Goal: Task Accomplishment & Management: Manage account settings

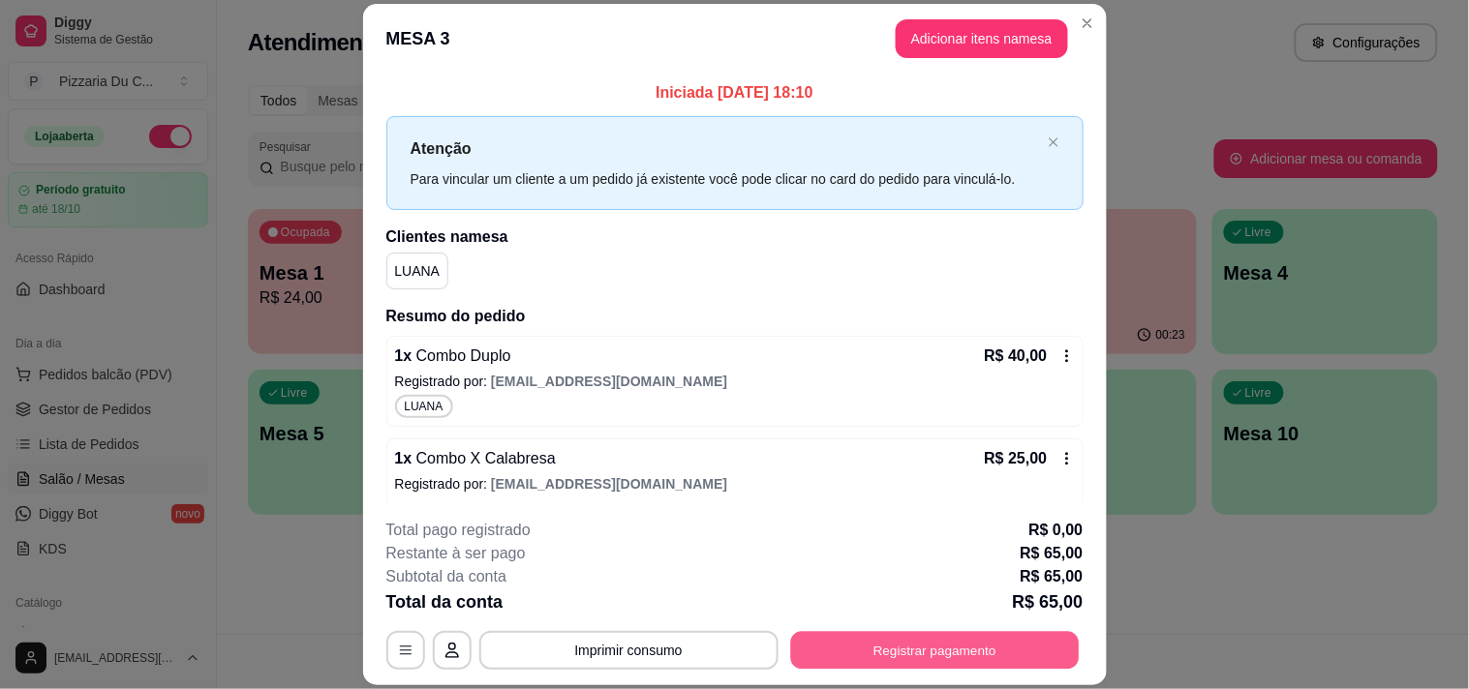
click at [974, 644] on button "Registrar pagamento" at bounding box center [934, 651] width 289 height 38
click at [707, 334] on div "Crédito" at bounding box center [734, 339] width 55 height 25
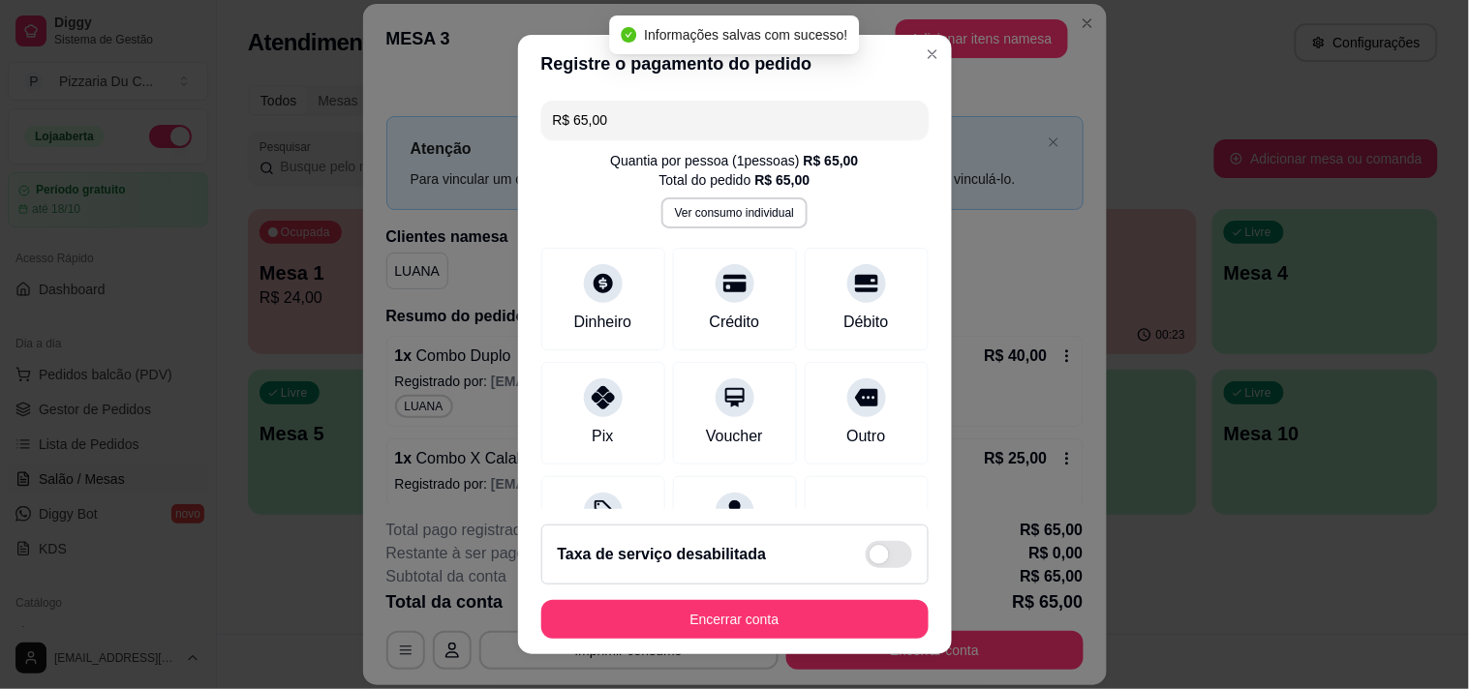
type input "R$ 0,00"
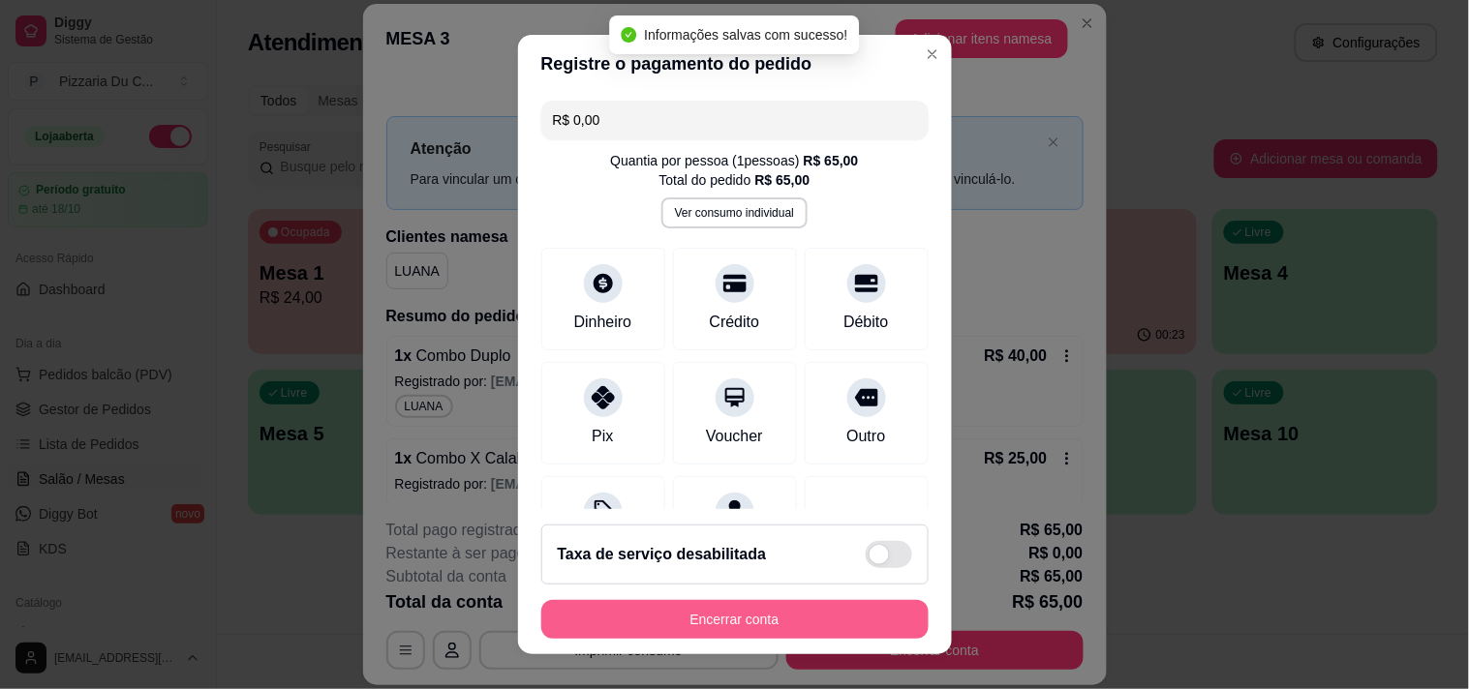
click at [714, 618] on button "Encerrar conta" at bounding box center [734, 619] width 387 height 39
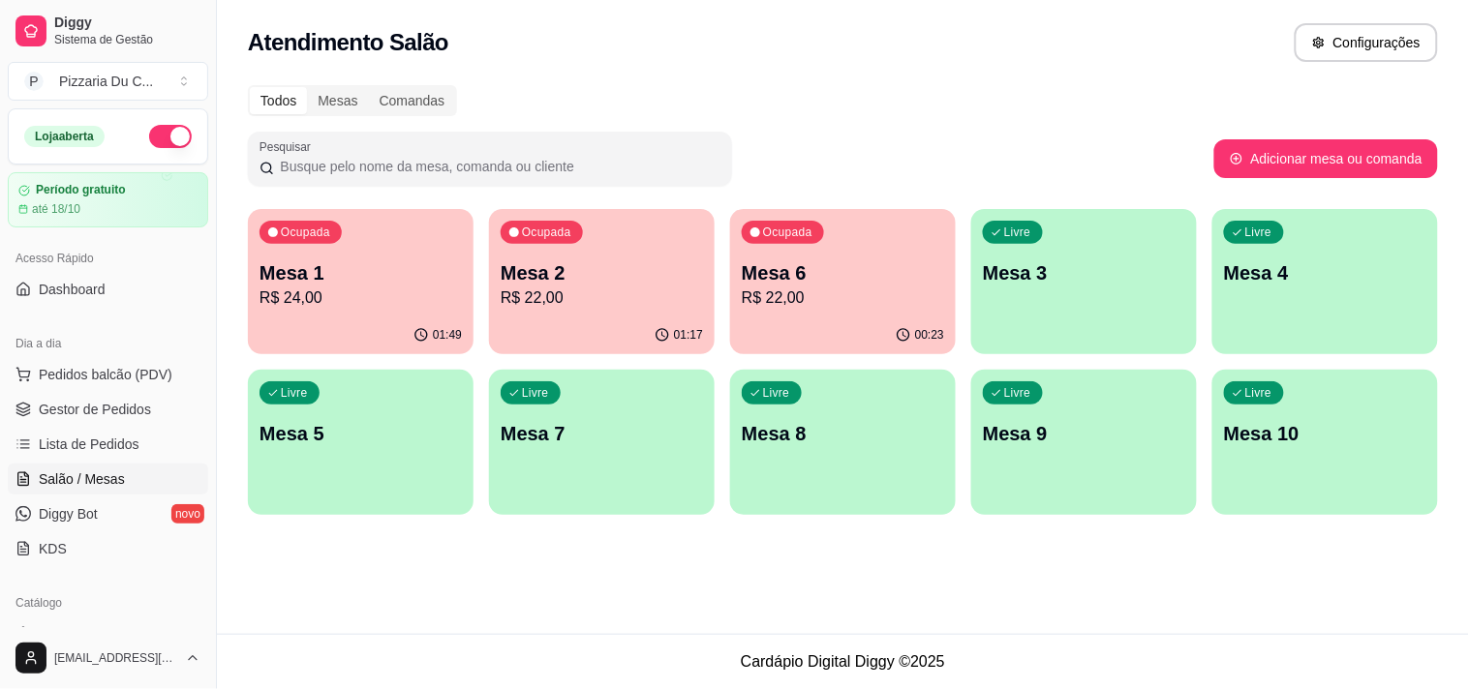
click at [854, 292] on p "R$ 22,00" at bounding box center [843, 298] width 202 height 23
click at [624, 283] on p "Mesa 2" at bounding box center [602, 272] width 202 height 27
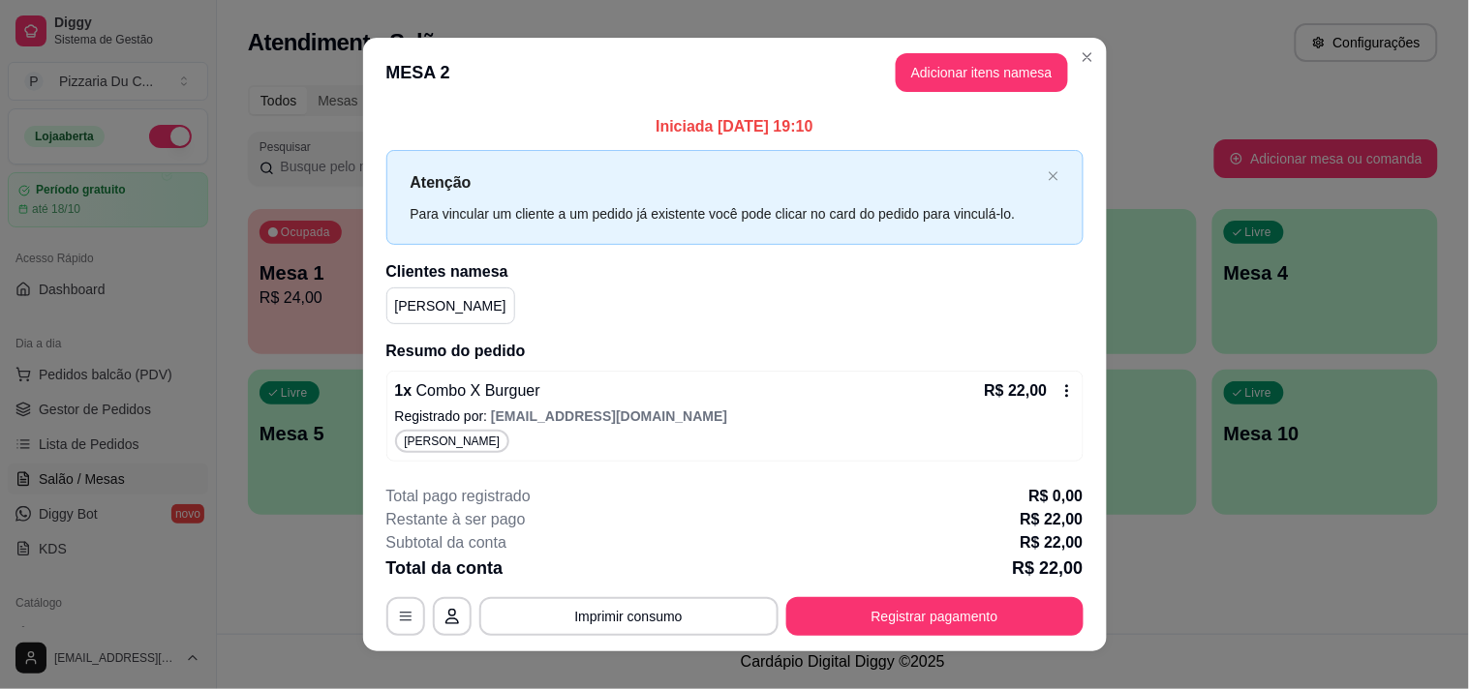
click at [941, 610] on button "Registrar pagamento" at bounding box center [934, 616] width 297 height 39
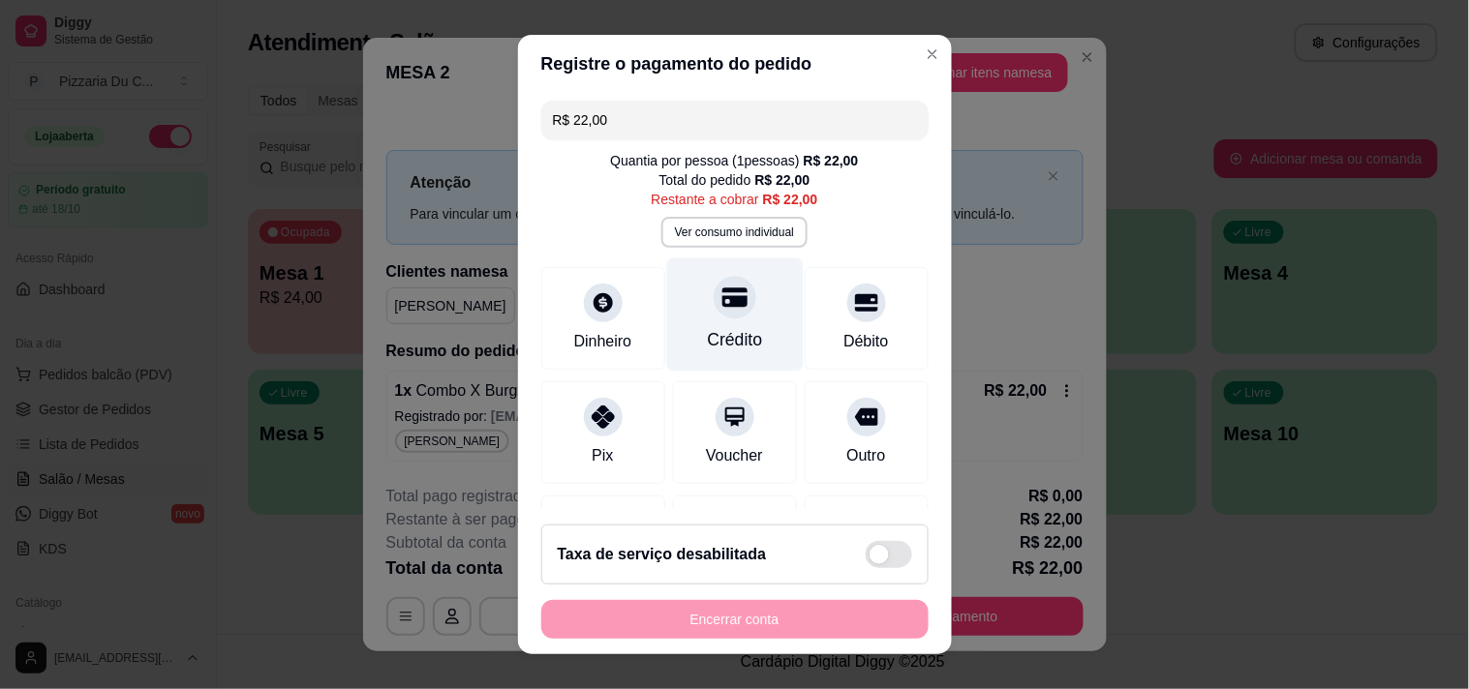
click at [720, 327] on div "Crédito" at bounding box center [734, 339] width 55 height 25
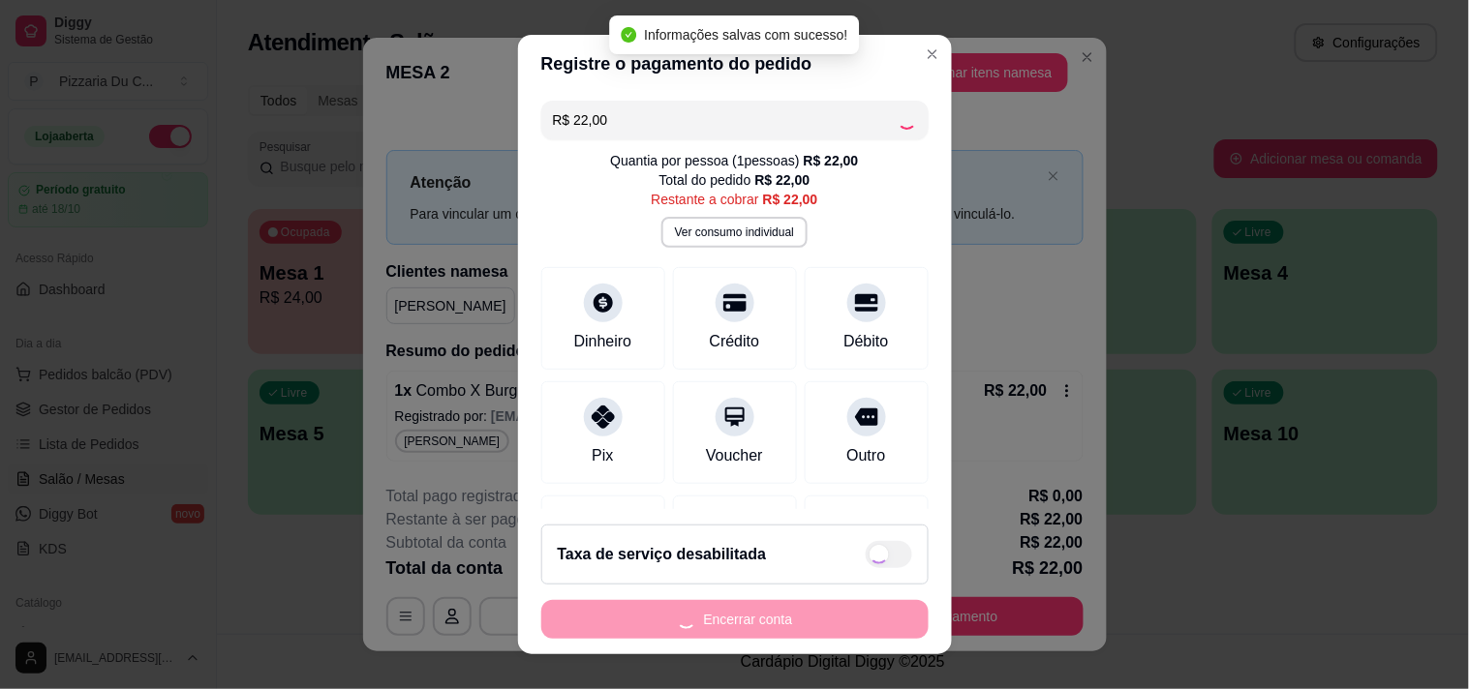
type input "R$ 0,00"
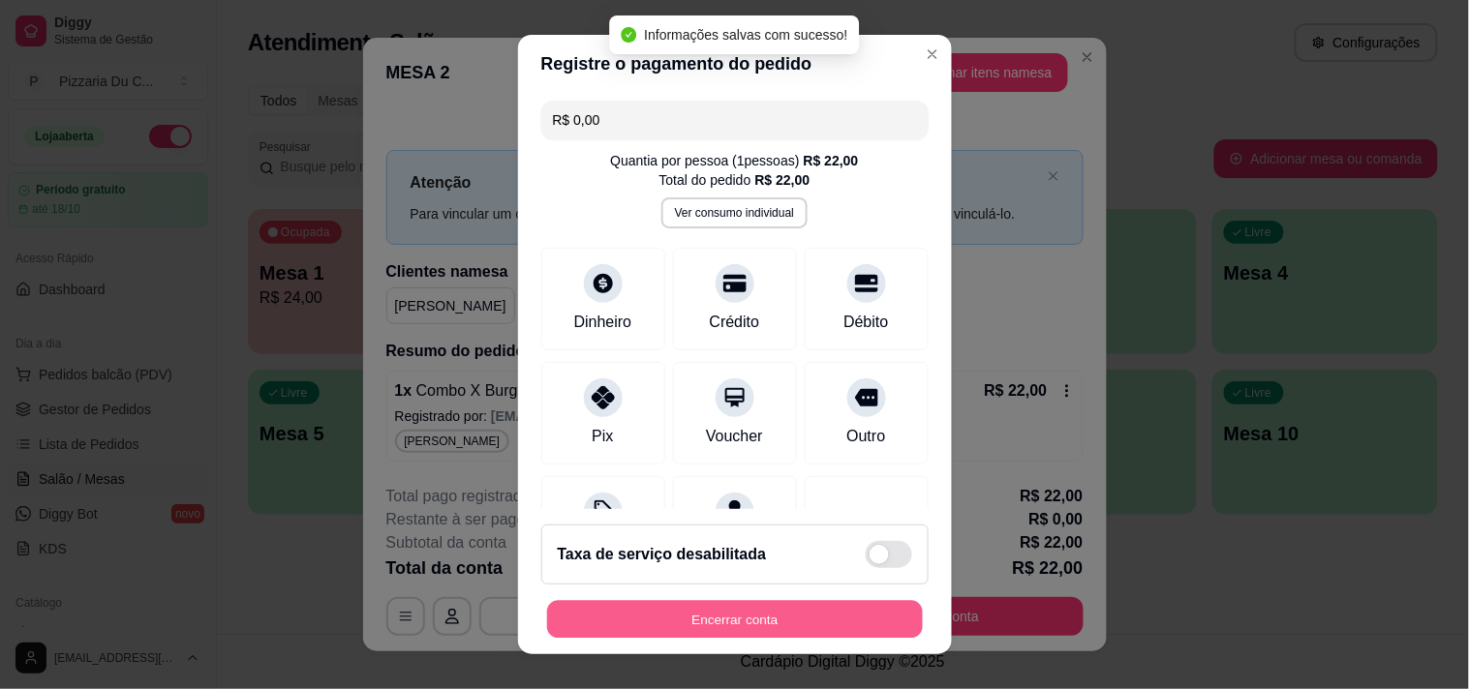
click at [766, 634] on button "Encerrar conta" at bounding box center [735, 620] width 376 height 38
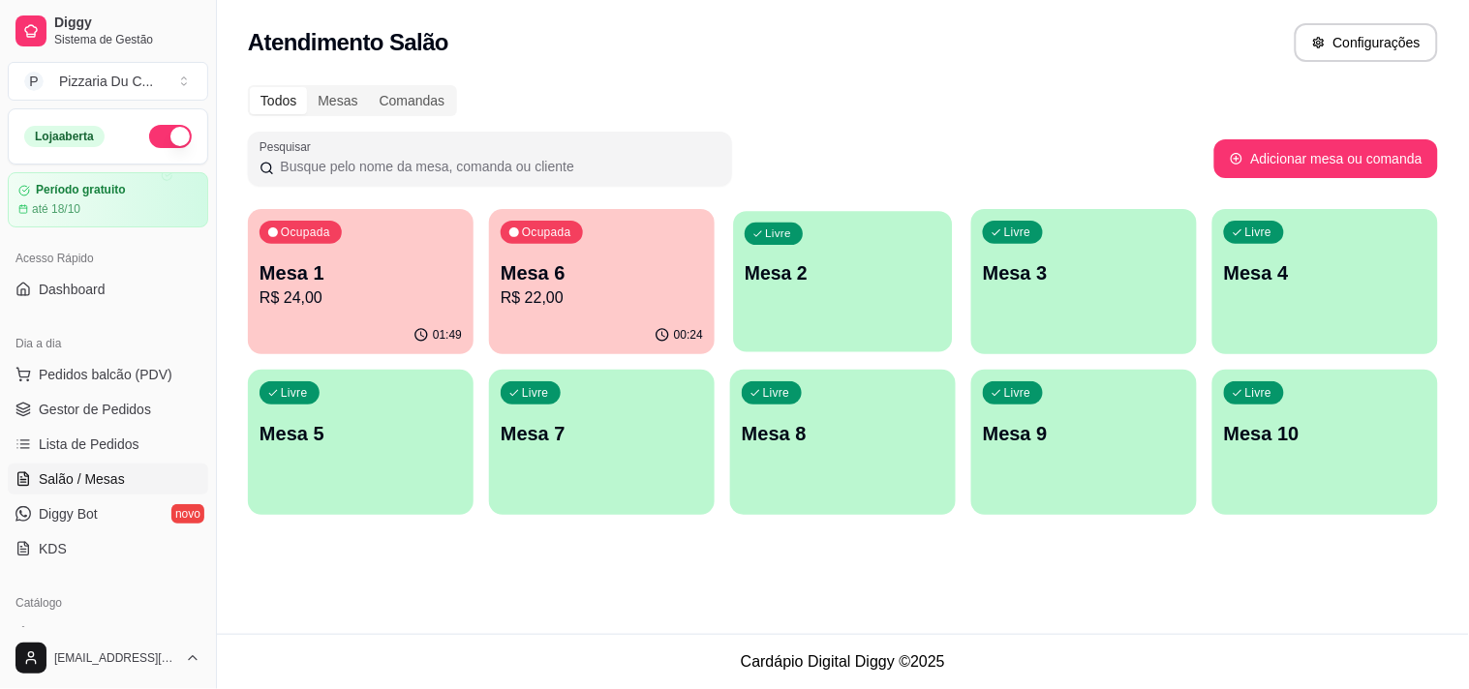
click at [799, 320] on div "Livre Mesa 2" at bounding box center [842, 270] width 219 height 118
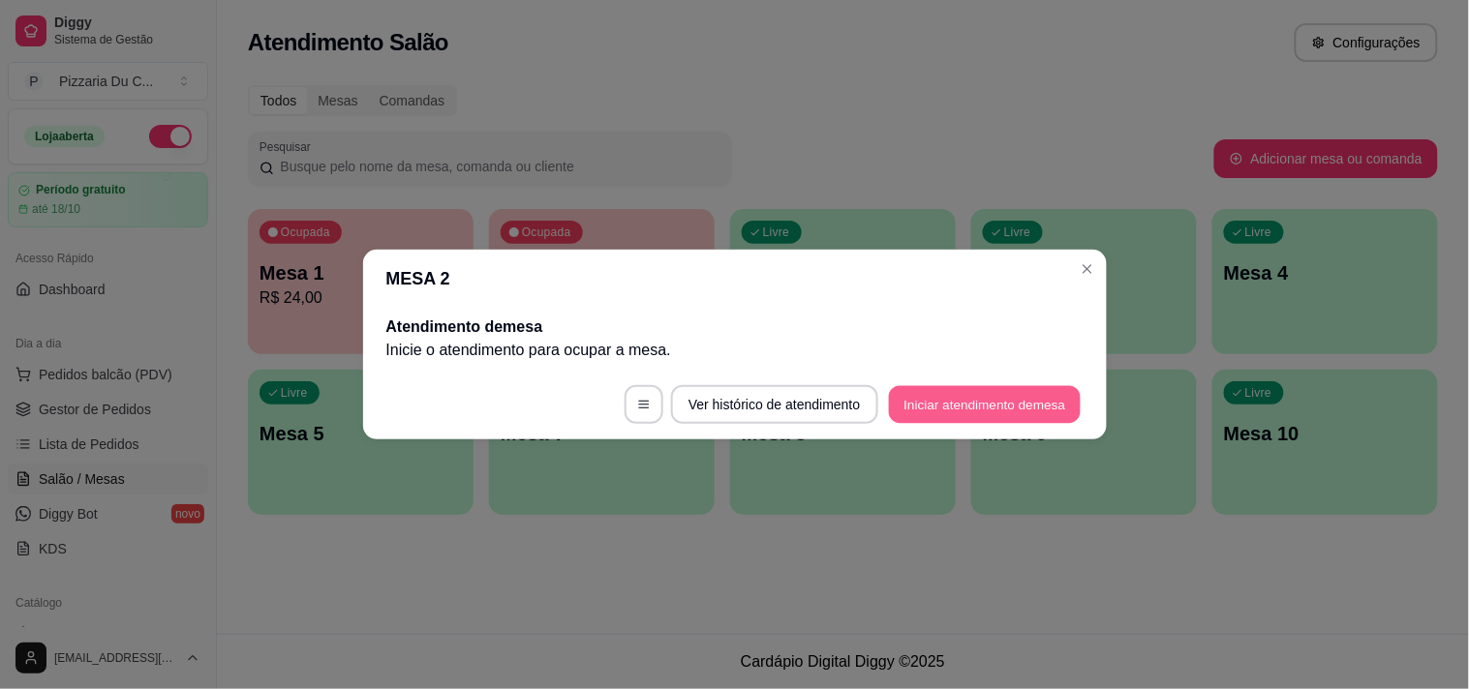
click at [971, 395] on button "Iniciar atendimento de mesa" at bounding box center [985, 405] width 192 height 38
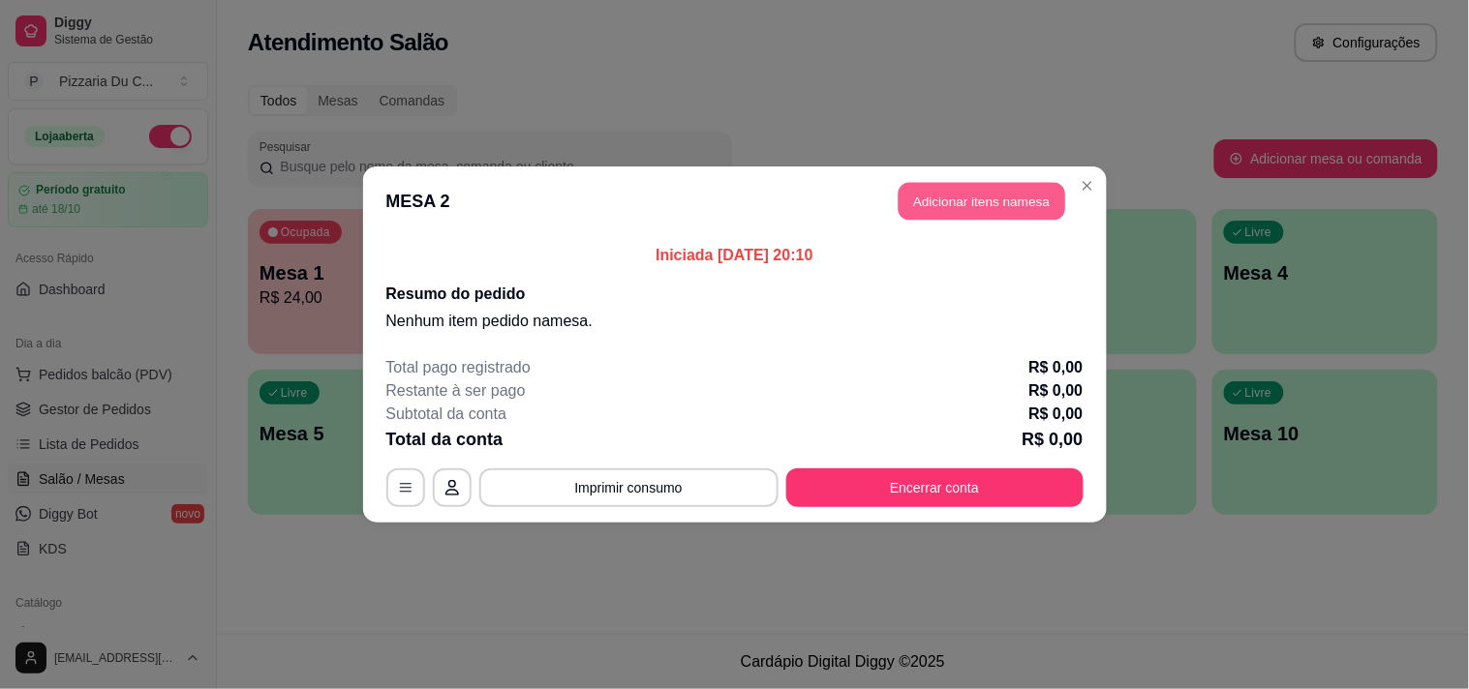
click at [1030, 192] on button "Adicionar itens na mesa" at bounding box center [981, 202] width 167 height 38
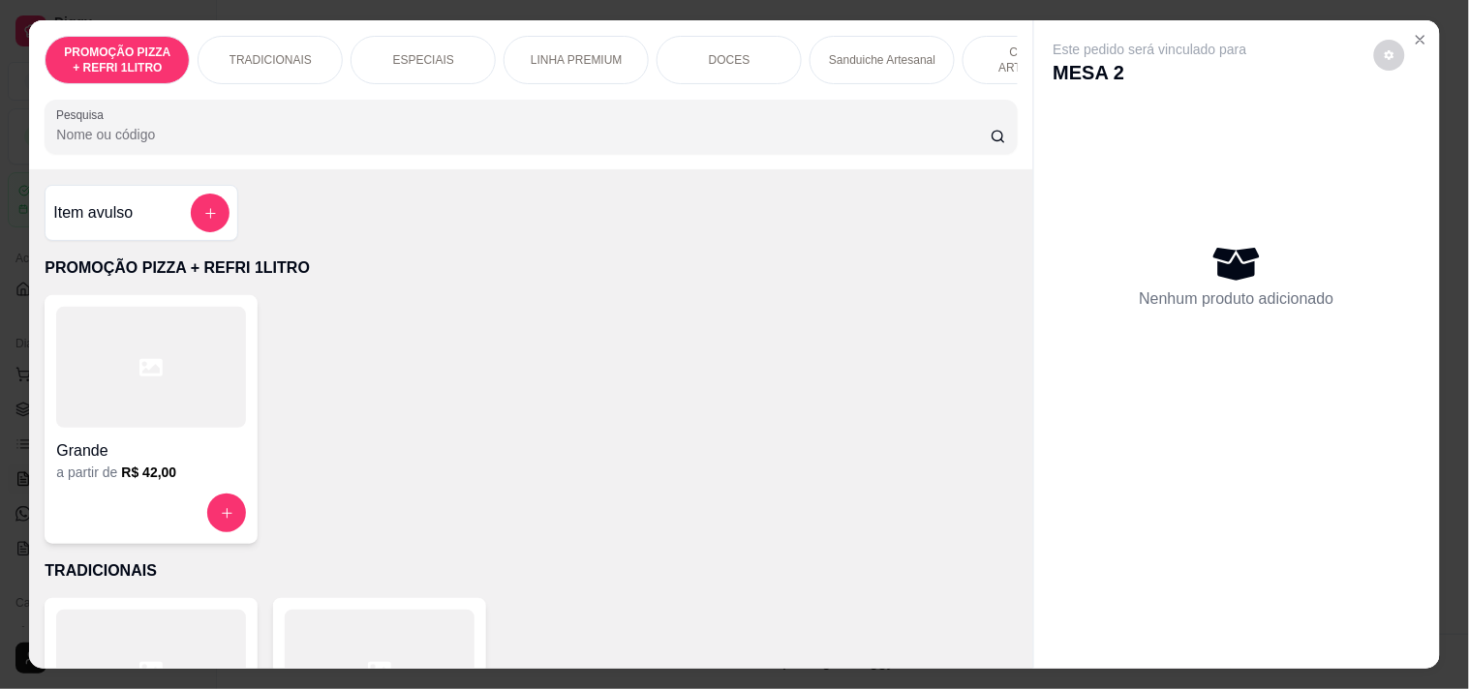
click at [380, 41] on div "ESPECIAIS" at bounding box center [422, 60] width 145 height 48
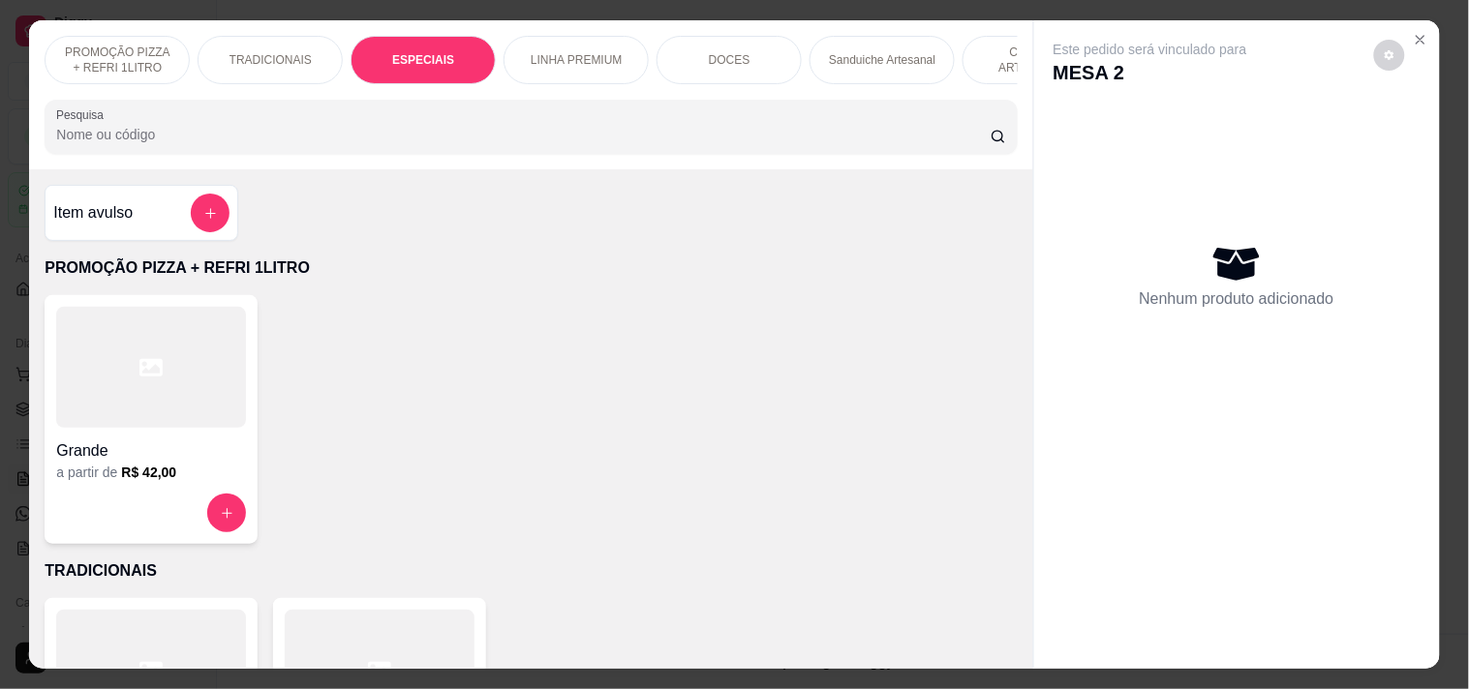
scroll to position [49, 0]
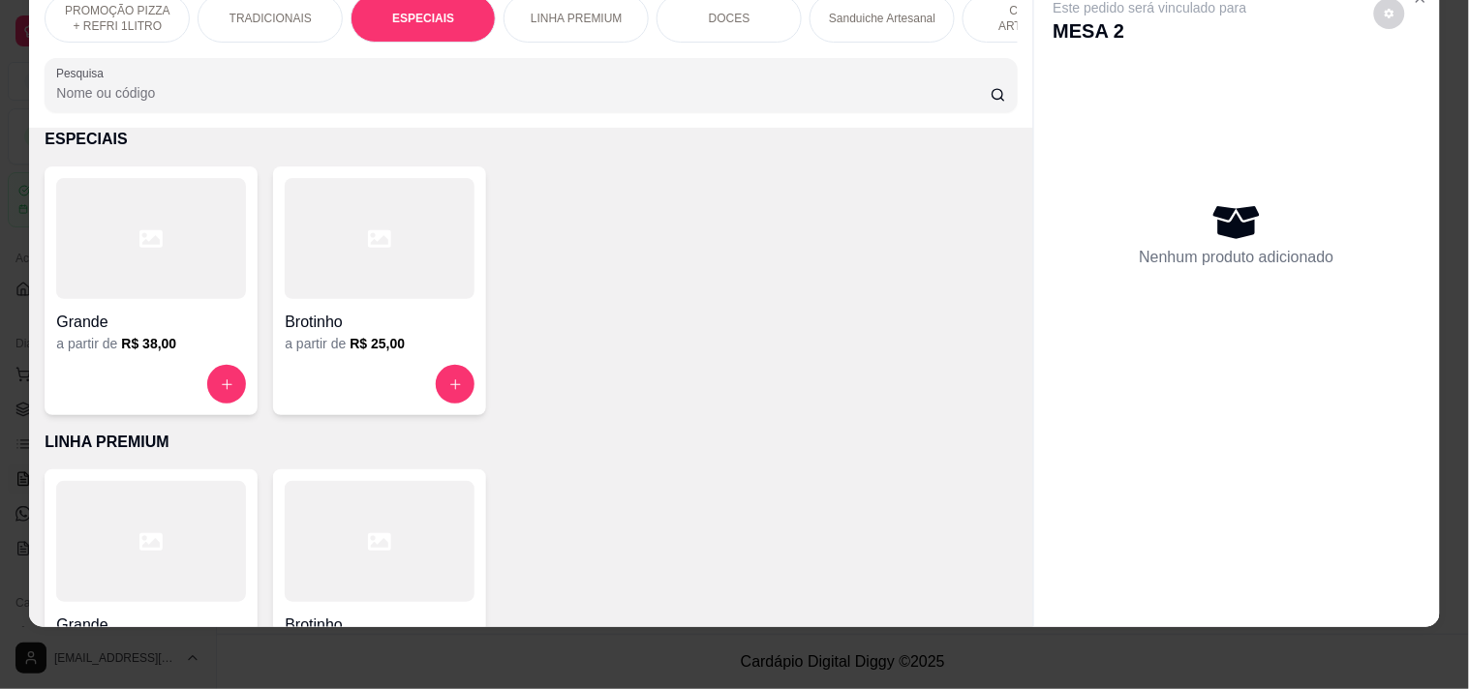
click at [213, 359] on div "Grande a partir de R$ 38,00" at bounding box center [151, 291] width 213 height 249
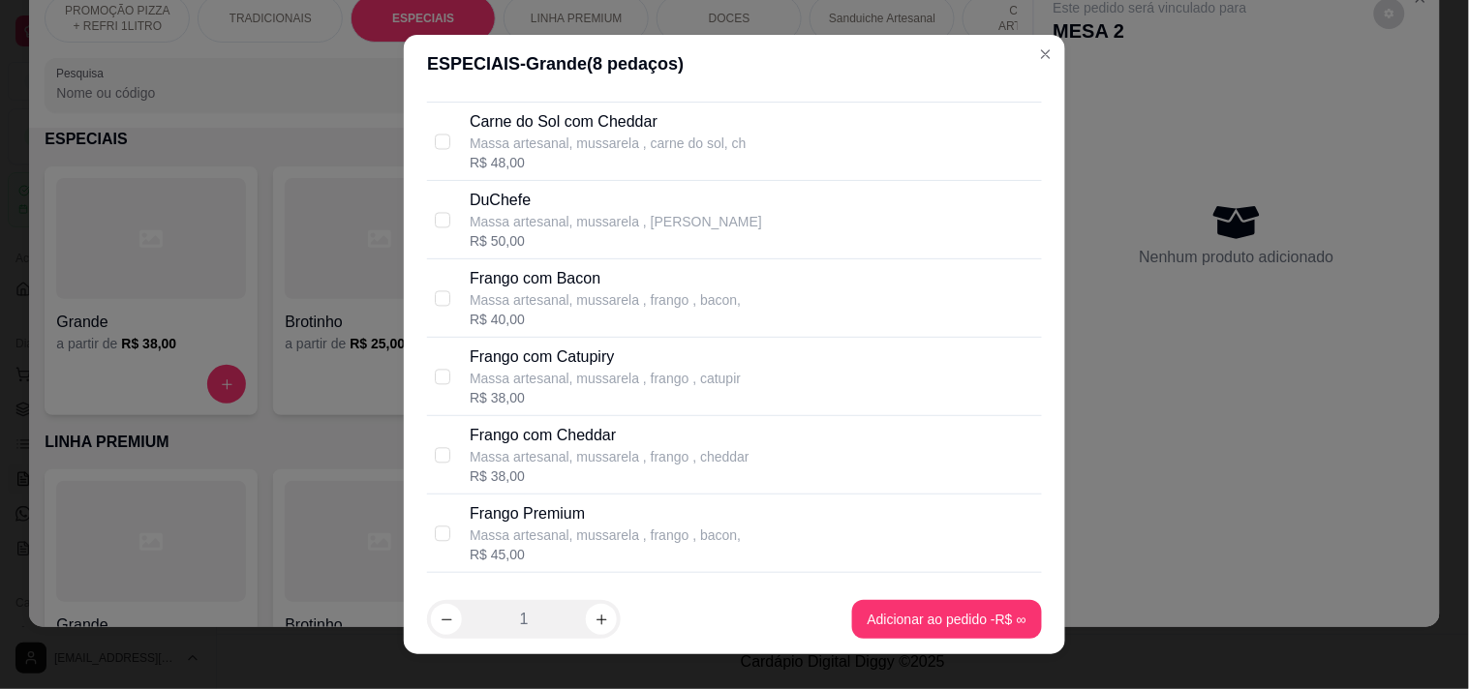
scroll to position [1076, 0]
click at [601, 356] on p "Frango com Catupiry" at bounding box center [605, 356] width 271 height 23
checkbox input "true"
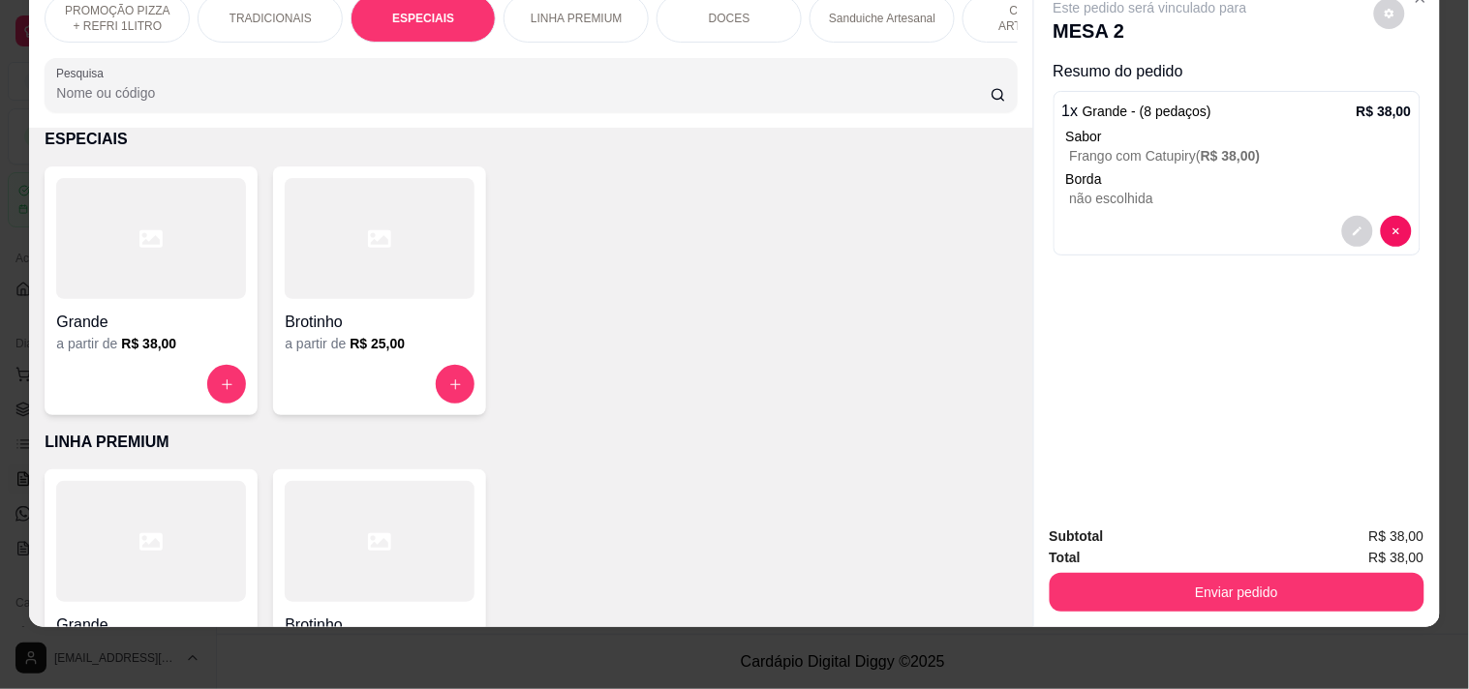
click at [229, 11] on p "TRADICIONAIS" at bounding box center [270, 18] width 82 height 15
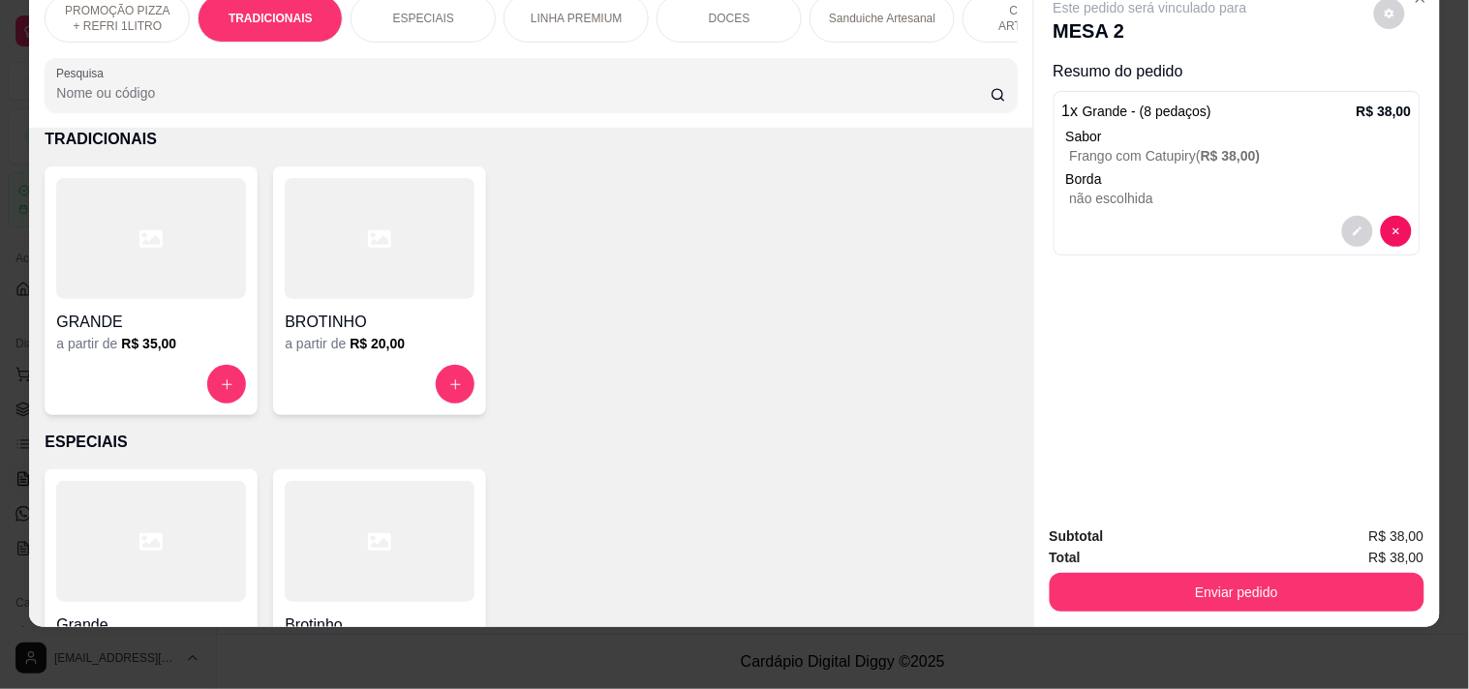
click at [208, 366] on button "increase-product-quantity" at bounding box center [226, 384] width 39 height 39
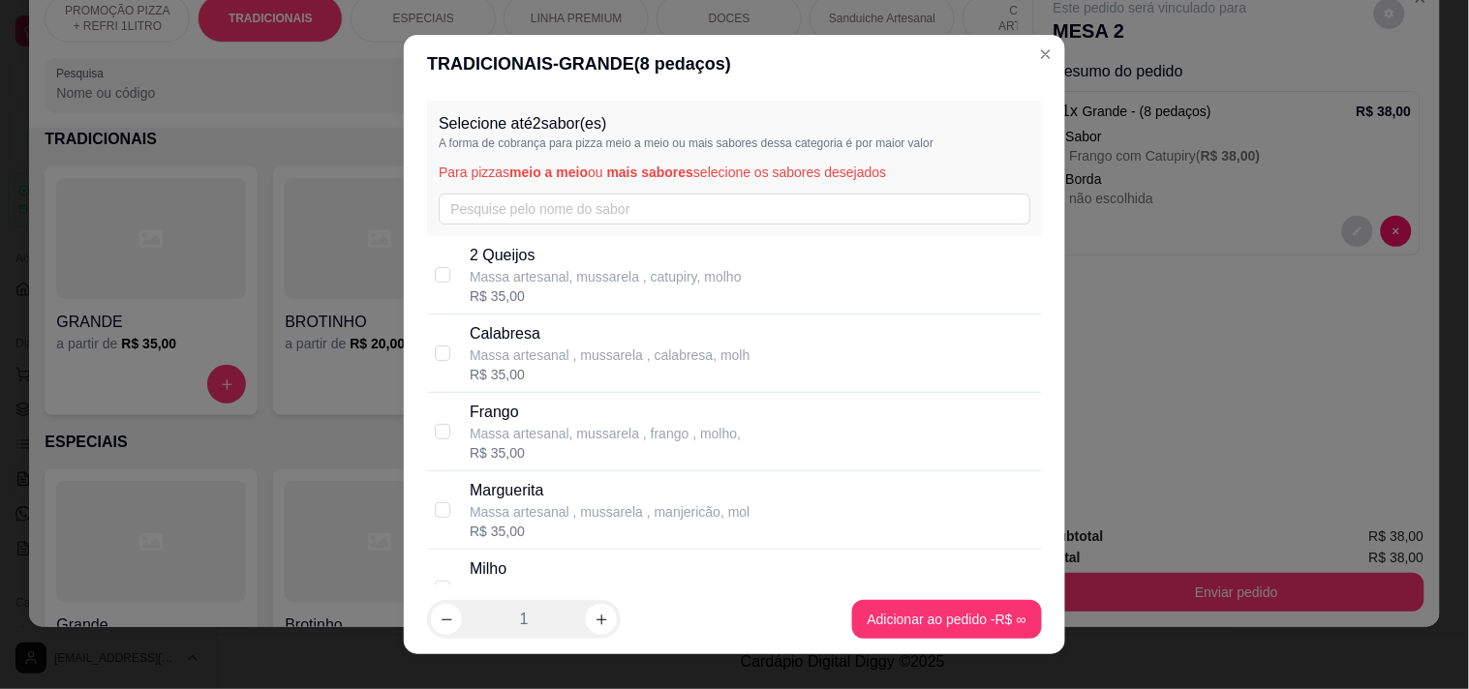
click at [539, 431] on p "Massa artesanal, mussarela , frango , molho," at bounding box center [605, 433] width 271 height 19
checkbox input "true"
click at [565, 497] on p "Marguerita" at bounding box center [610, 490] width 280 height 23
checkbox input "true"
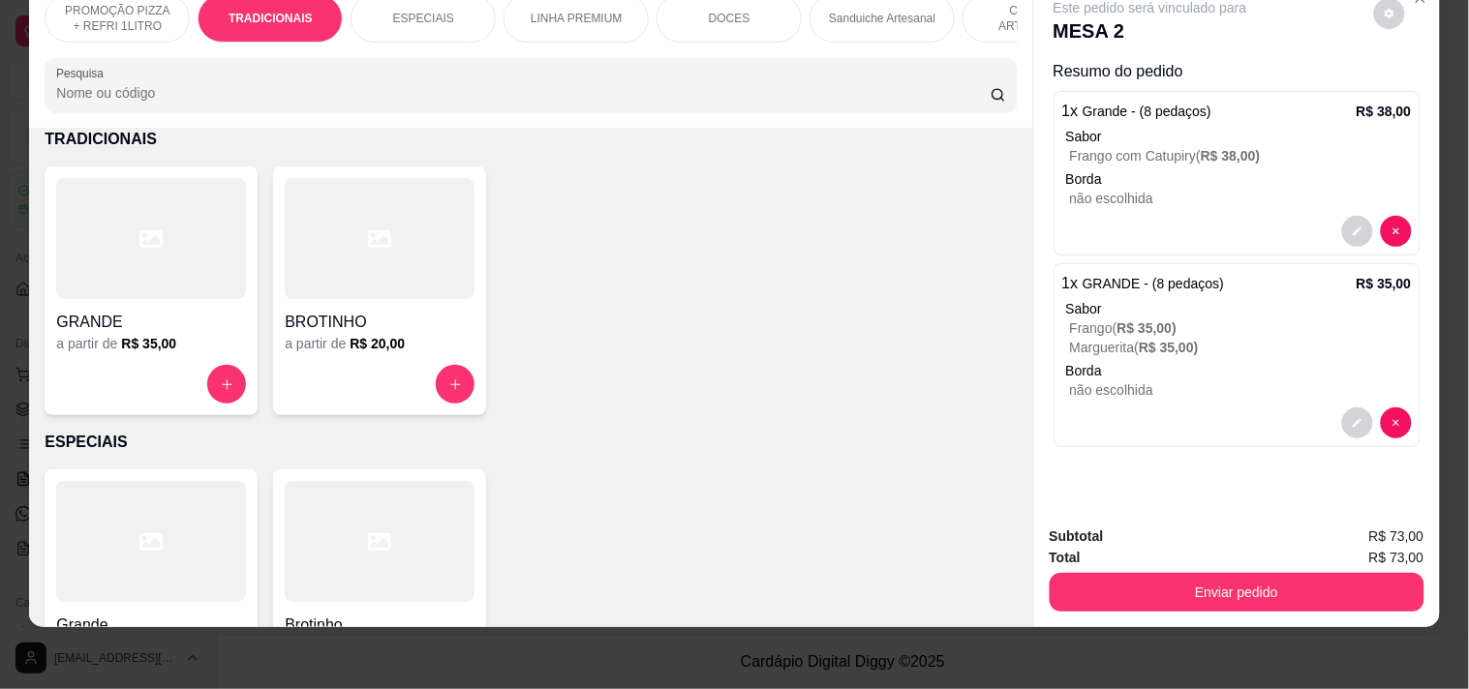
click at [776, 45] on div "PROMOÇÃO PIZZA + REFRI 1LITRO TRADICIONAIS ESPECIAIS LINHA PREMIUM DOCES Sandui…" at bounding box center [530, 53] width 1003 height 149
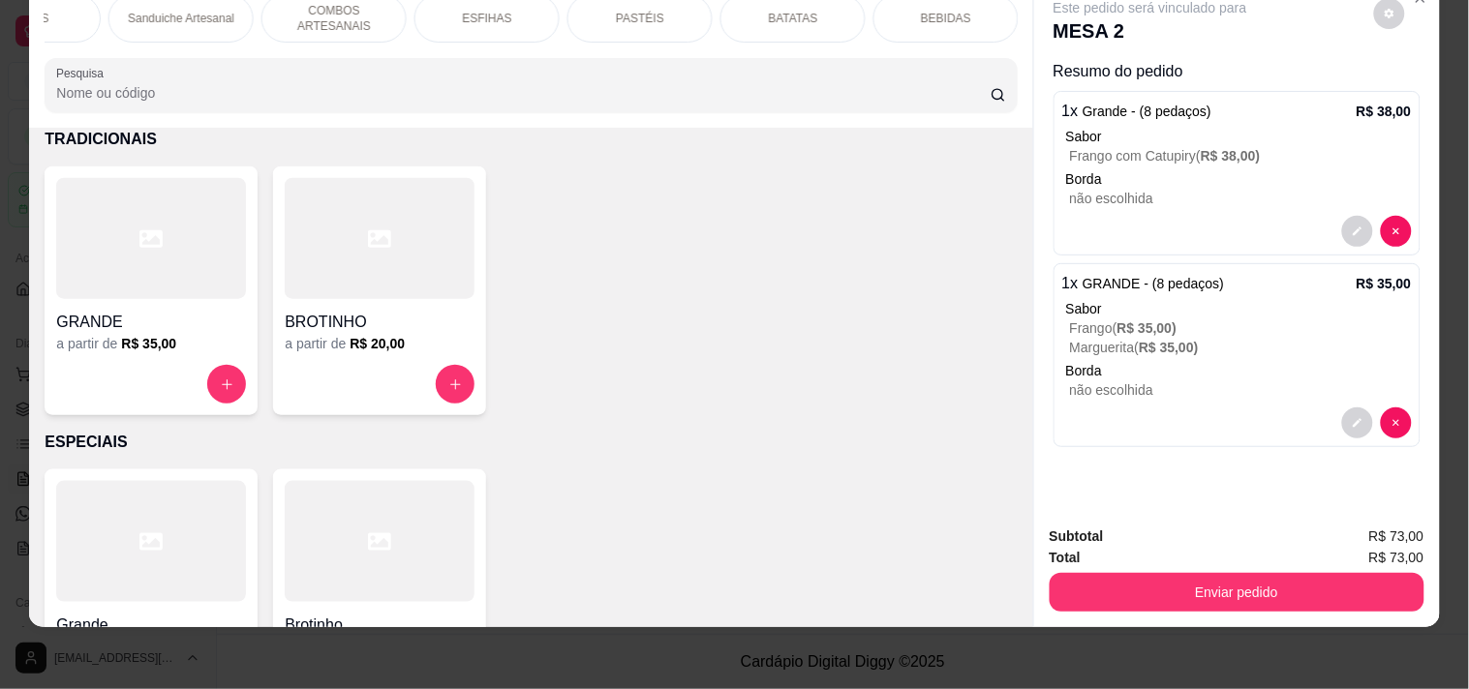
click at [921, 11] on p "BEBIDAS" at bounding box center [946, 18] width 50 height 15
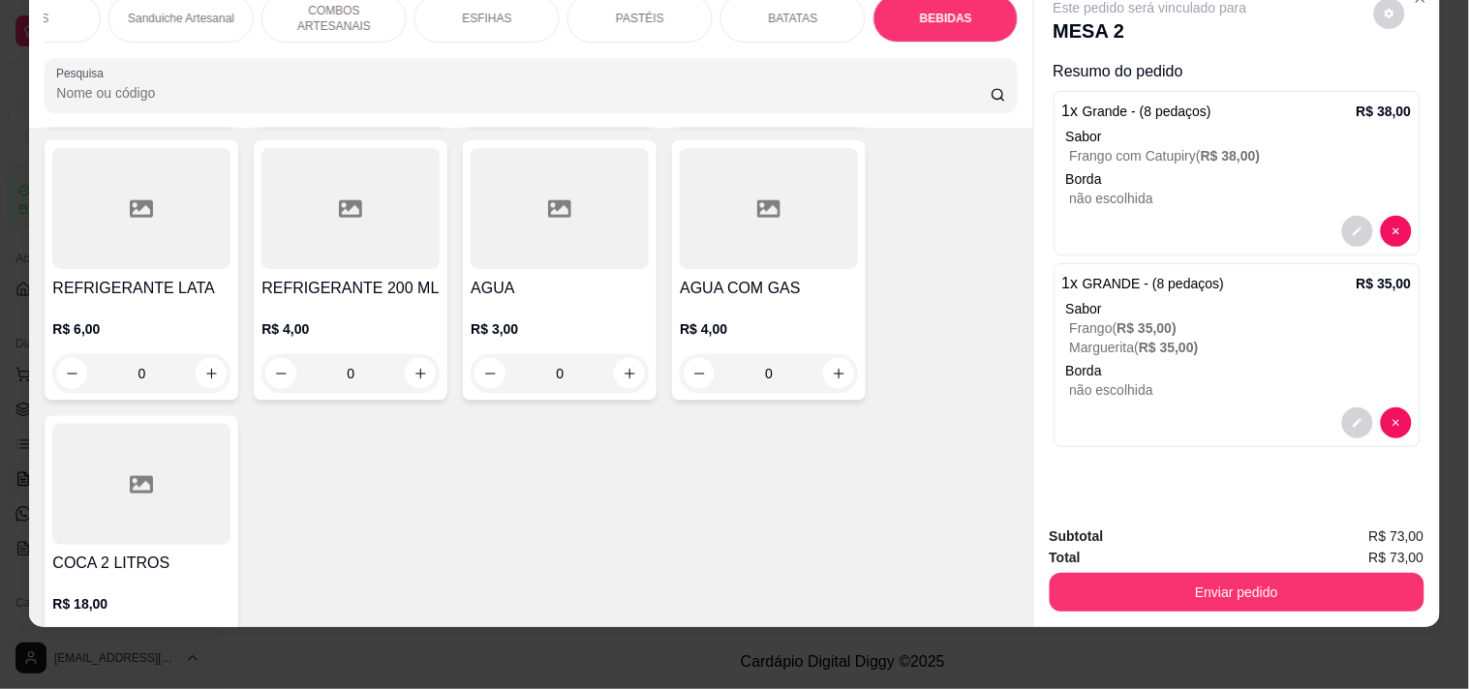
scroll to position [8204, 0]
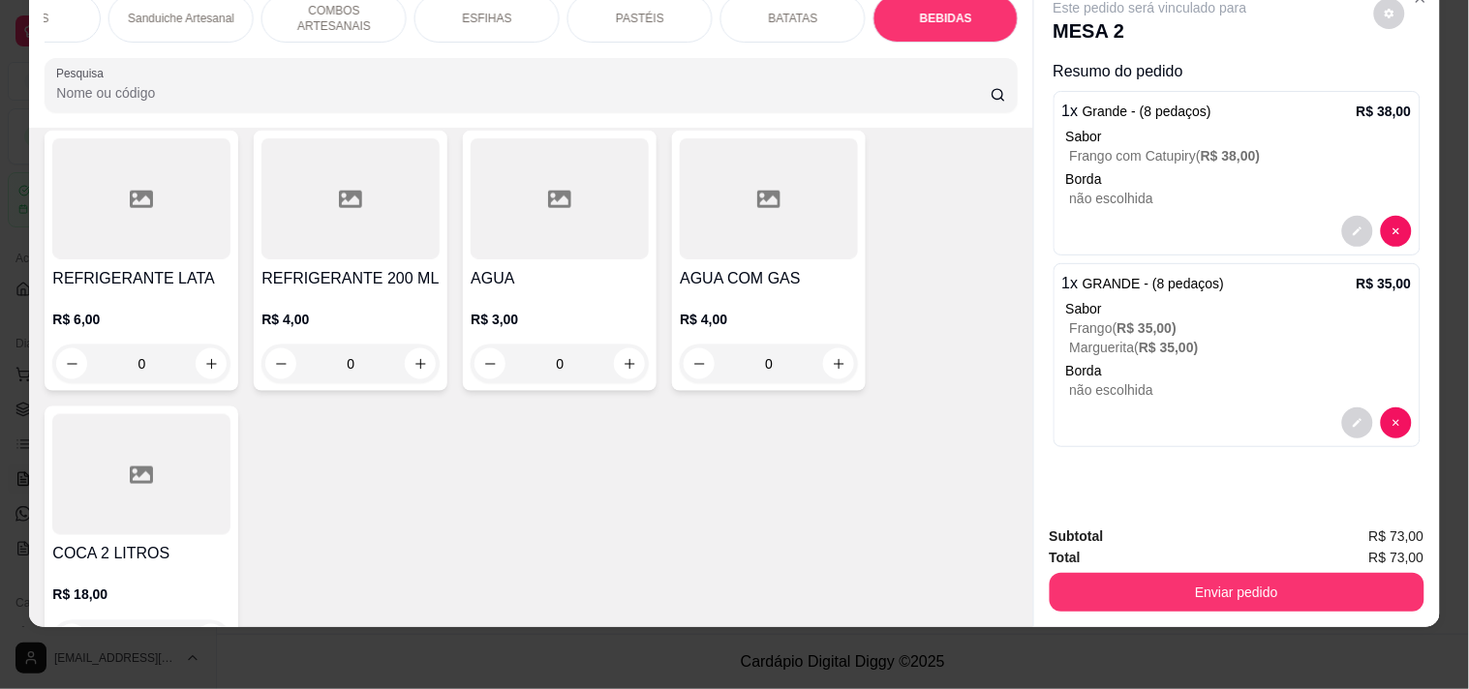
click at [153, 566] on div "R$ 18,00 0" at bounding box center [141, 612] width 178 height 93
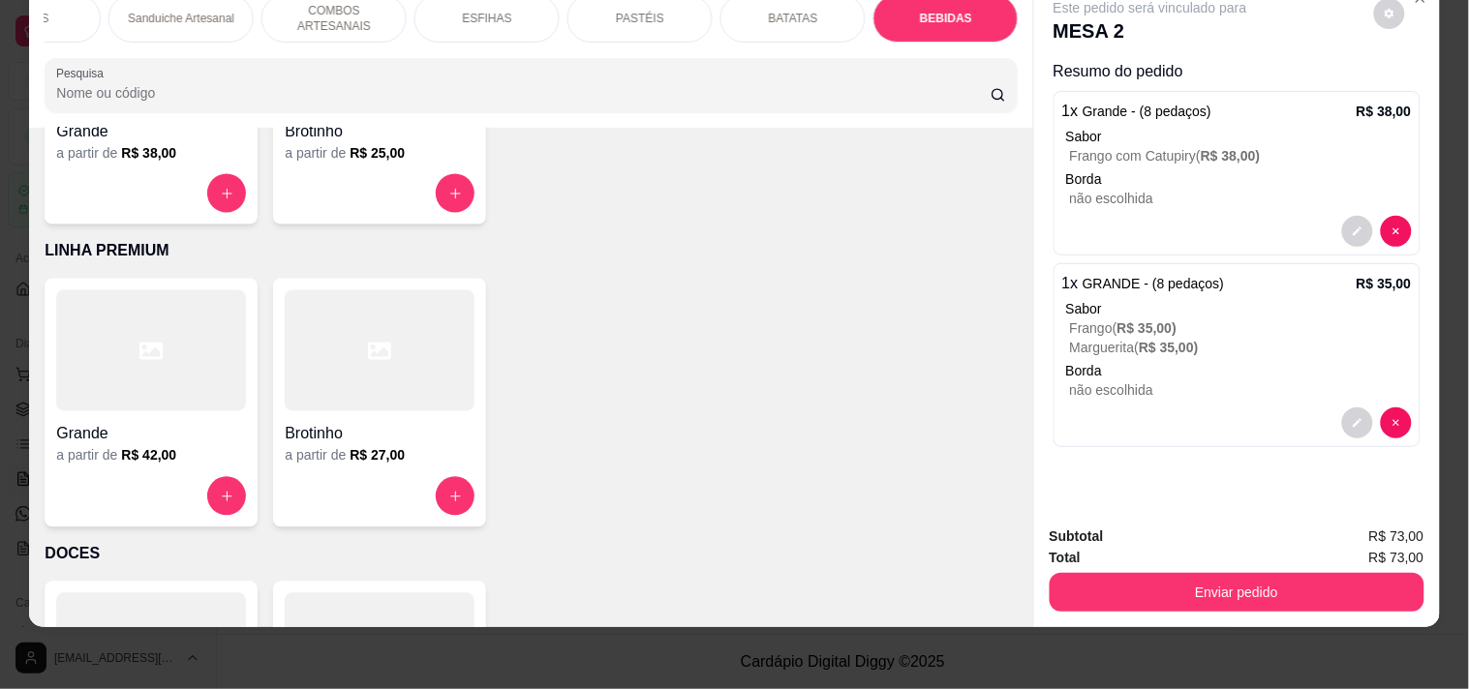
scroll to position [0, 0]
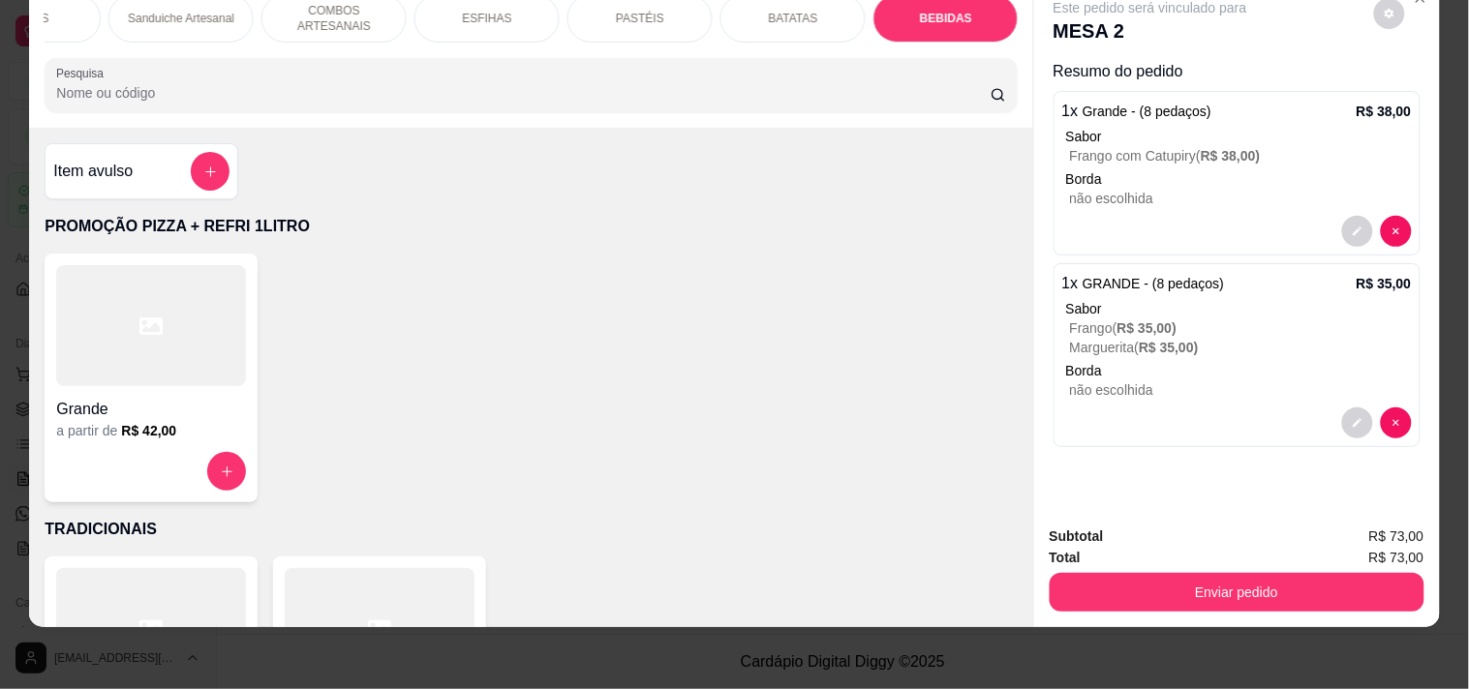
click at [113, 185] on div "Item avulso" at bounding box center [141, 171] width 176 height 39
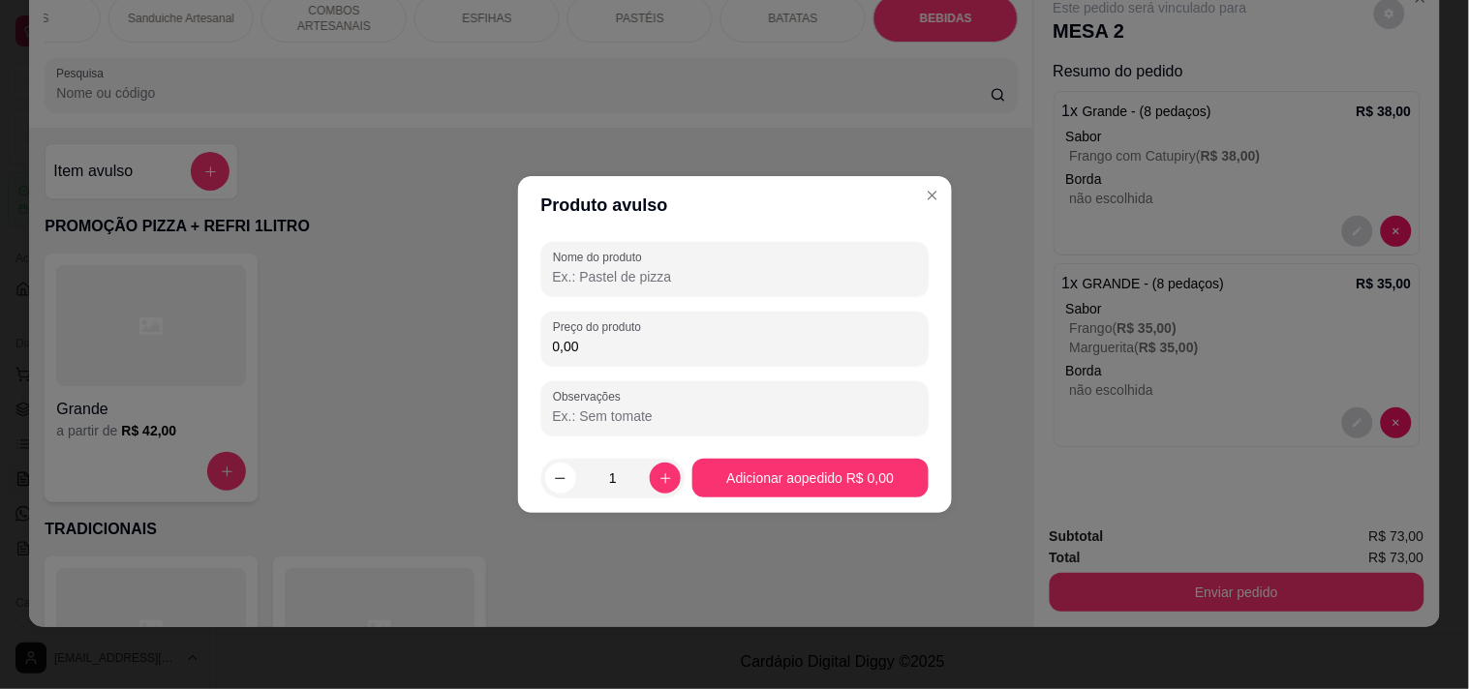
click at [660, 350] on input "0,00" at bounding box center [735, 346] width 364 height 19
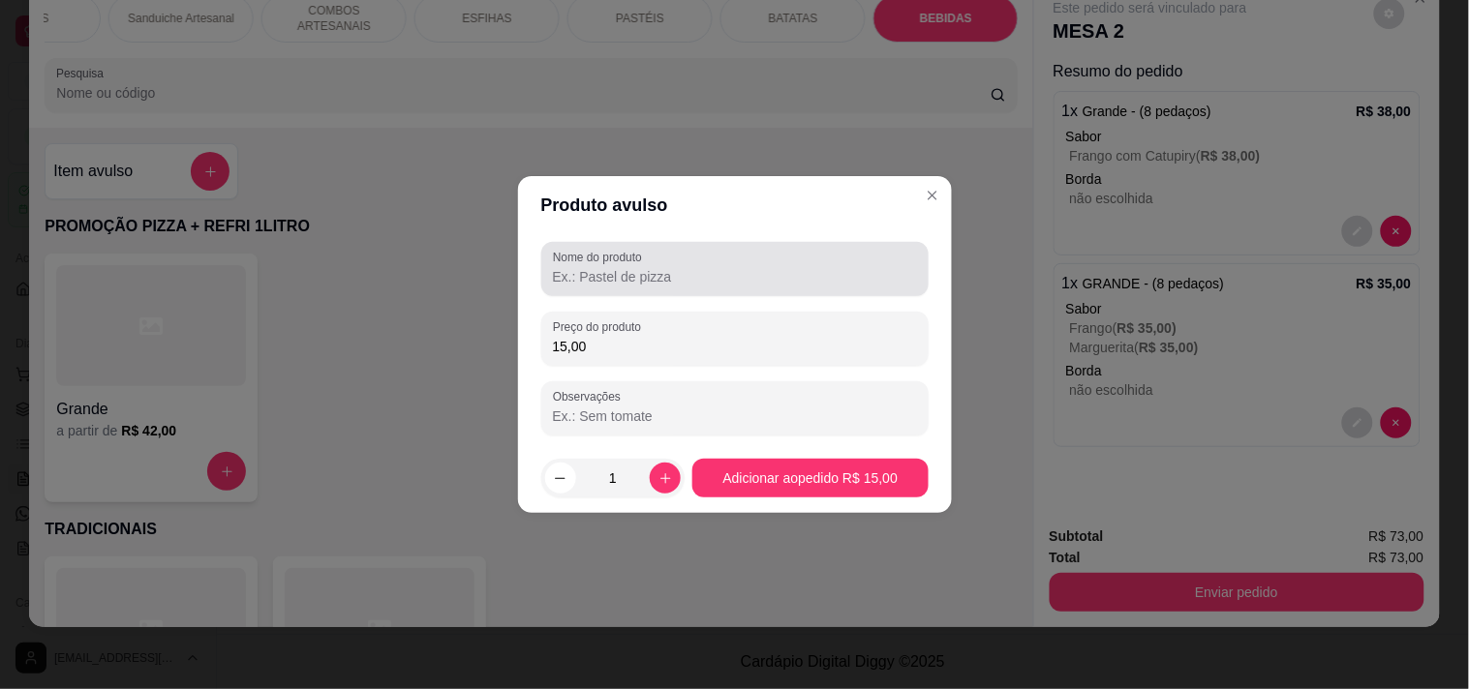
type input "15,00"
click at [596, 259] on label "Nome do produto" at bounding box center [601, 257] width 96 height 16
click at [596, 267] on input "Nome do produto" at bounding box center [735, 276] width 364 height 19
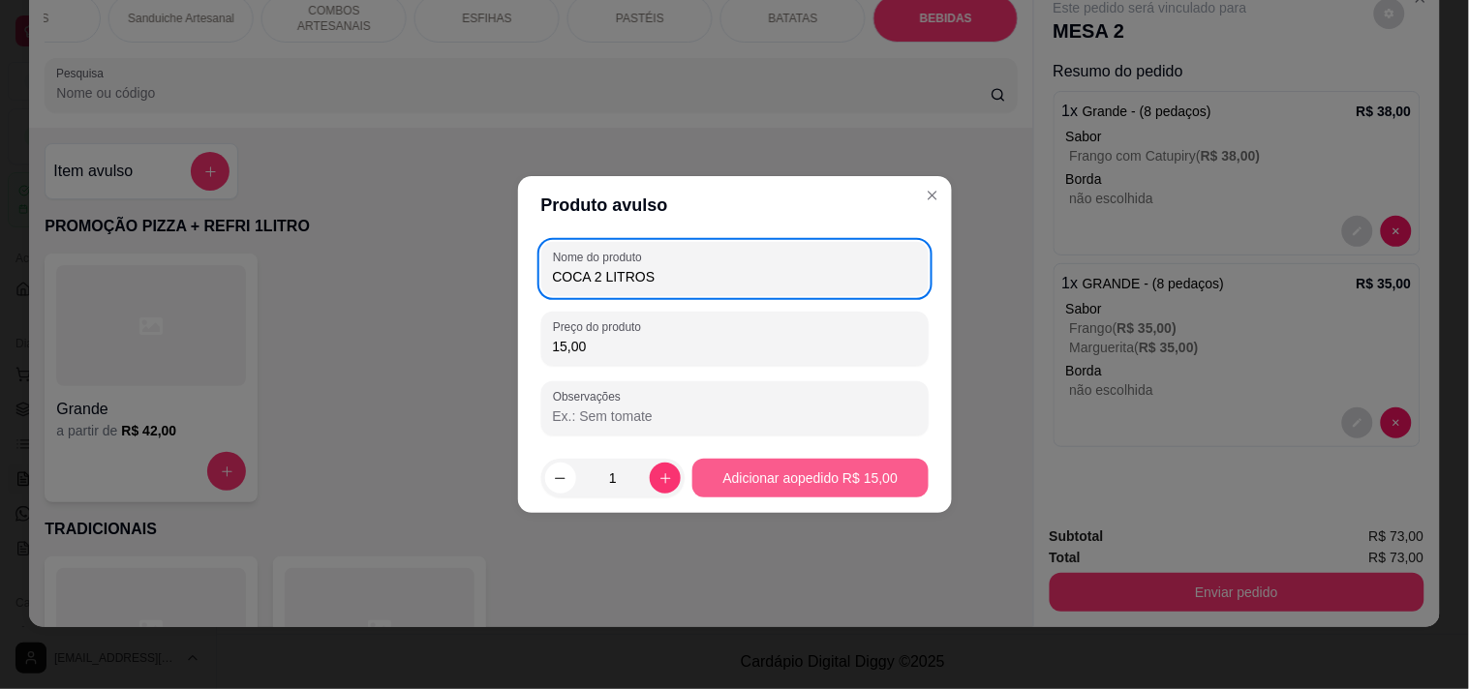
type input "COCA 2 LITROS"
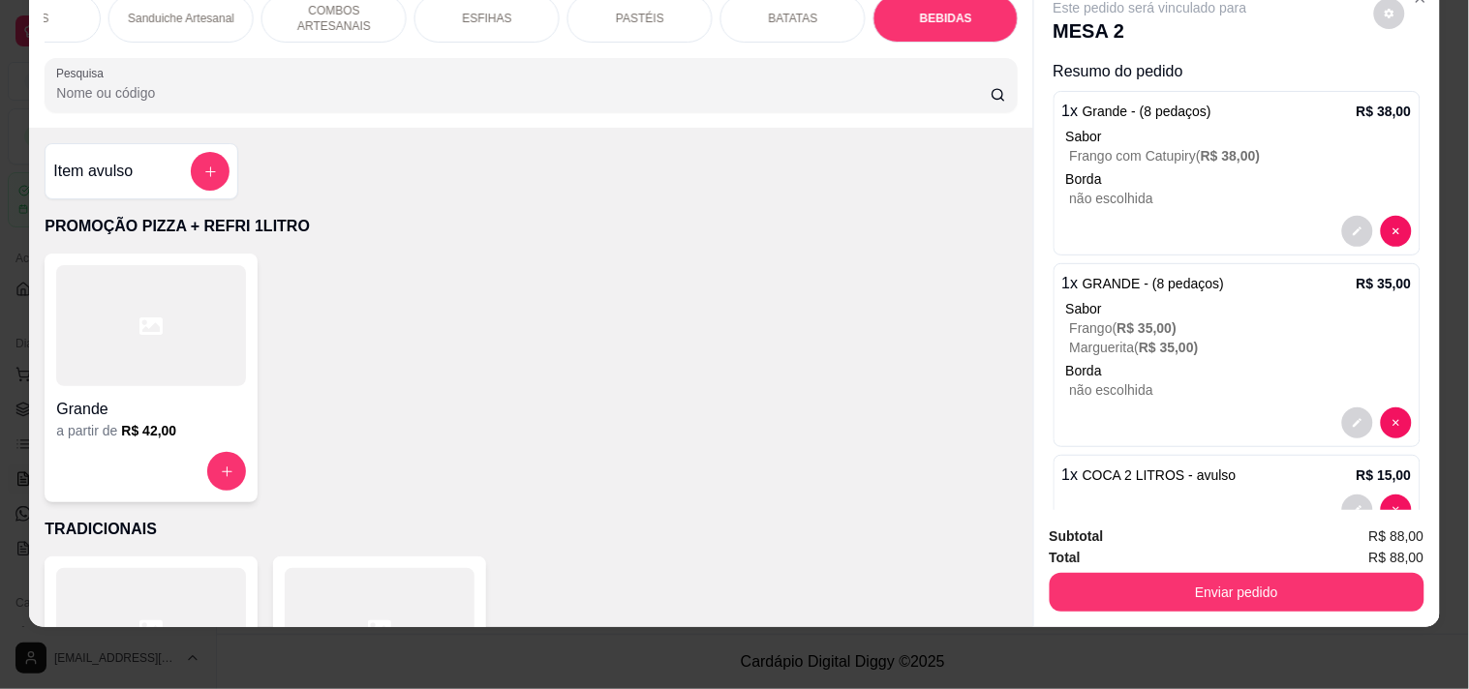
scroll to position [51, 0]
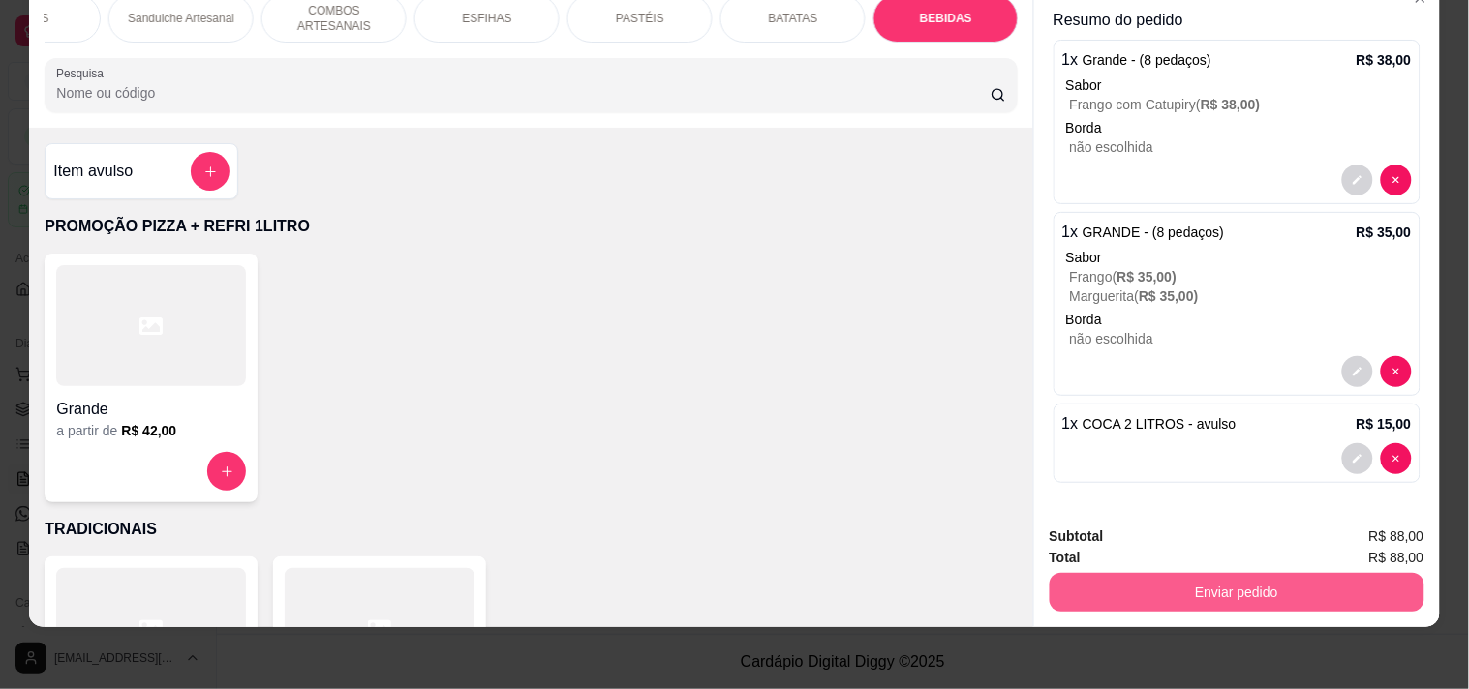
click at [1224, 573] on button "Enviar pedido" at bounding box center [1236, 592] width 375 height 39
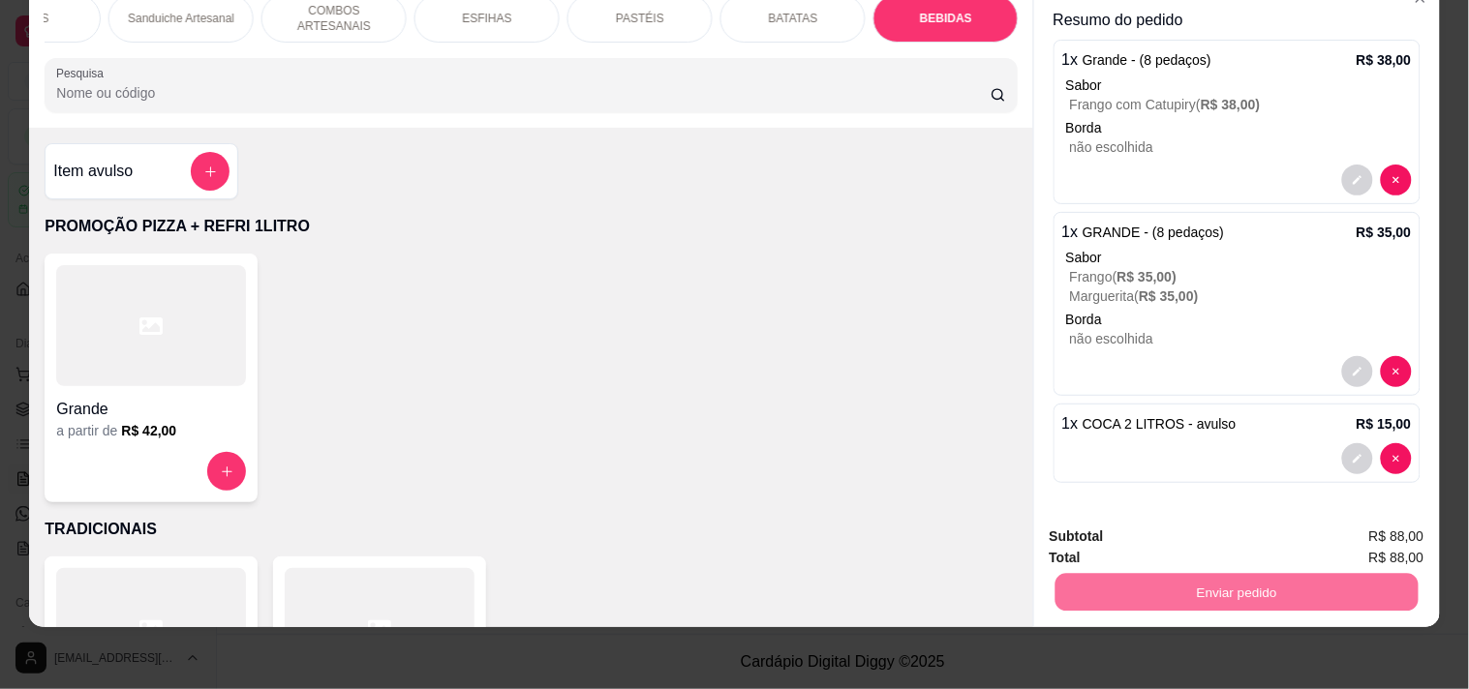
click at [1298, 525] on button "Registrar cliente" at bounding box center [1244, 528] width 128 height 37
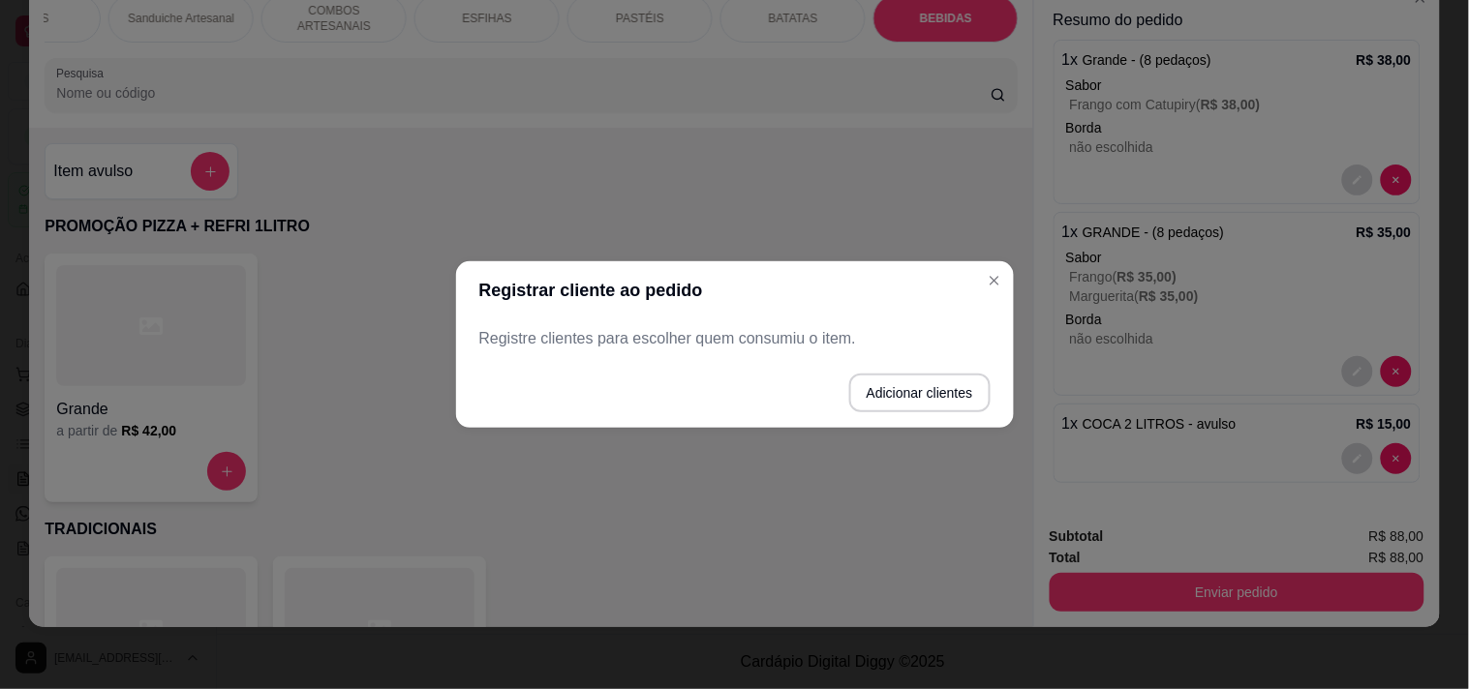
click at [918, 390] on button "Adicionar clientes" at bounding box center [919, 393] width 141 height 39
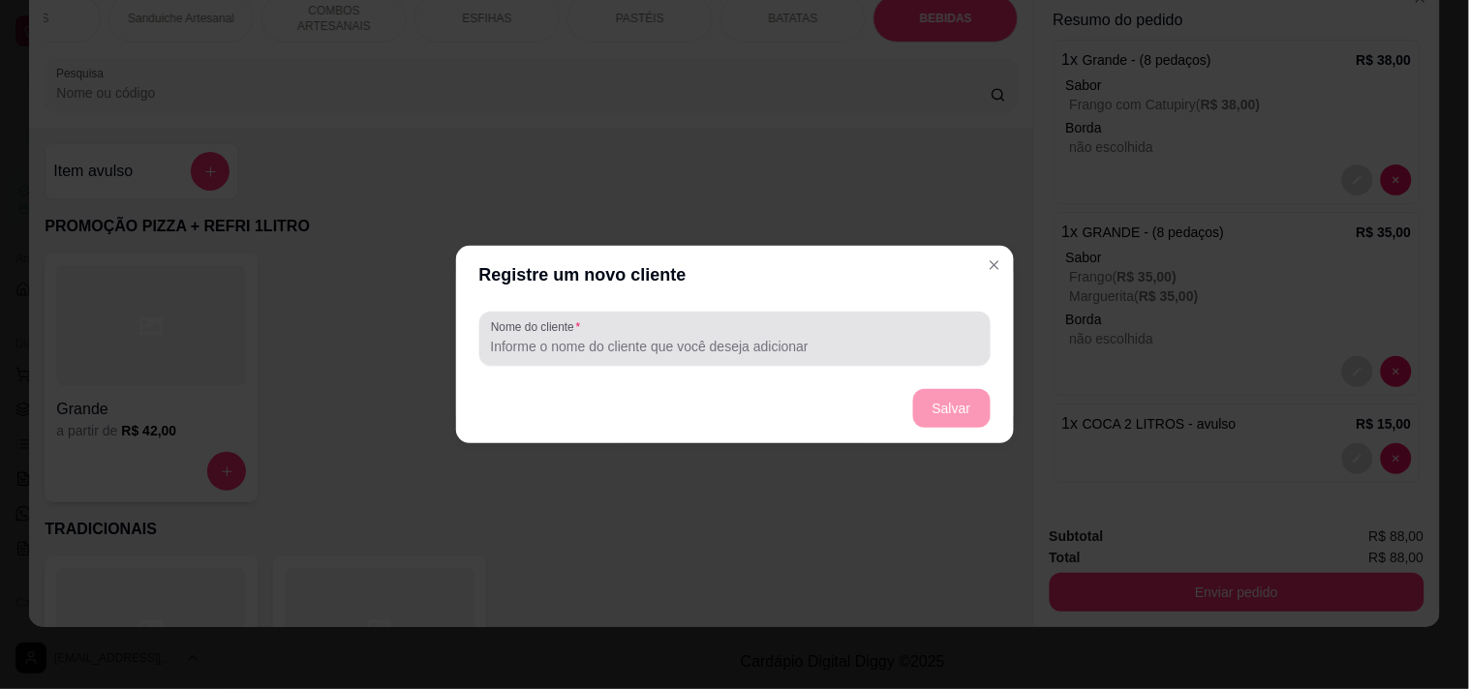
click at [883, 364] on div "Nome do cliente" at bounding box center [734, 339] width 511 height 54
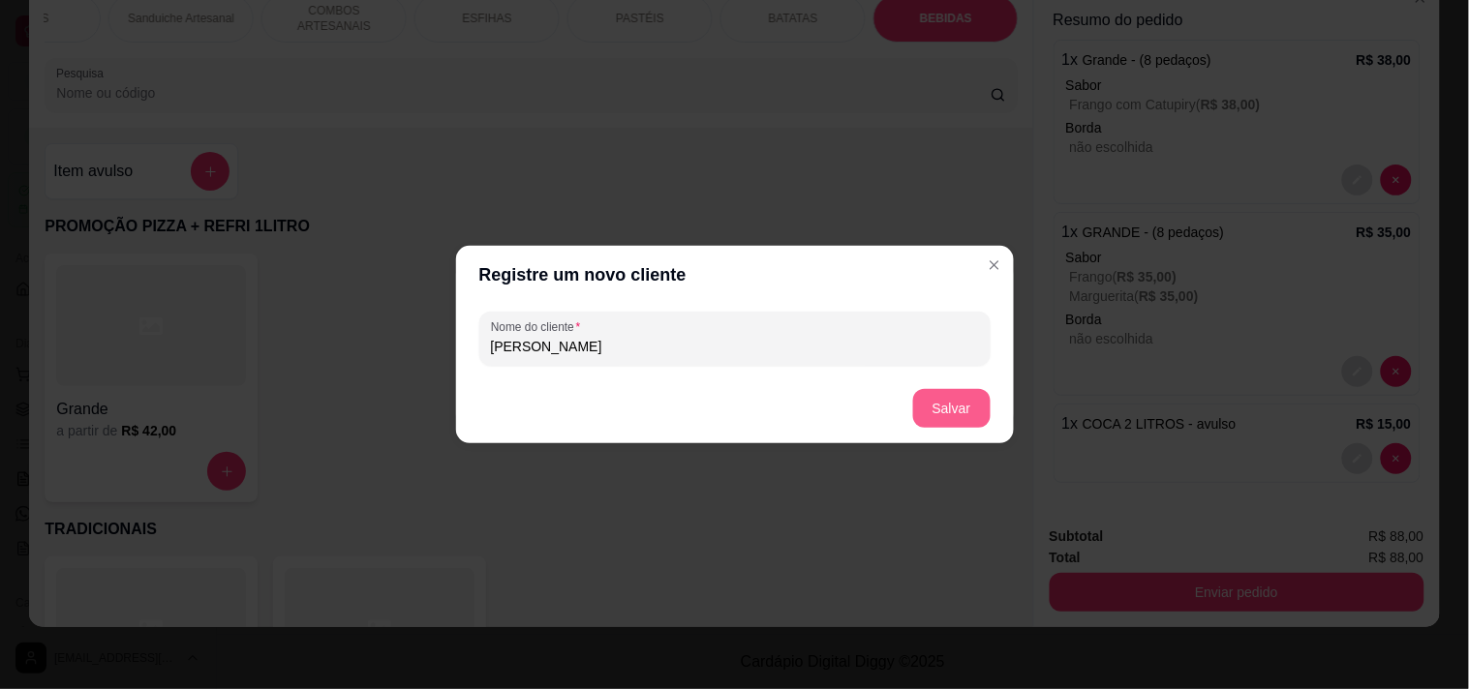
type input "[PERSON_NAME]"
click at [929, 391] on button "Salvar" at bounding box center [952, 409] width 76 height 38
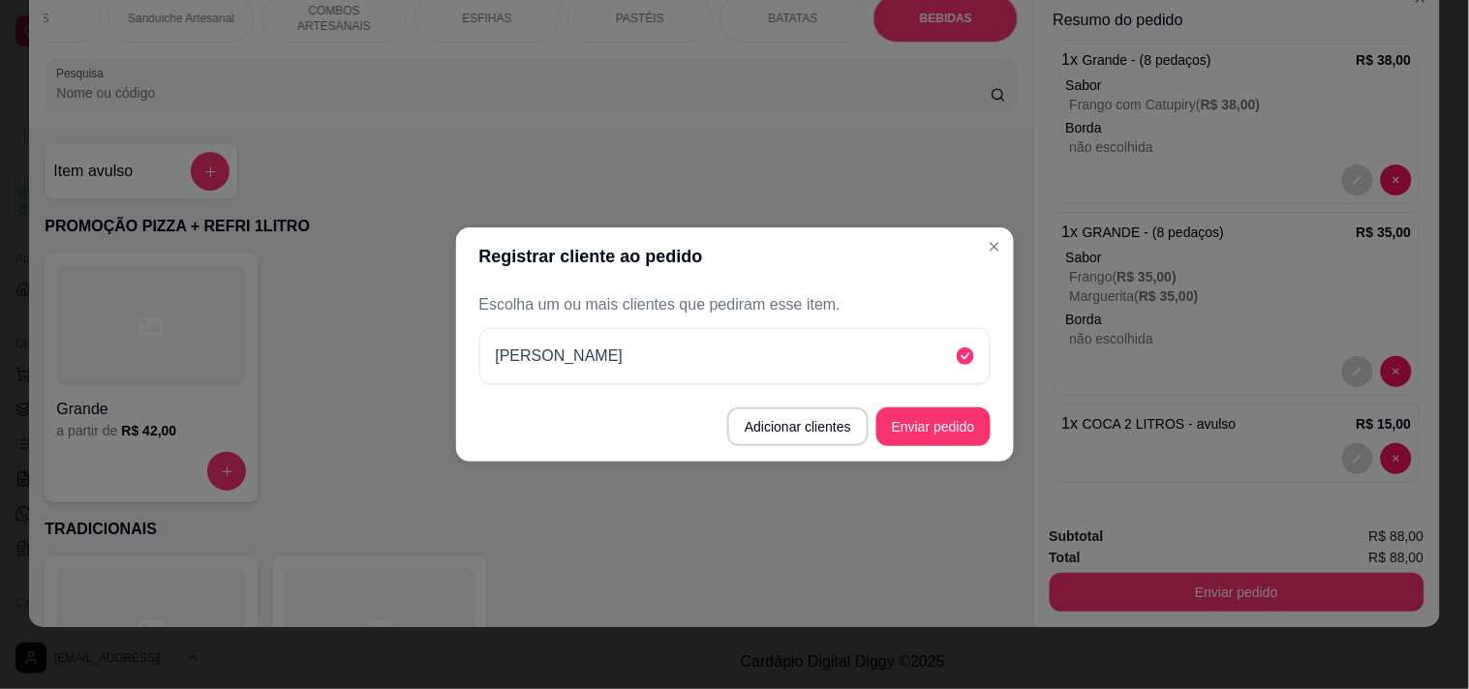
click at [969, 428] on button "Enviar pedido" at bounding box center [933, 427] width 114 height 39
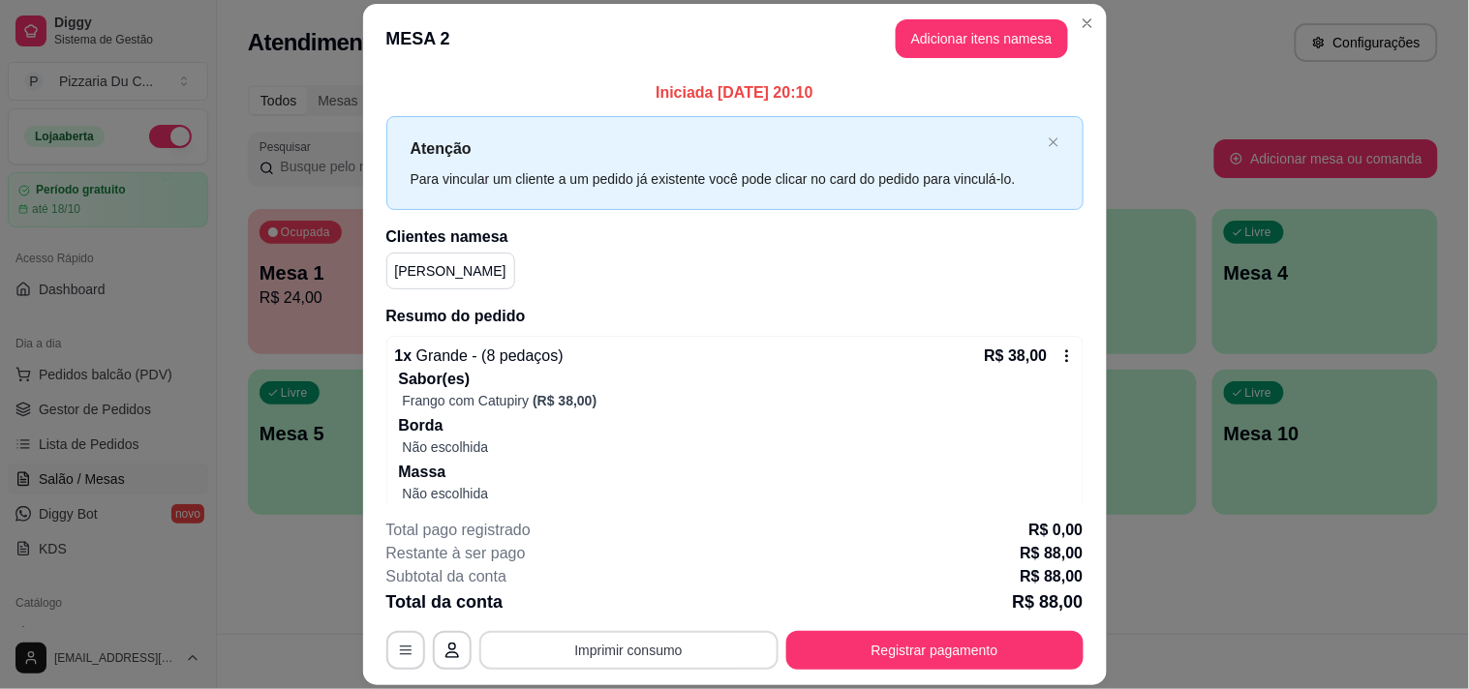
click at [655, 646] on button "Imprimir consumo" at bounding box center [628, 650] width 299 height 39
click at [653, 594] on button "IMPRESSORA" at bounding box center [627, 607] width 140 height 31
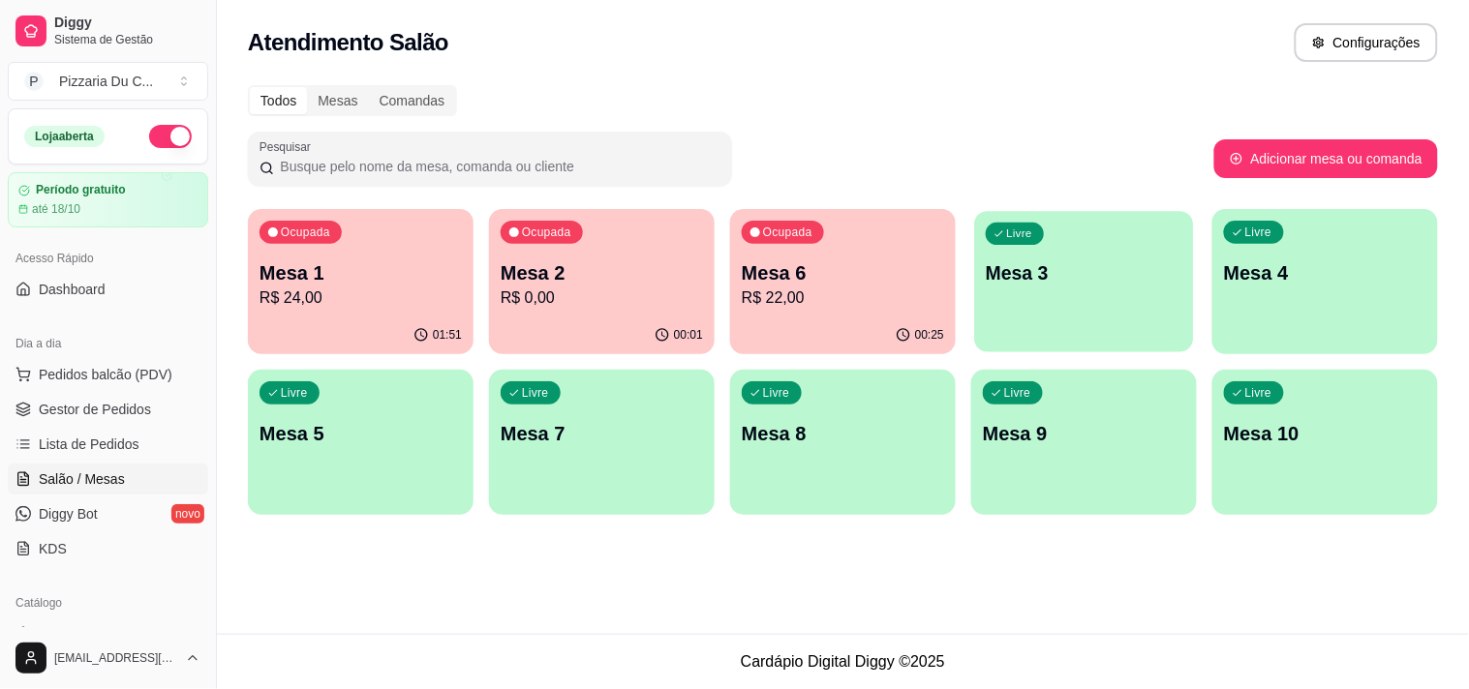
click at [1050, 232] on div "Livre Mesa 3" at bounding box center [1083, 270] width 219 height 118
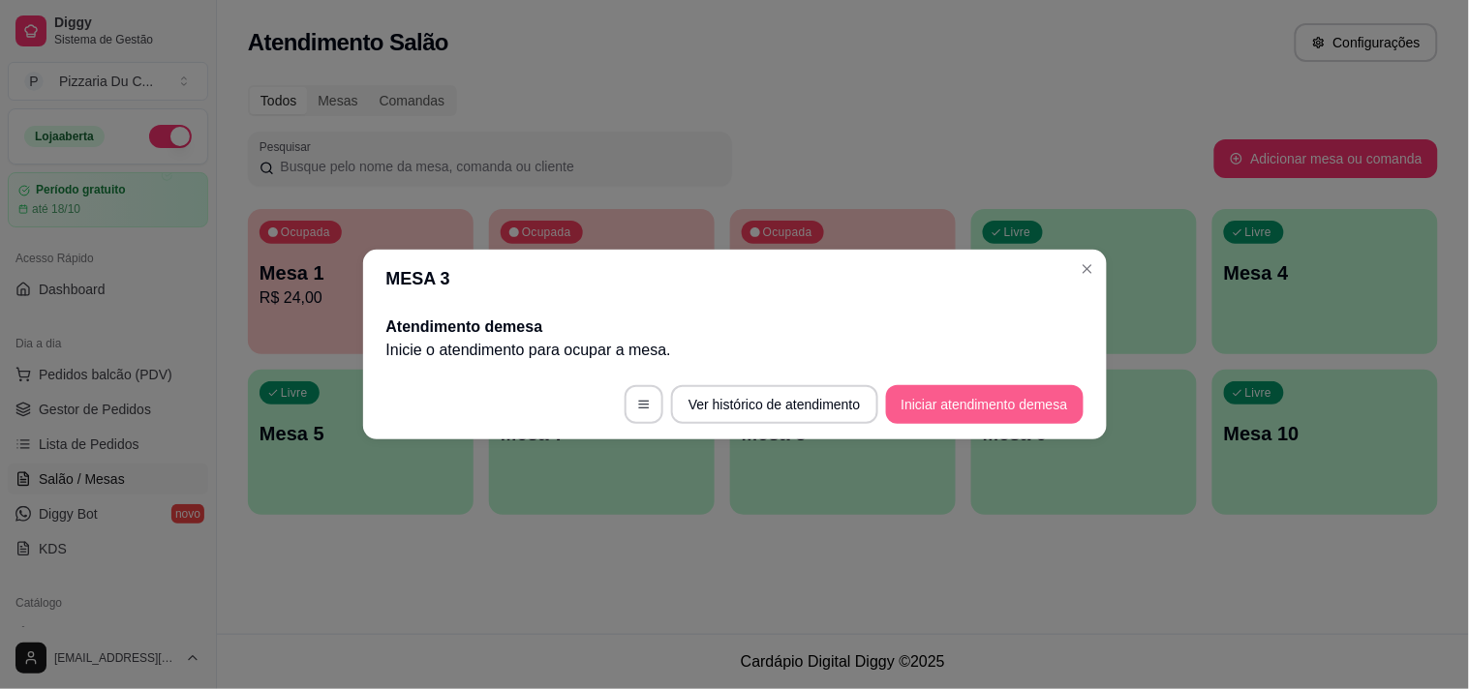
click at [989, 393] on button "Iniciar atendimento de mesa" at bounding box center [985, 404] width 198 height 39
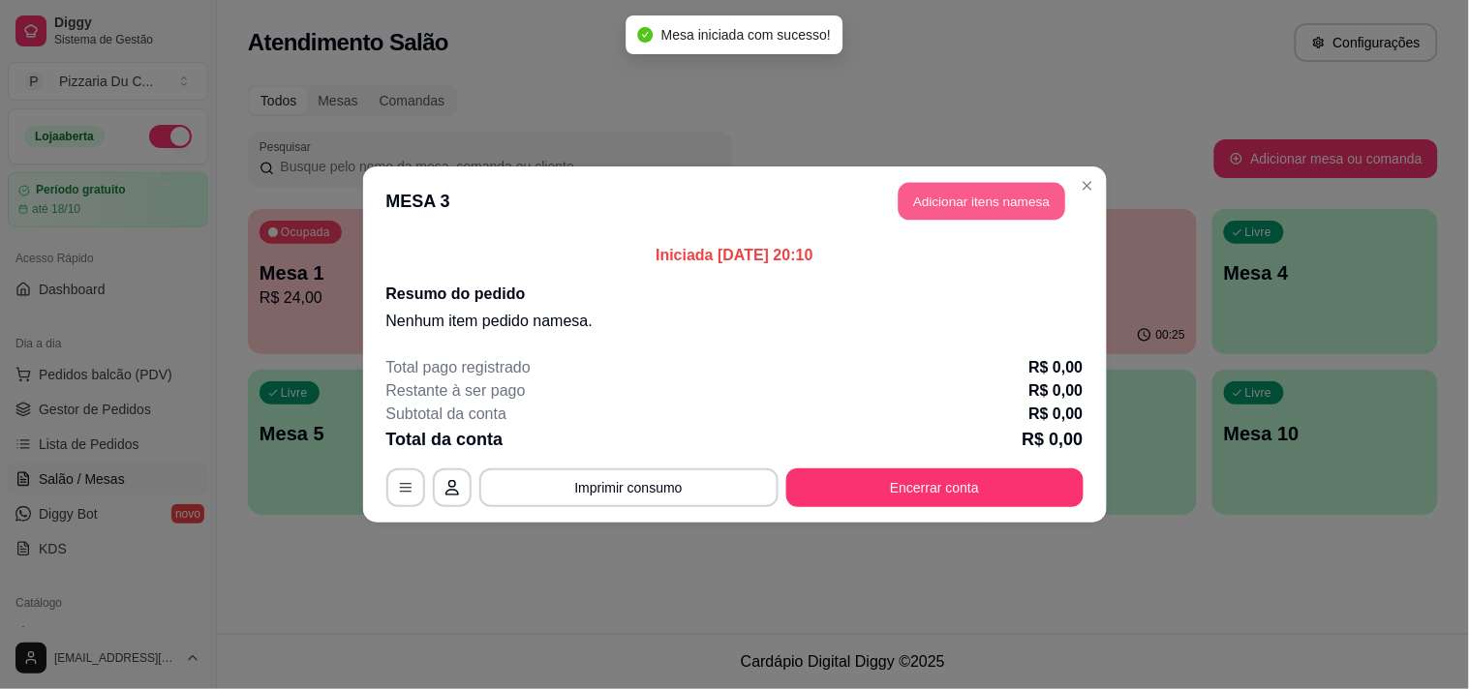
click at [991, 196] on button "Adicionar itens na mesa" at bounding box center [981, 202] width 167 height 38
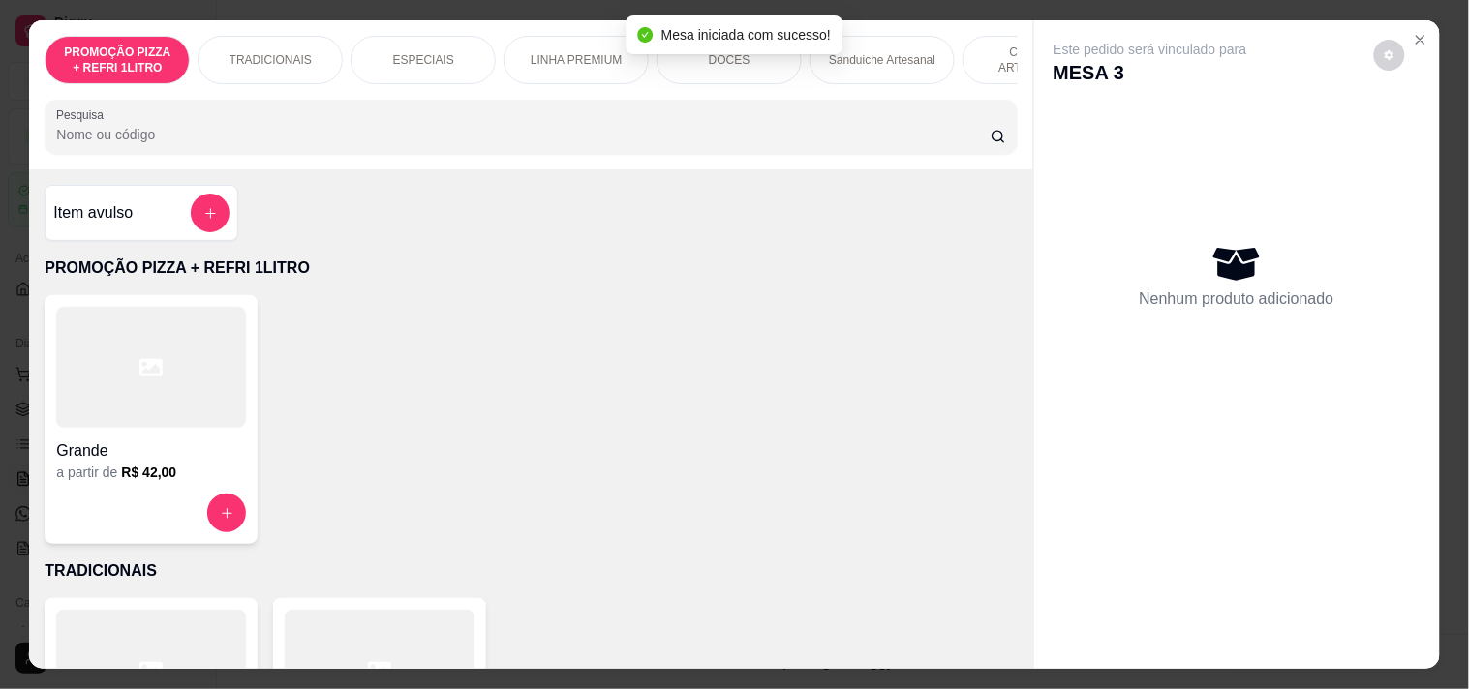
scroll to position [0, 701]
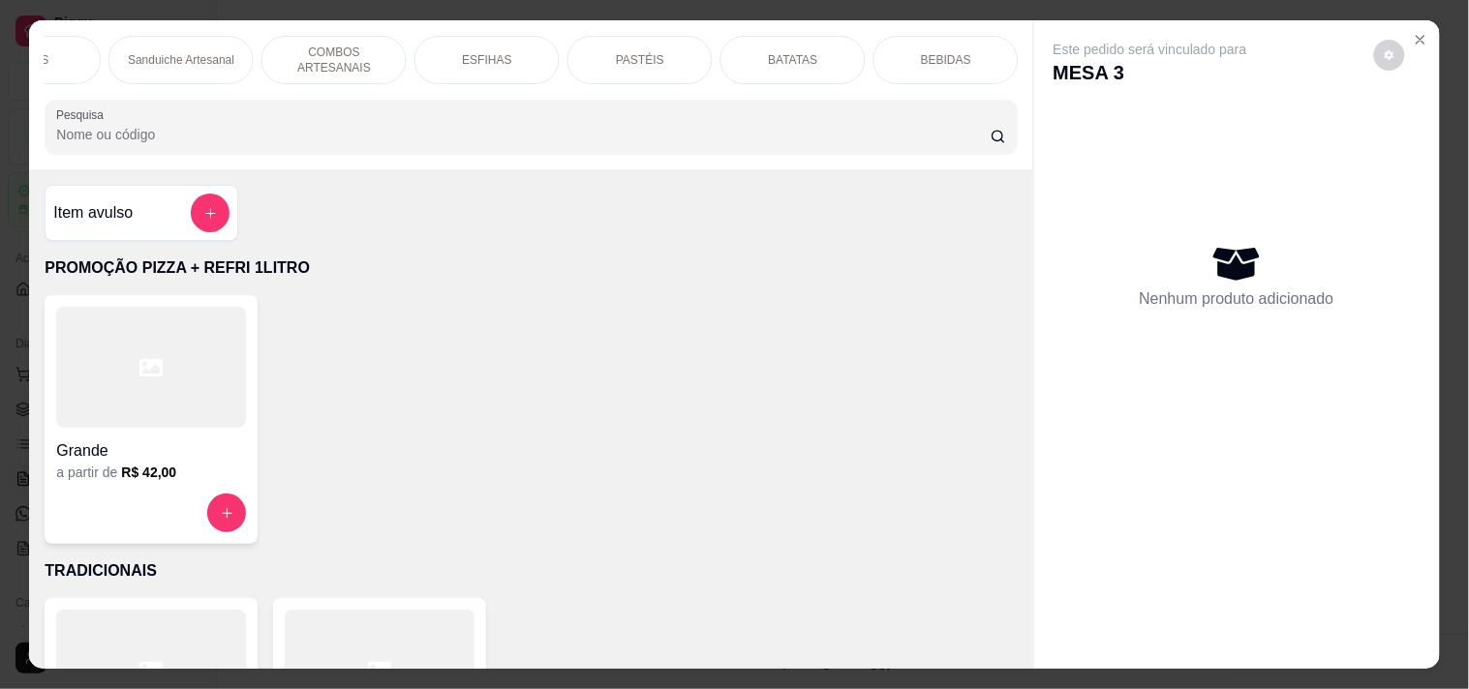
click at [616, 65] on div "PASTÉIS" at bounding box center [639, 60] width 145 height 48
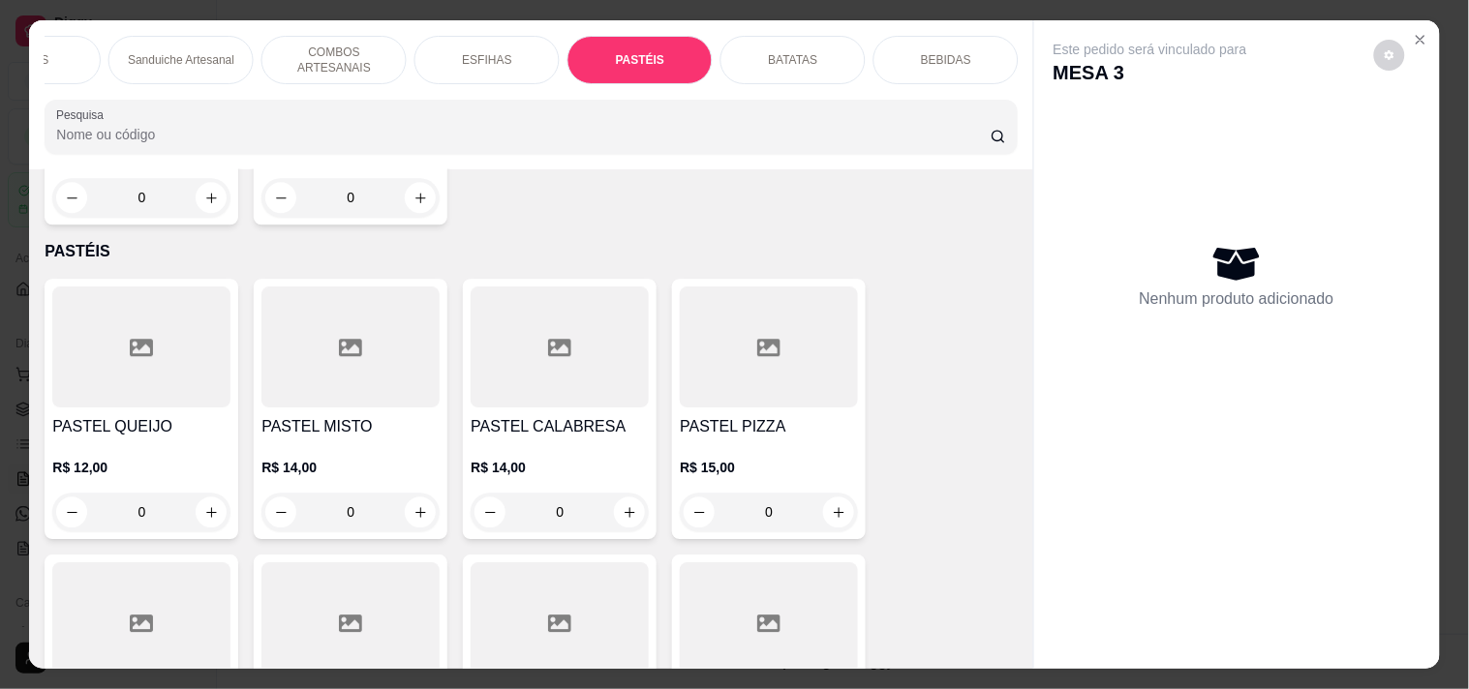
scroll to position [49, 0]
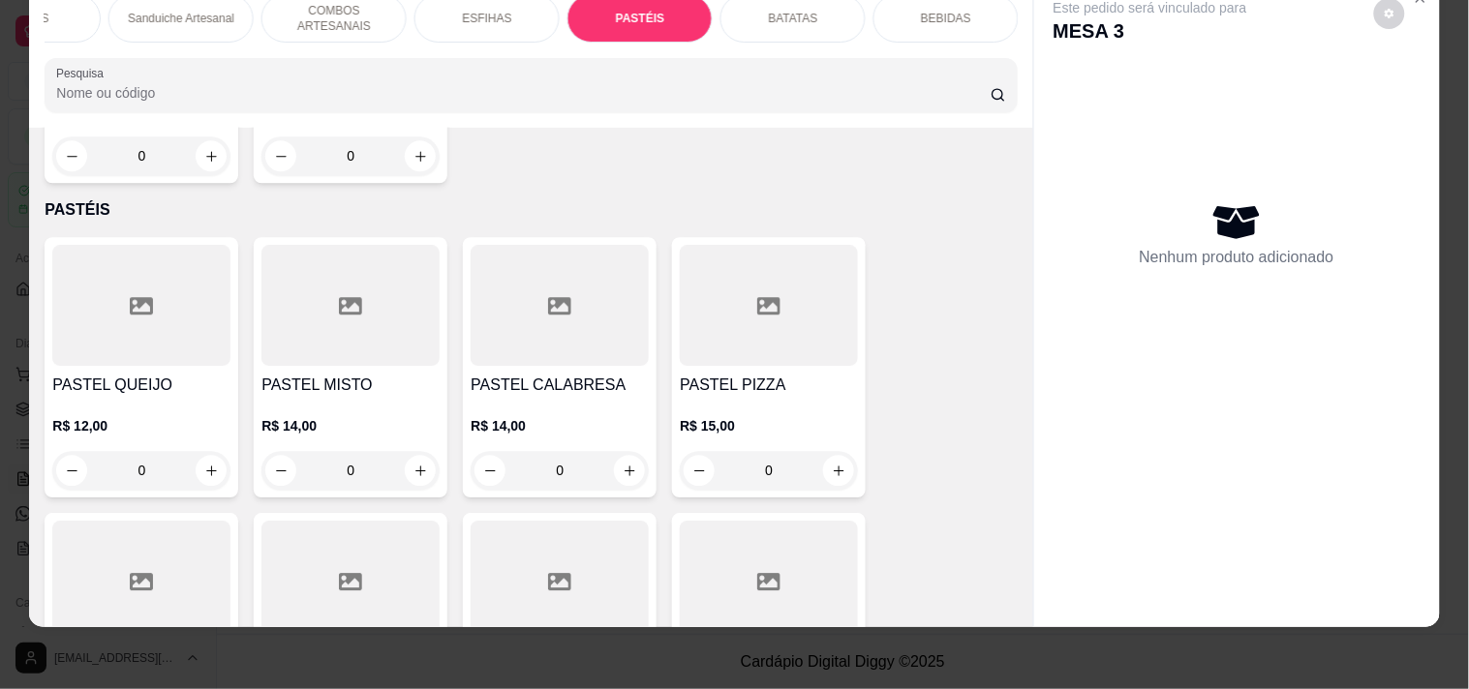
click at [422, 451] on div "0" at bounding box center [350, 470] width 178 height 39
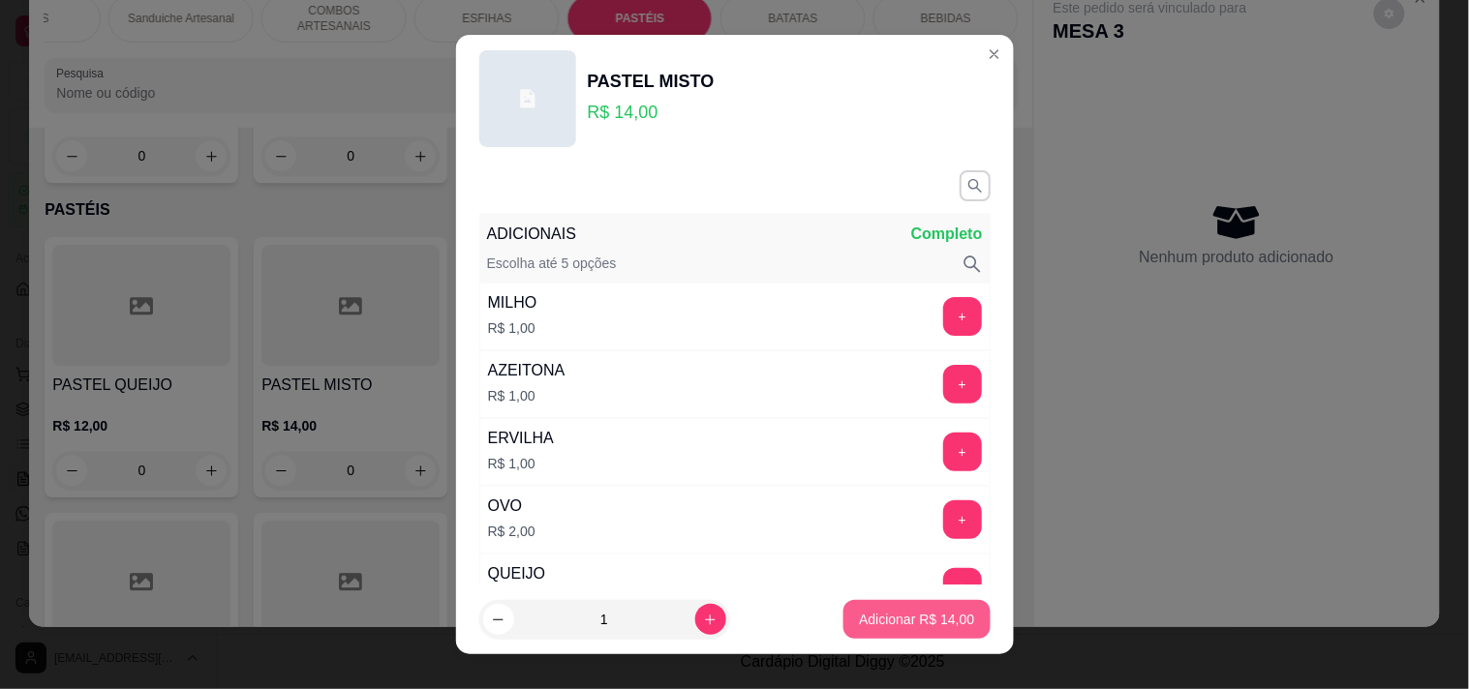
click at [941, 616] on p "Adicionar R$ 14,00" at bounding box center [916, 619] width 115 height 19
type input "1"
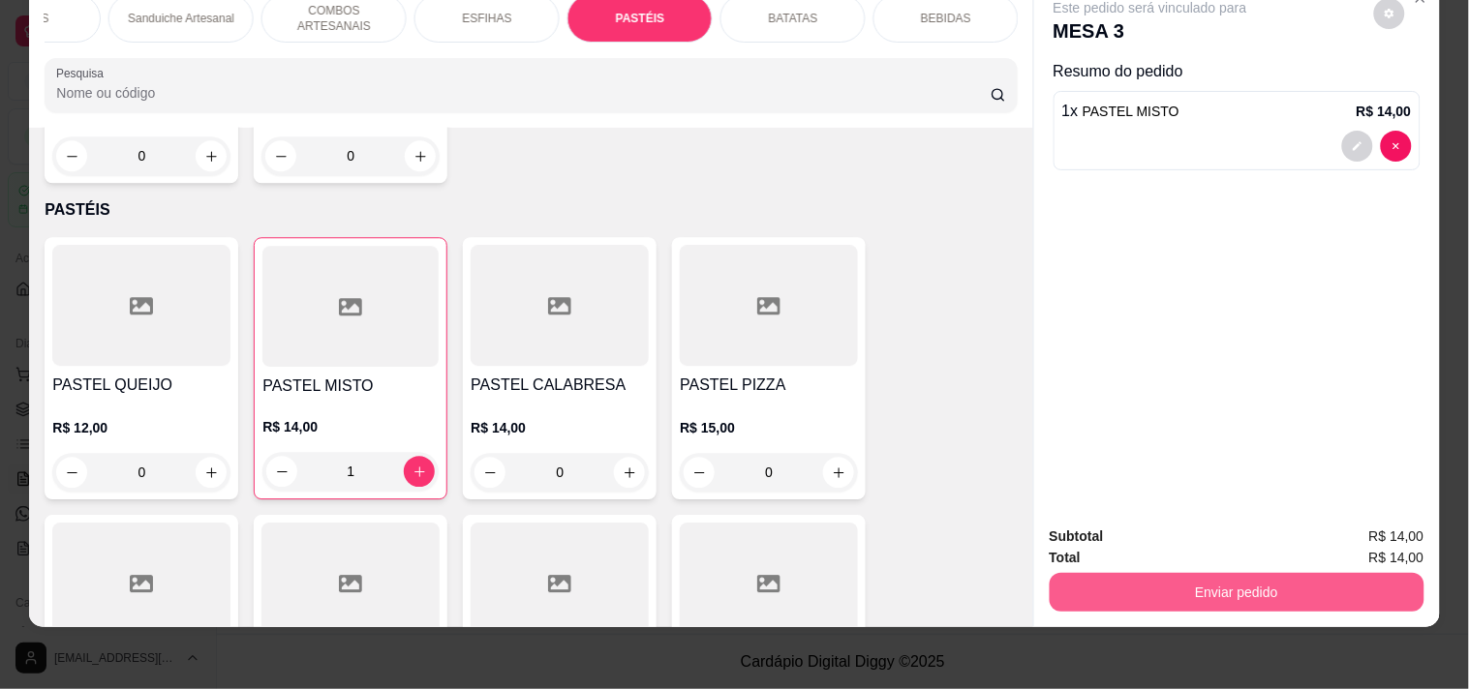
click at [1153, 573] on button "Enviar pedido" at bounding box center [1236, 592] width 375 height 39
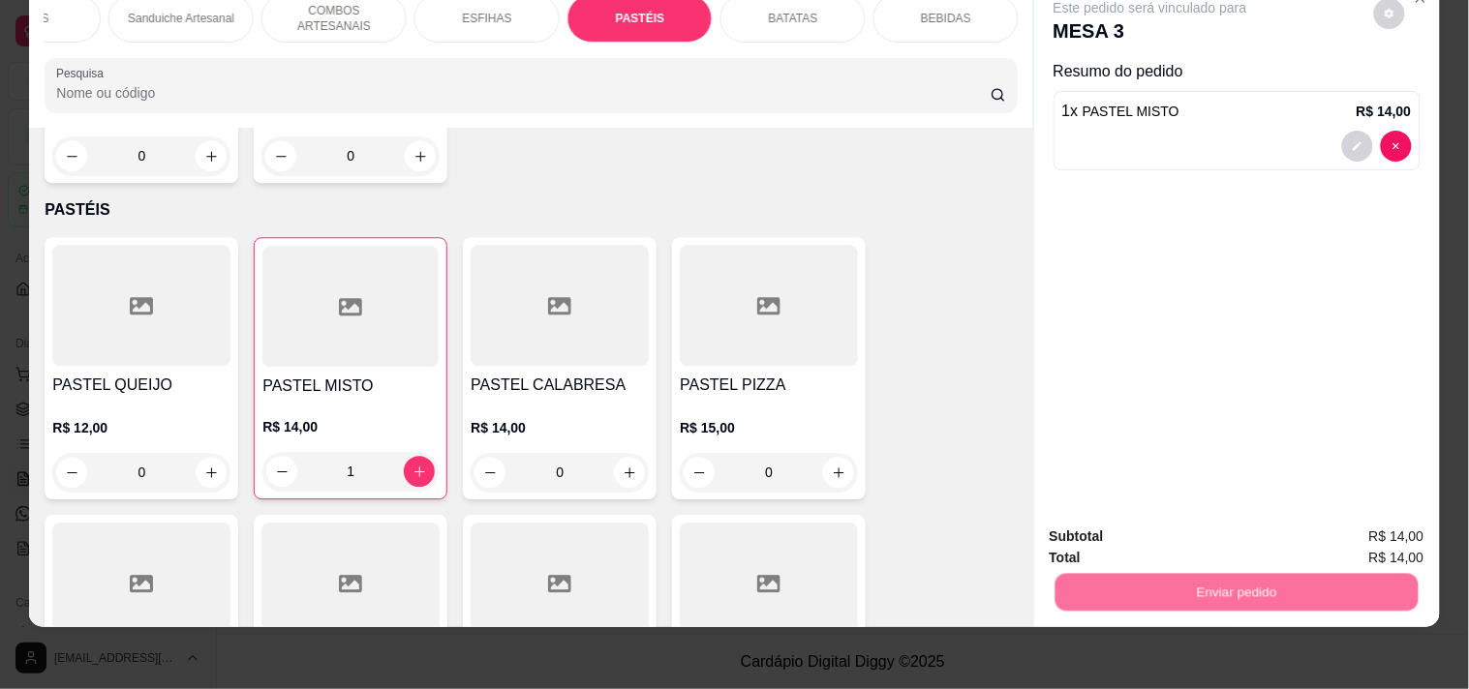
click at [1206, 534] on button "Registrar cliente" at bounding box center [1244, 528] width 128 height 37
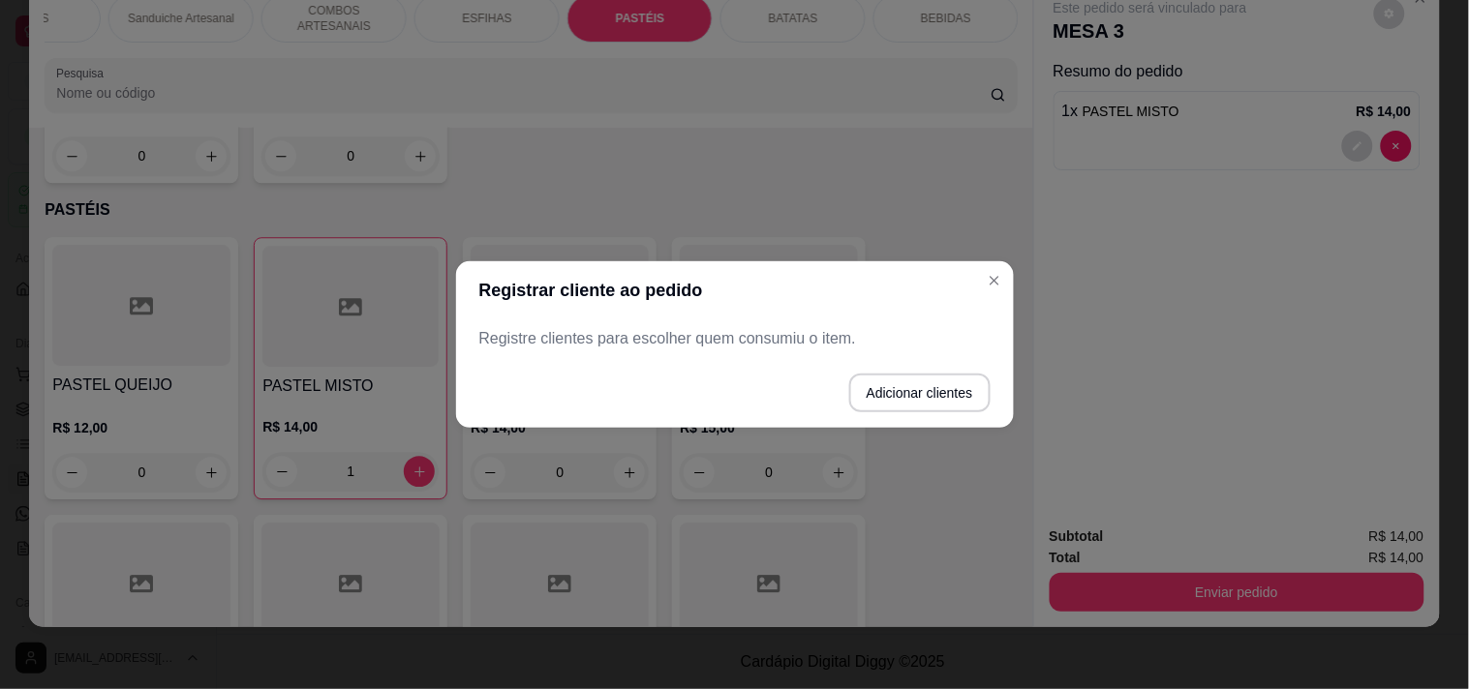
click at [813, 343] on p "Registre clientes para escolher quem consumiu o item." at bounding box center [734, 338] width 511 height 23
click at [912, 399] on button "Adicionar clientes" at bounding box center [919, 393] width 141 height 39
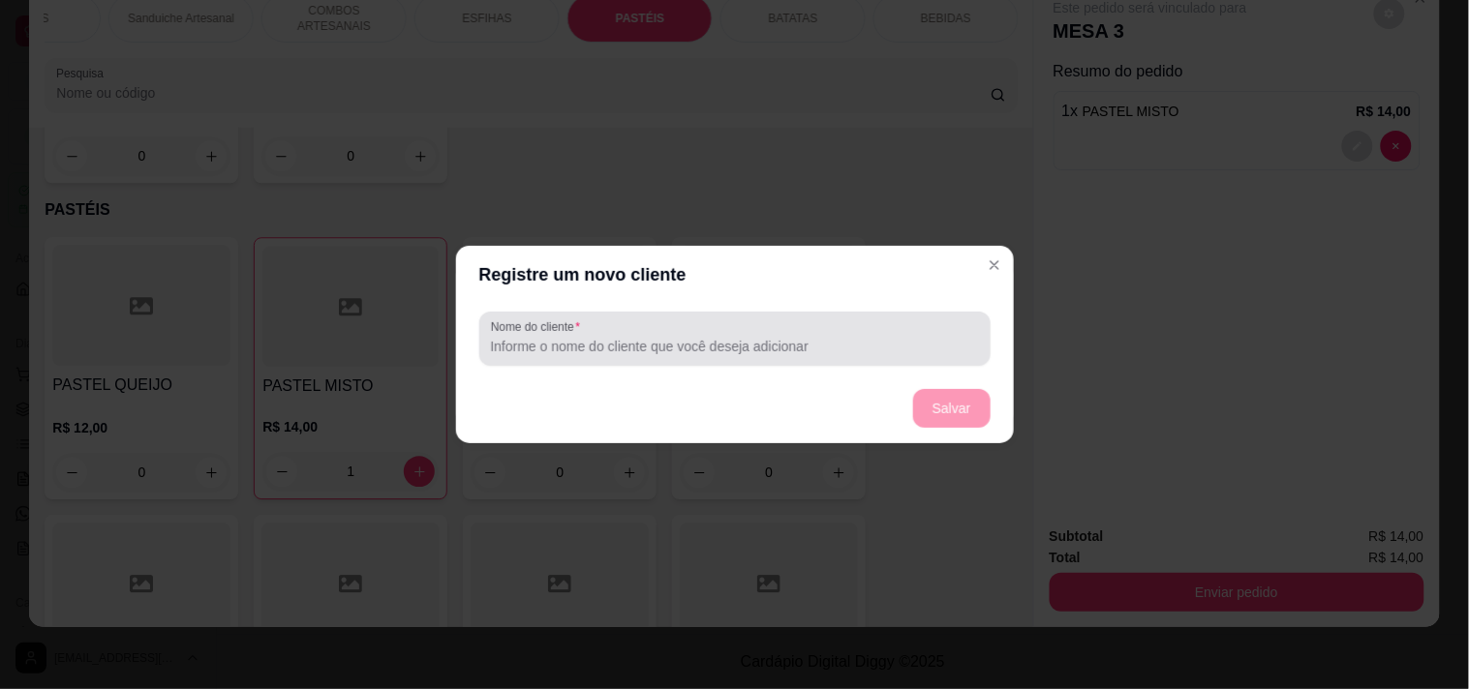
click at [766, 321] on div at bounding box center [734, 338] width 488 height 39
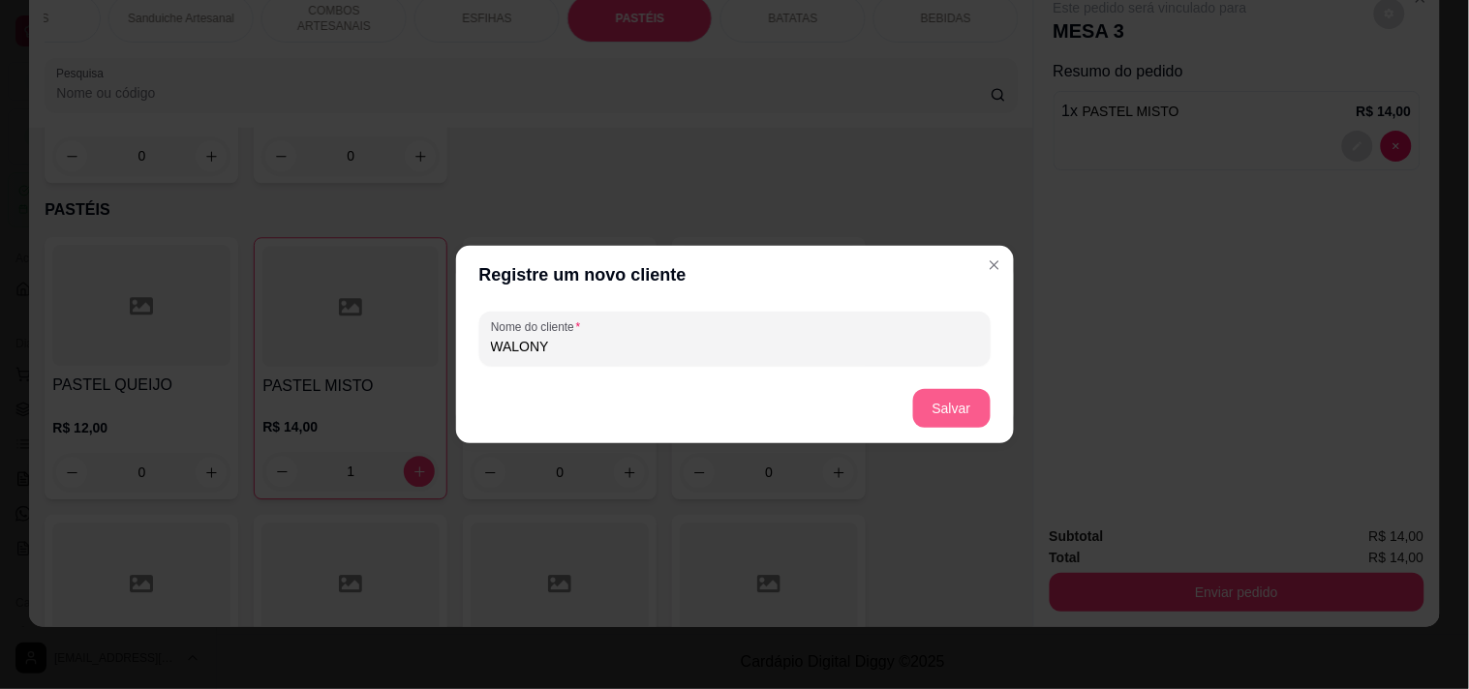
type input "WALONY"
click at [978, 403] on button "Salvar" at bounding box center [951, 408] width 77 height 39
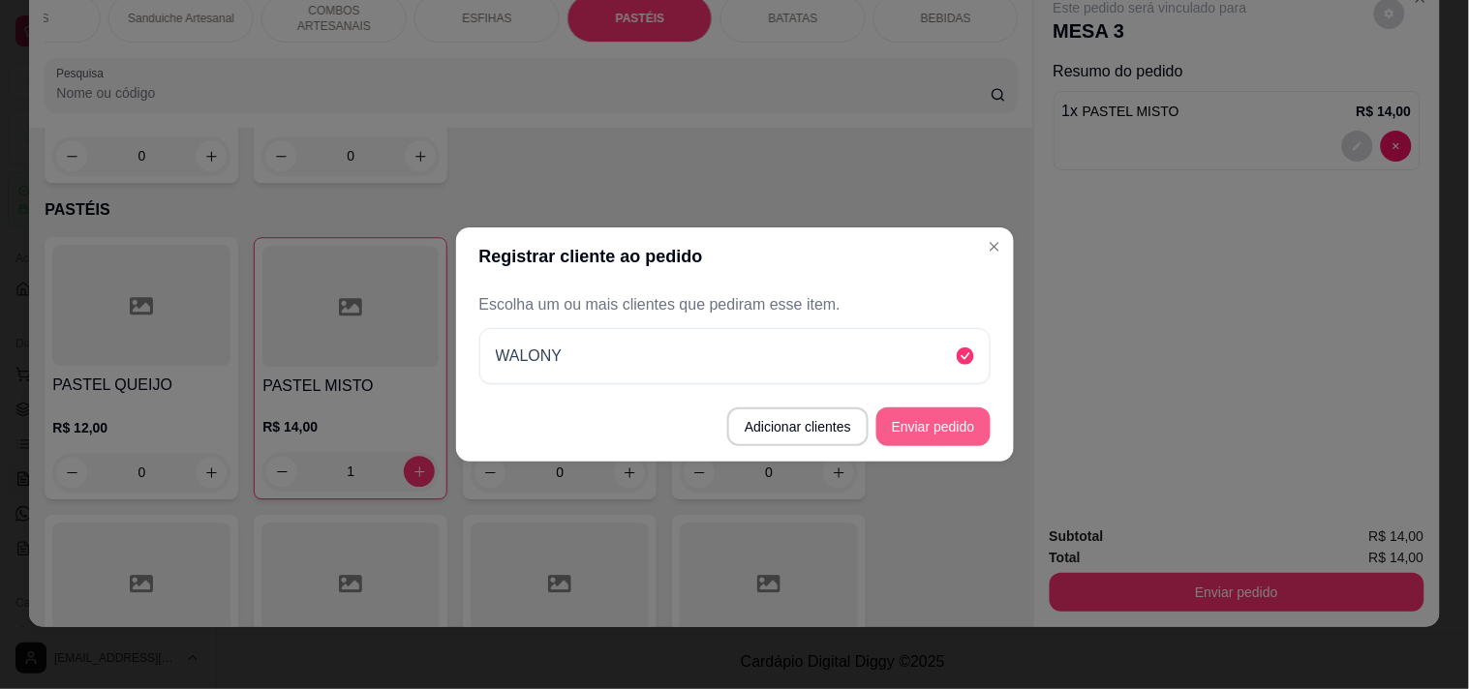
click at [968, 416] on button "Enviar pedido" at bounding box center [933, 427] width 114 height 39
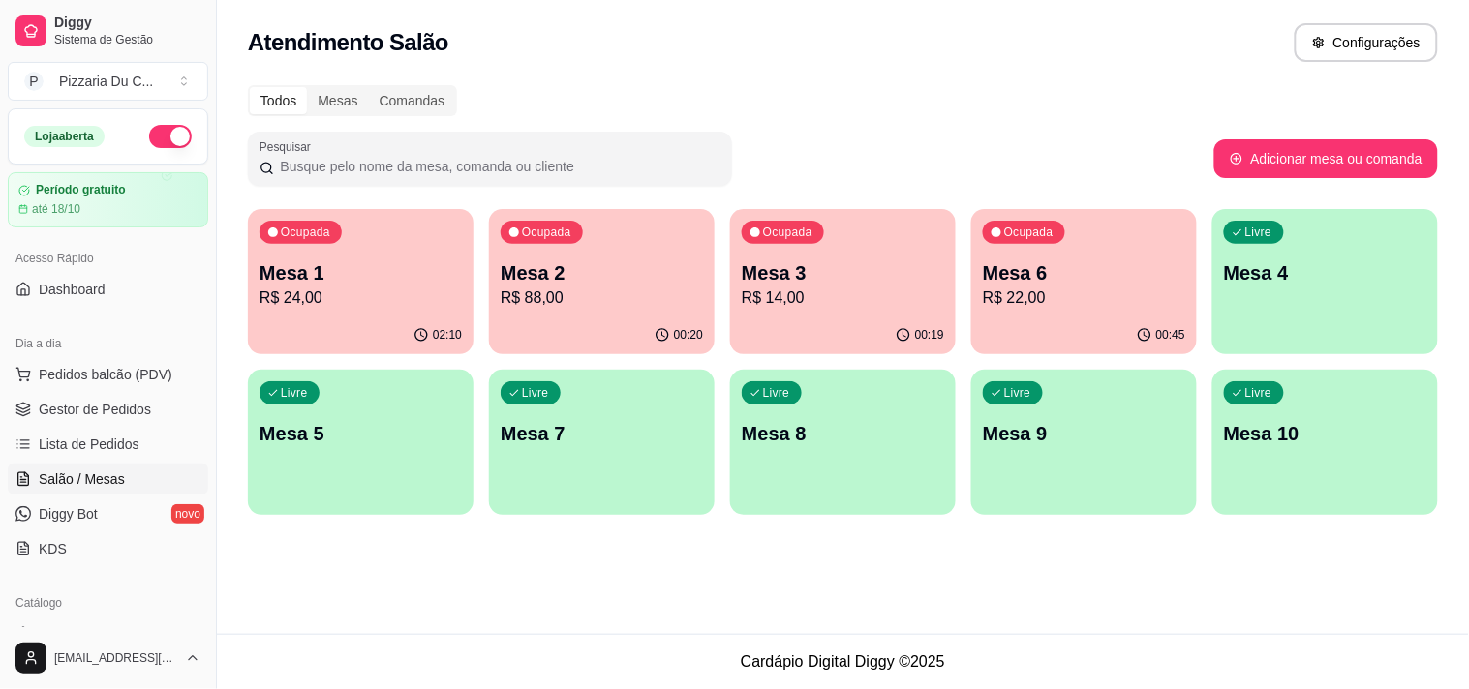
click at [1246, 286] on div "Livre Mesa 4" at bounding box center [1325, 270] width 226 height 122
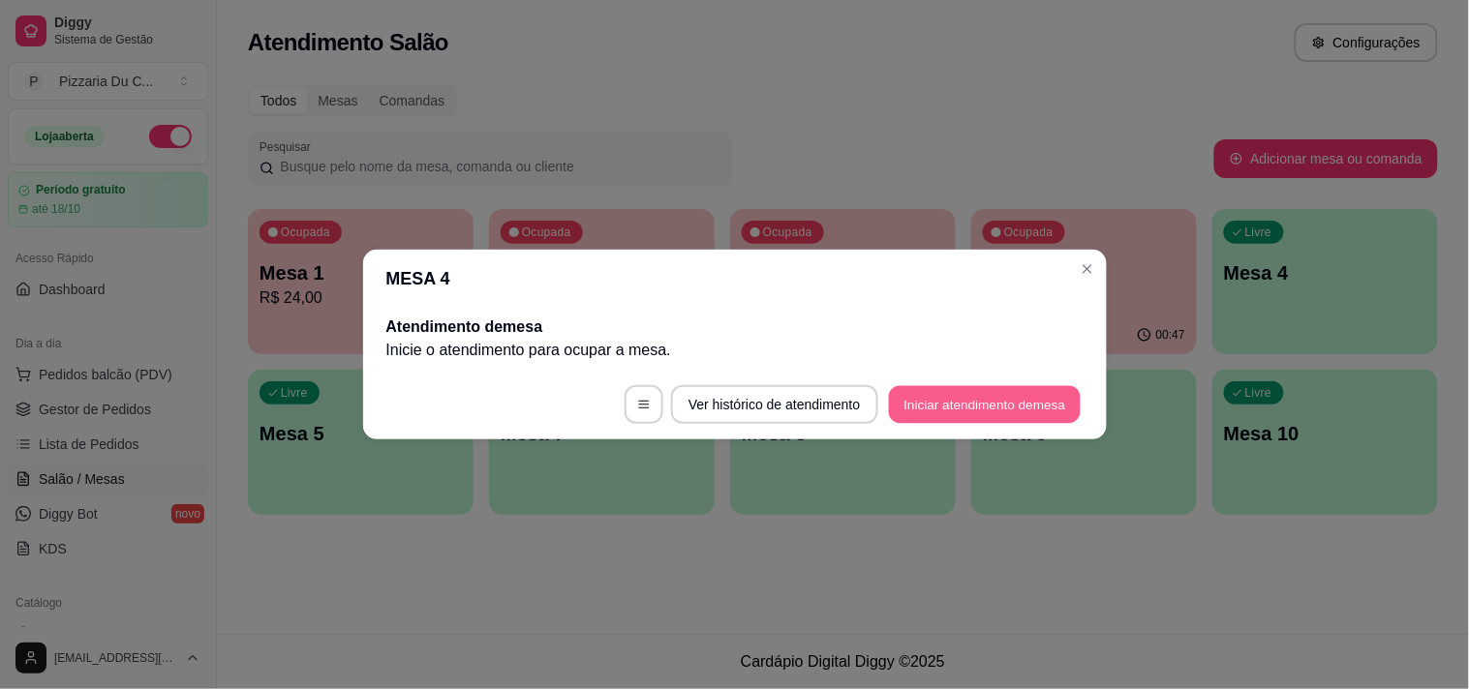
click at [1017, 416] on button "Iniciar atendimento de mesa" at bounding box center [985, 405] width 192 height 38
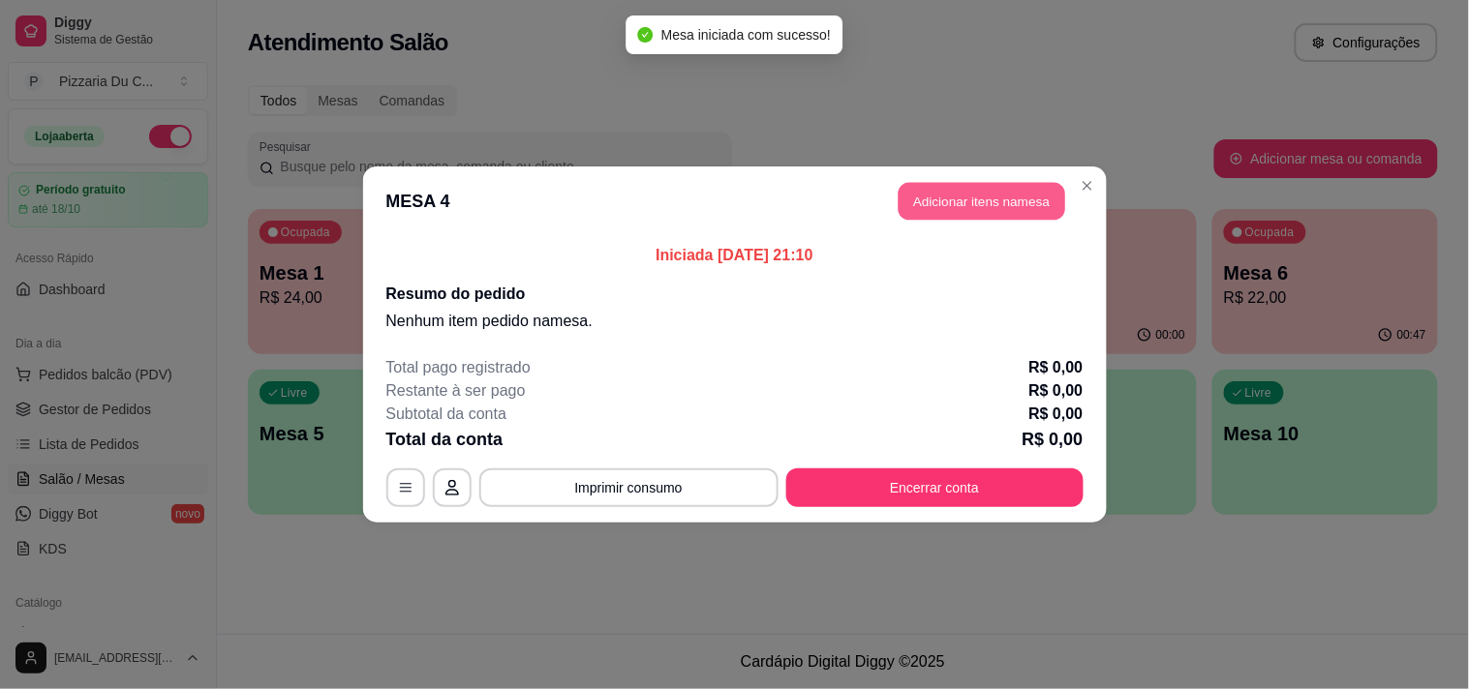
click at [949, 198] on button "Adicionar itens na mesa" at bounding box center [981, 202] width 167 height 38
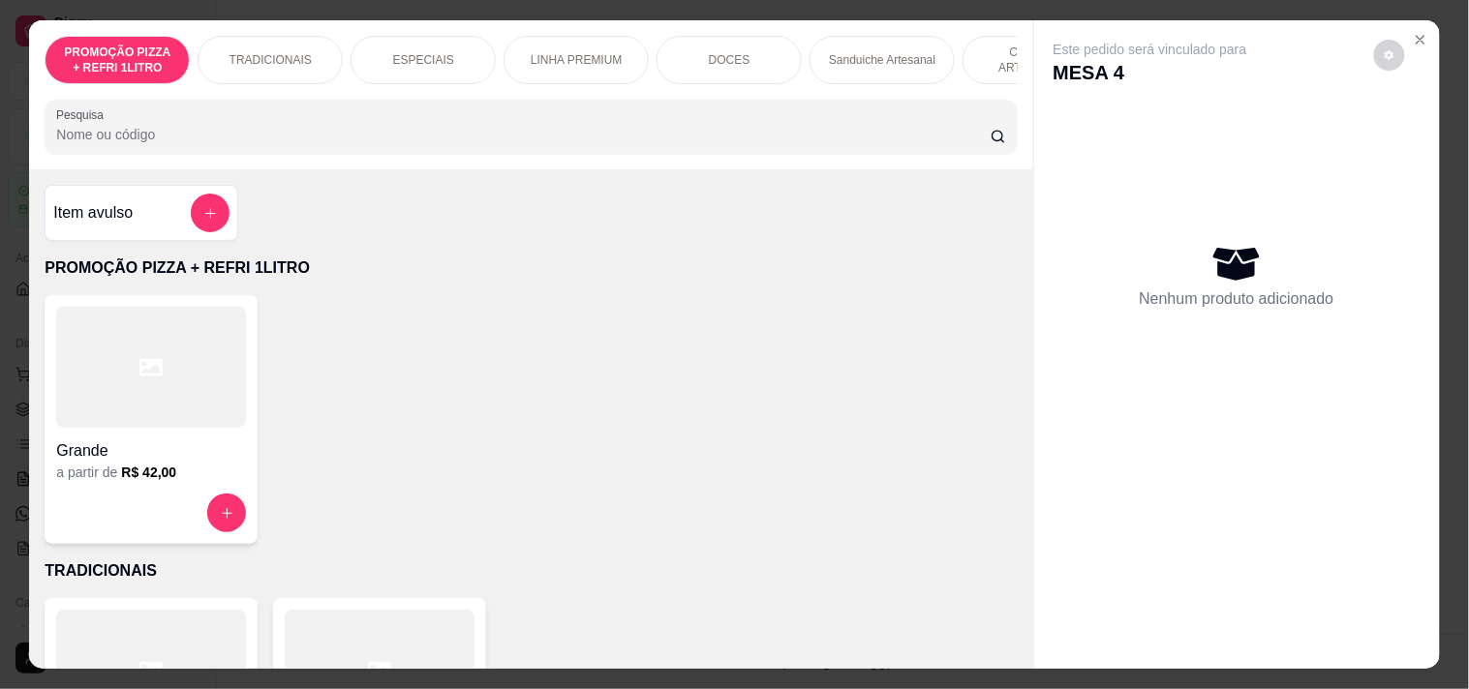
scroll to position [0, 701]
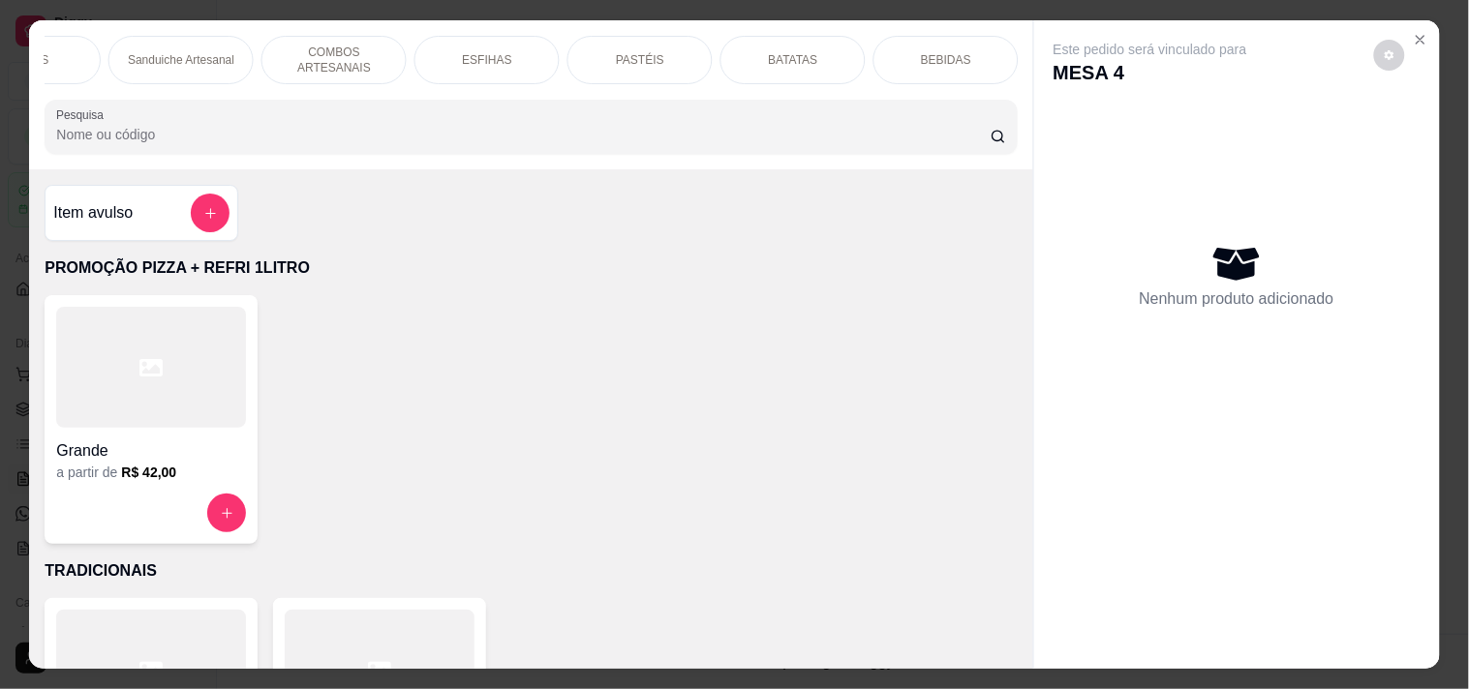
click at [167, 52] on p "Sanduiche Artesanal" at bounding box center [181, 59] width 106 height 15
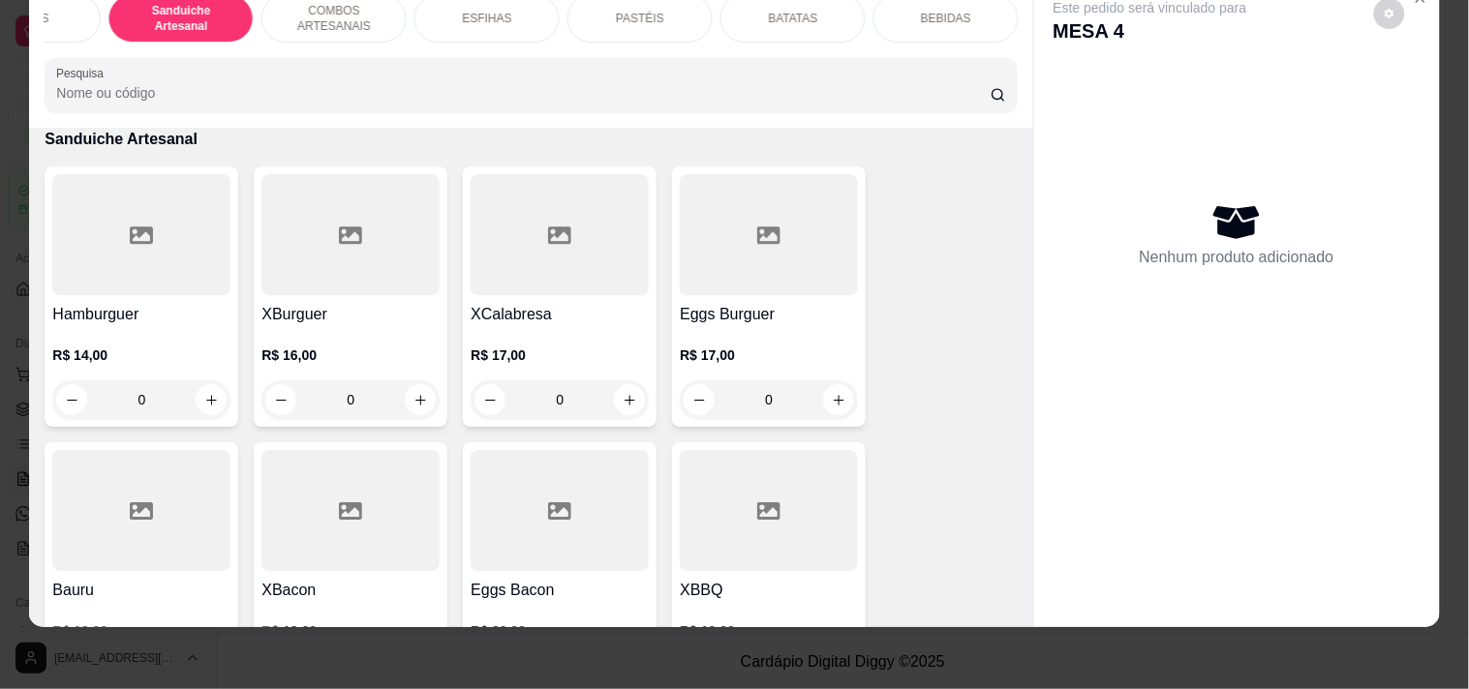
click at [181, 399] on div "0" at bounding box center [141, 399] width 178 height 39
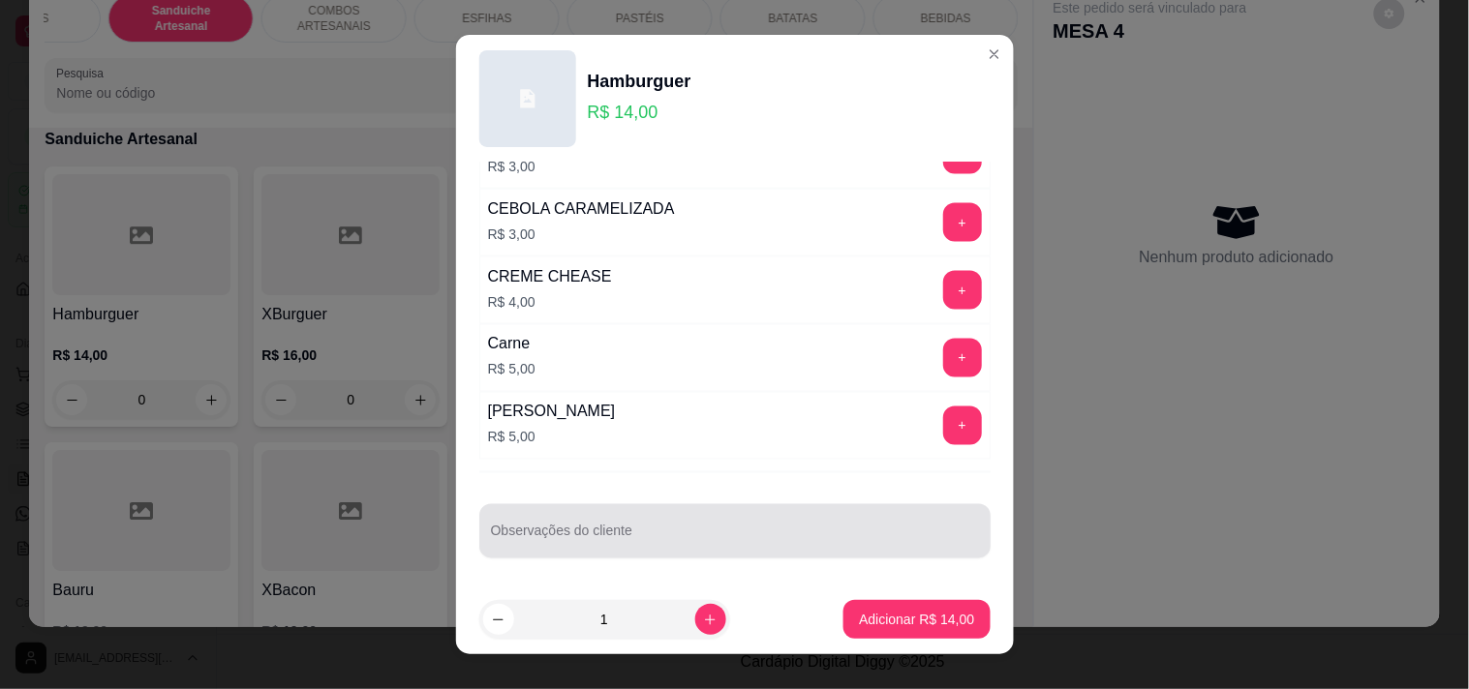
scroll to position [0, 0]
click at [695, 549] on div at bounding box center [735, 531] width 488 height 39
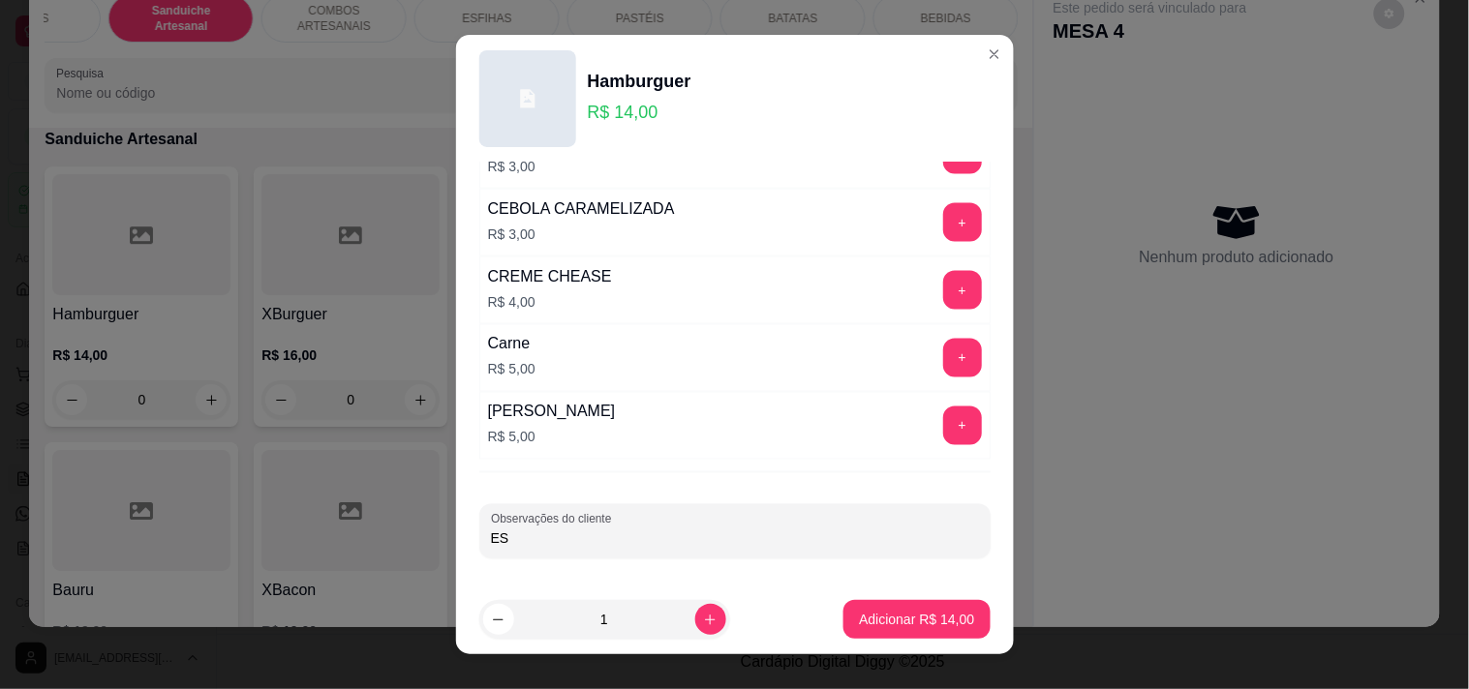
type input "E"
type input "SEM VERDURA"
click at [859, 626] on p "Adicionar R$ 14,00" at bounding box center [916, 619] width 115 height 19
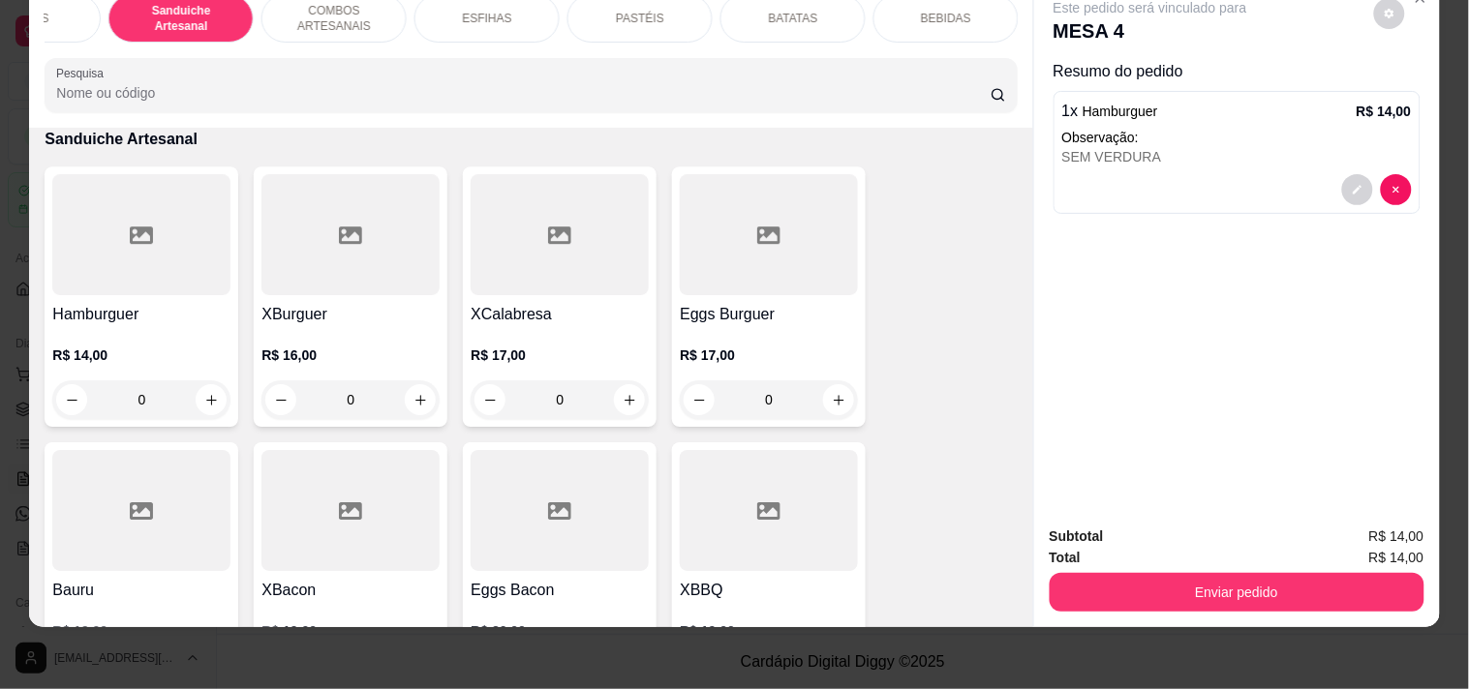
click at [423, 388] on div "0" at bounding box center [350, 399] width 178 height 39
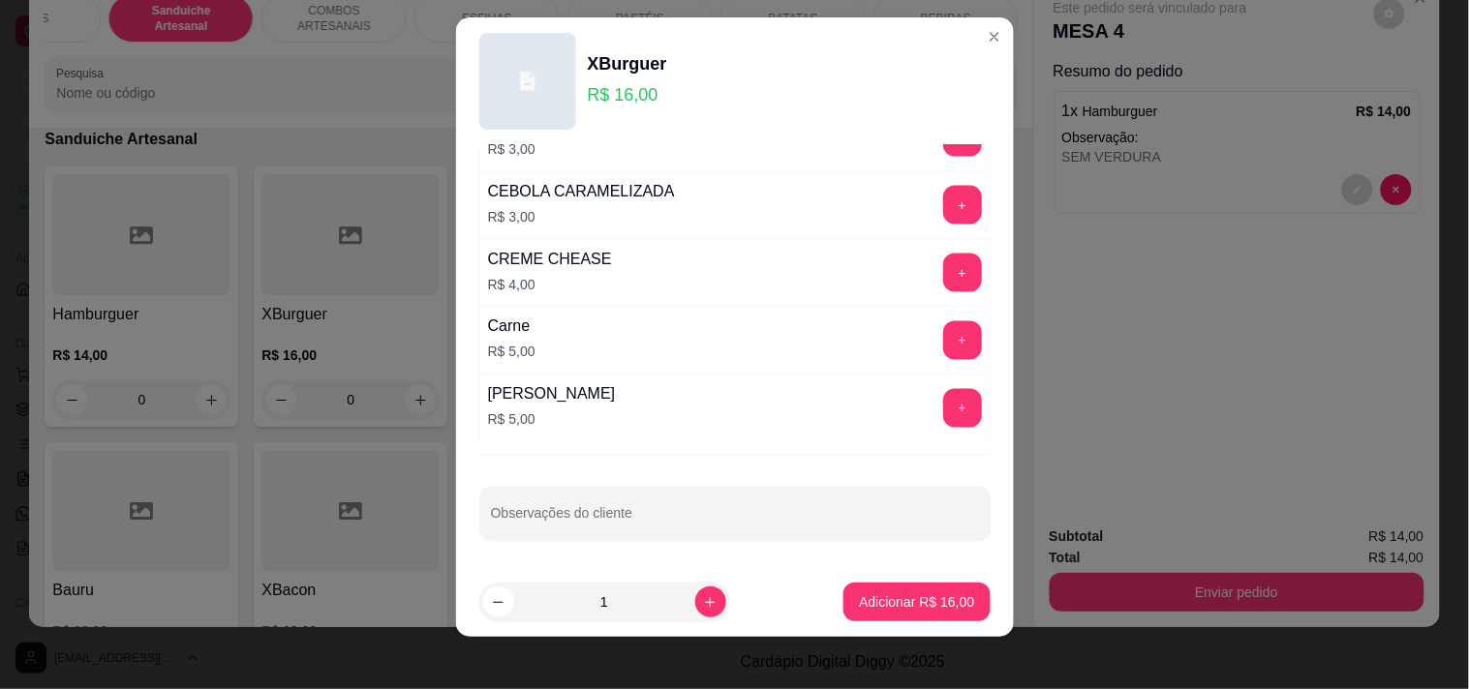
scroll to position [27, 0]
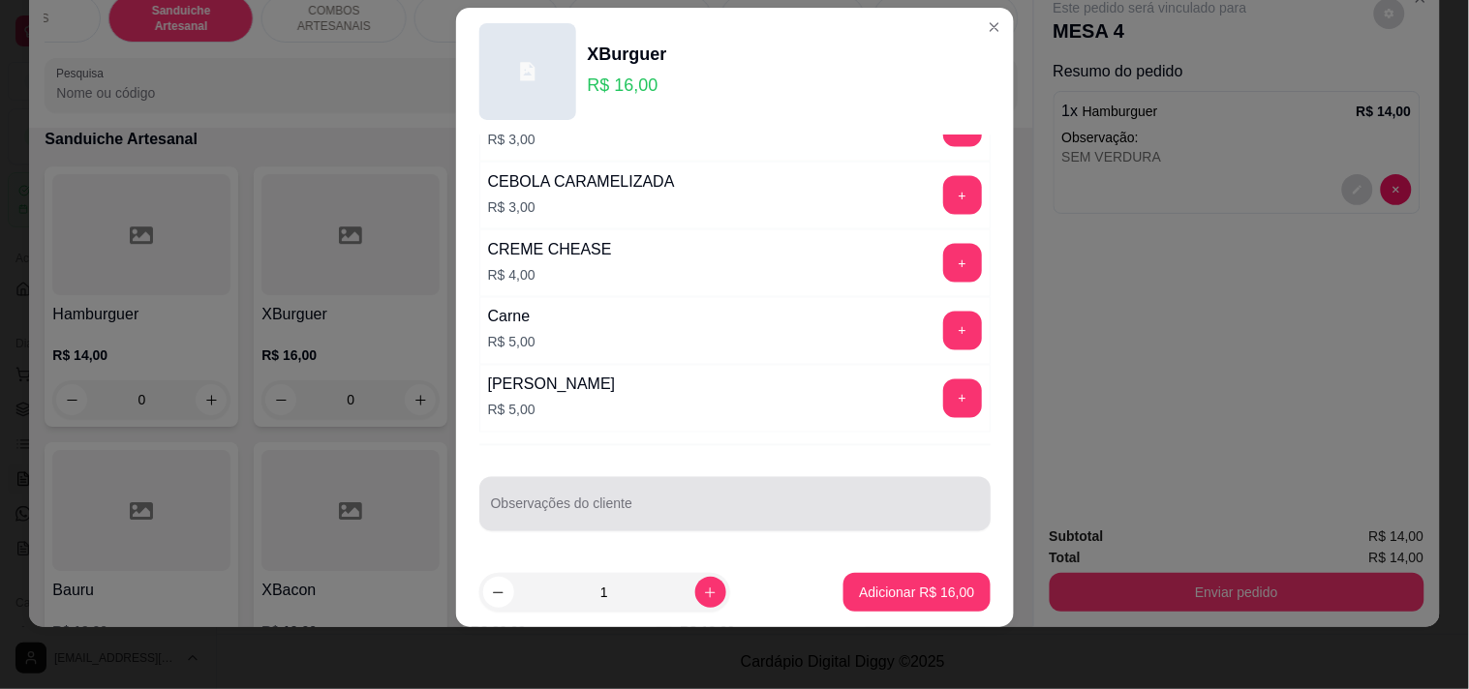
click at [640, 518] on input "Observações do cliente" at bounding box center [735, 511] width 488 height 19
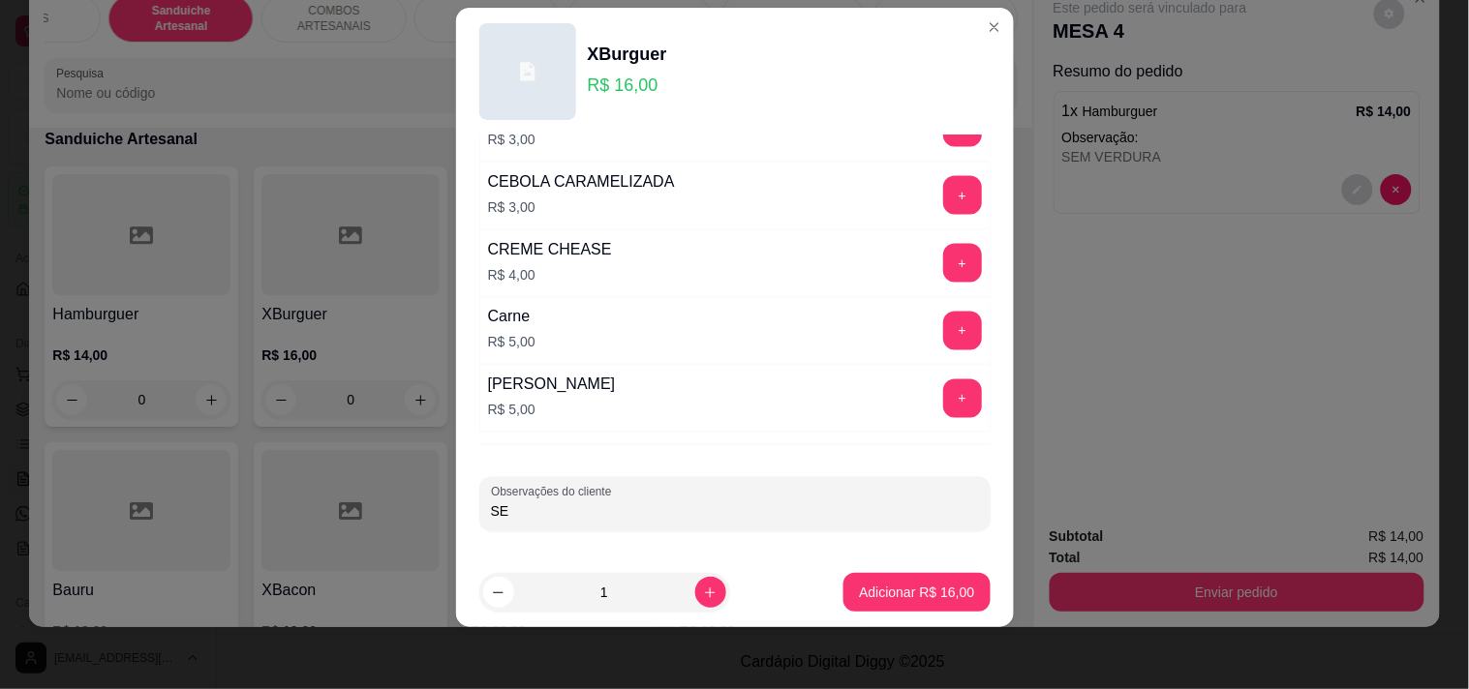
type input "S"
click at [883, 581] on button "Adicionar R$ 16,00" at bounding box center [916, 592] width 146 height 39
type input "1"
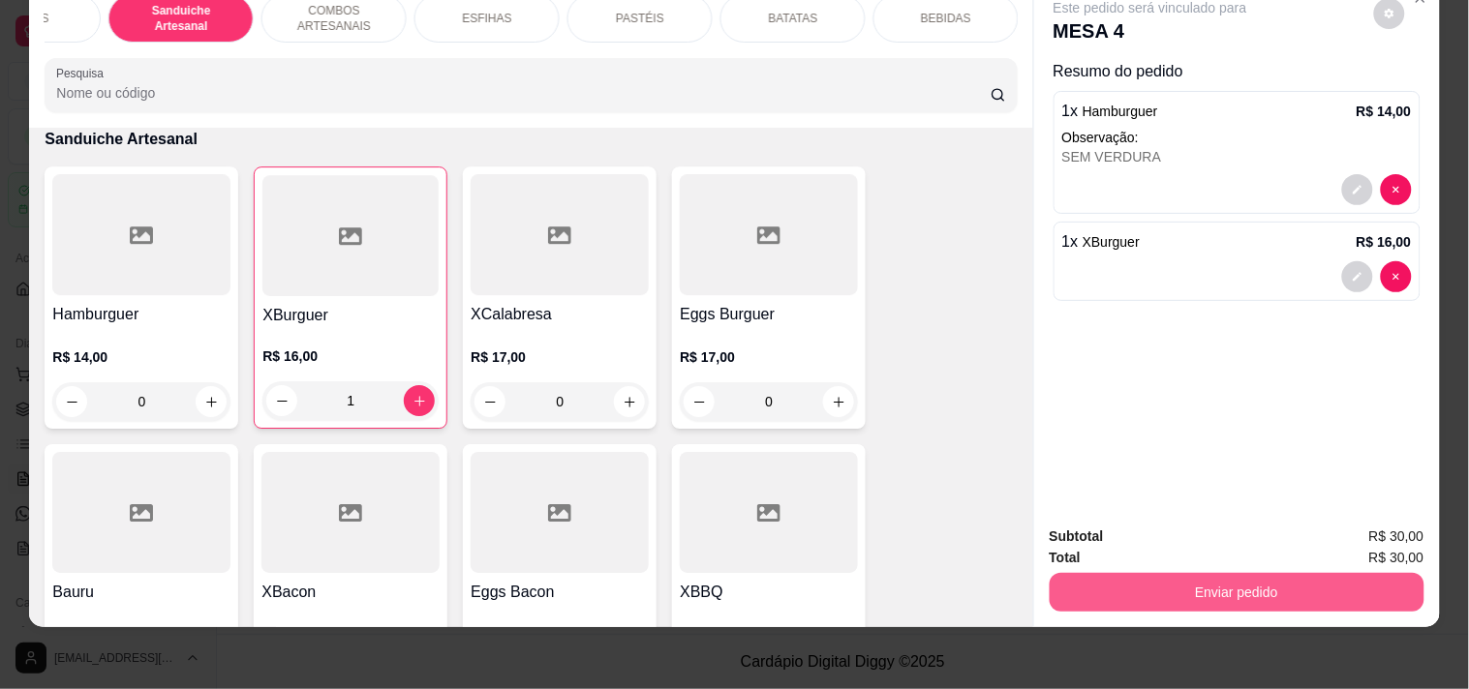
click at [1110, 573] on button "Enviar pedido" at bounding box center [1236, 592] width 375 height 39
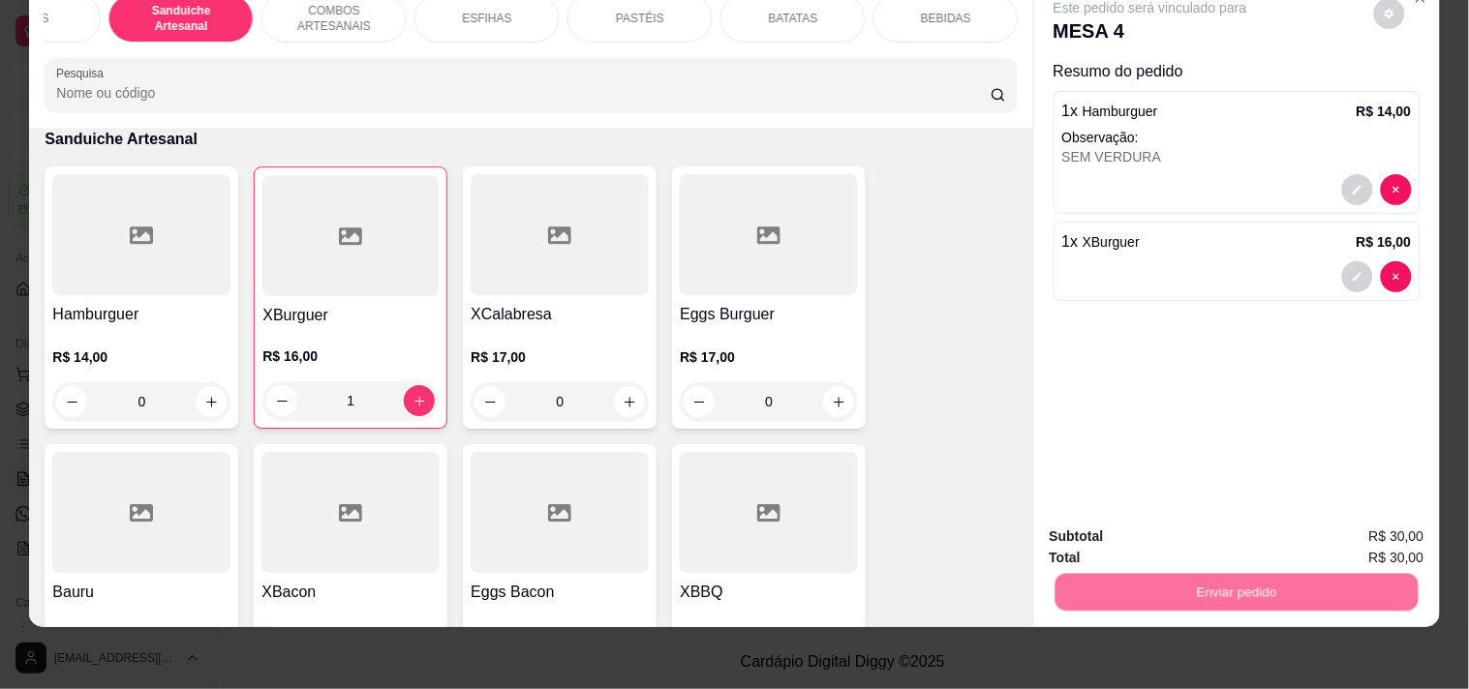
click at [1232, 526] on button "Registrar cliente" at bounding box center [1244, 528] width 128 height 37
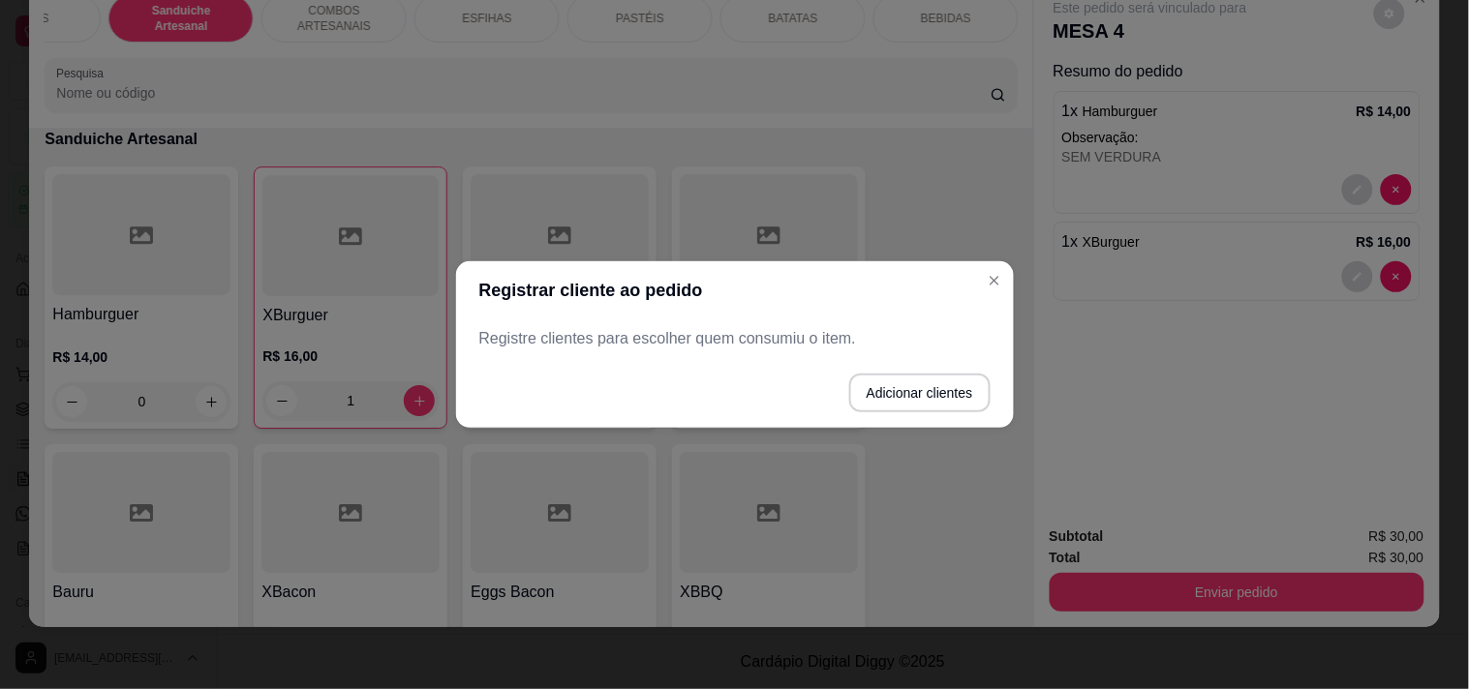
click at [904, 395] on button "Adicionar clientes" at bounding box center [919, 393] width 141 height 39
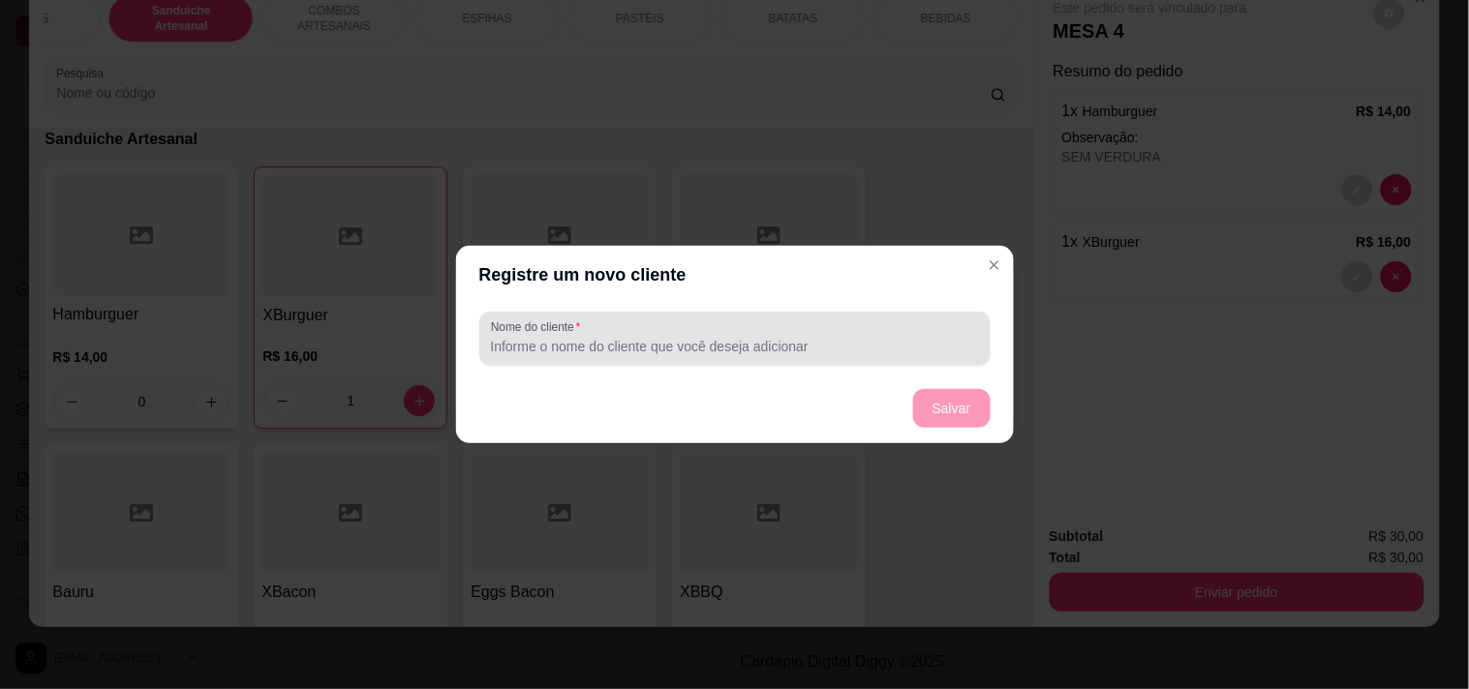
click at [698, 333] on div at bounding box center [735, 338] width 488 height 39
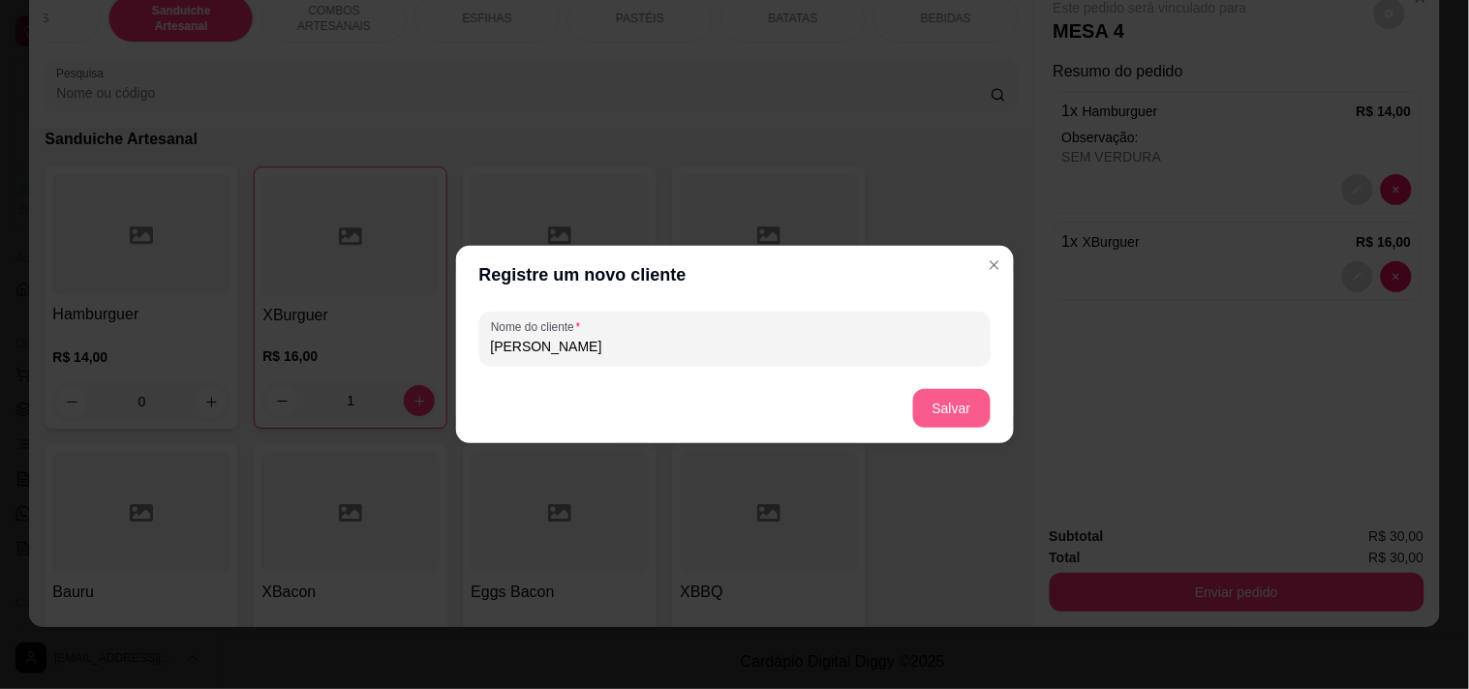
type input "[PERSON_NAME]"
click at [978, 407] on button "Salvar" at bounding box center [951, 408] width 77 height 39
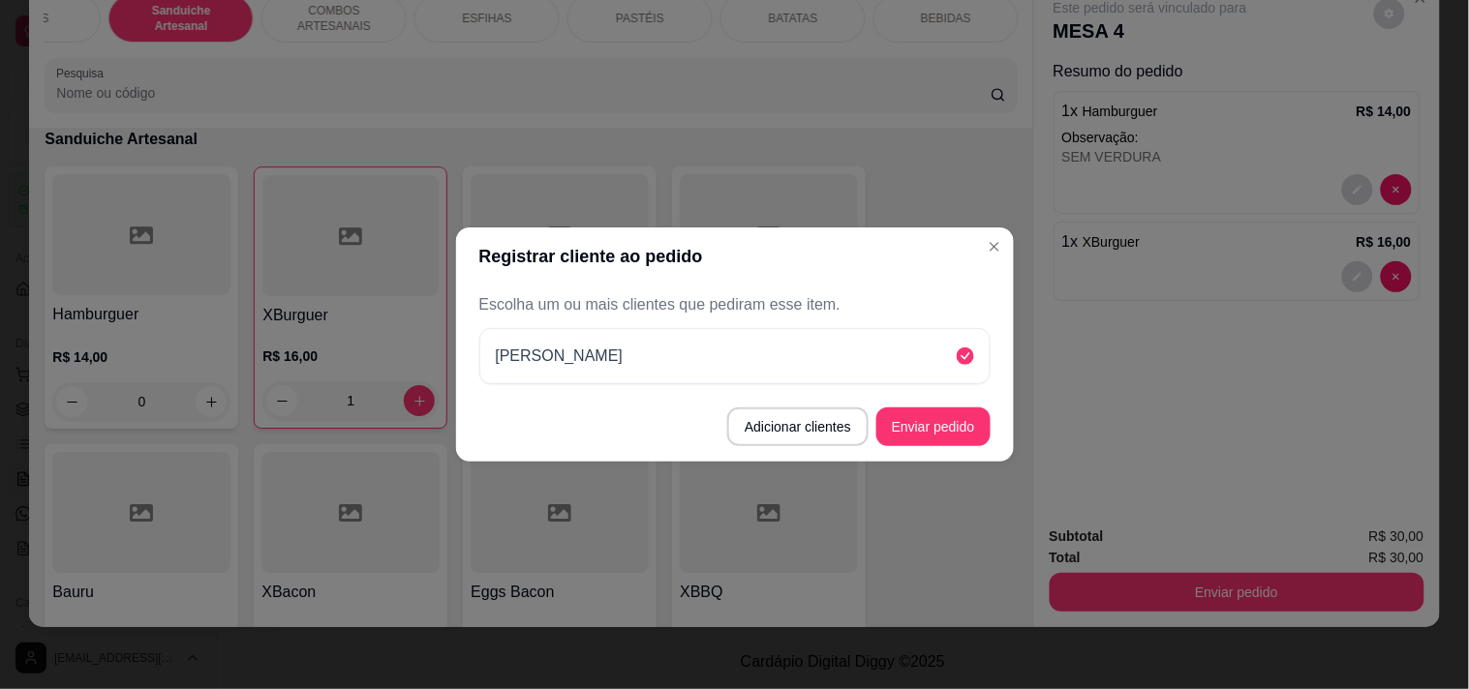
click at [980, 412] on button "Enviar pedido" at bounding box center [933, 427] width 114 height 39
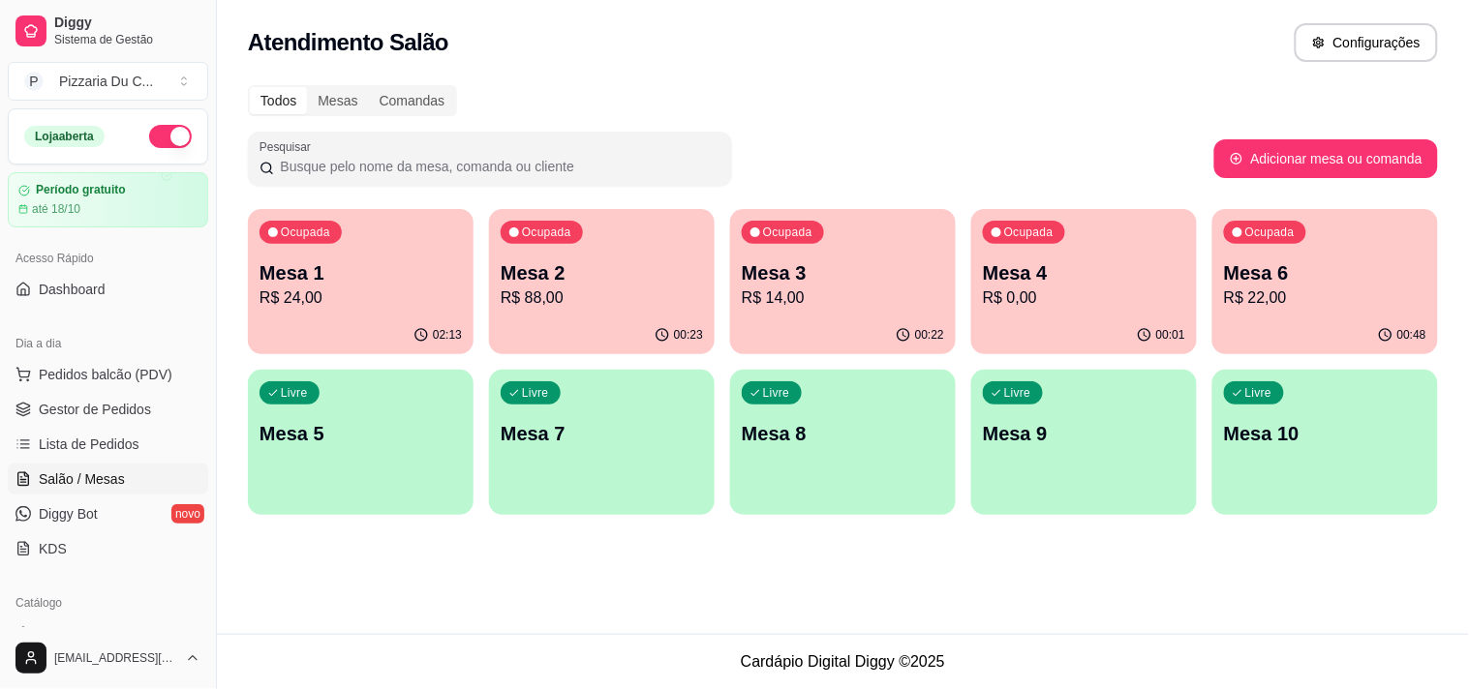
click at [1050, 311] on div "Ocupada Mesa 4 R$ 0,00" at bounding box center [1084, 262] width 226 height 107
click at [138, 443] on link "Lista de Pedidos" at bounding box center [108, 444] width 200 height 31
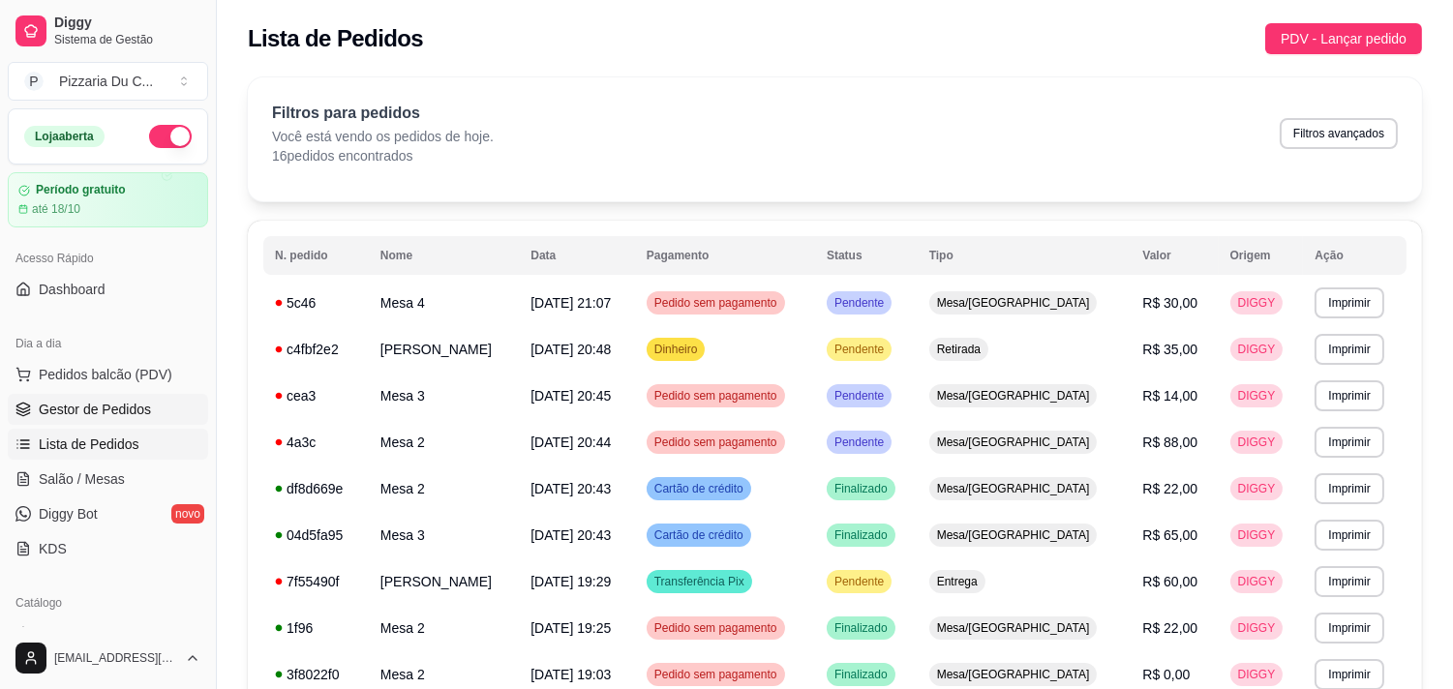
click at [130, 407] on span "Gestor de Pedidos" at bounding box center [95, 409] width 112 height 19
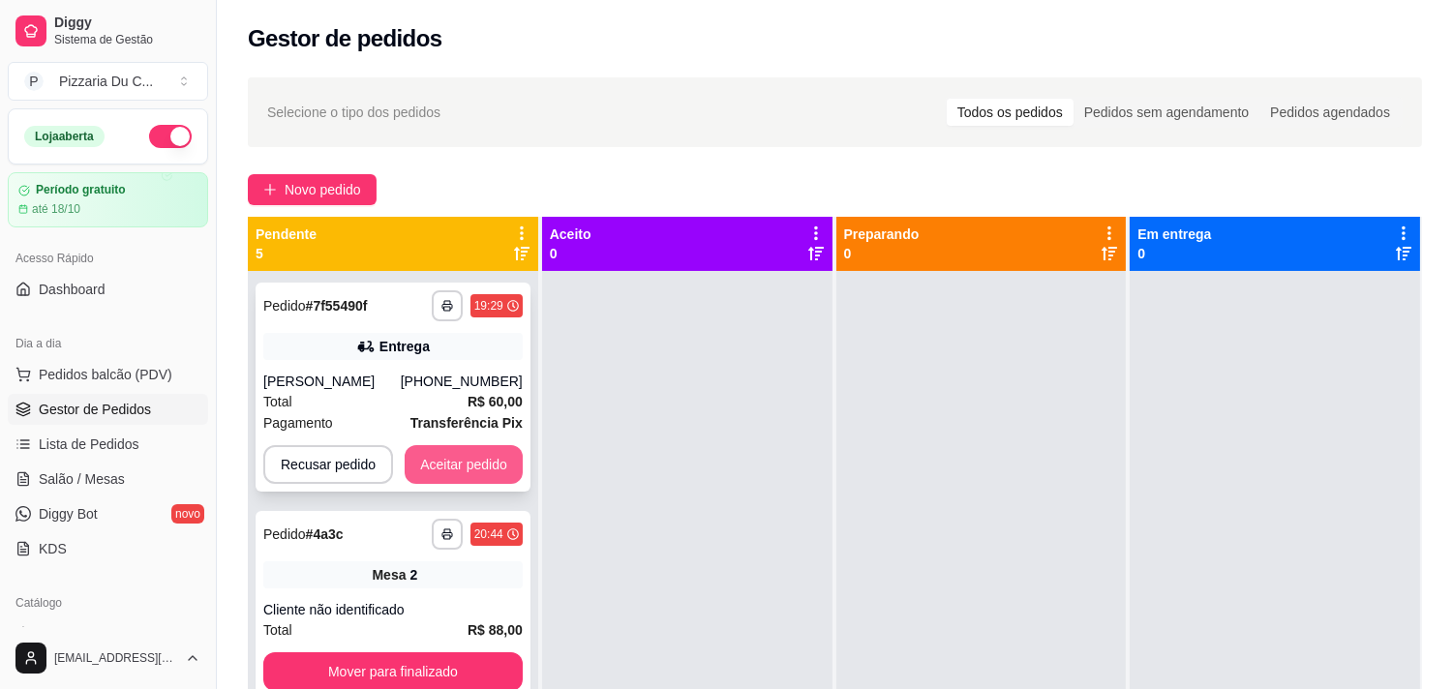
click at [468, 455] on button "Aceitar pedido" at bounding box center [464, 464] width 118 height 39
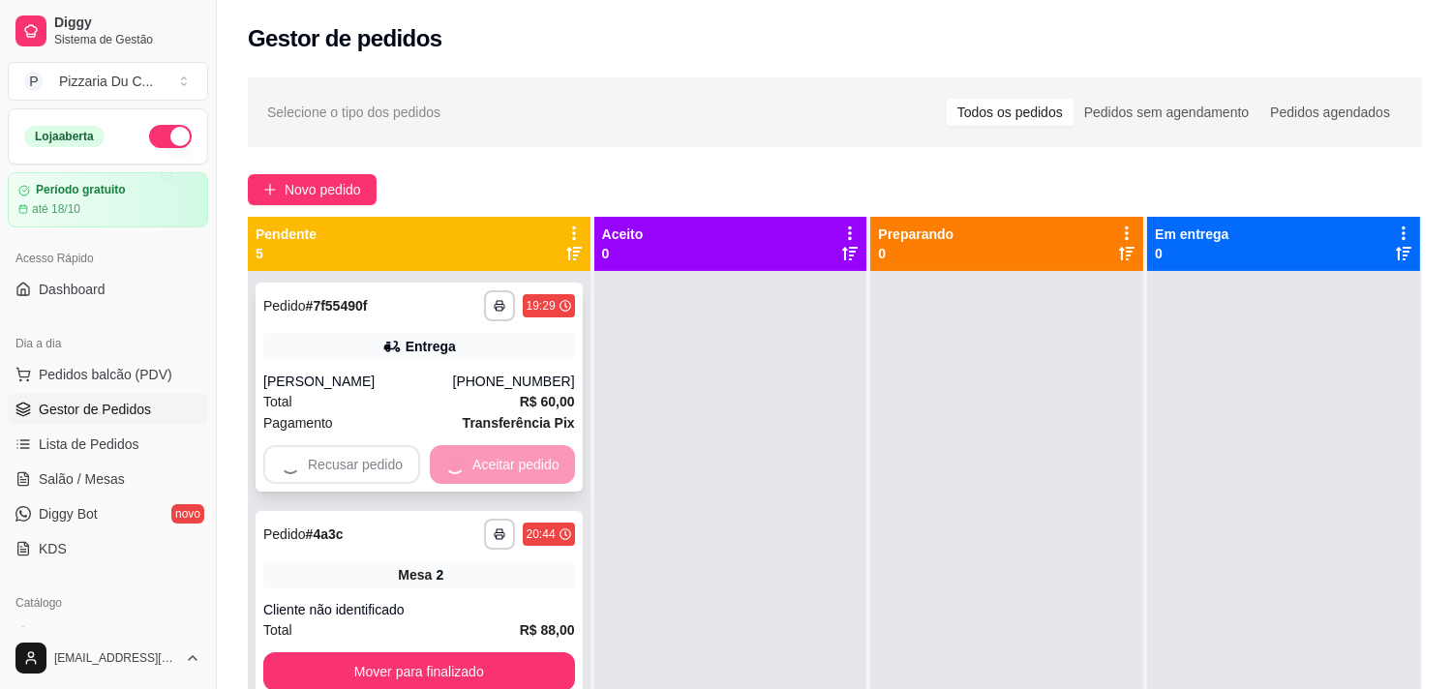
click at [468, 653] on button "Mover para finalizado" at bounding box center [419, 672] width 312 height 39
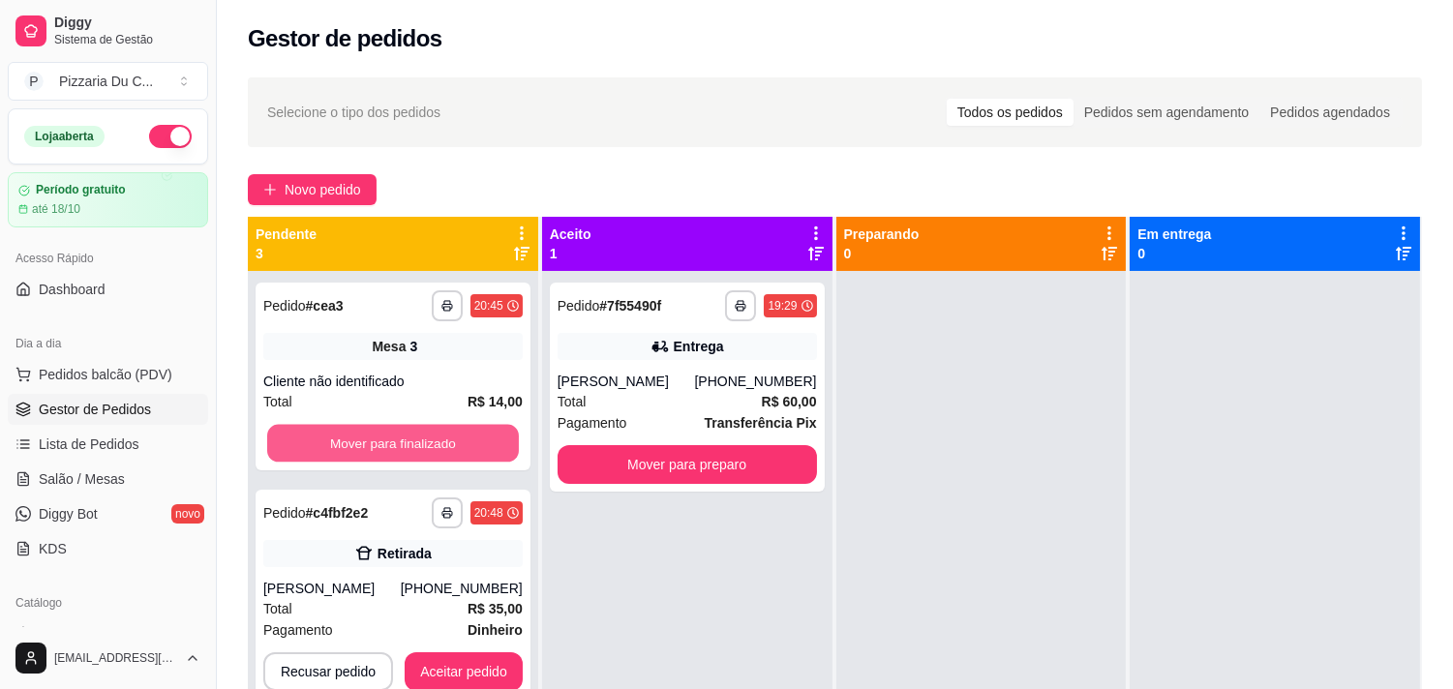
click at [468, 456] on button "Mover para finalizado" at bounding box center [393, 444] width 252 height 38
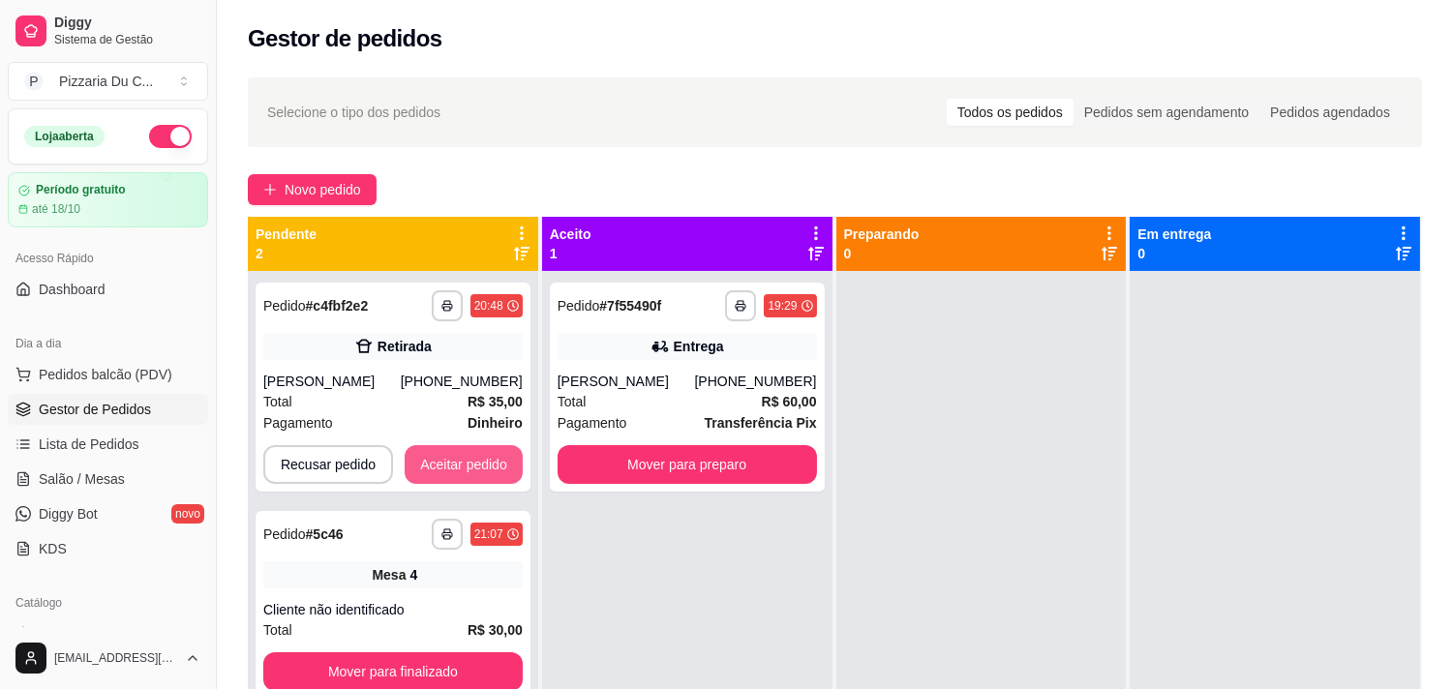
click at [468, 456] on button "Aceitar pedido" at bounding box center [464, 464] width 118 height 39
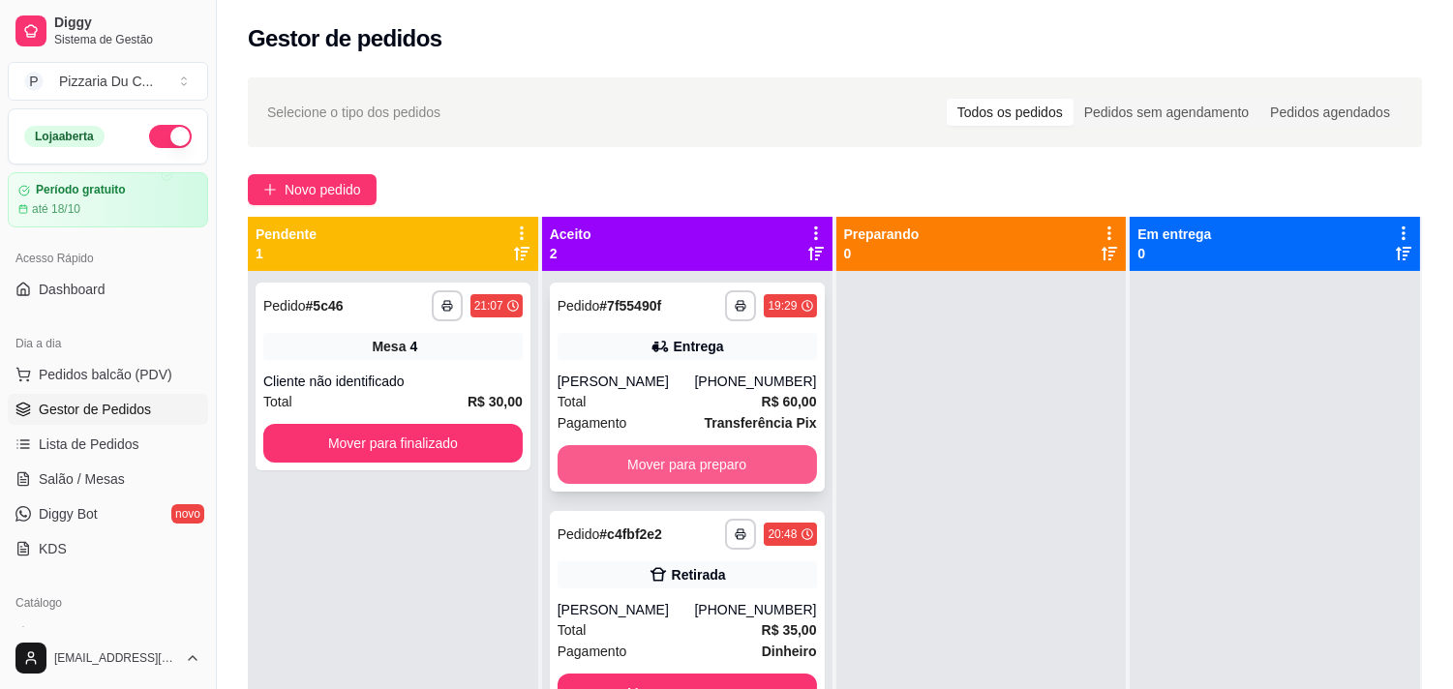
click at [676, 453] on button "Mover para preparo" at bounding box center [687, 464] width 259 height 39
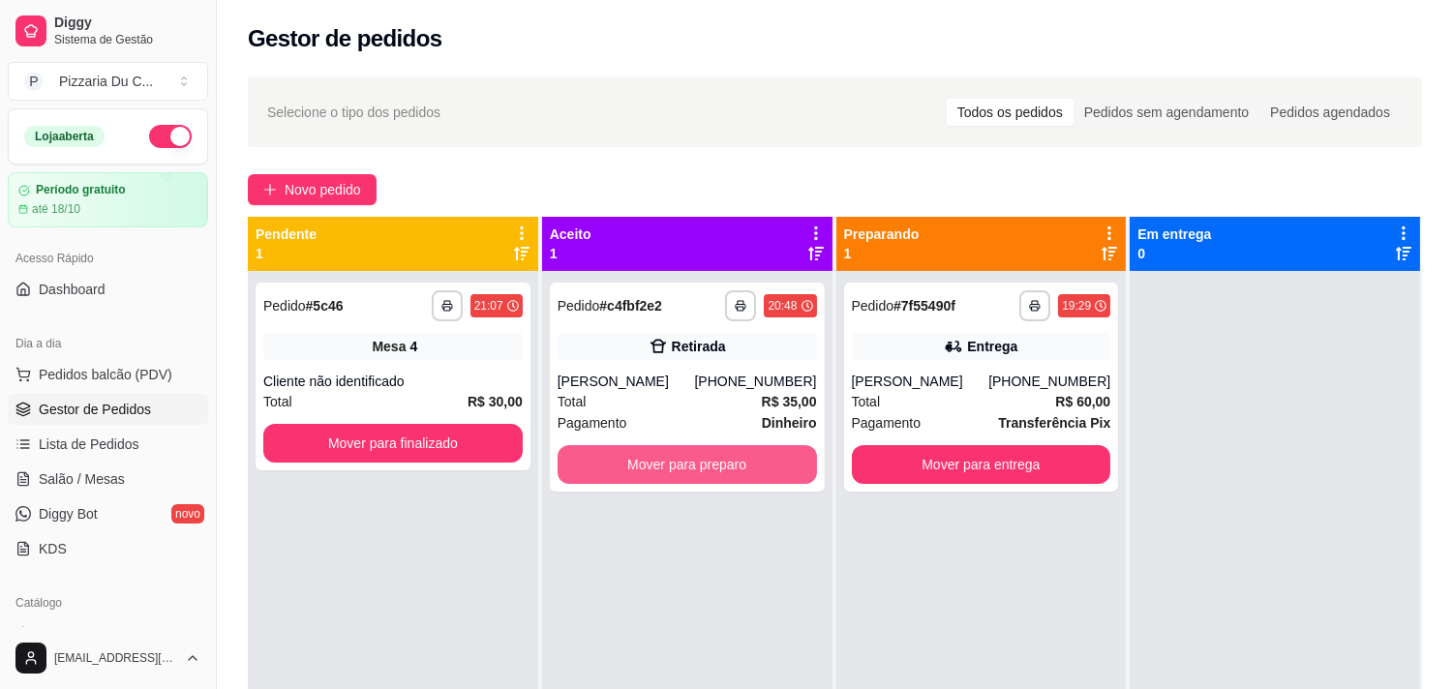
click at [676, 453] on button "Mover para preparo" at bounding box center [687, 464] width 259 height 39
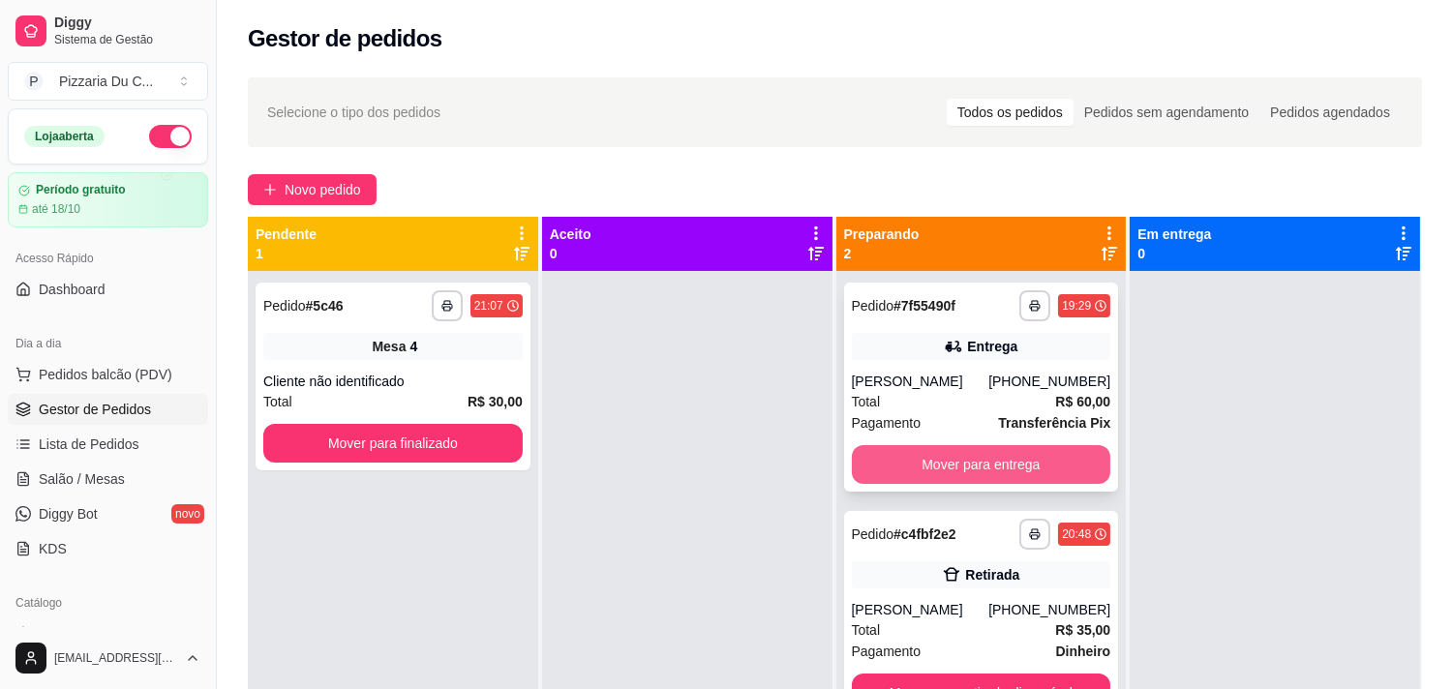
click at [924, 468] on button "Mover para entrega" at bounding box center [981, 464] width 259 height 39
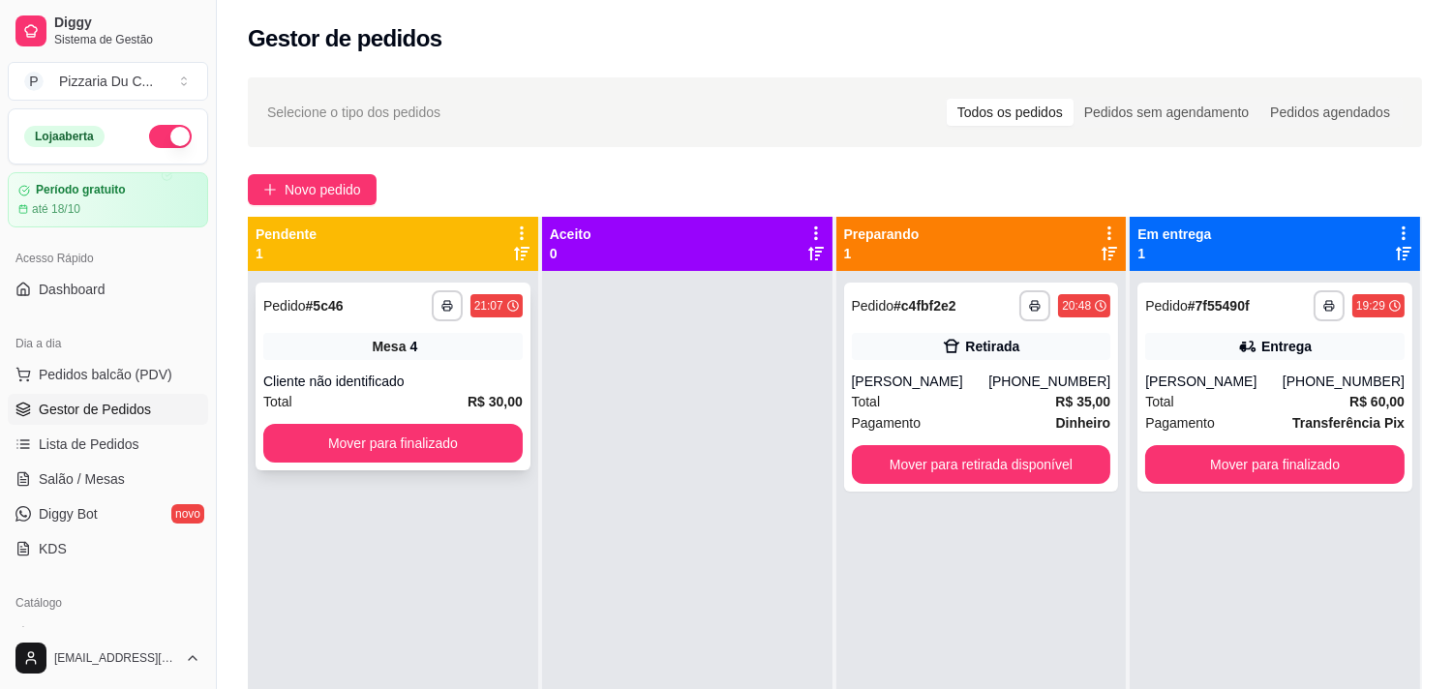
click at [447, 440] on button "Mover para finalizado" at bounding box center [392, 443] width 259 height 39
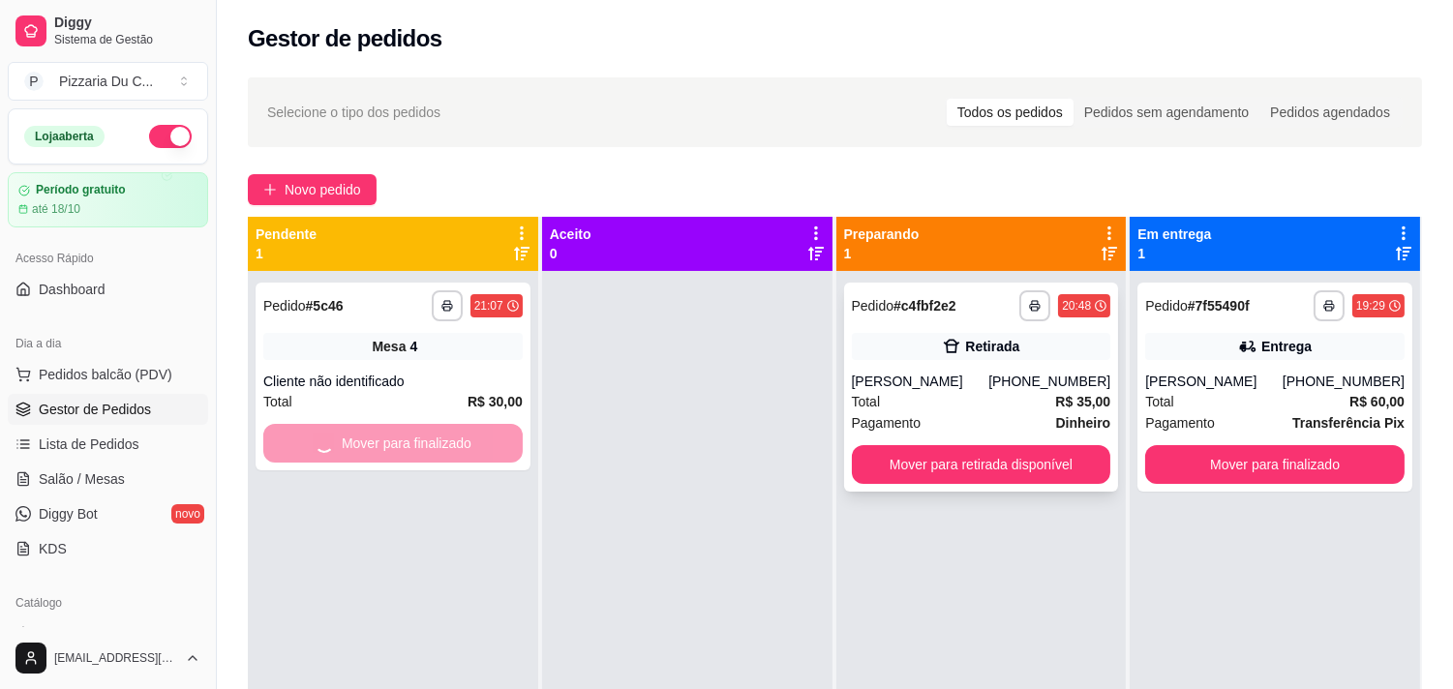
click at [953, 441] on div "**********" at bounding box center [981, 387] width 275 height 209
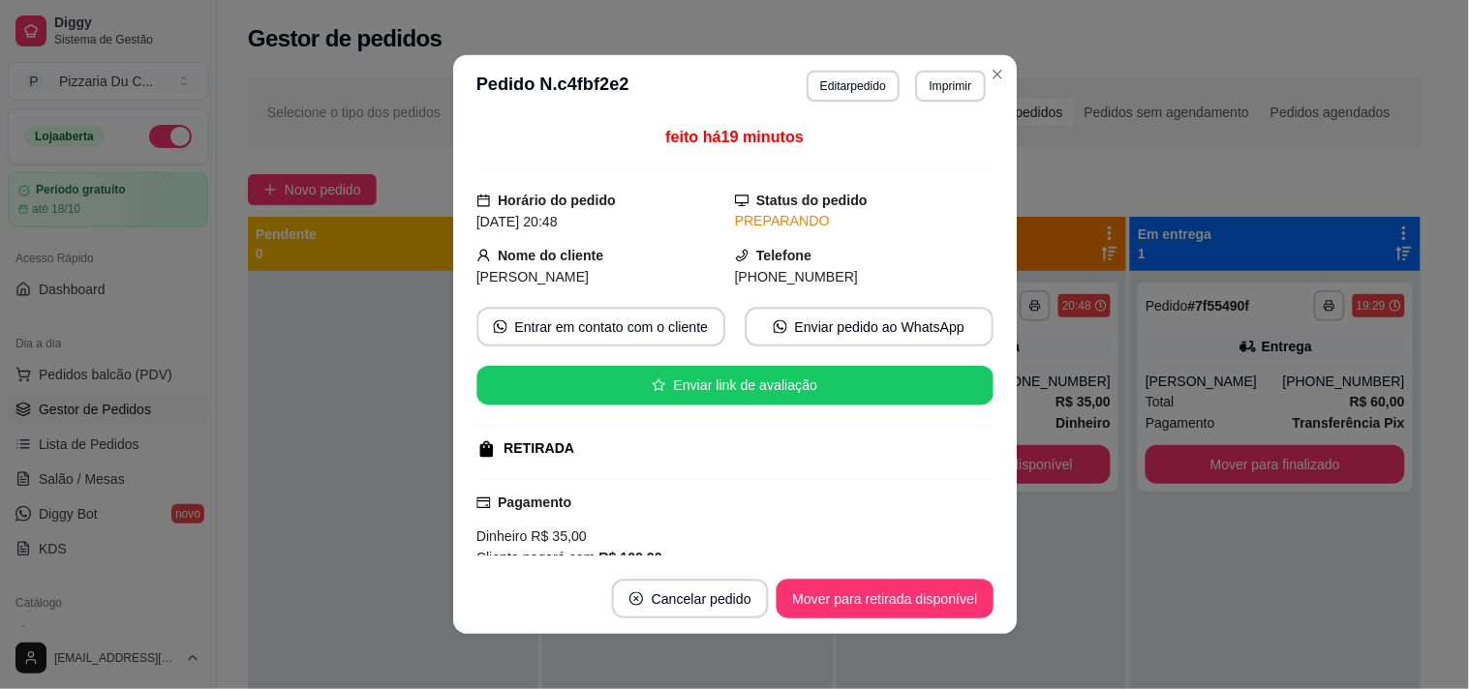
click at [957, 453] on div "RETIRADA" at bounding box center [732, 449] width 513 height 20
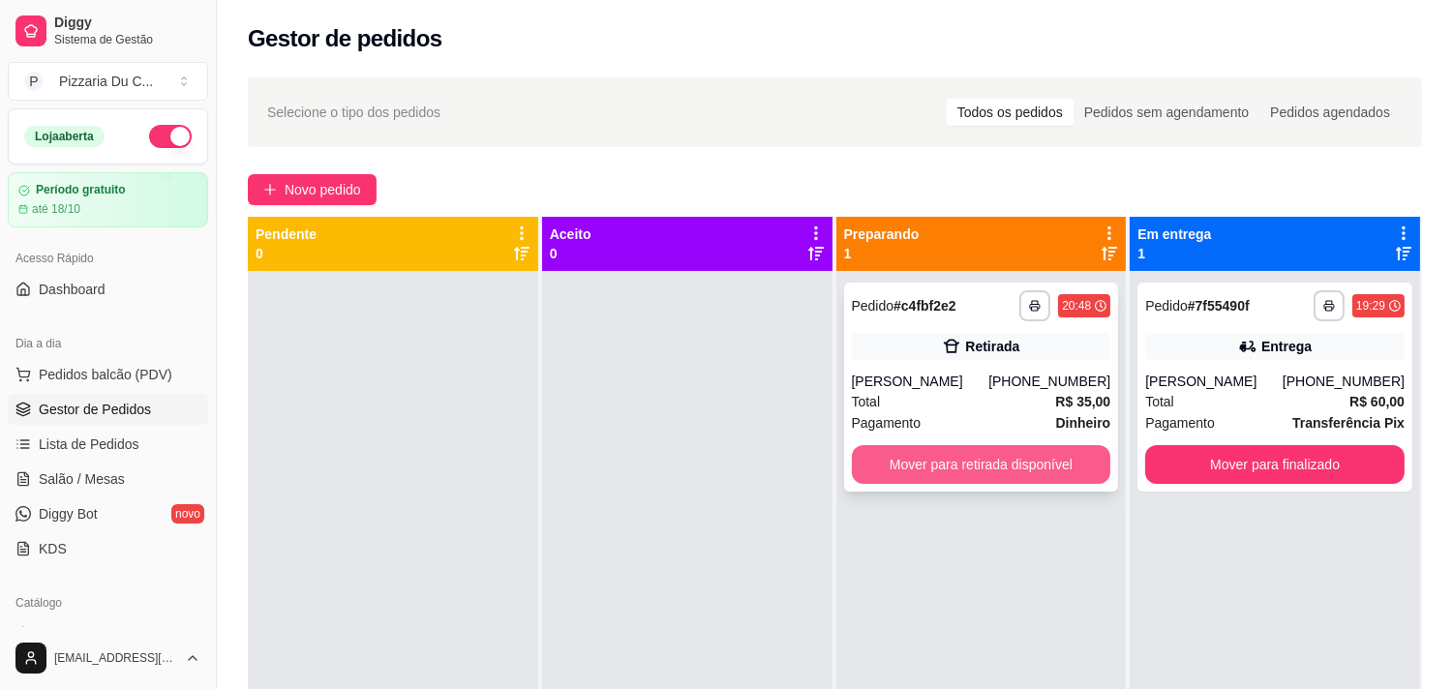
click at [1046, 449] on button "Mover para retirada disponível" at bounding box center [981, 464] width 259 height 39
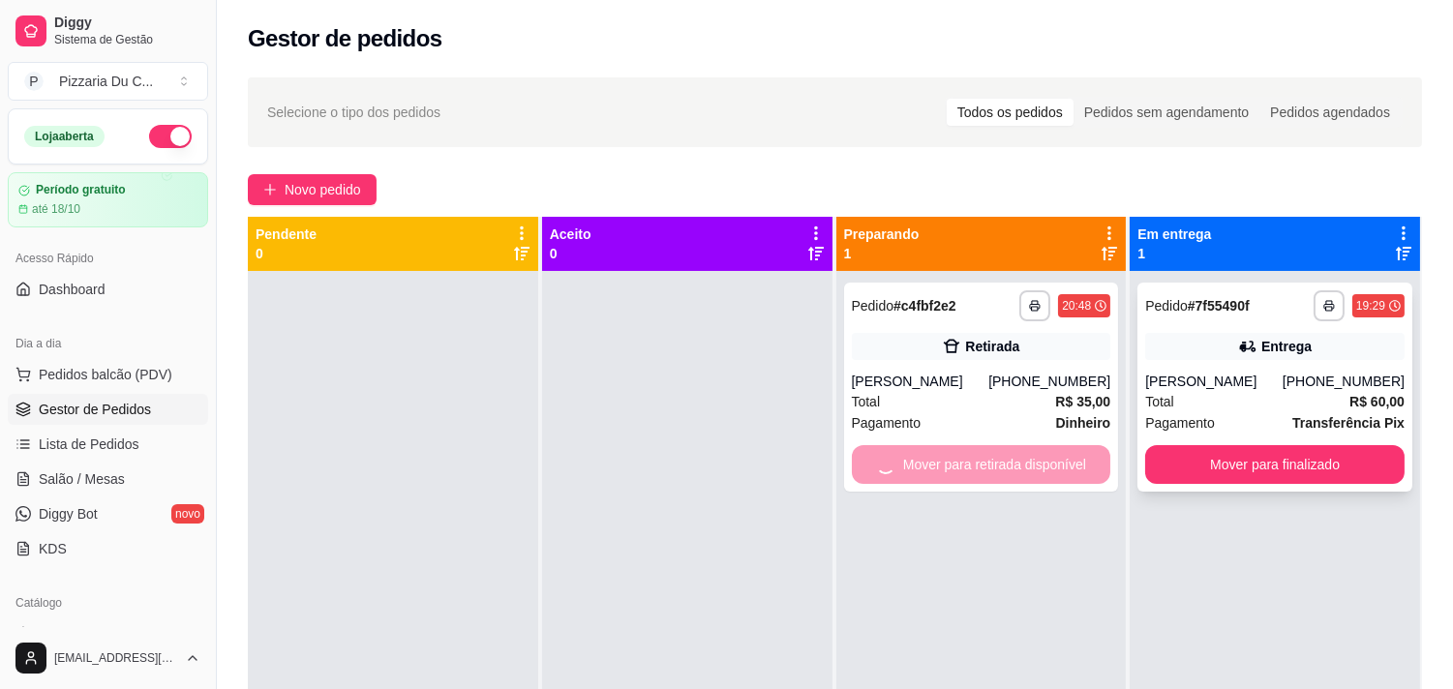
click at [1187, 449] on button "Mover para finalizado" at bounding box center [1274, 464] width 259 height 39
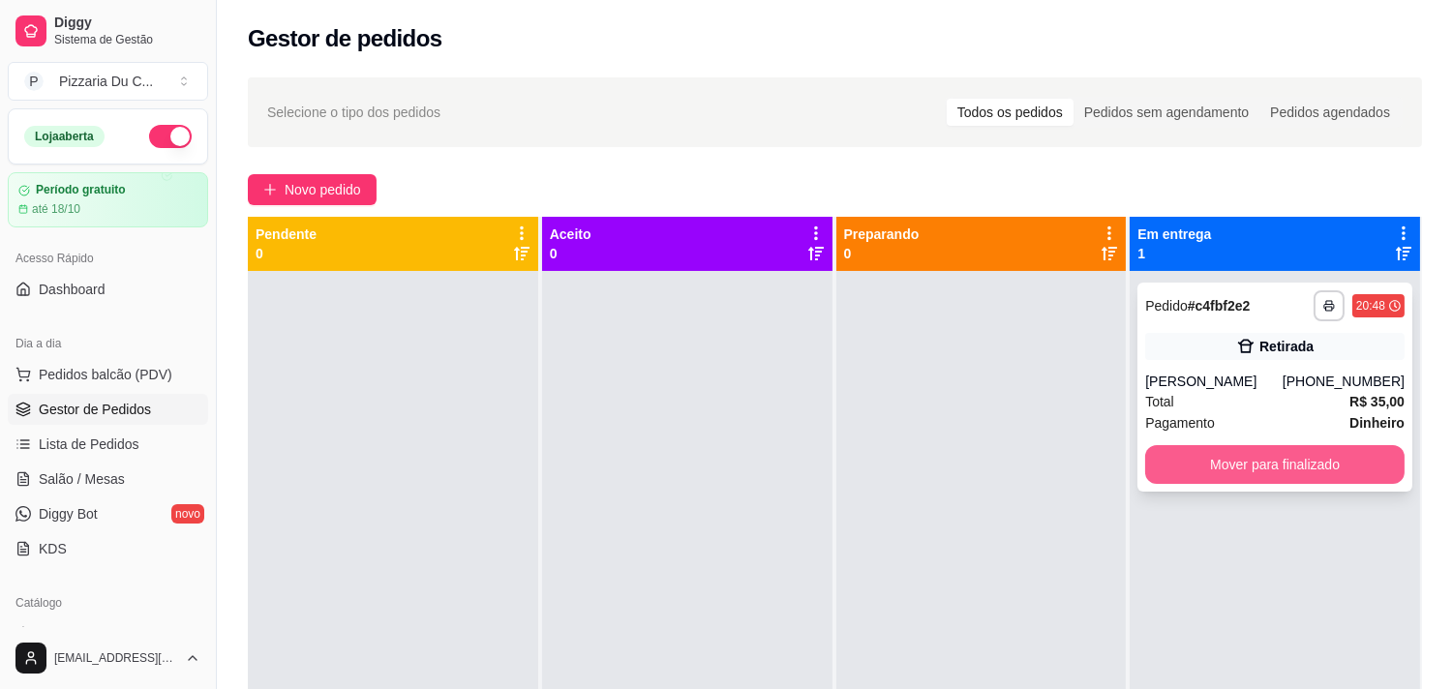
click at [1215, 472] on button "Mover para finalizado" at bounding box center [1274, 464] width 259 height 39
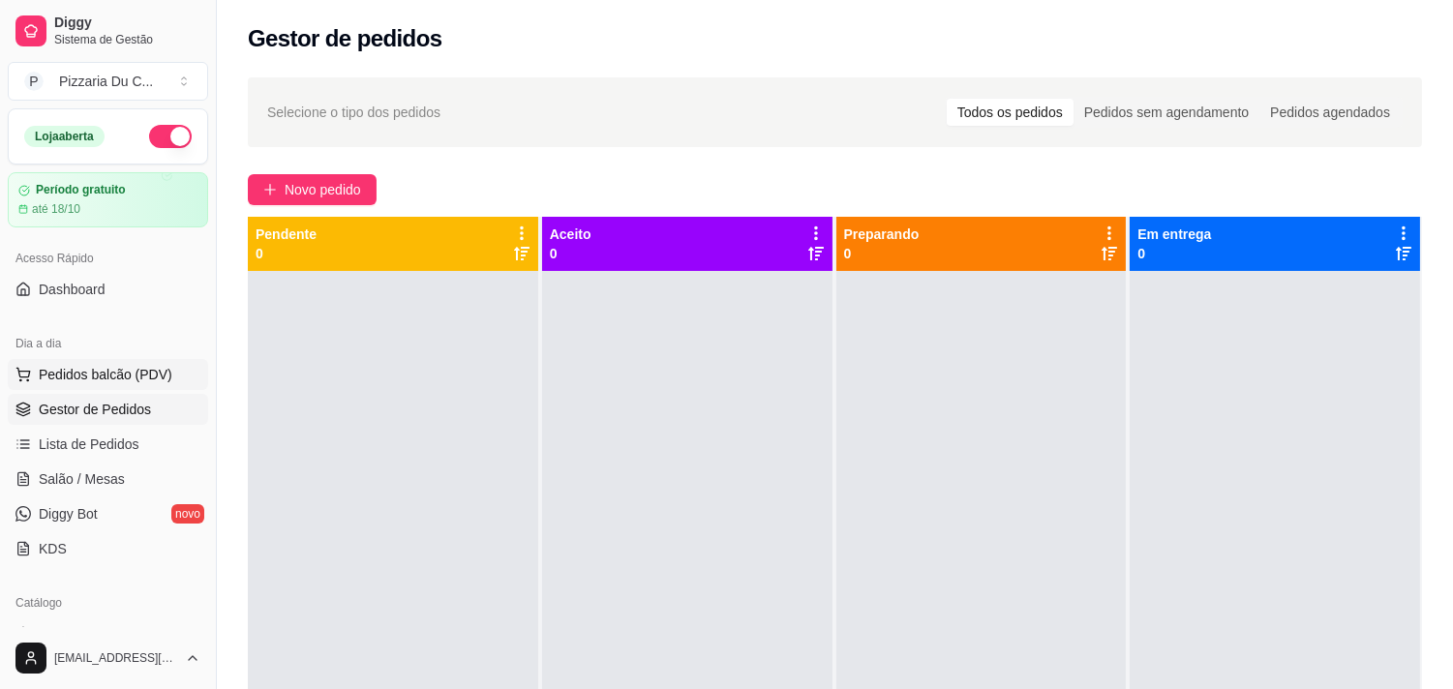
click at [133, 371] on span "Pedidos balcão (PDV)" at bounding box center [106, 374] width 134 height 19
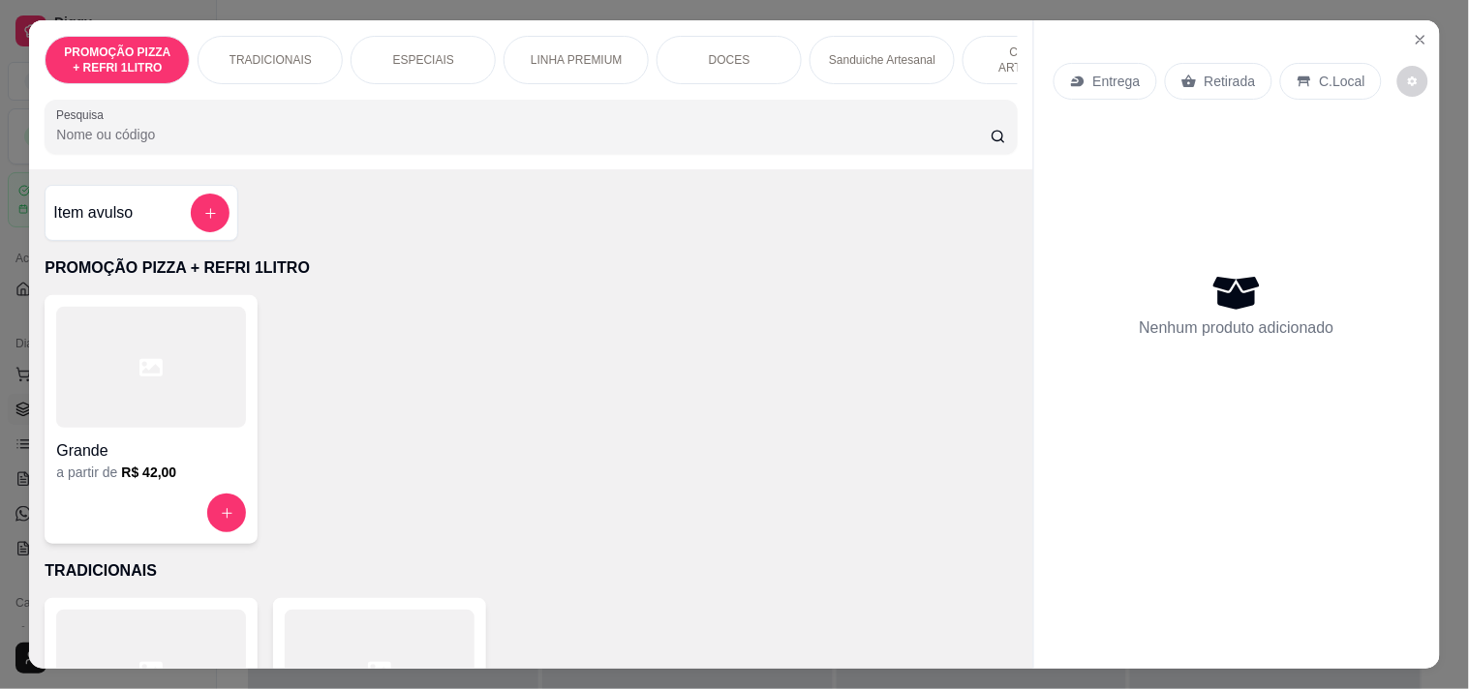
scroll to position [0, 701]
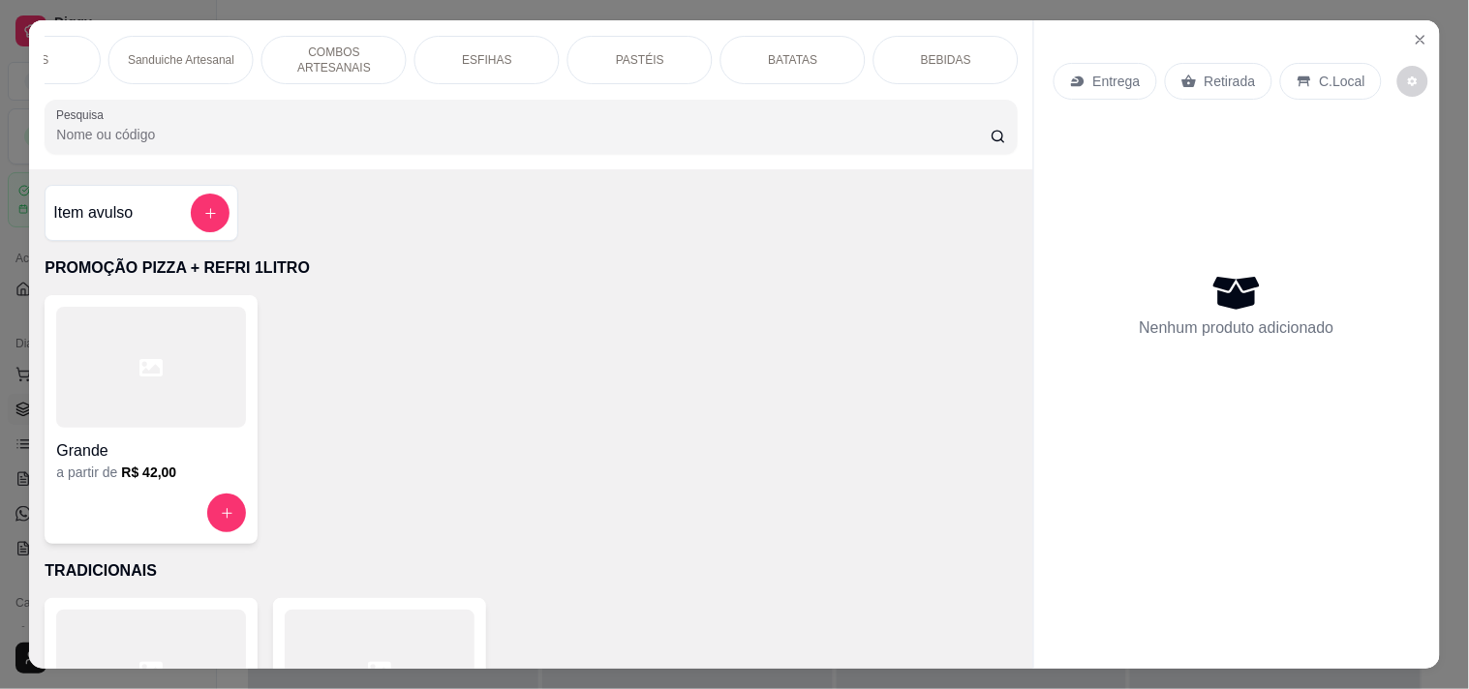
click at [797, 52] on p "BATATAS" at bounding box center [793, 59] width 49 height 15
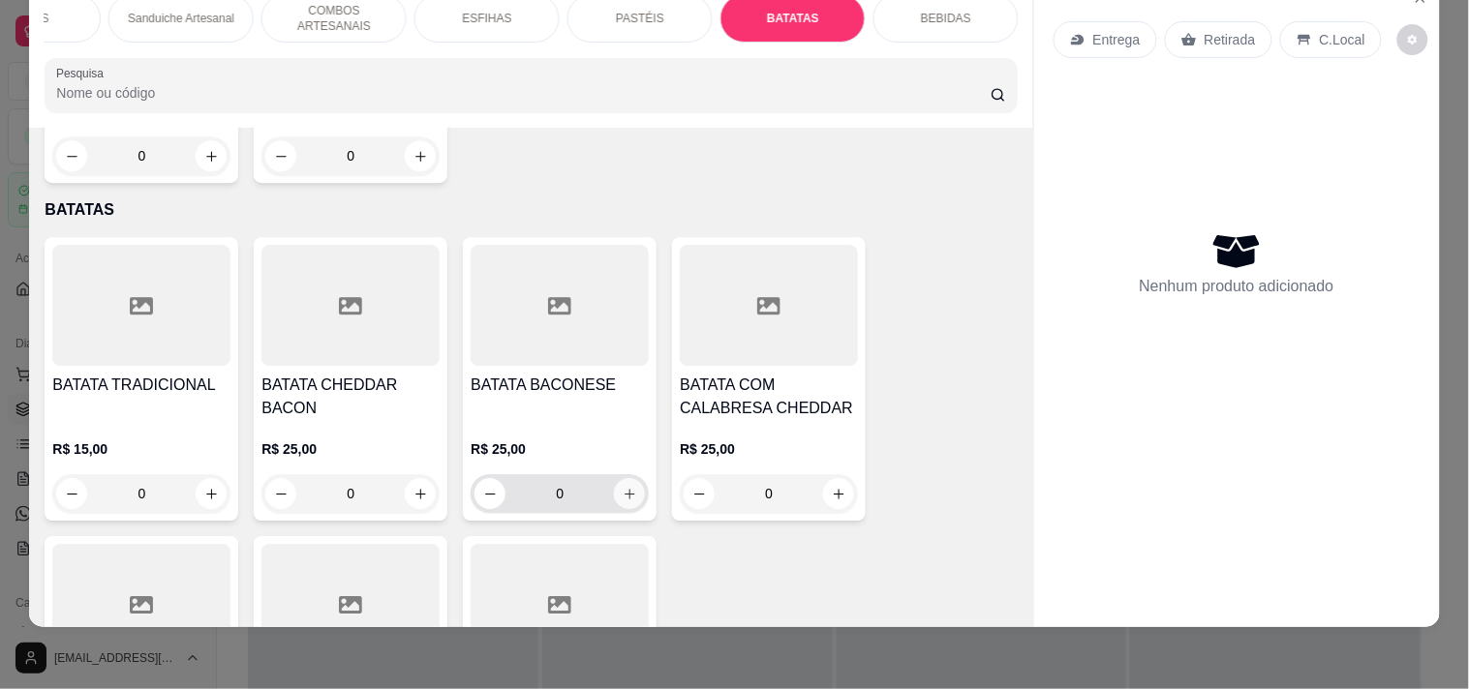
click at [614, 478] on button "increase-product-quantity" at bounding box center [629, 493] width 31 height 31
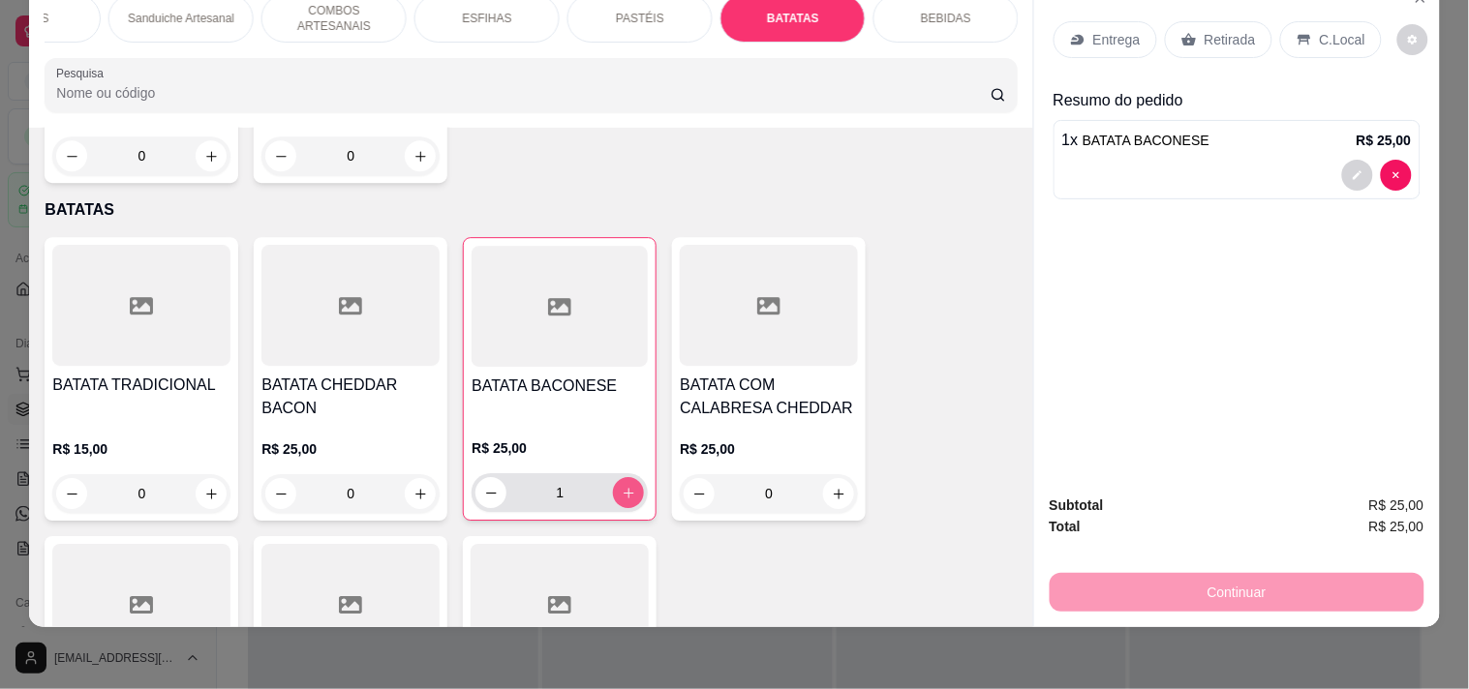
click at [624, 477] on button "increase-product-quantity" at bounding box center [628, 492] width 31 height 31
type input "2"
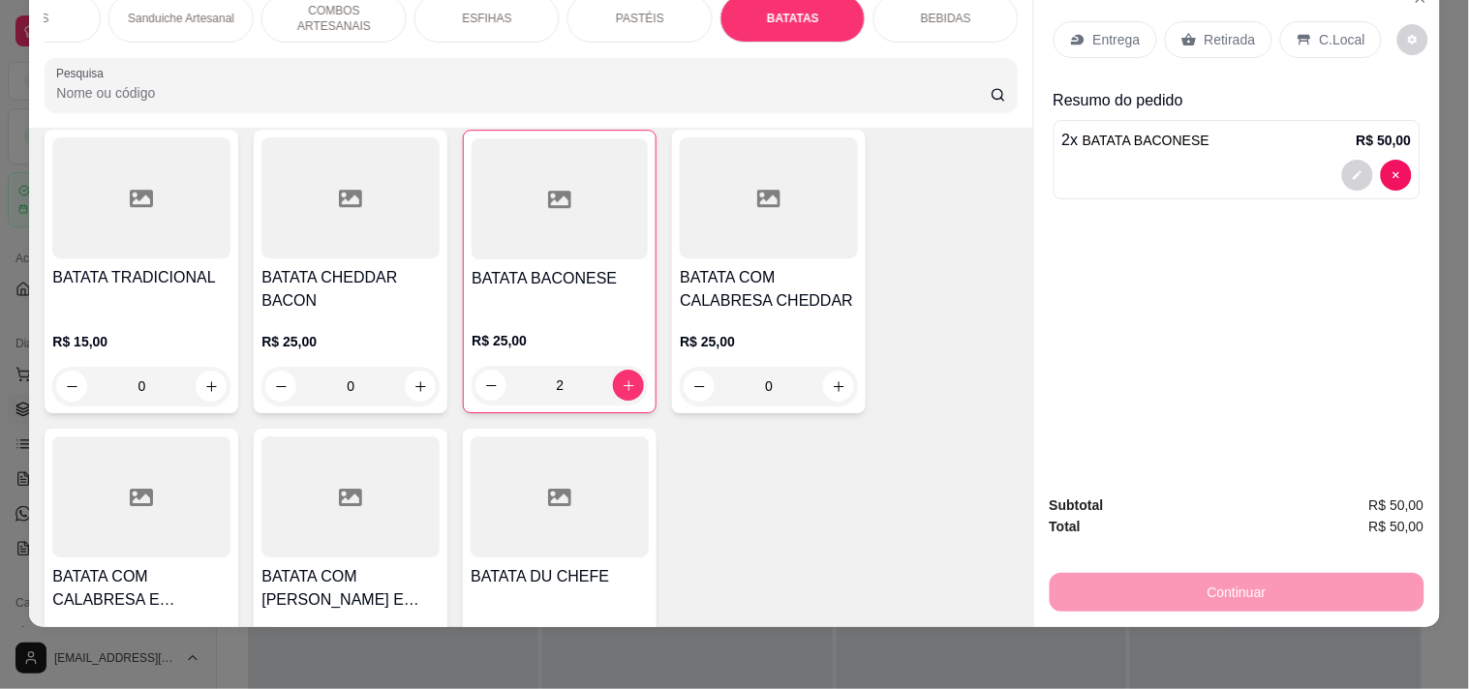
click at [216, 11] on p "Sanduiche Artesanal" at bounding box center [181, 18] width 106 height 15
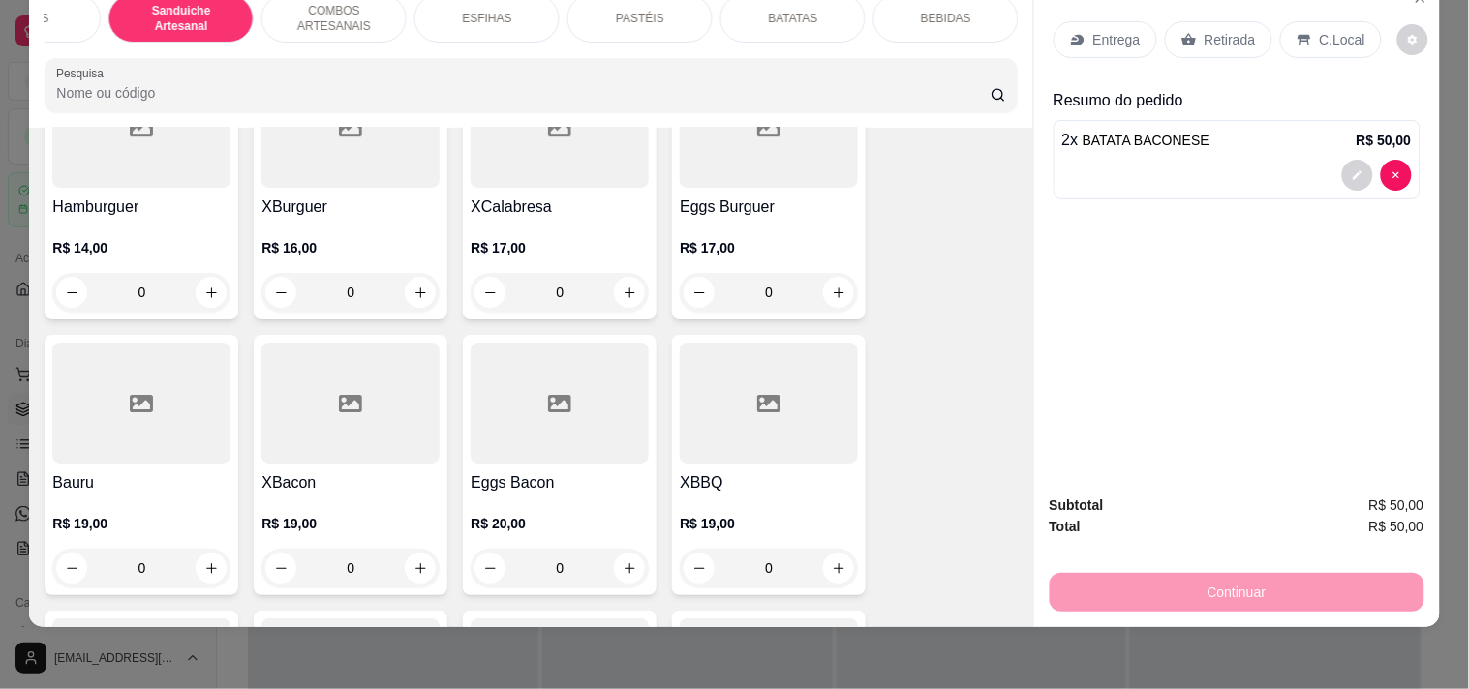
scroll to position [2141, 0]
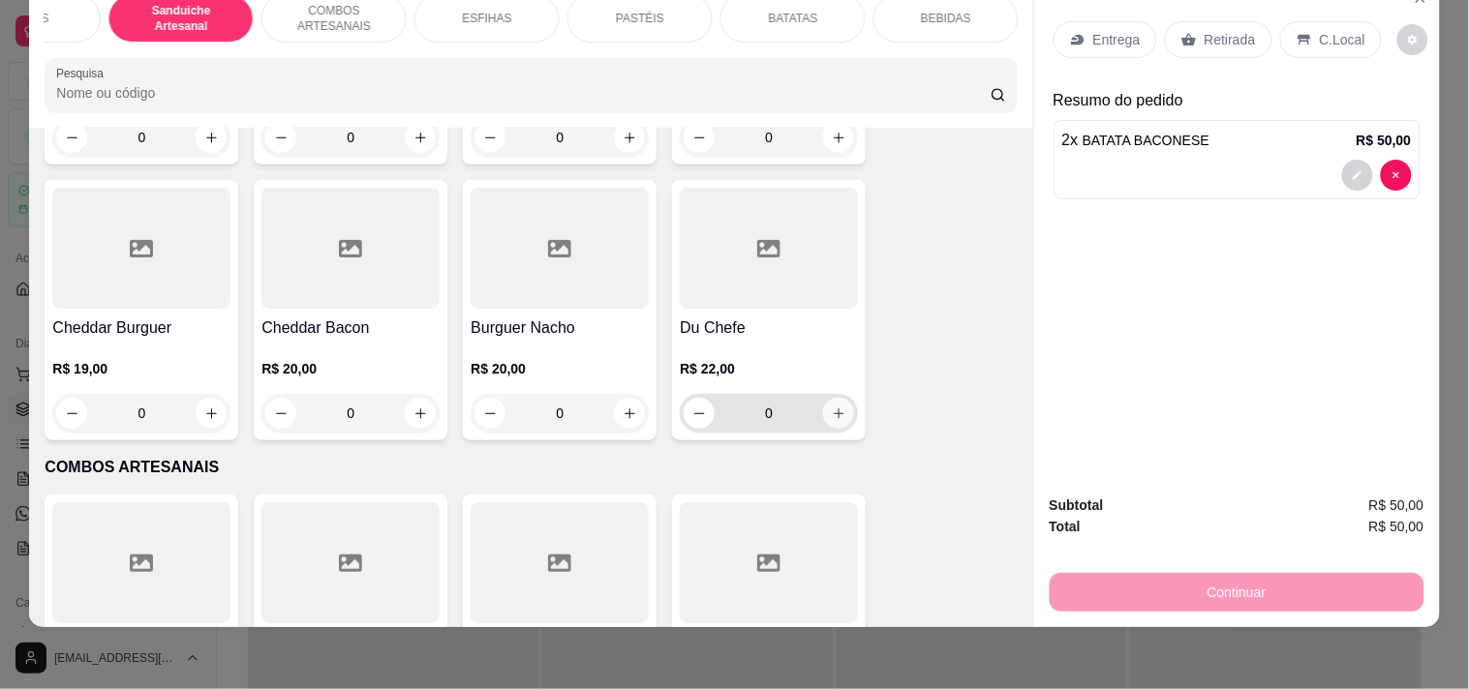
click at [836, 423] on button "increase-product-quantity" at bounding box center [838, 413] width 31 height 31
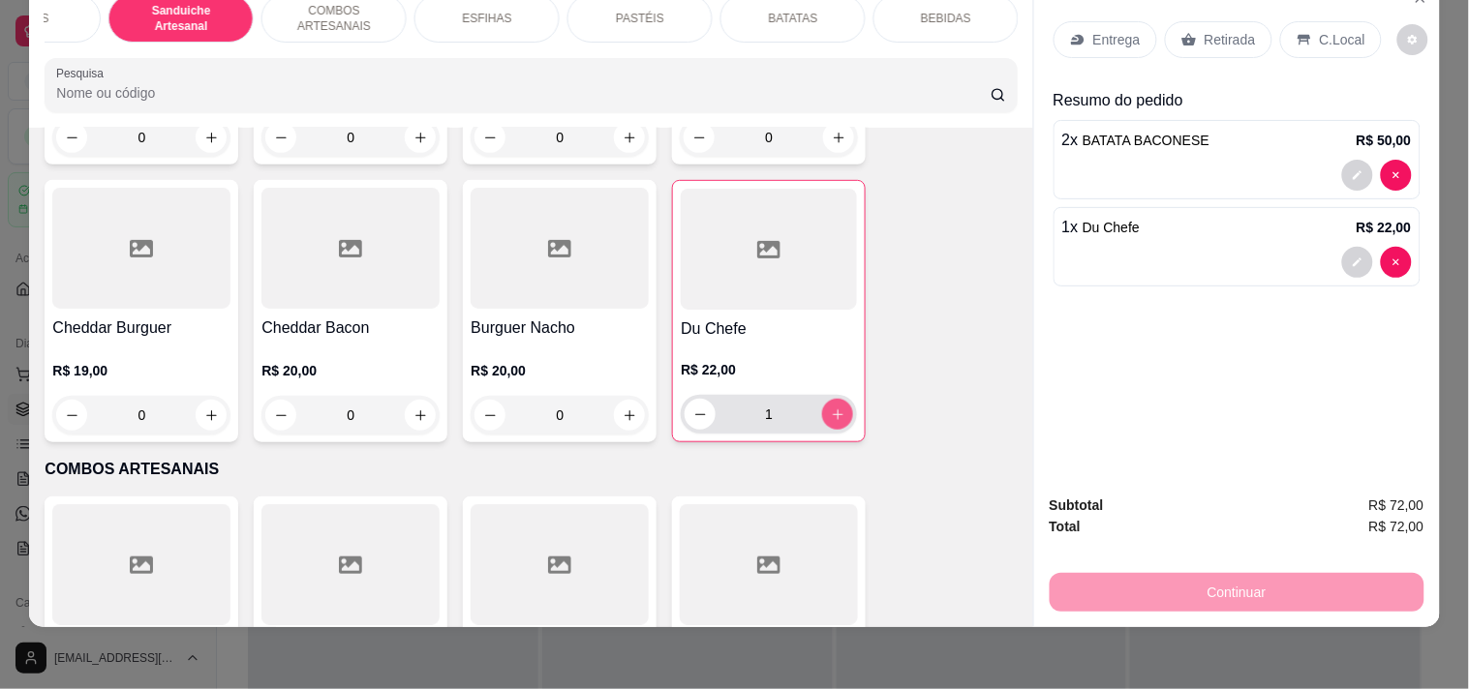
click at [836, 423] on button "increase-product-quantity" at bounding box center [837, 414] width 31 height 31
type input "2"
click at [1107, 33] on p "Entrega" at bounding box center [1116, 39] width 47 height 19
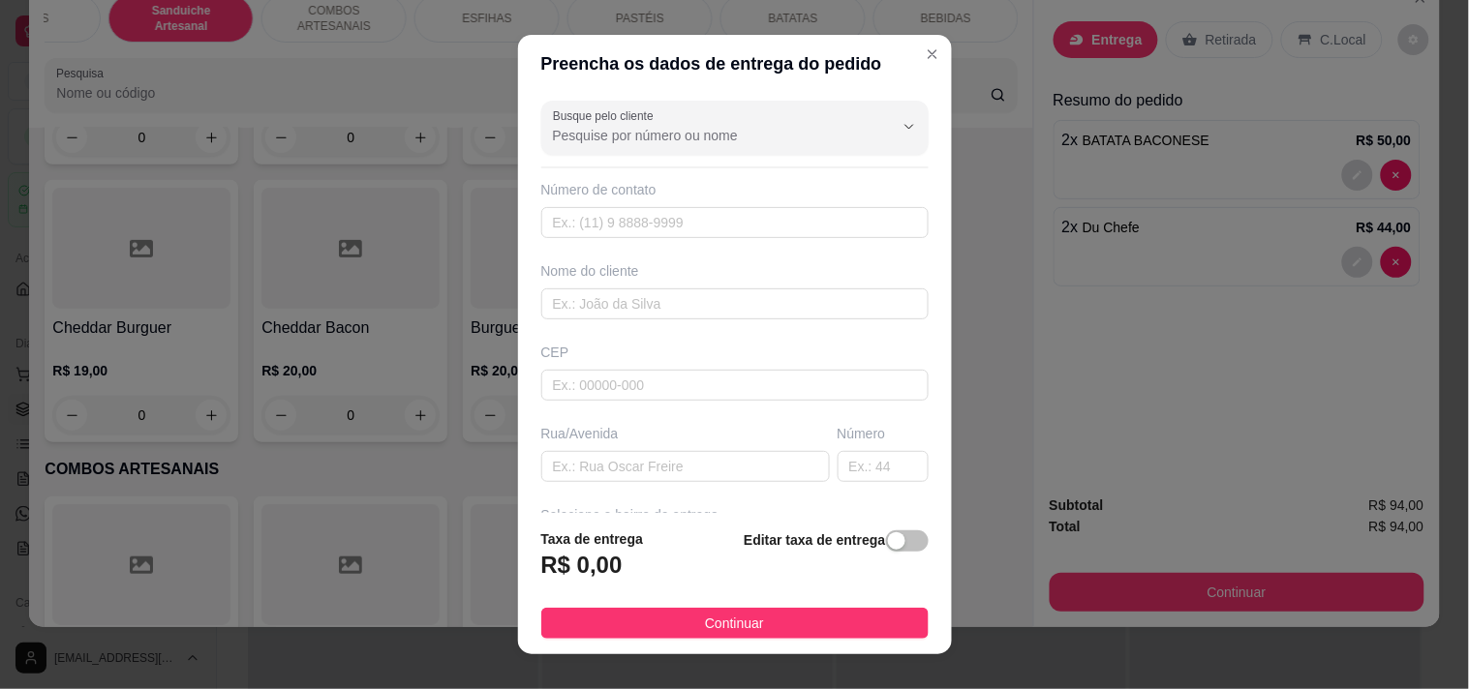
click at [650, 324] on div "Busque pelo cliente Número de contato Nome do cliente CEP Rua/[GEOGRAPHIC_DATA]…" at bounding box center [735, 303] width 434 height 421
click at [650, 308] on input "text" at bounding box center [734, 304] width 387 height 31
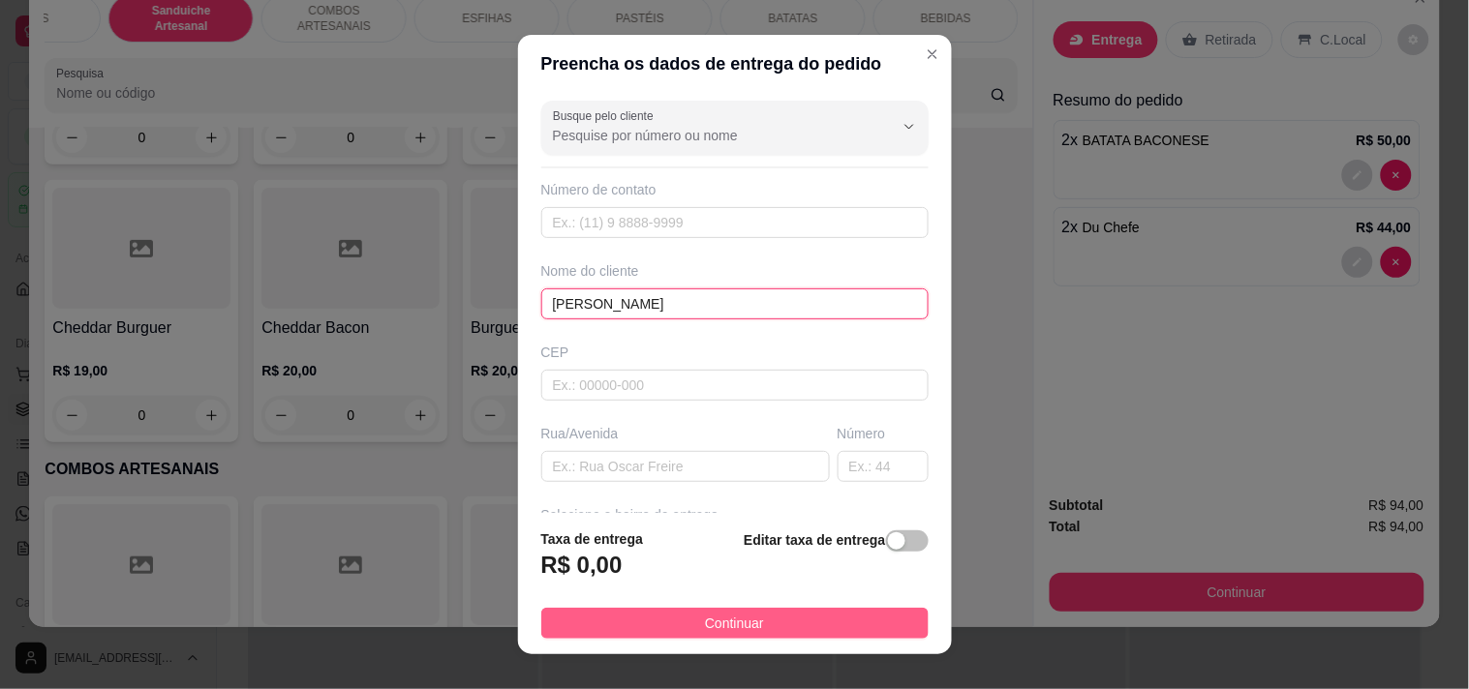
type input "[PERSON_NAME]"
click at [733, 614] on span "Continuar" at bounding box center [734, 623] width 59 height 21
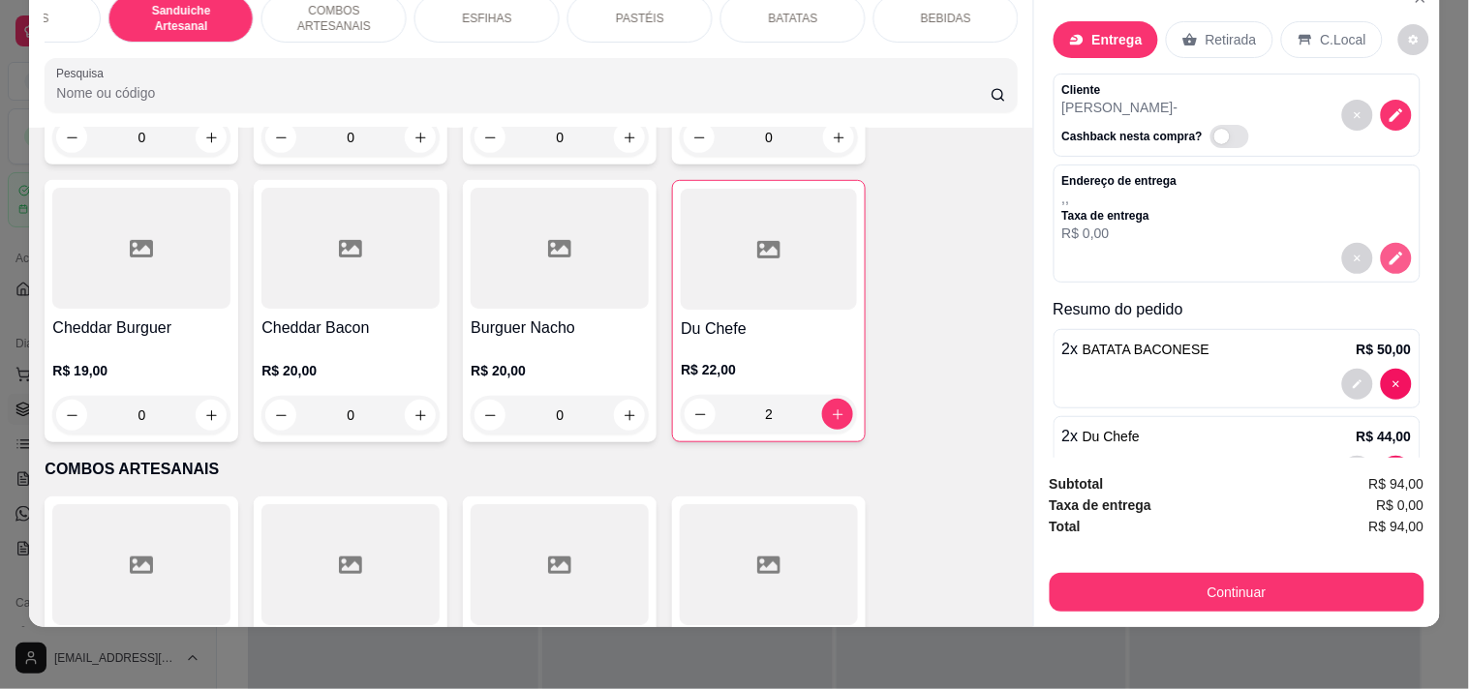
click at [1387, 250] on icon "decrease-product-quantity" at bounding box center [1395, 258] width 17 height 17
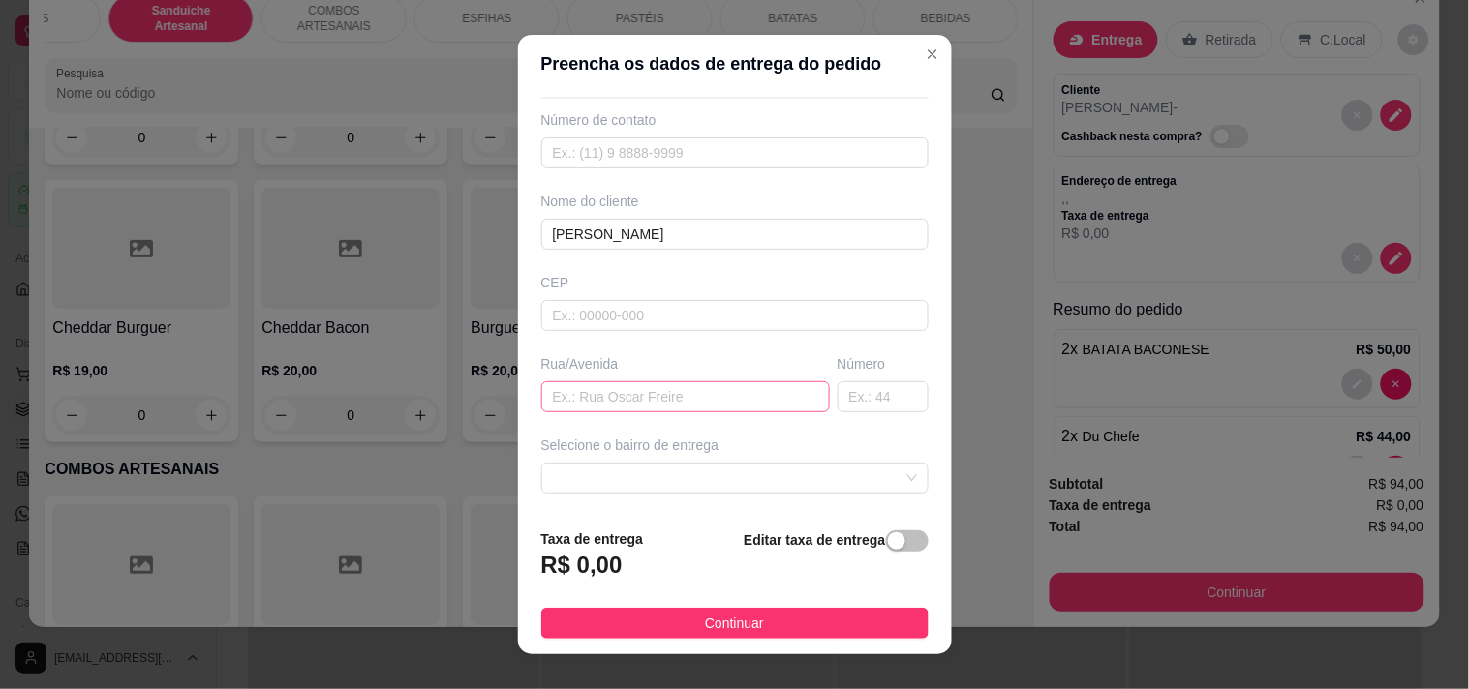
scroll to position [107, 0]
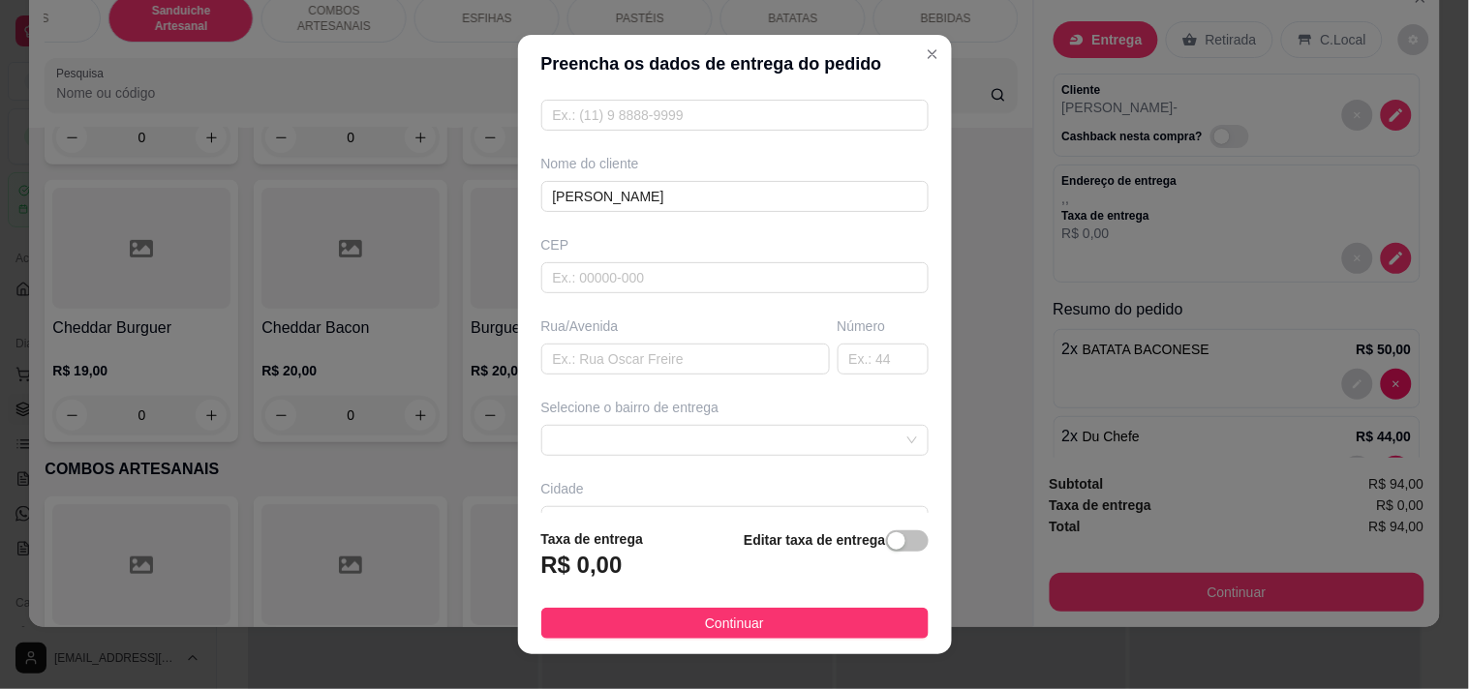
click at [665, 419] on div "Selecione o bairro de entrega" at bounding box center [734, 427] width 395 height 58
click at [666, 436] on span at bounding box center [735, 440] width 364 height 29
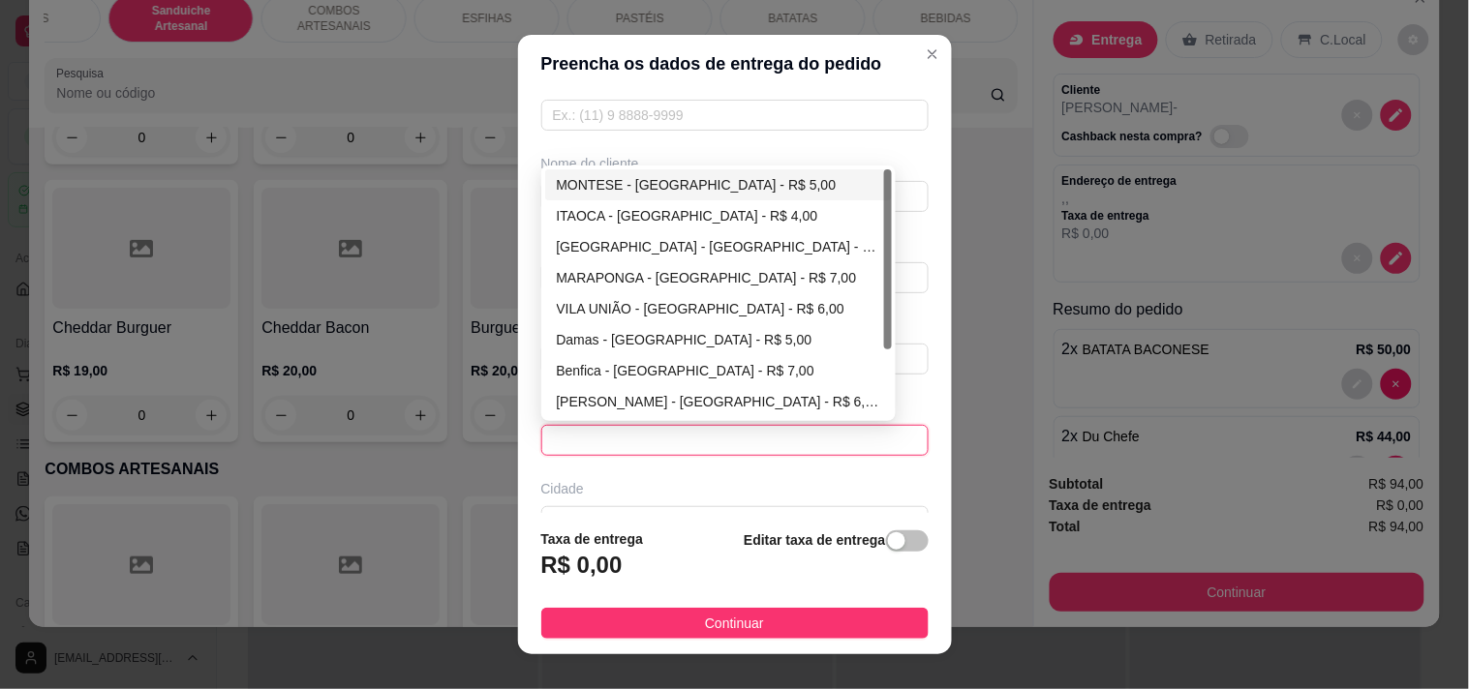
click at [653, 192] on div "MONTESE - [GEOGRAPHIC_DATA] - R$ 5,00" at bounding box center [719, 184] width 324 height 21
type input "[GEOGRAPHIC_DATA]"
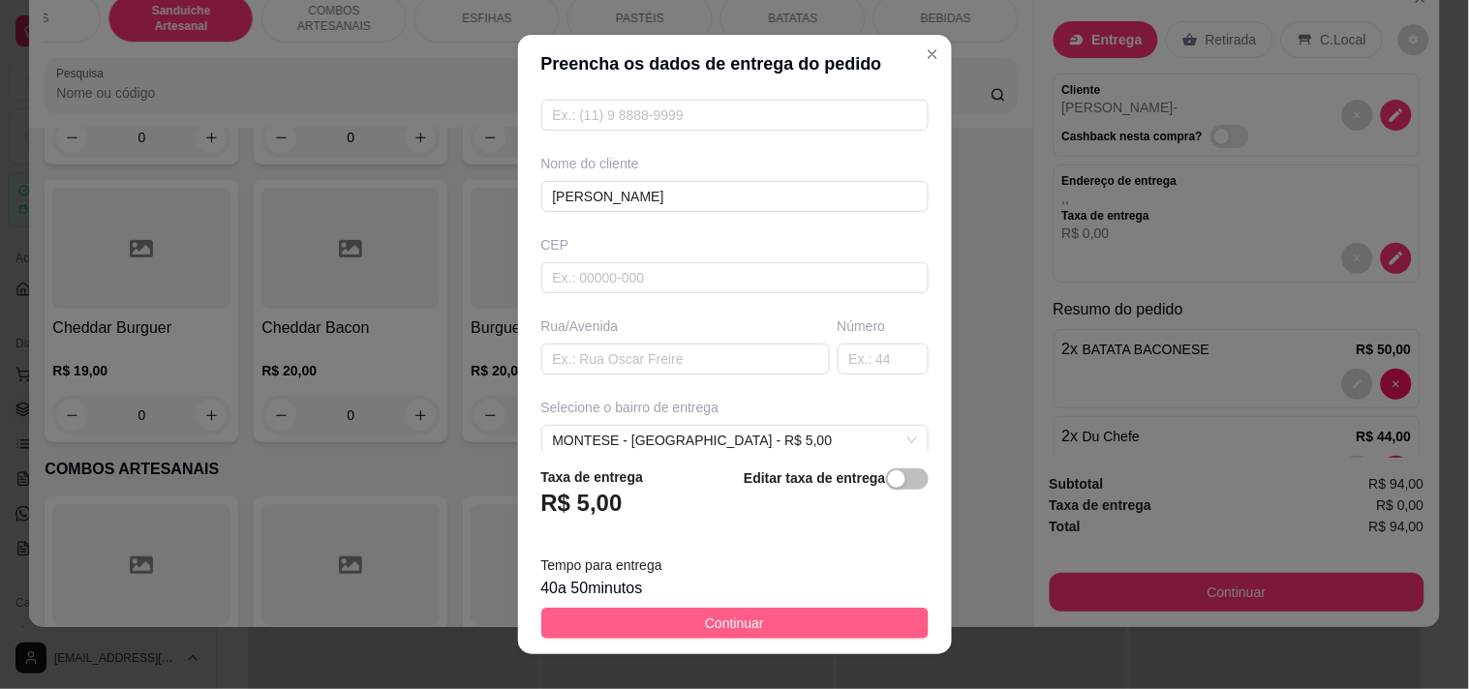
click at [746, 627] on span "Continuar" at bounding box center [734, 623] width 59 height 21
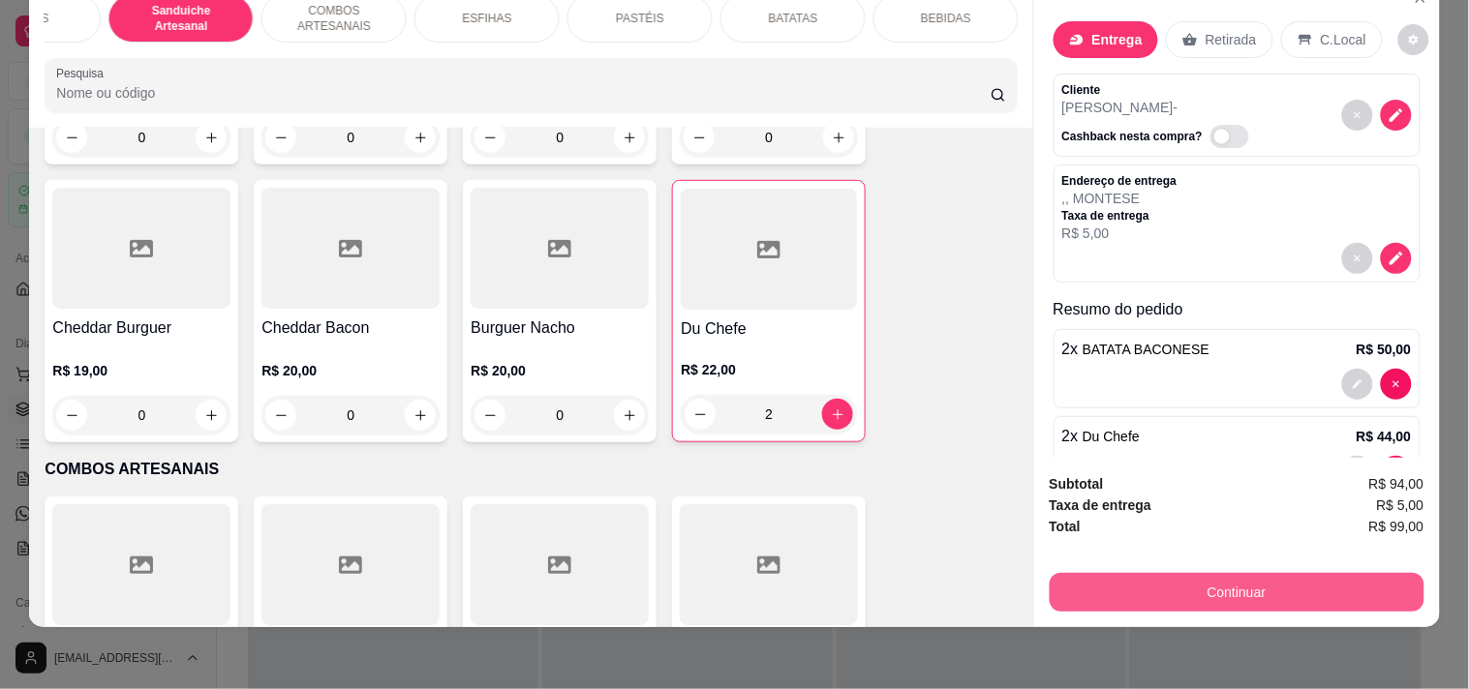
click at [1247, 573] on button "Continuar" at bounding box center [1236, 592] width 375 height 39
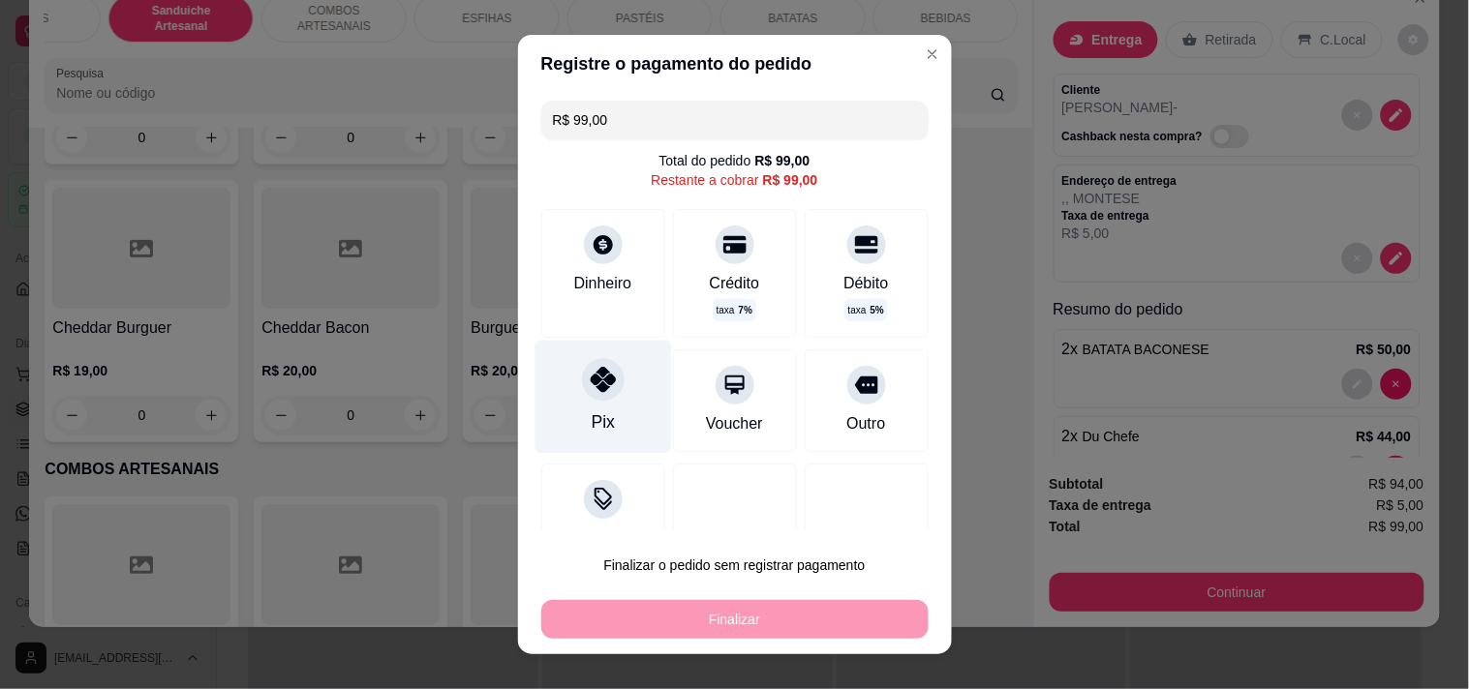
click at [605, 382] on div at bounding box center [603, 379] width 43 height 43
type input "R$ 0,00"
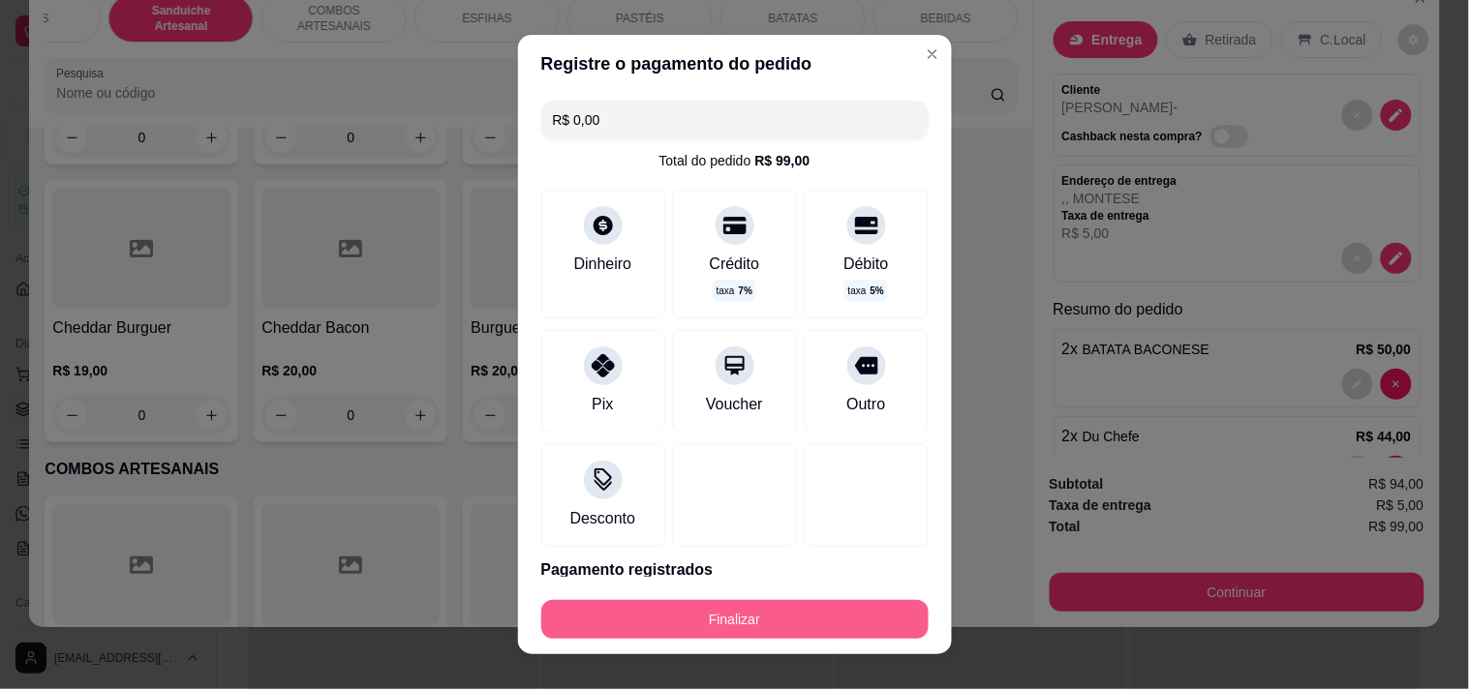
click at [698, 634] on button "Finalizar" at bounding box center [734, 619] width 387 height 39
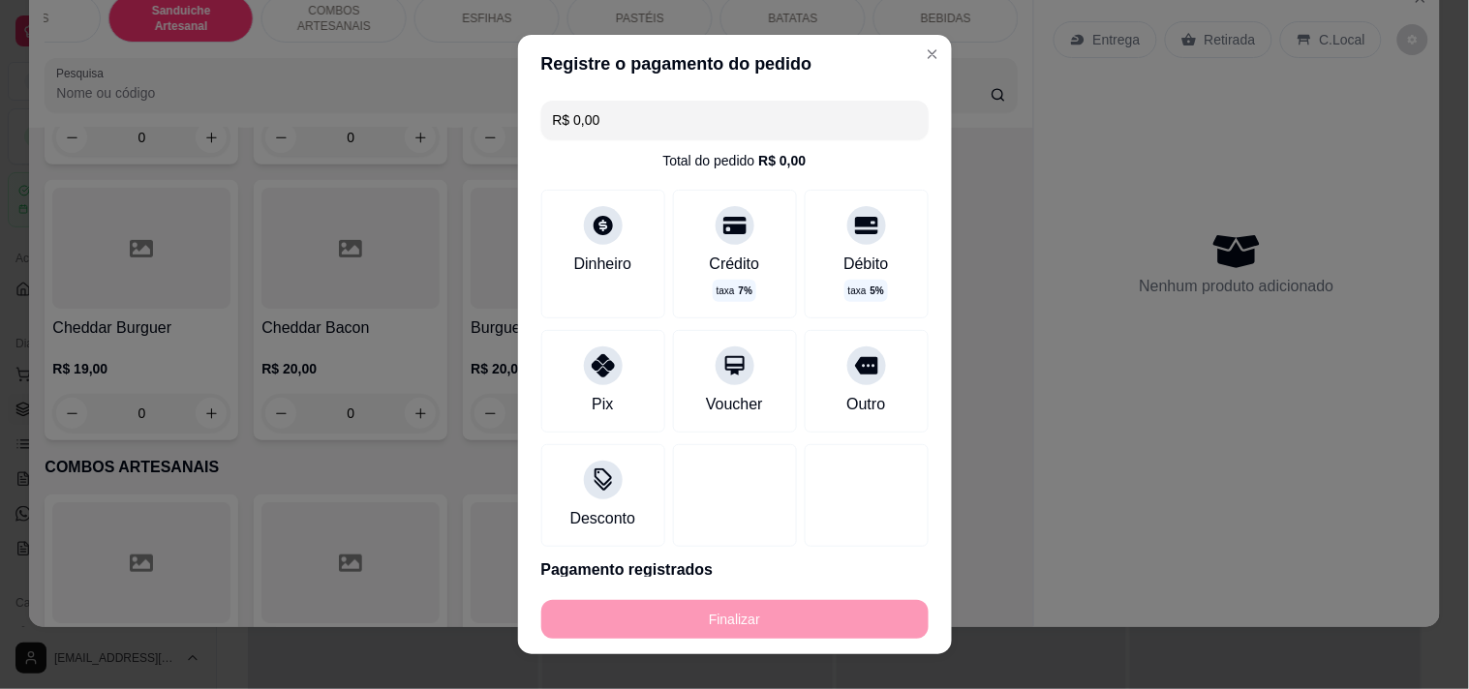
type input "0"
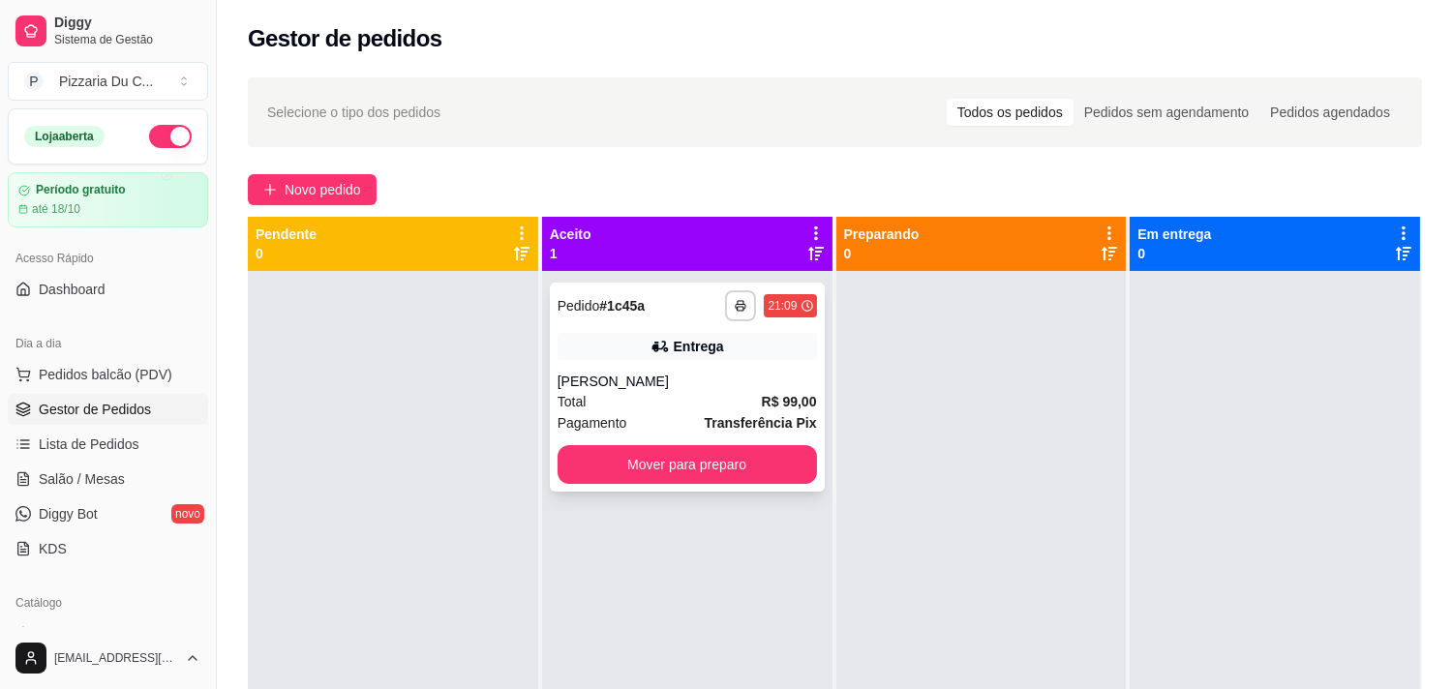
click at [679, 484] on div "**********" at bounding box center [687, 387] width 275 height 209
click at [143, 373] on span "Pedidos balcão (PDV)" at bounding box center [106, 374] width 134 height 19
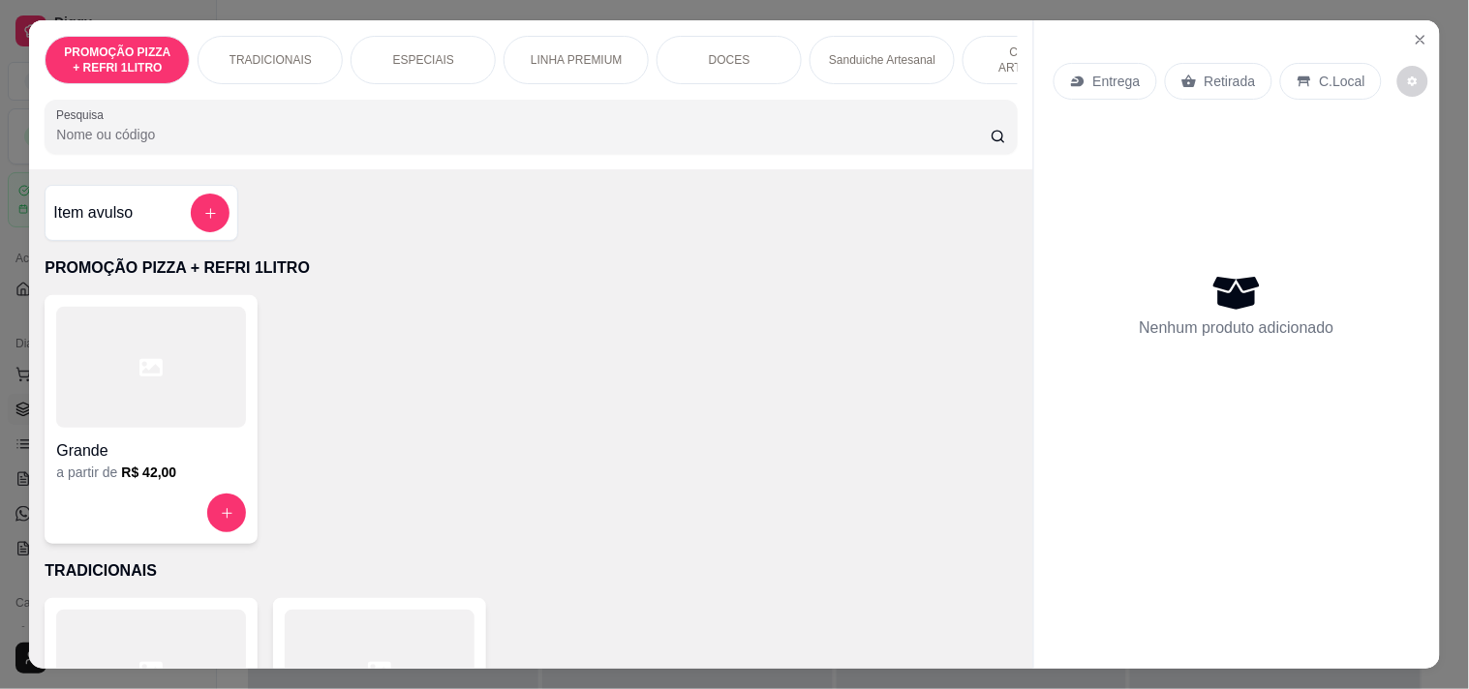
scroll to position [0, 701]
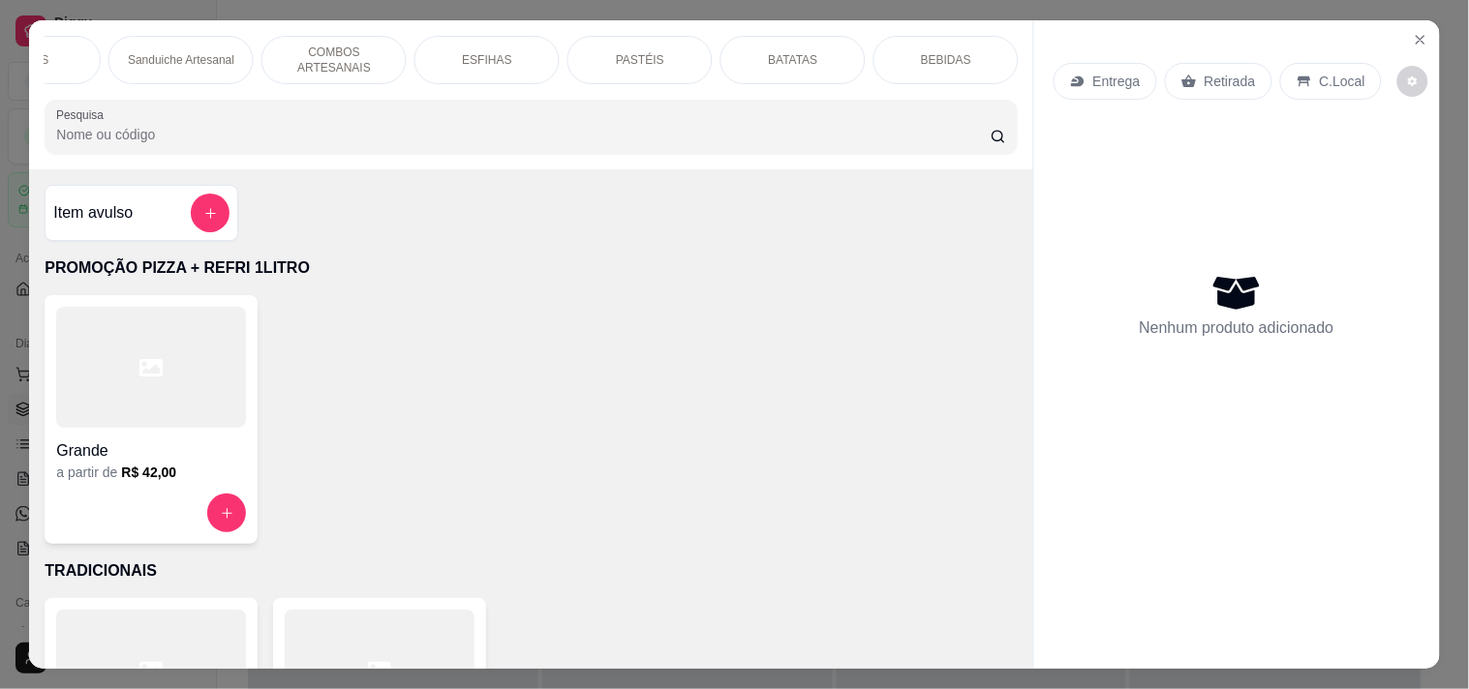
click at [616, 52] on p "PASTÉIS" at bounding box center [640, 59] width 48 height 15
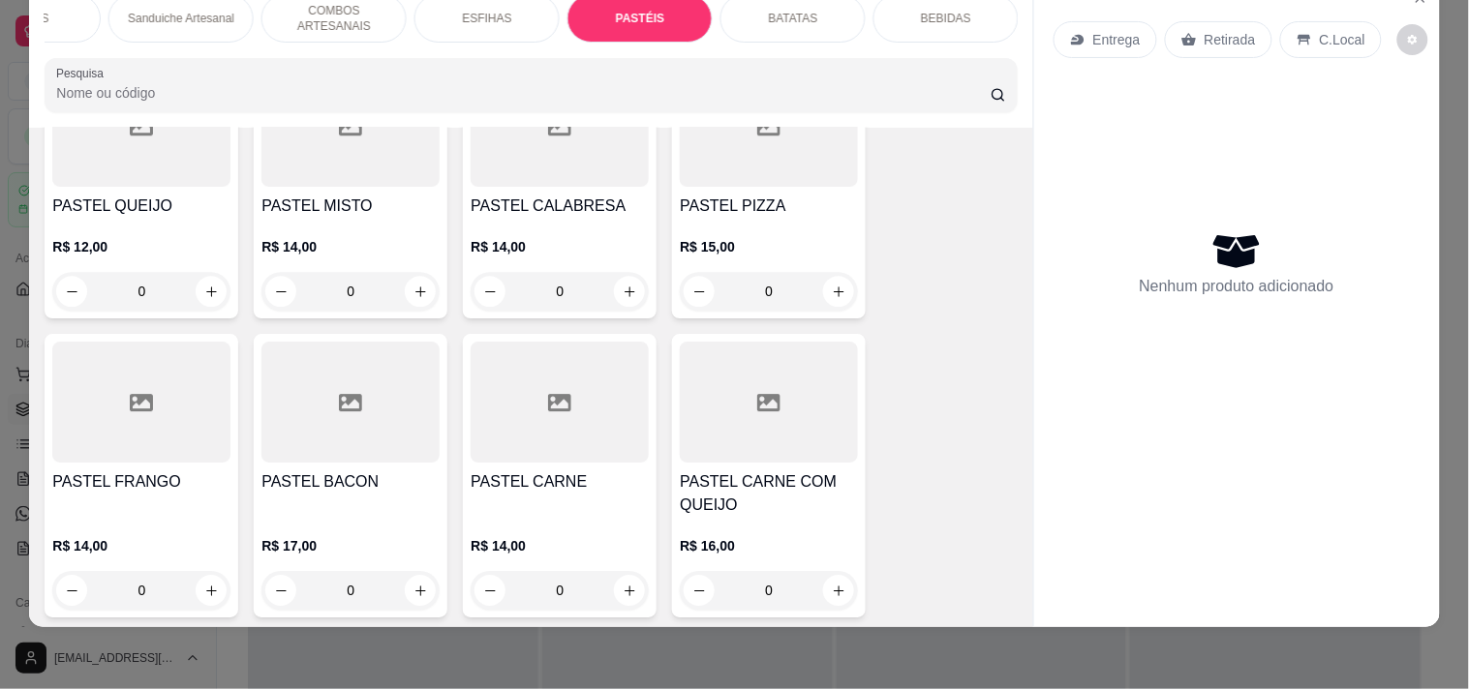
scroll to position [5313, 0]
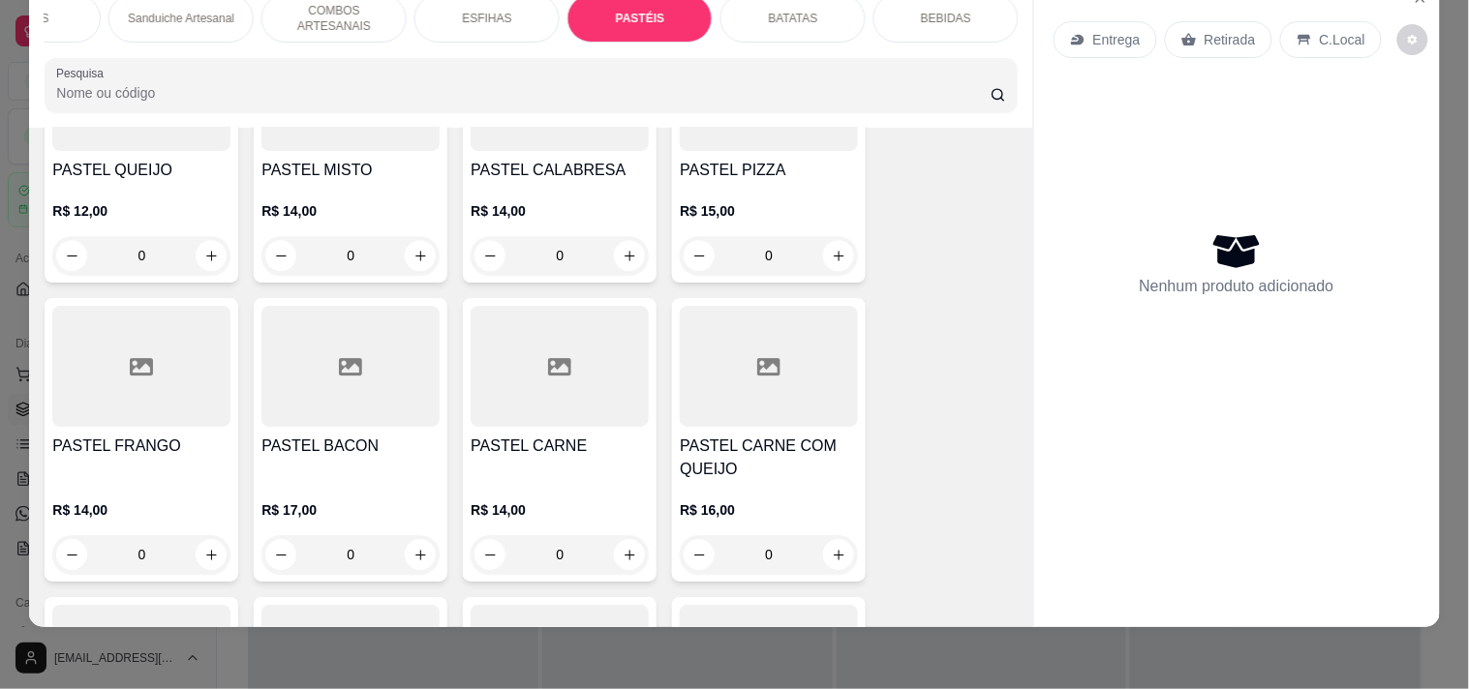
click at [830, 535] on div "0" at bounding box center [769, 554] width 178 height 39
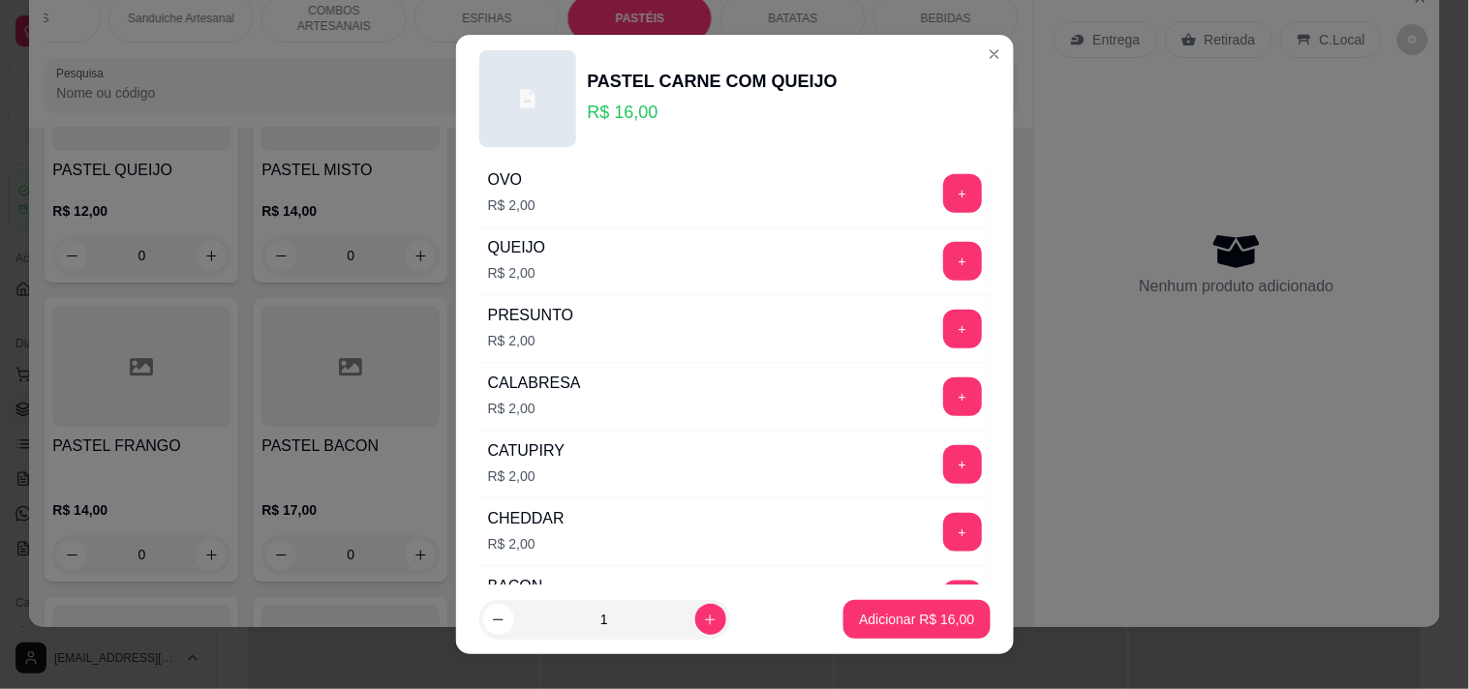
scroll to position [537, 0]
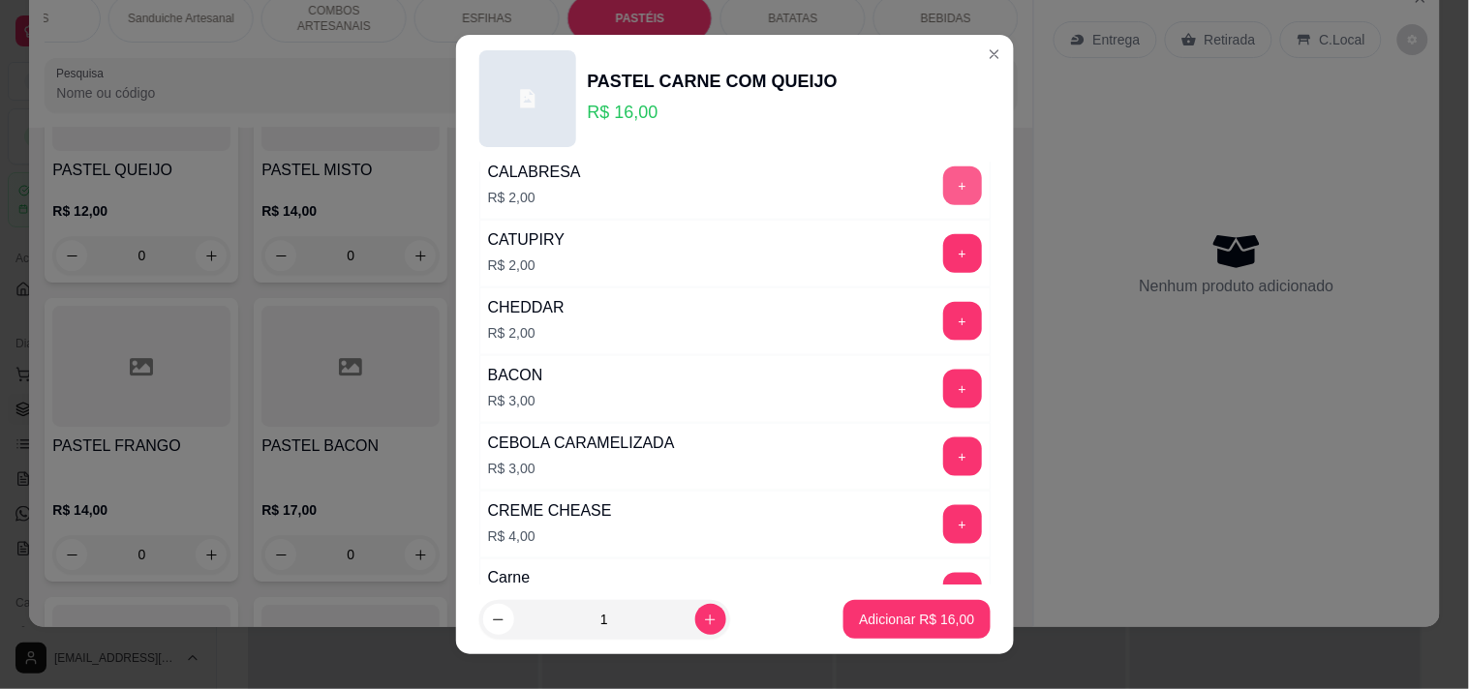
click at [943, 175] on button "+" at bounding box center [962, 186] width 39 height 39
click at [903, 611] on p "Adicionar R$ 18,00" at bounding box center [916, 619] width 115 height 19
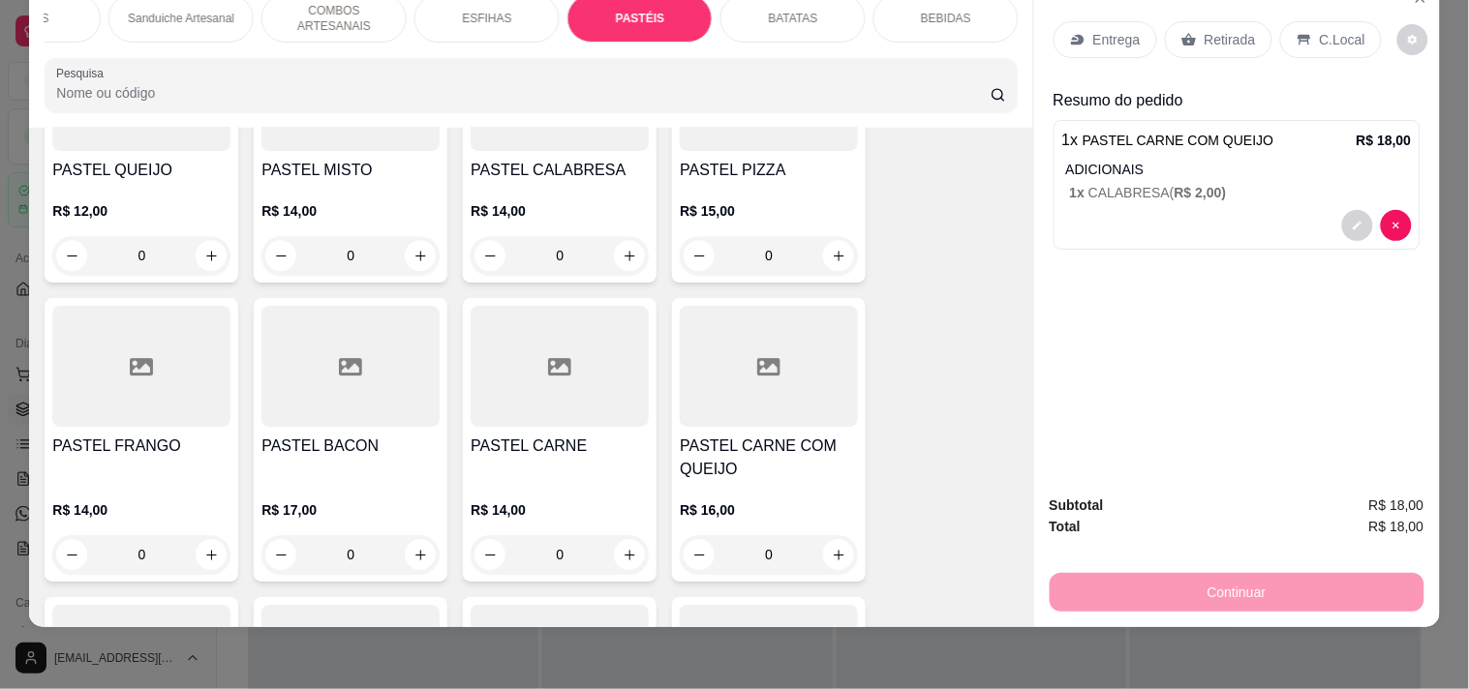
click at [1140, 23] on div "Entrega" at bounding box center [1105, 39] width 104 height 37
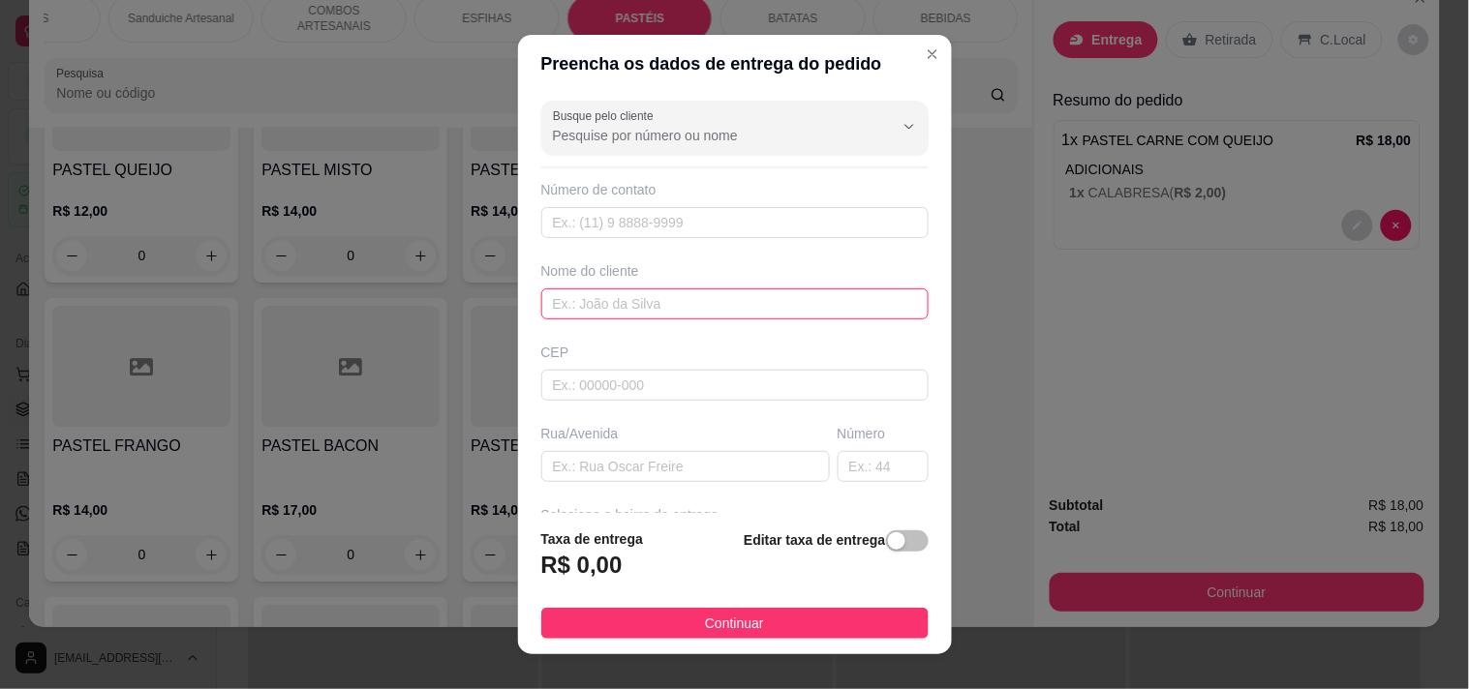
click at [646, 301] on input "text" at bounding box center [734, 304] width 387 height 31
click at [646, 301] on input "ERINE" at bounding box center [734, 304] width 387 height 31
type input "ERINE"
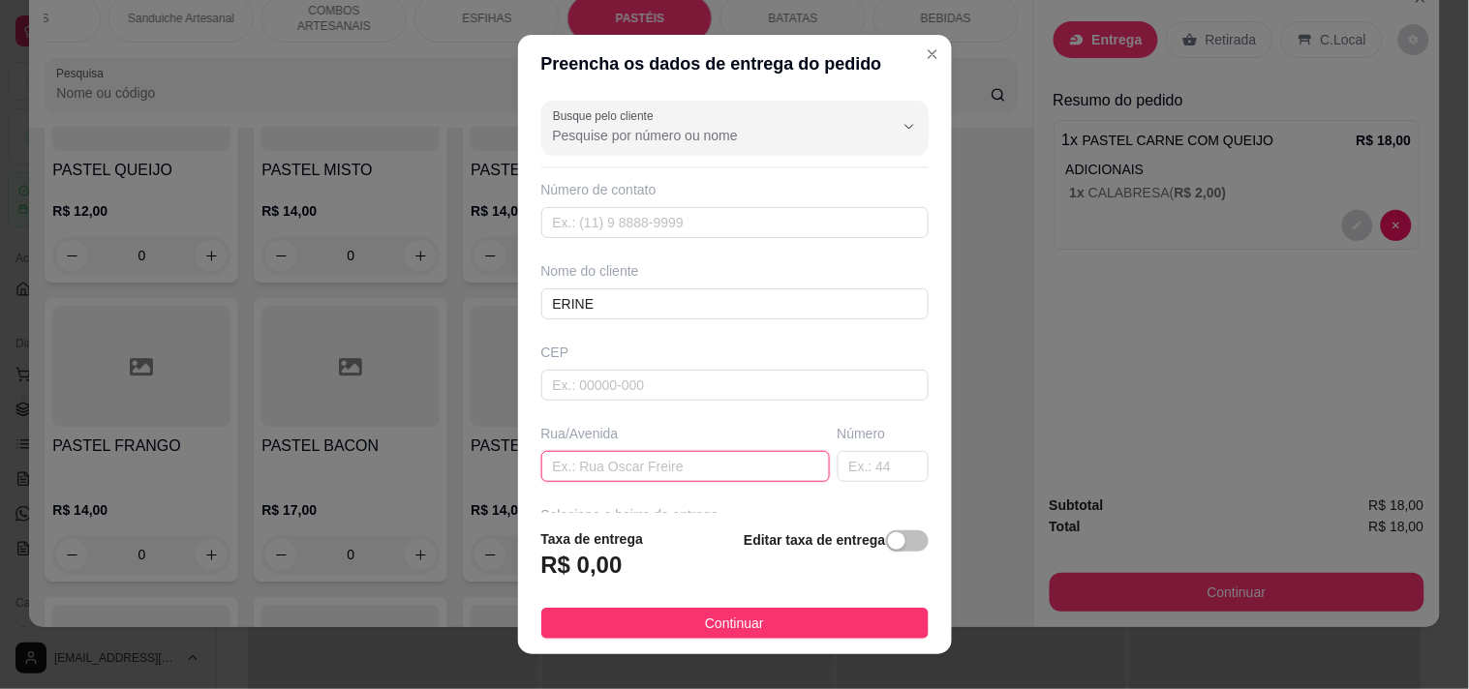
click at [649, 468] on input "text" at bounding box center [685, 466] width 289 height 31
paste input "[PERSON_NAME] 1591 itaoca condomínio mOOv Parangaba Bloco 3 apartamento 502"
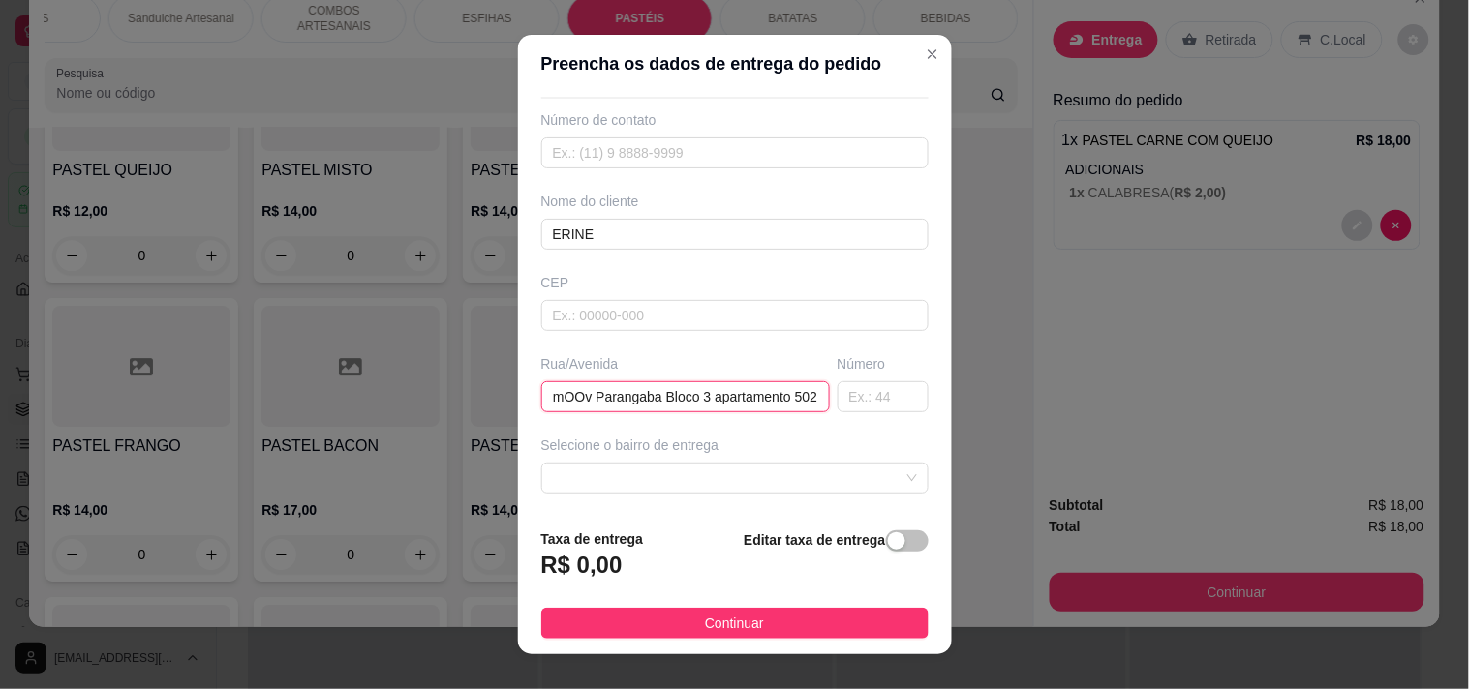
scroll to position [107, 0]
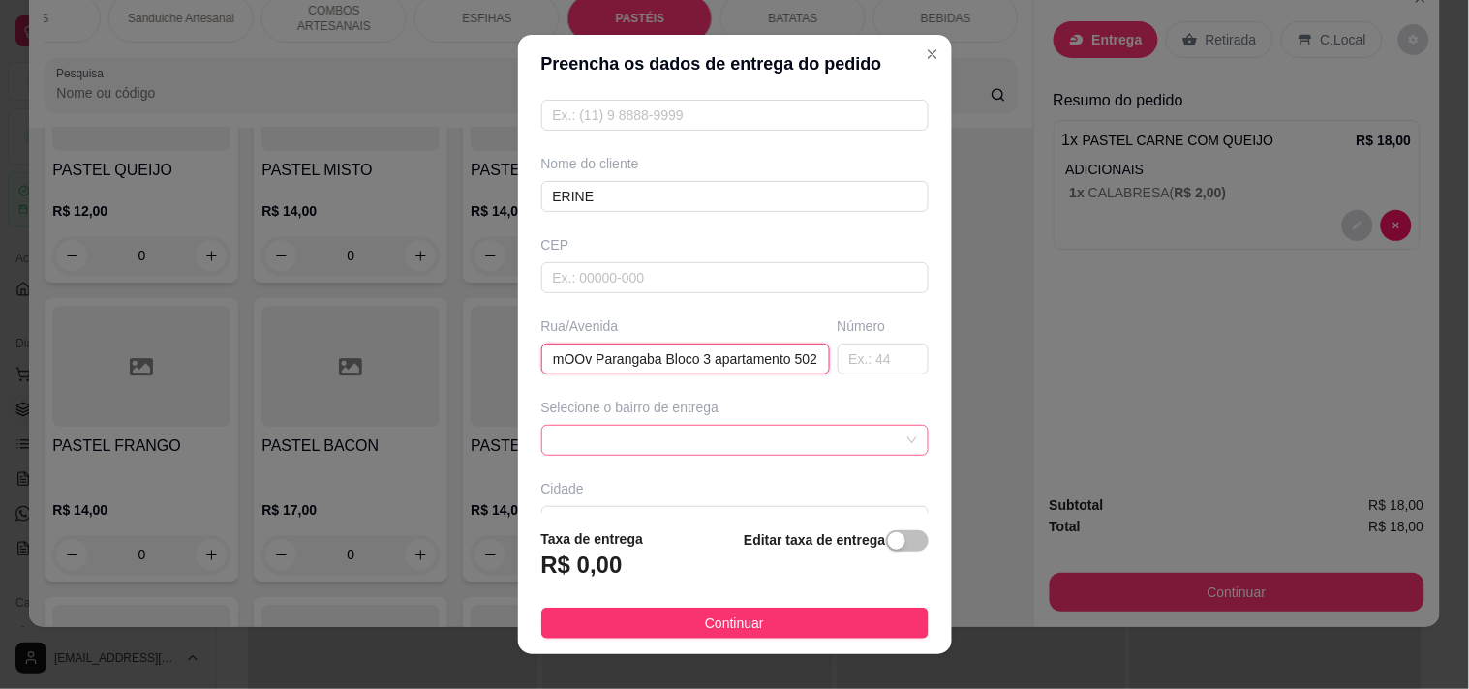
click at [649, 455] on span at bounding box center [735, 440] width 364 height 29
type input "[PERSON_NAME] 1591 itaoca condomínio mOOv Parangaba Bloco 3 apartamento 502"
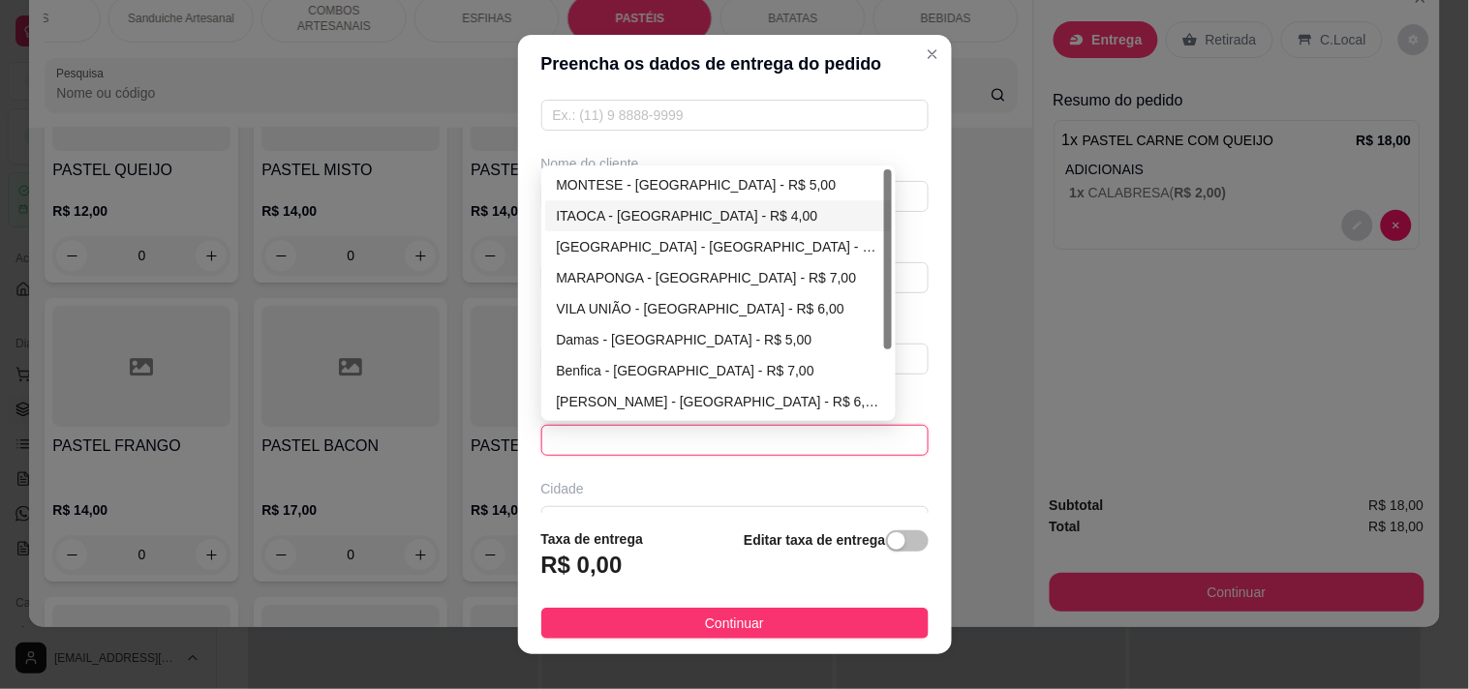
click at [674, 188] on div "MONTESE - [GEOGRAPHIC_DATA] - R$ 5,00" at bounding box center [719, 184] width 324 height 21
type input "[GEOGRAPHIC_DATA]"
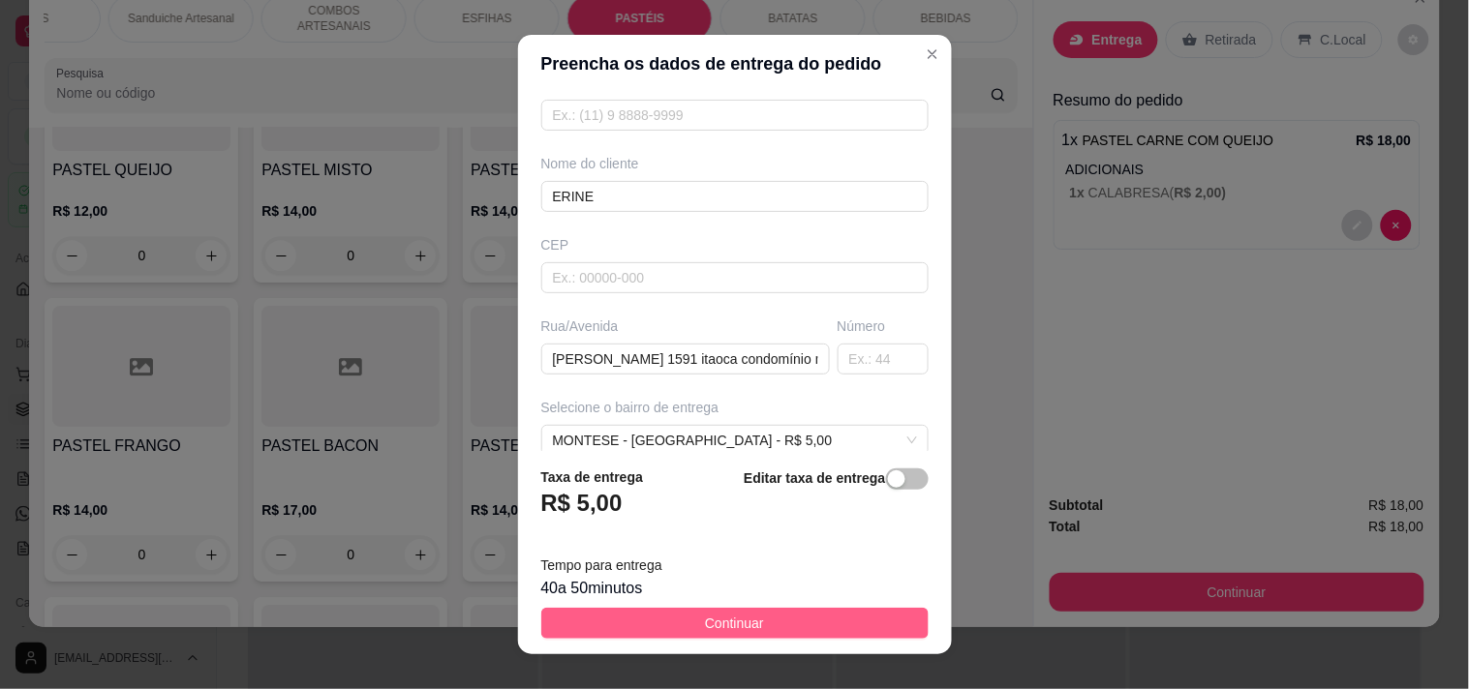
click at [749, 618] on button "Continuar" at bounding box center [734, 623] width 387 height 31
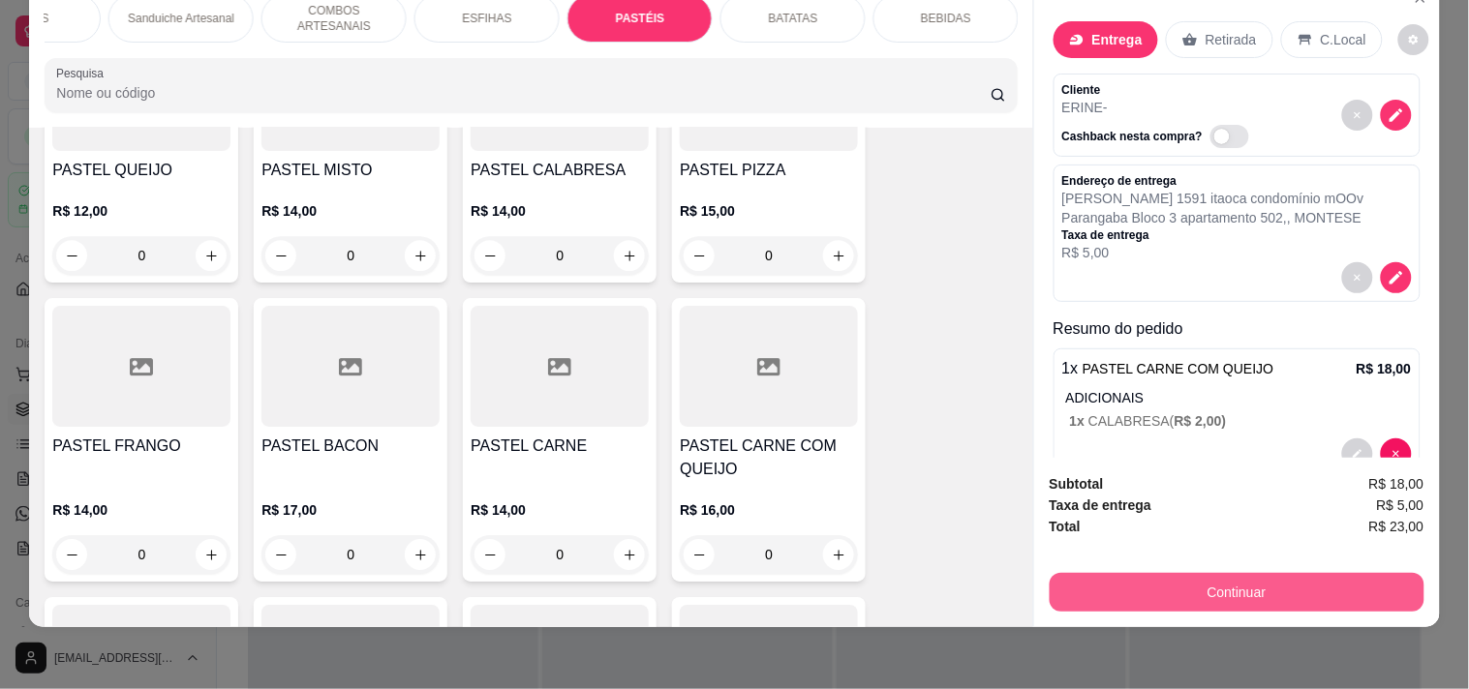
click at [1346, 573] on button "Continuar" at bounding box center [1236, 592] width 375 height 39
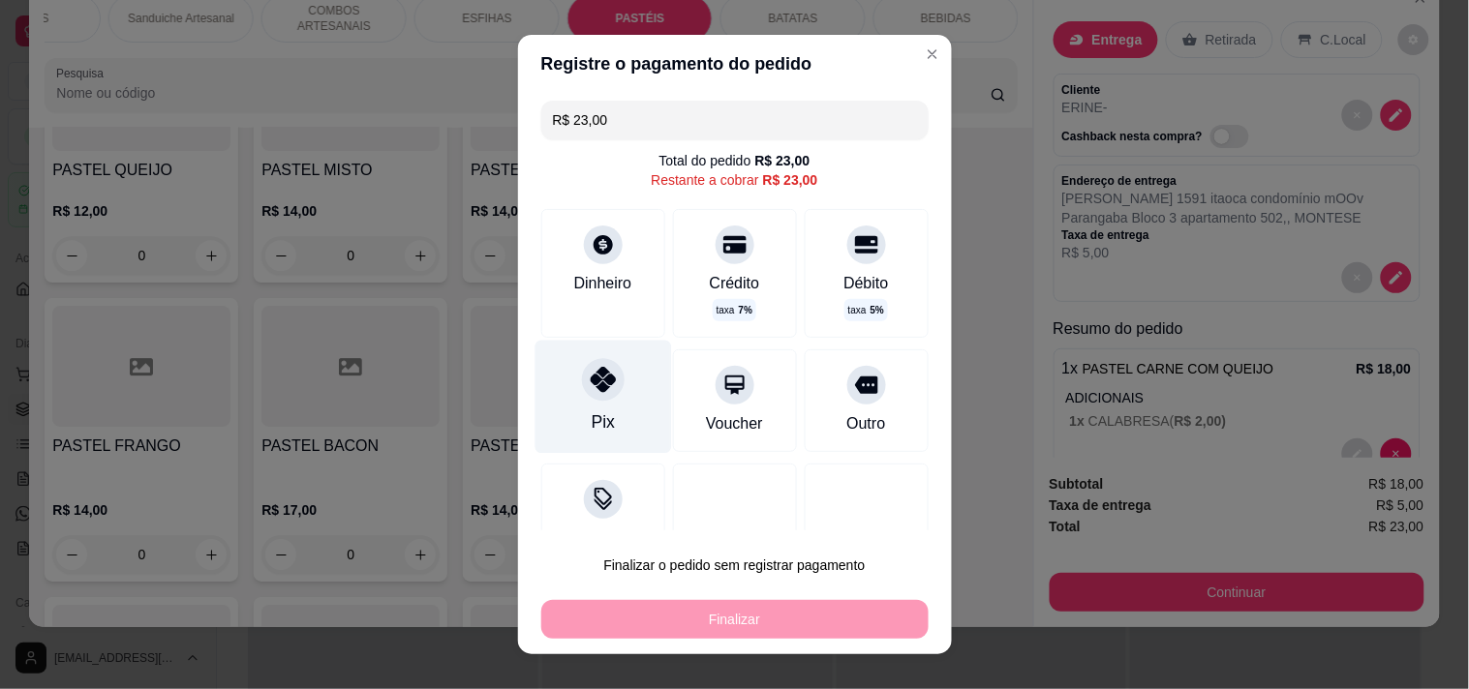
click at [590, 376] on icon at bounding box center [602, 379] width 25 height 25
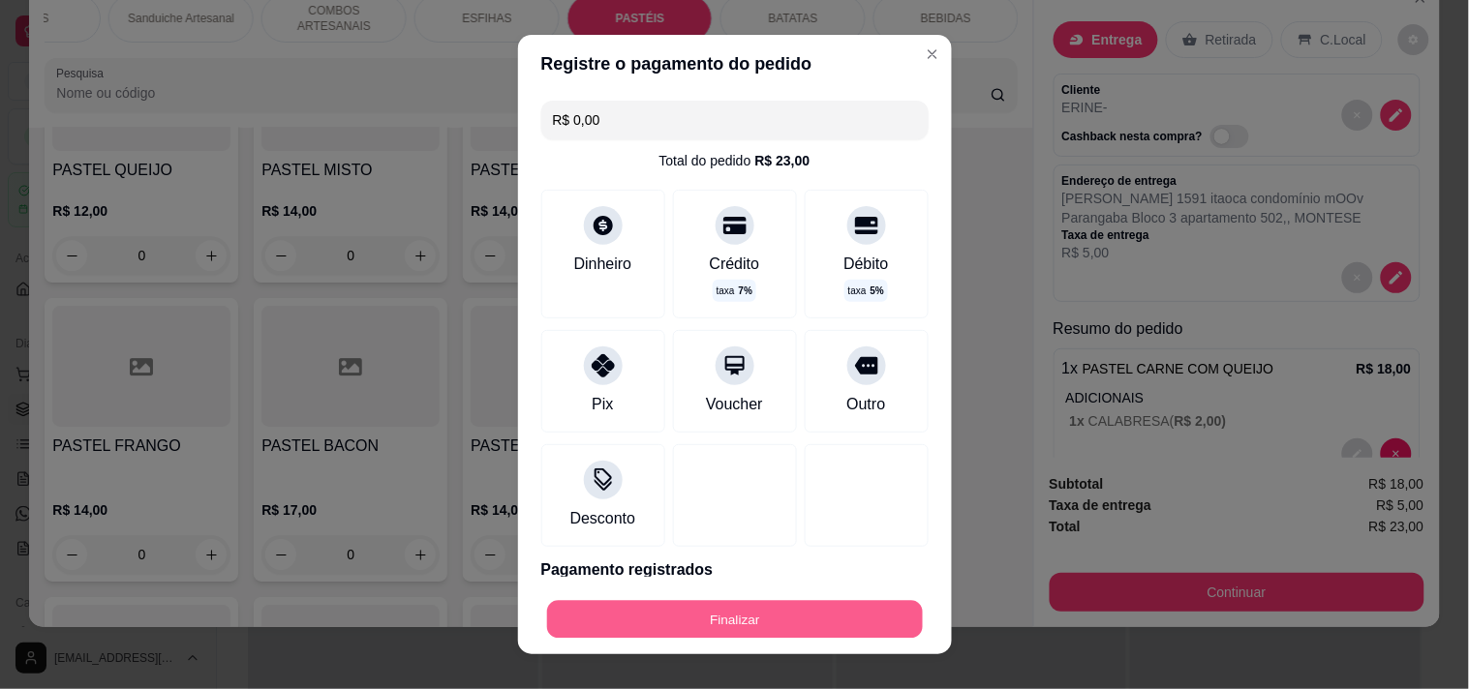
click at [673, 623] on button "Finalizar" at bounding box center [735, 620] width 376 height 38
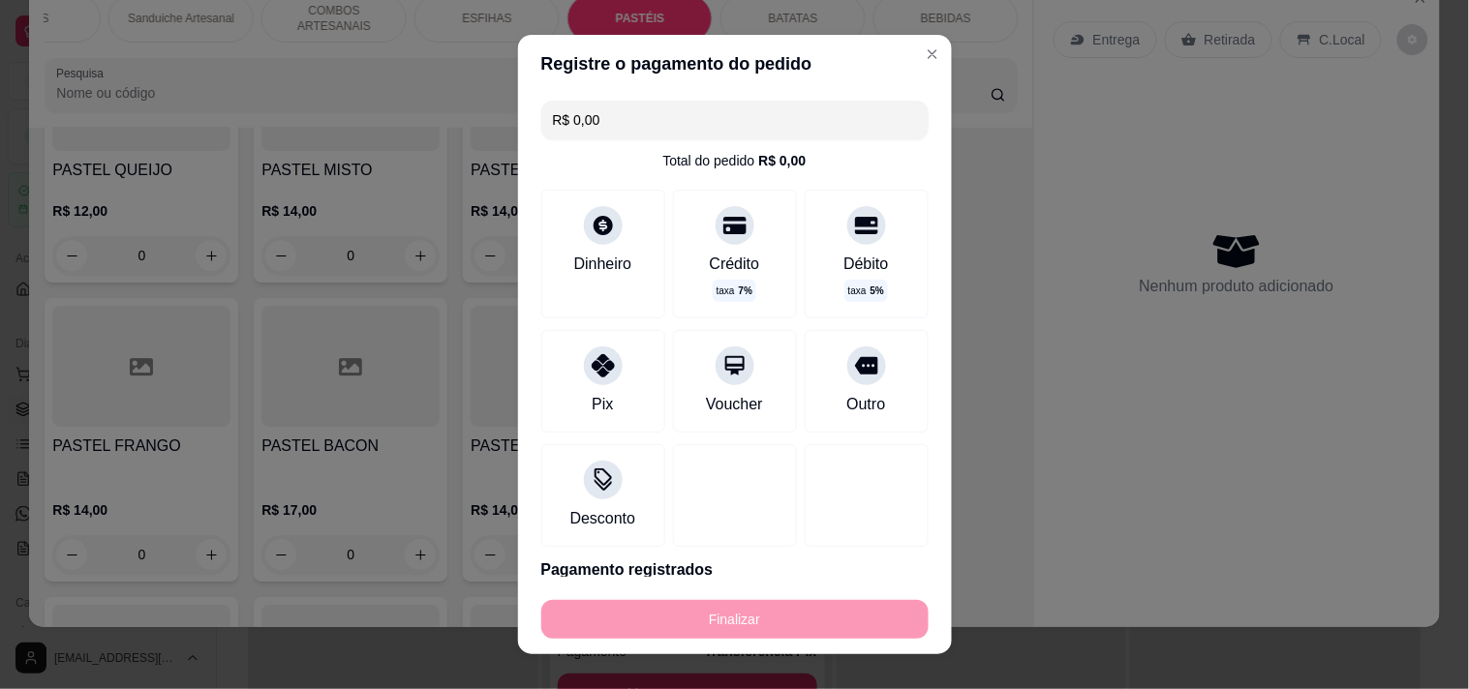
type input "-R$ 23,00"
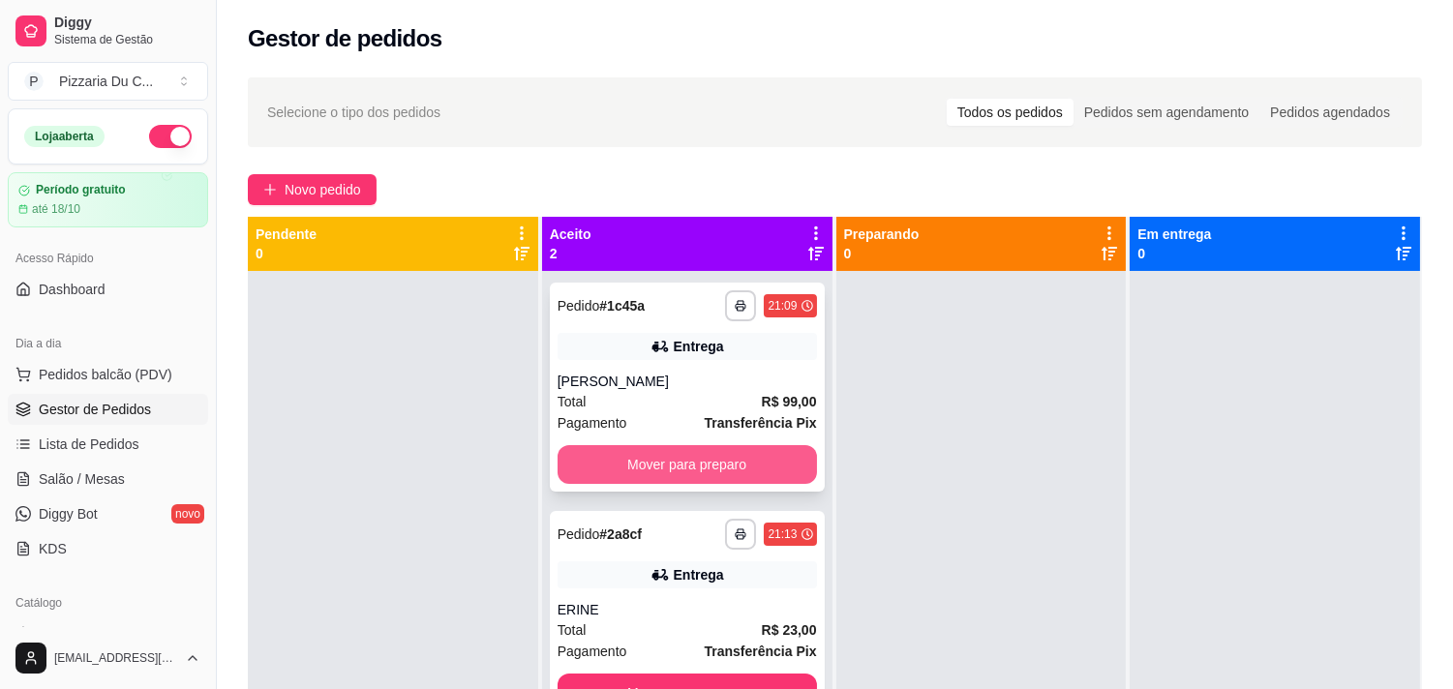
click at [723, 471] on button "Mover para preparo" at bounding box center [687, 464] width 259 height 39
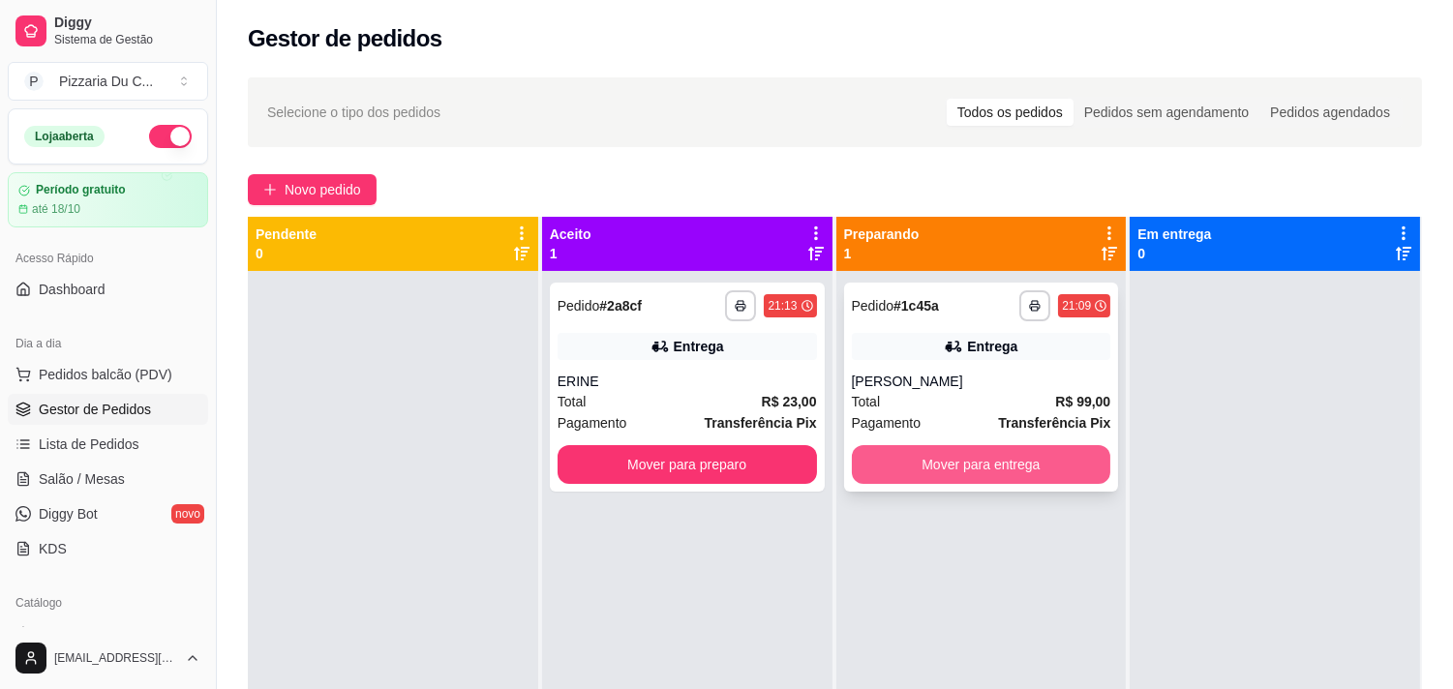
click at [922, 466] on button "Mover para entrega" at bounding box center [981, 464] width 259 height 39
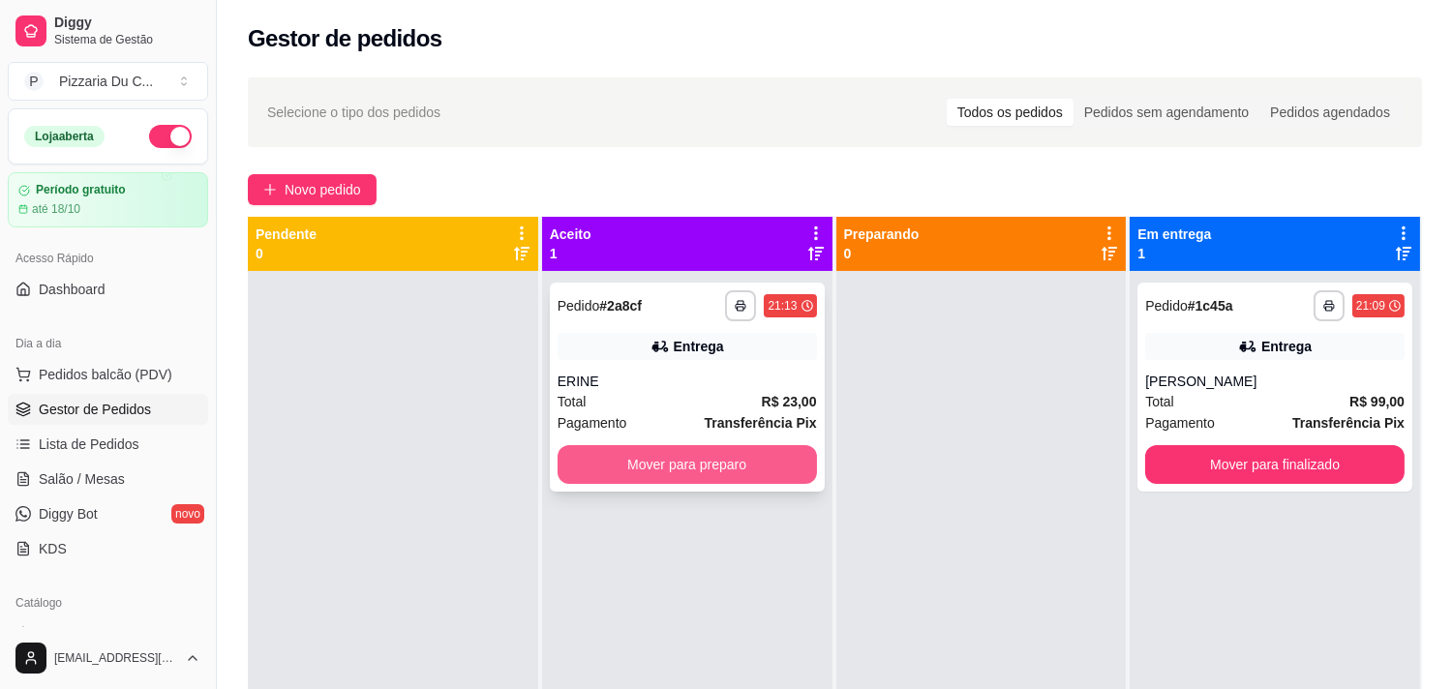
click at [765, 474] on button "Mover para preparo" at bounding box center [687, 464] width 259 height 39
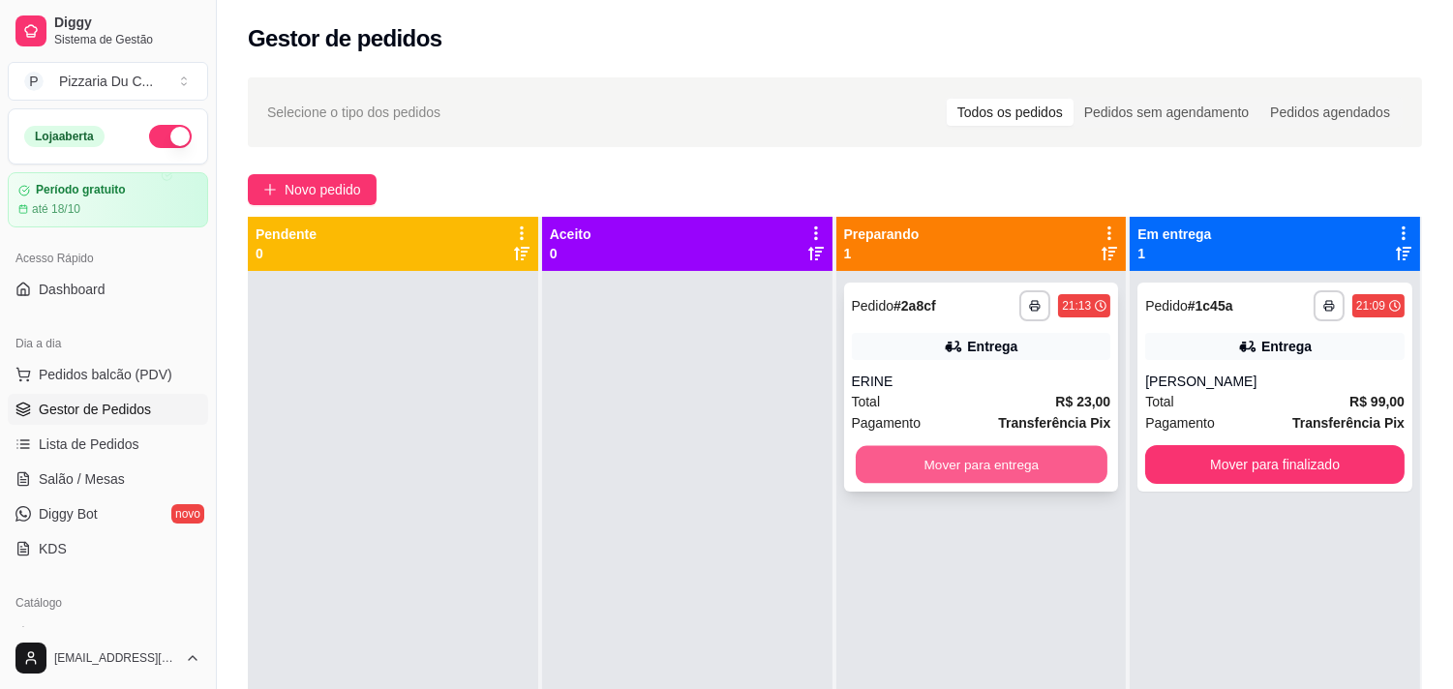
click at [935, 467] on button "Mover para entrega" at bounding box center [982, 465] width 252 height 38
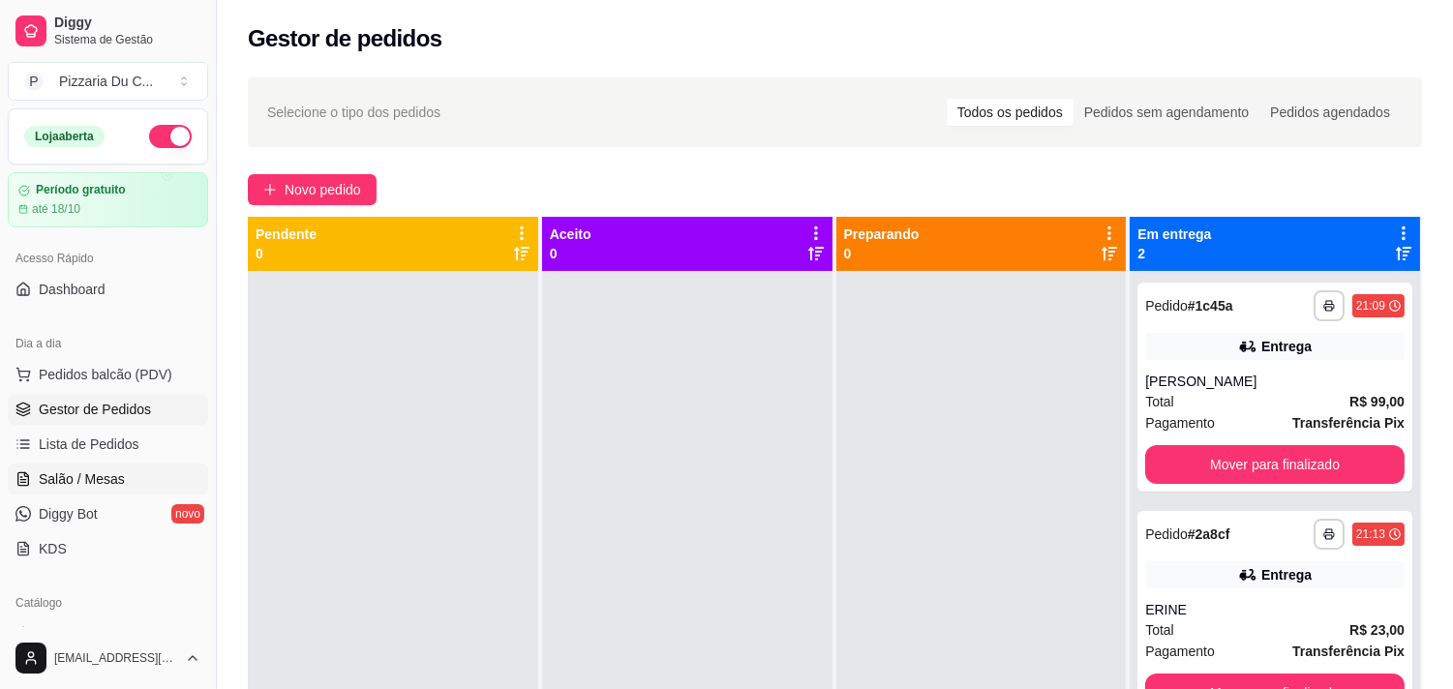
click at [132, 481] on link "Salão / Mesas" at bounding box center [108, 479] width 200 height 31
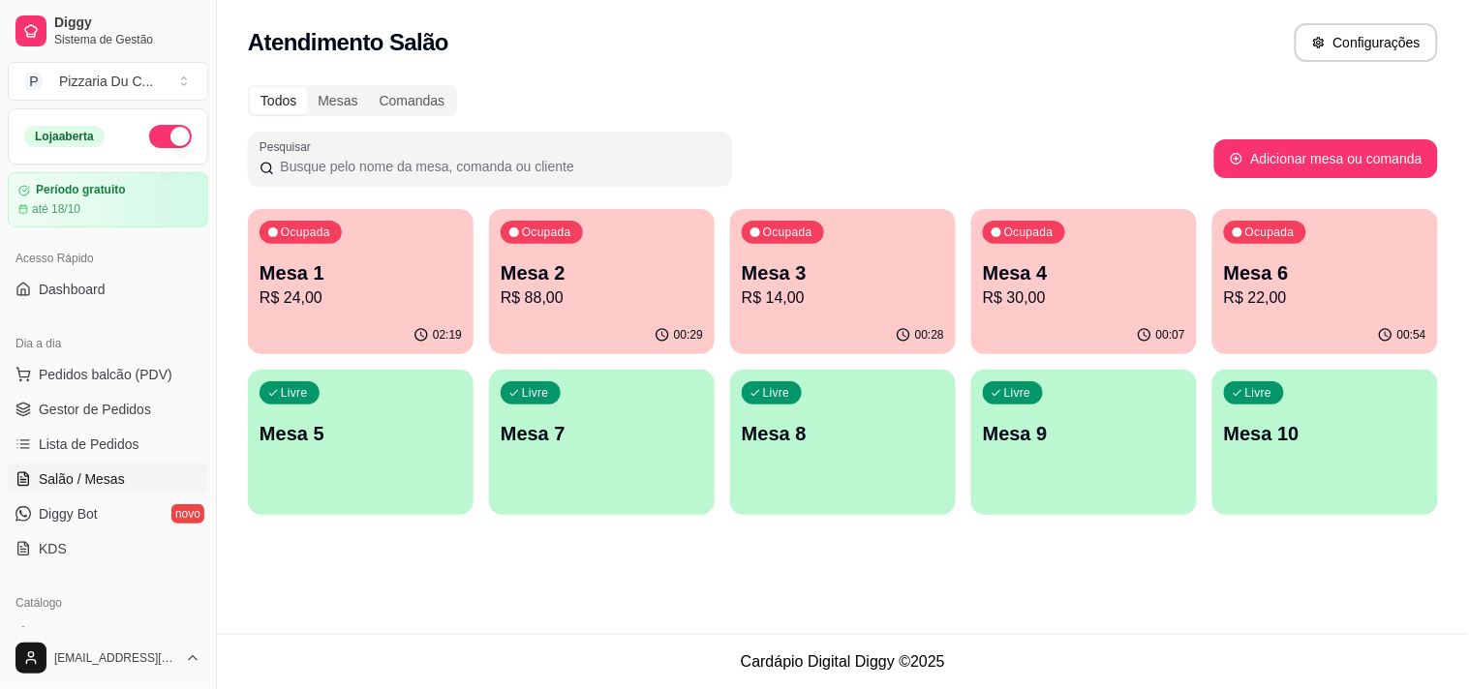
click at [430, 432] on p "Mesa 5" at bounding box center [360, 433] width 202 height 27
click at [433, 430] on p "Mesa 5" at bounding box center [360, 433] width 202 height 27
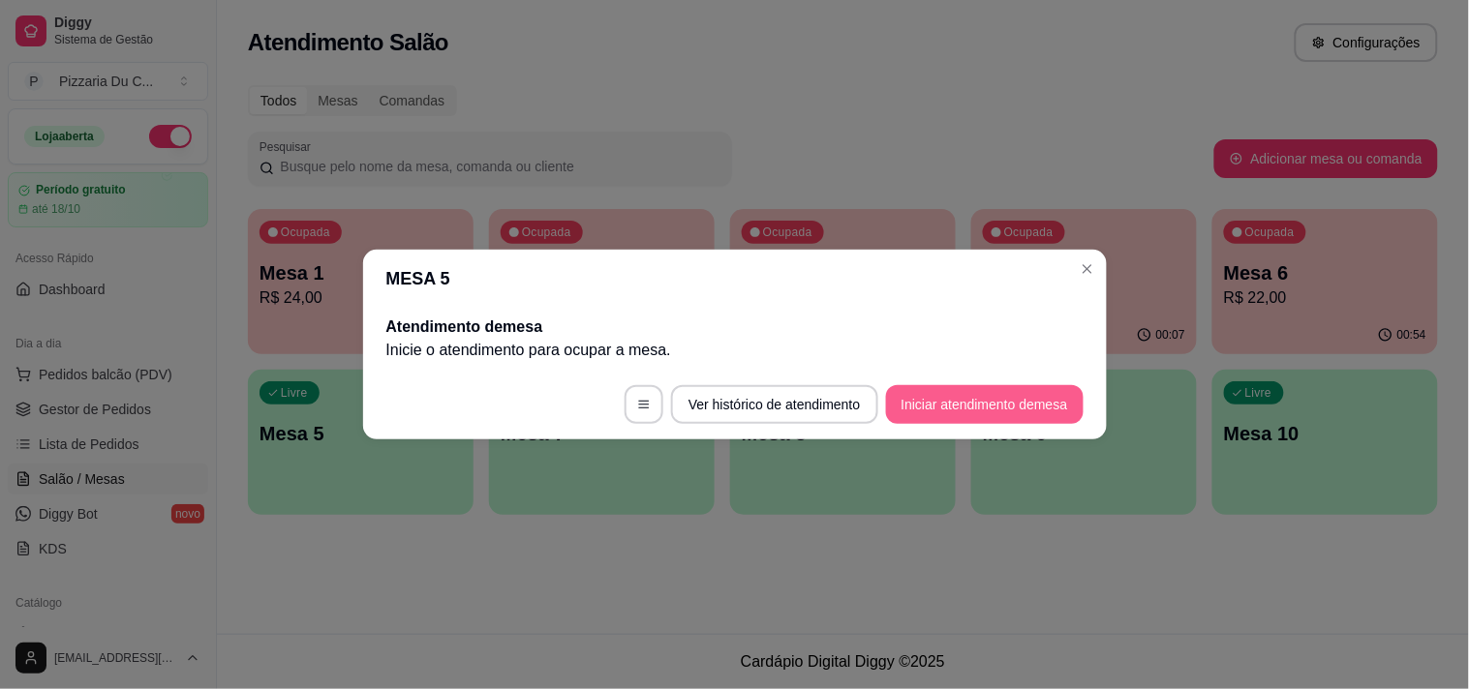
click at [961, 410] on button "Iniciar atendimento de mesa" at bounding box center [985, 404] width 198 height 39
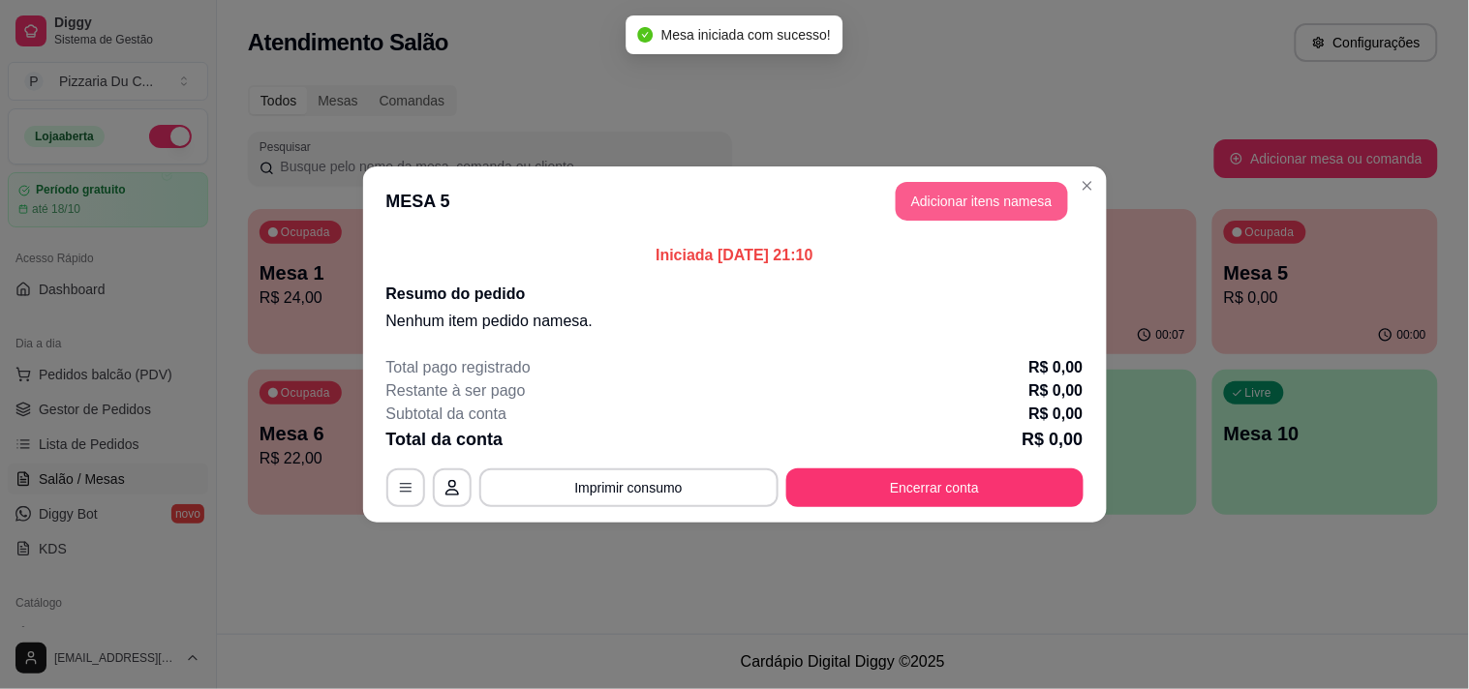
click at [981, 192] on button "Adicionar itens na mesa" at bounding box center [982, 201] width 172 height 39
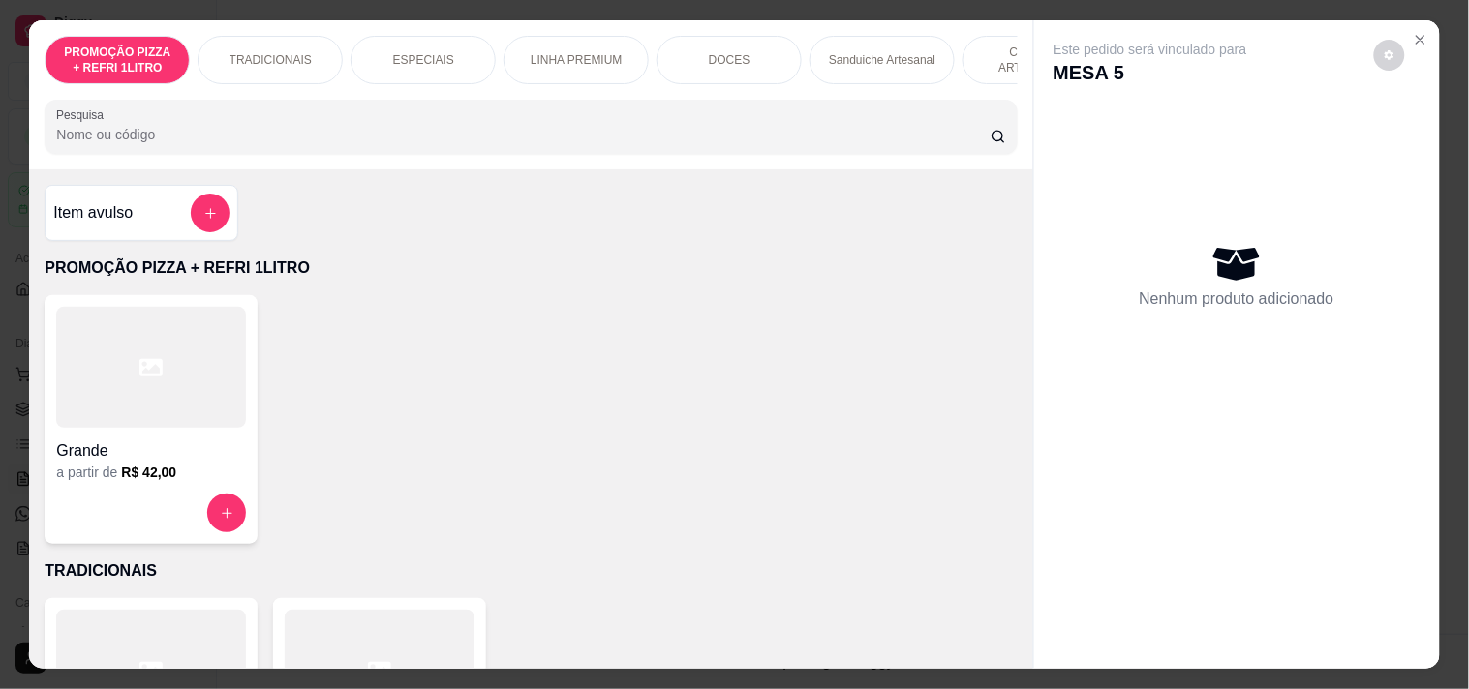
scroll to position [0, 701]
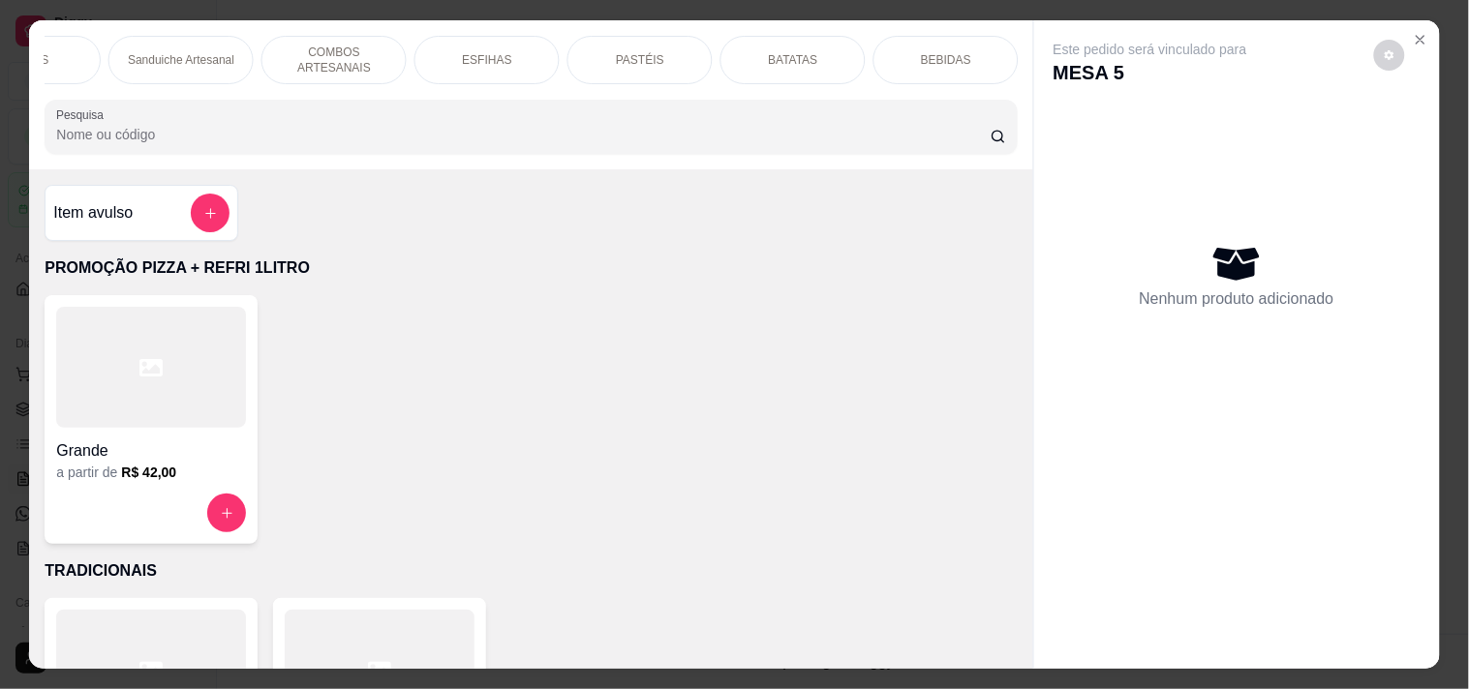
click at [684, 55] on div "PASTÉIS" at bounding box center [639, 60] width 145 height 48
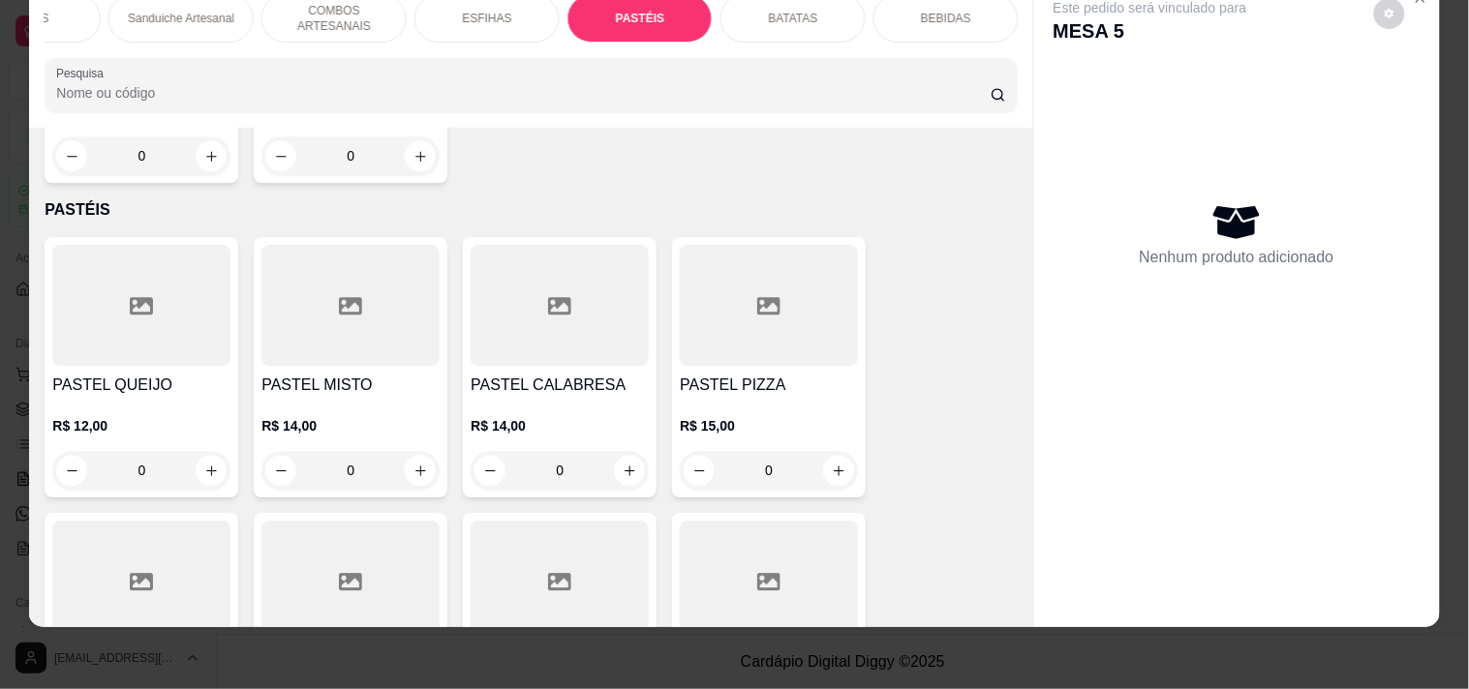
click at [767, 55] on div "PROMOÇÃO PIZZA + REFRI 1LITRO TRADICIONAIS ESPECIAIS LINHA PREMIUM DOCES Sandui…" at bounding box center [530, 53] width 1003 height 149
click at [800, 24] on div "BATATAS" at bounding box center [792, 18] width 145 height 48
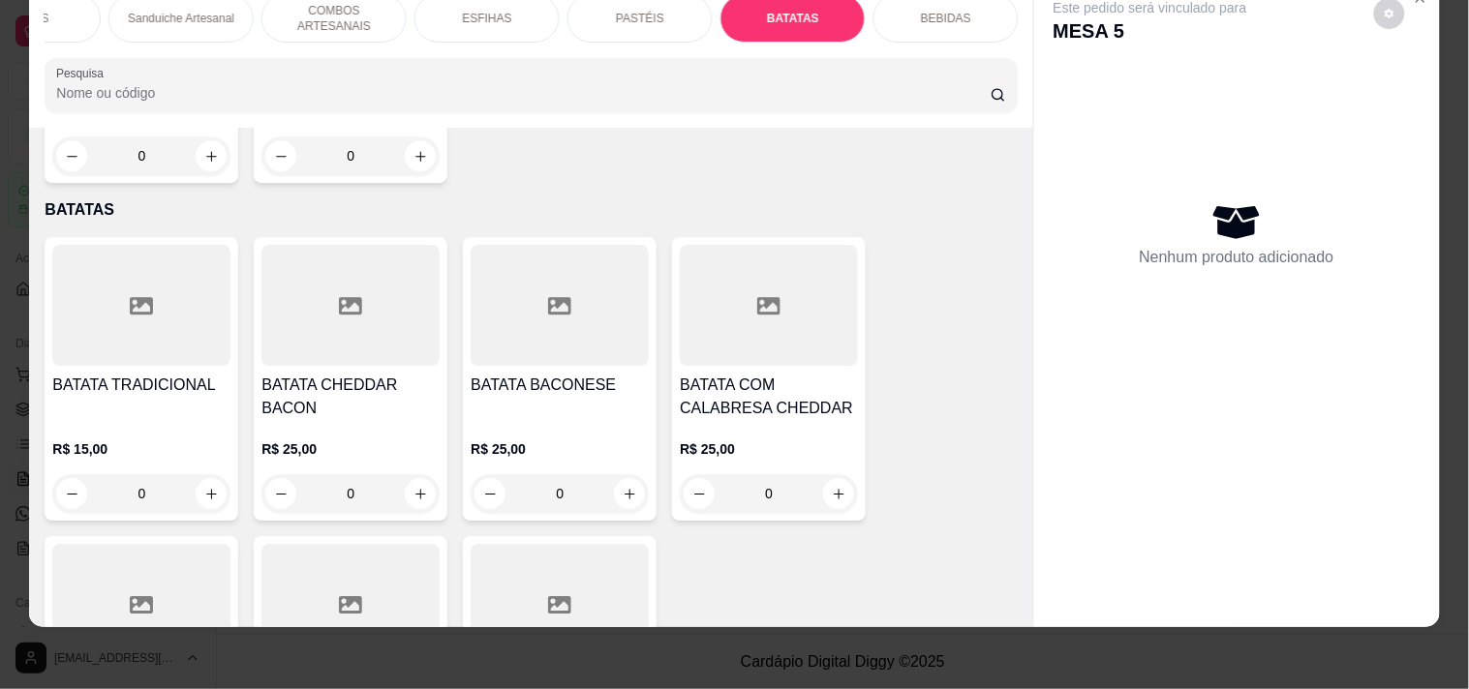
click at [208, 447] on div "BATATA TRADICIONAL R$ 15,00 0" at bounding box center [142, 379] width 194 height 284
click at [216, 478] on button "increase-product-quantity" at bounding box center [211, 493] width 31 height 31
type input "1"
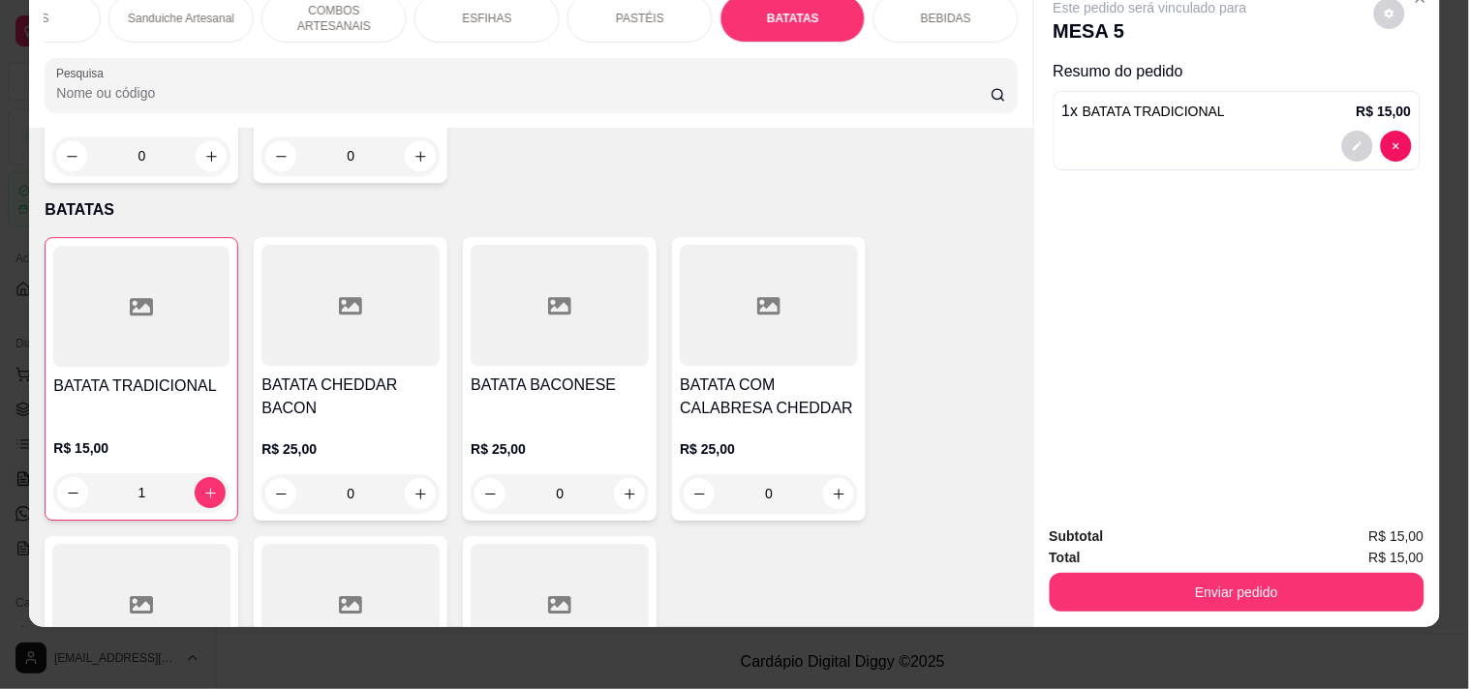
click at [1139, 578] on button "Enviar pedido" at bounding box center [1236, 592] width 375 height 39
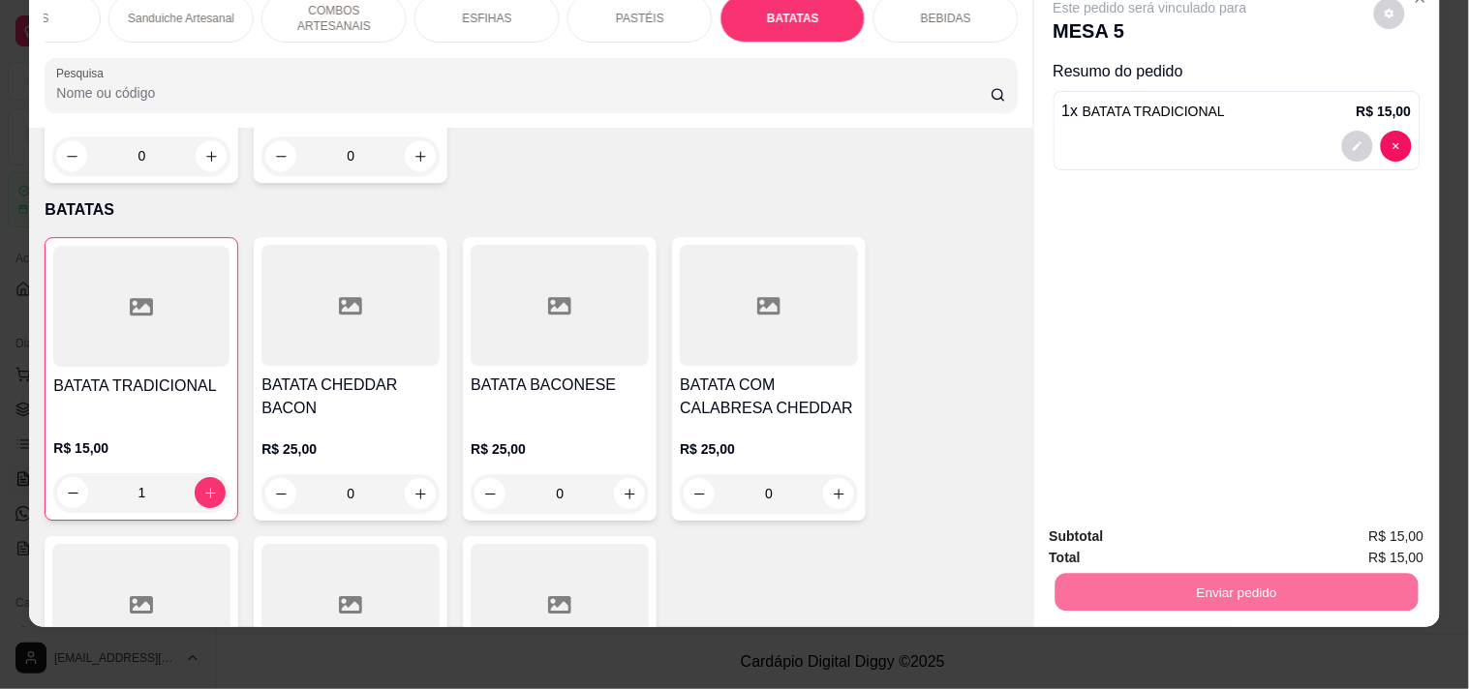
click at [1288, 525] on button "Registrar cliente" at bounding box center [1244, 528] width 128 height 37
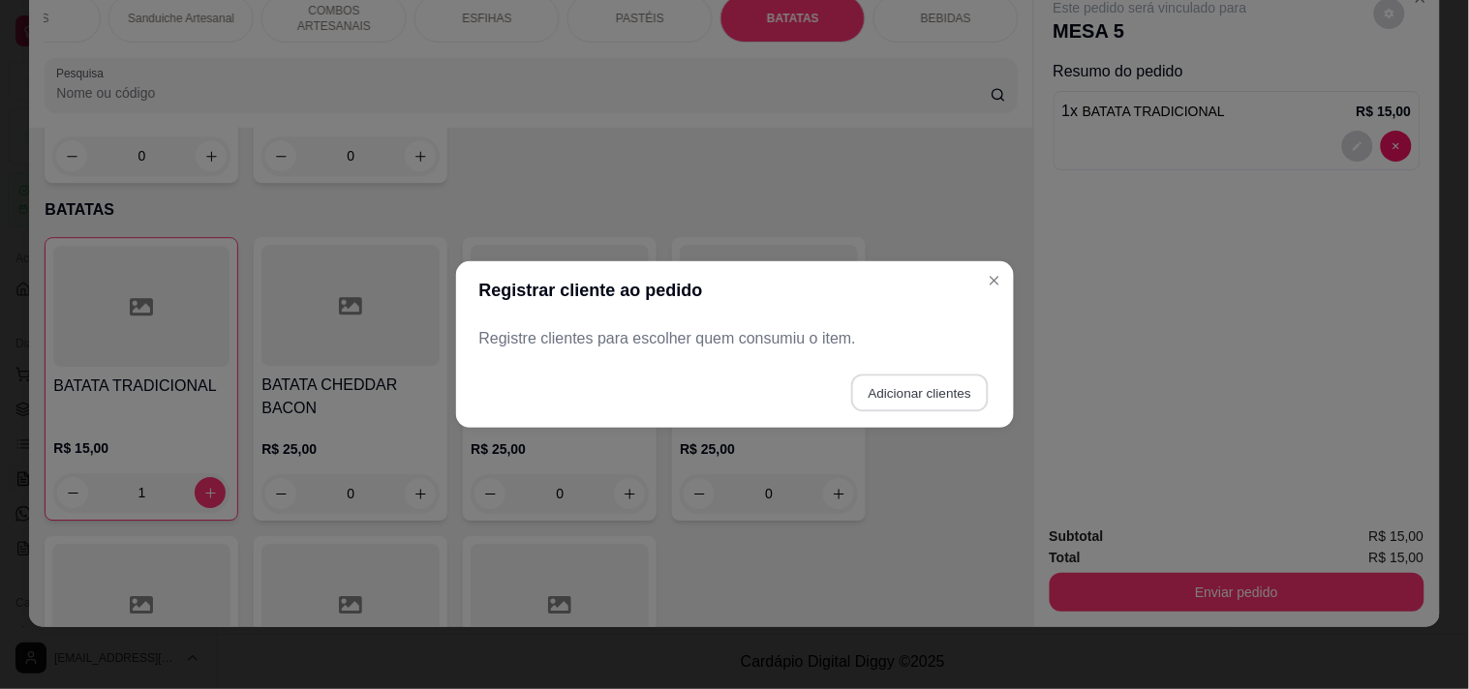
click at [864, 392] on button "Adicionar clientes" at bounding box center [919, 394] width 137 height 38
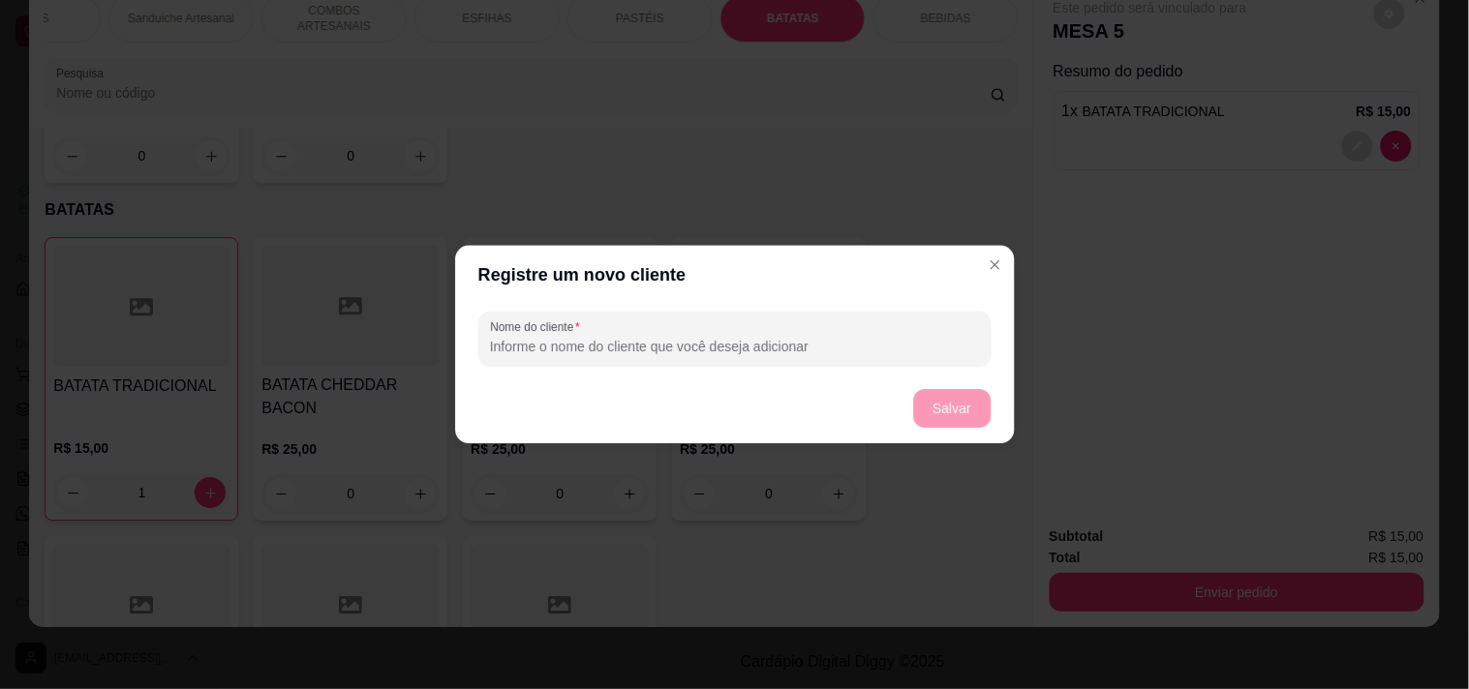
click at [708, 362] on div "Nome do cliente" at bounding box center [734, 339] width 512 height 54
type input "CIBELY"
click at [928, 409] on button "Salvar" at bounding box center [952, 409] width 76 height 38
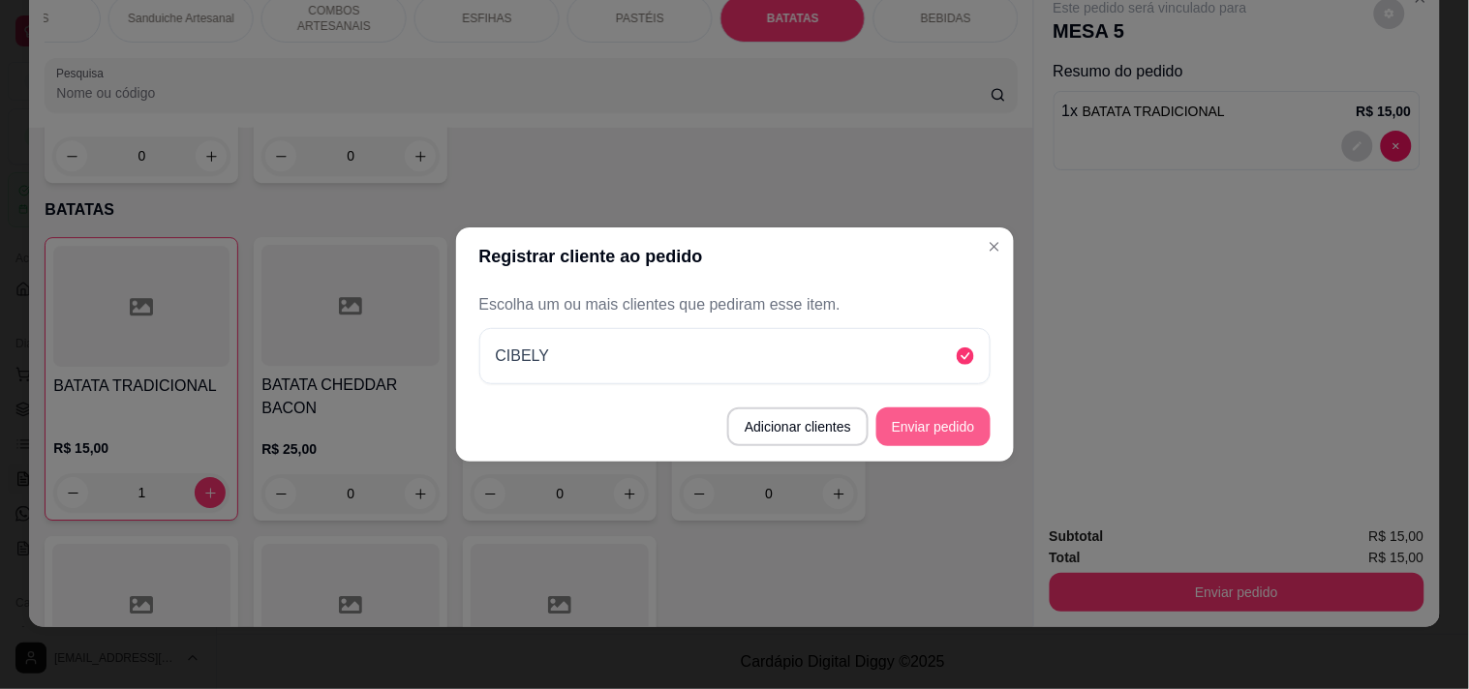
click at [981, 422] on button "Enviar pedido" at bounding box center [933, 427] width 114 height 39
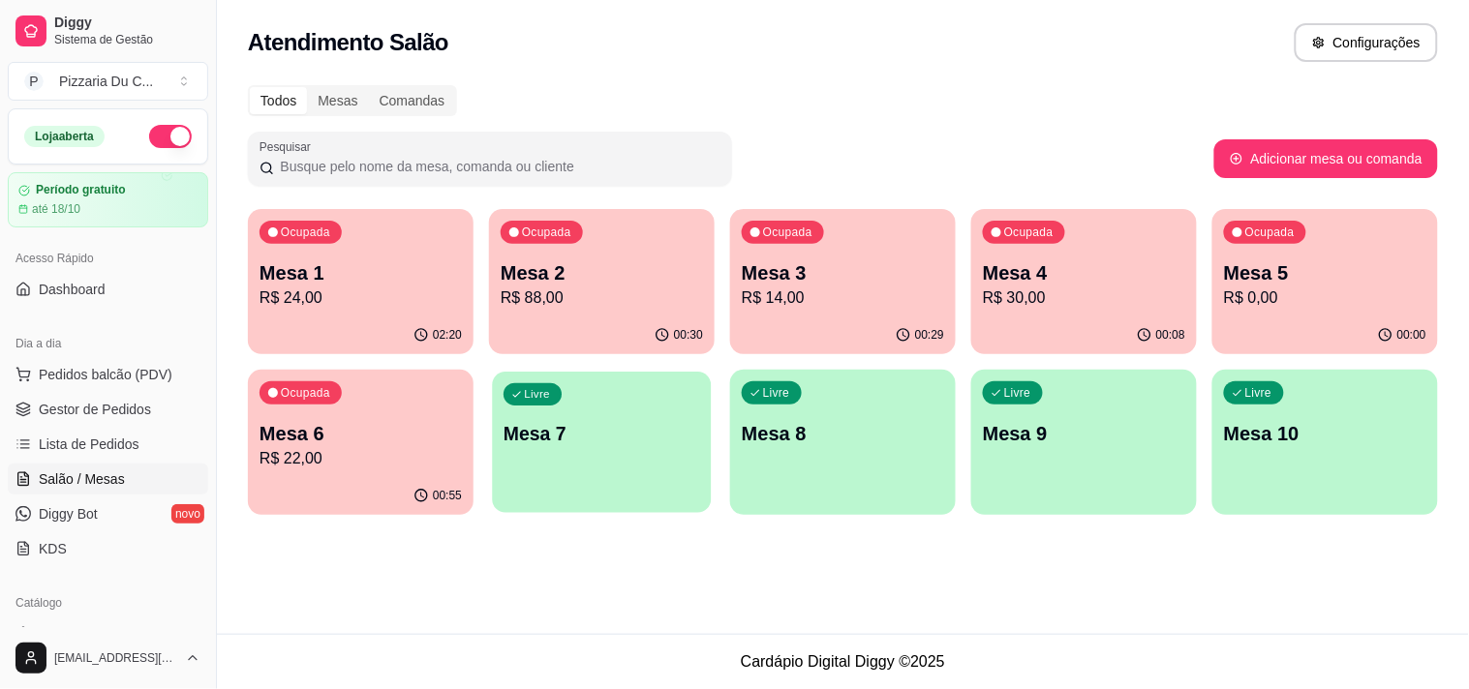
click at [623, 490] on div "Livre Mesa 7" at bounding box center [601, 431] width 219 height 118
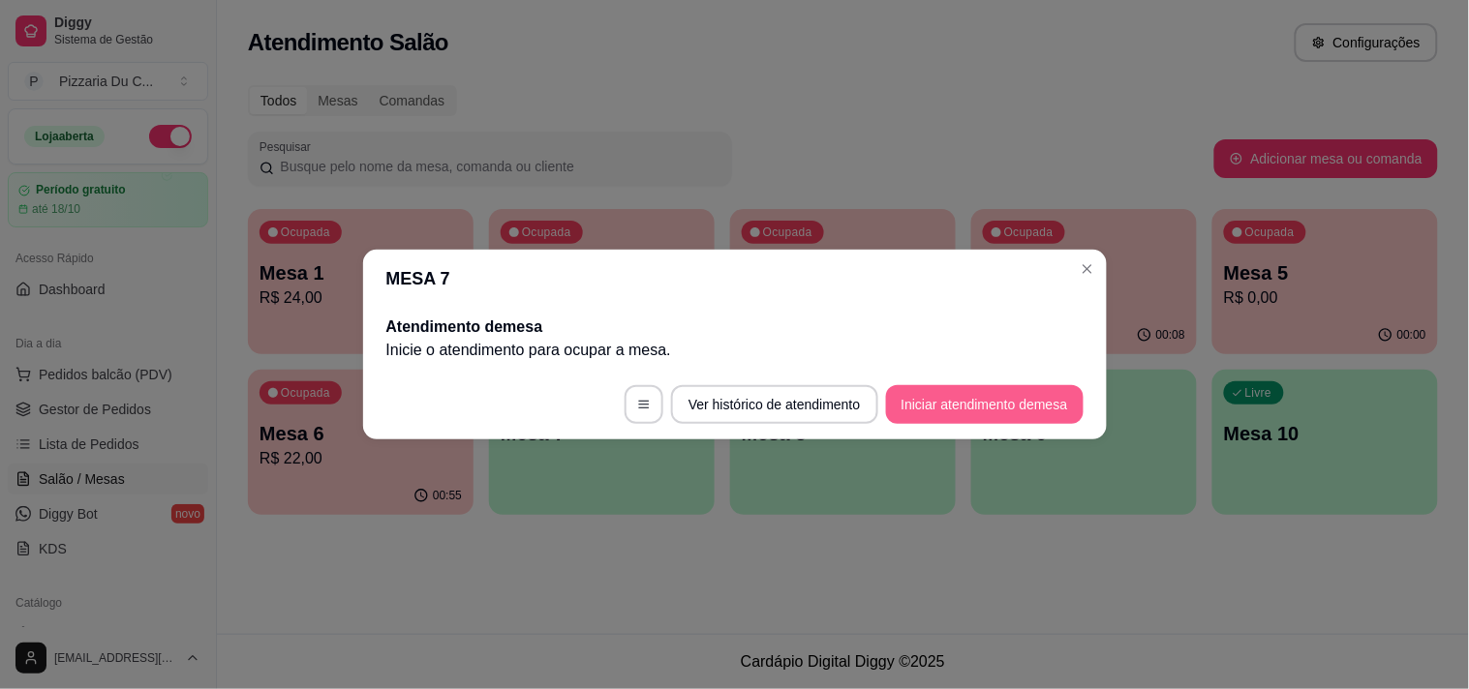
click at [947, 404] on button "Iniciar atendimento de mesa" at bounding box center [985, 404] width 198 height 39
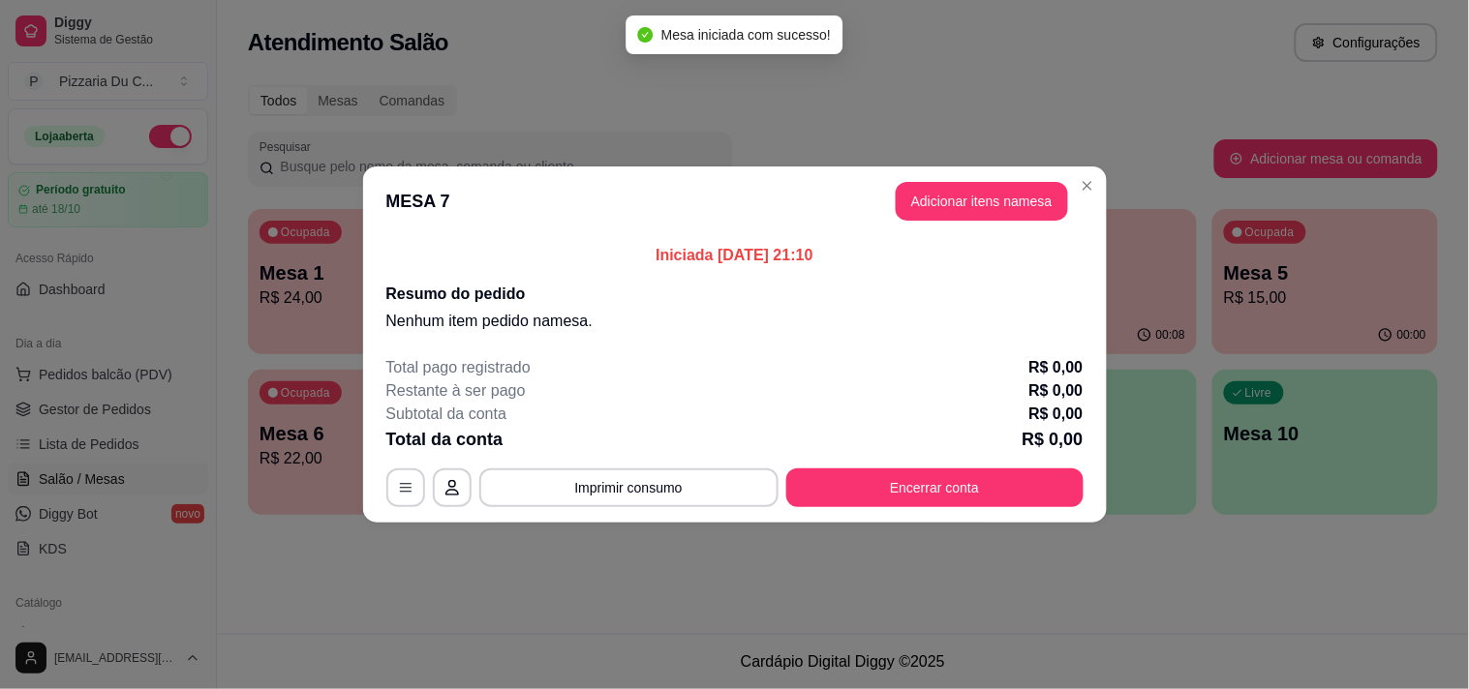
click at [959, 213] on button "Adicionar itens na mesa" at bounding box center [982, 201] width 172 height 39
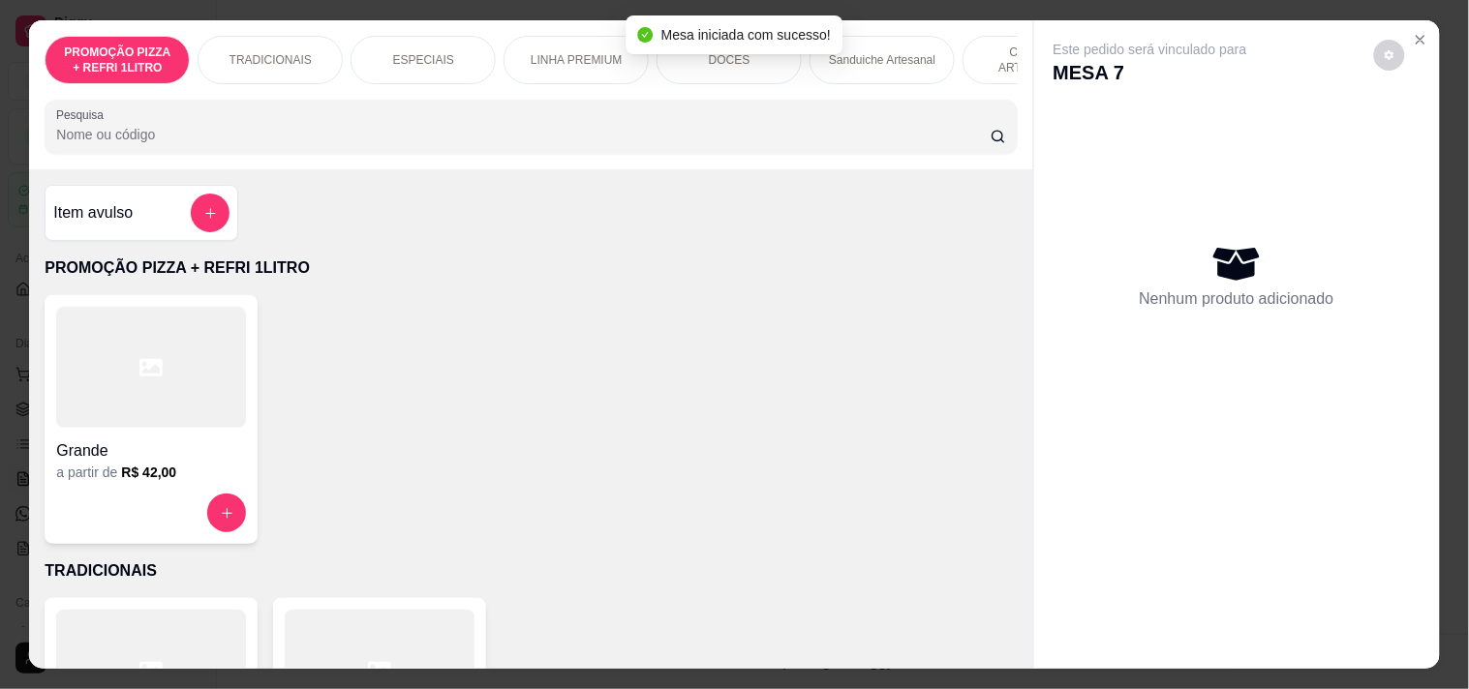
scroll to position [0, 701]
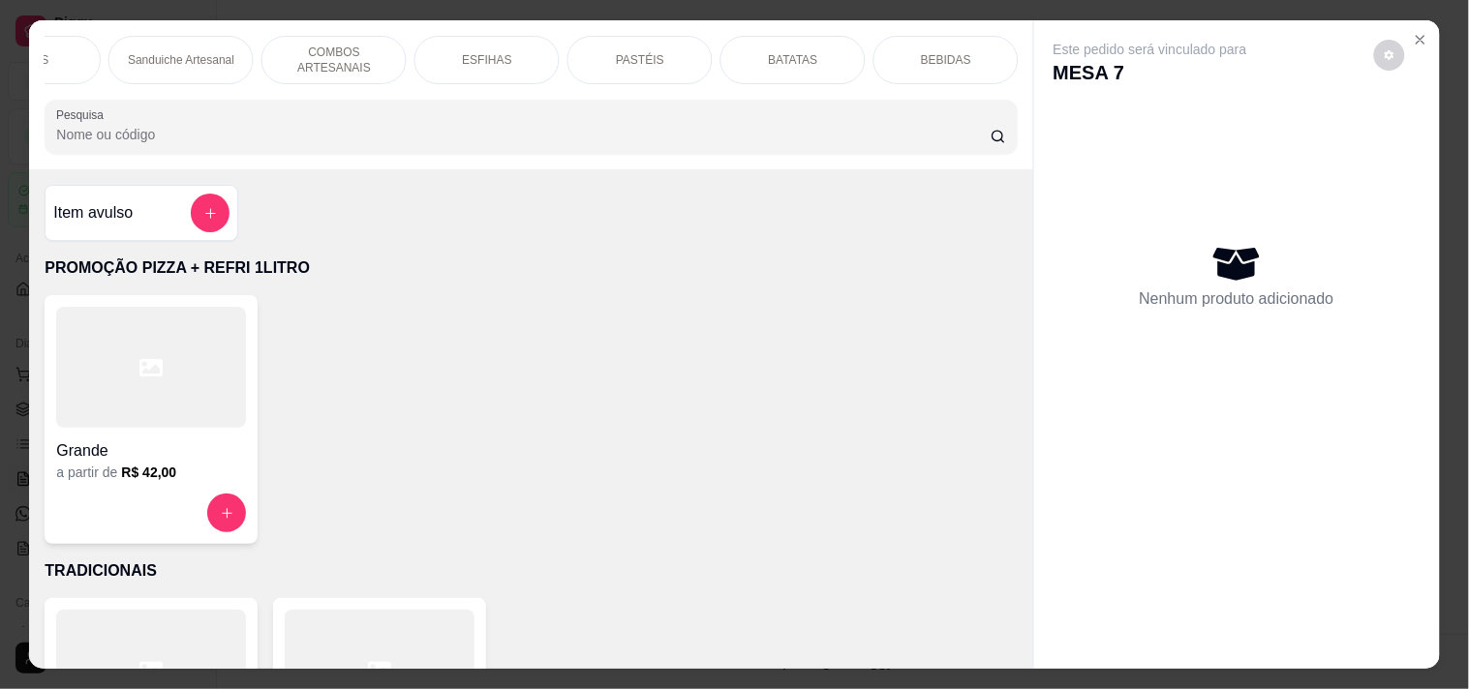
click at [674, 64] on div "PASTÉIS" at bounding box center [639, 60] width 145 height 48
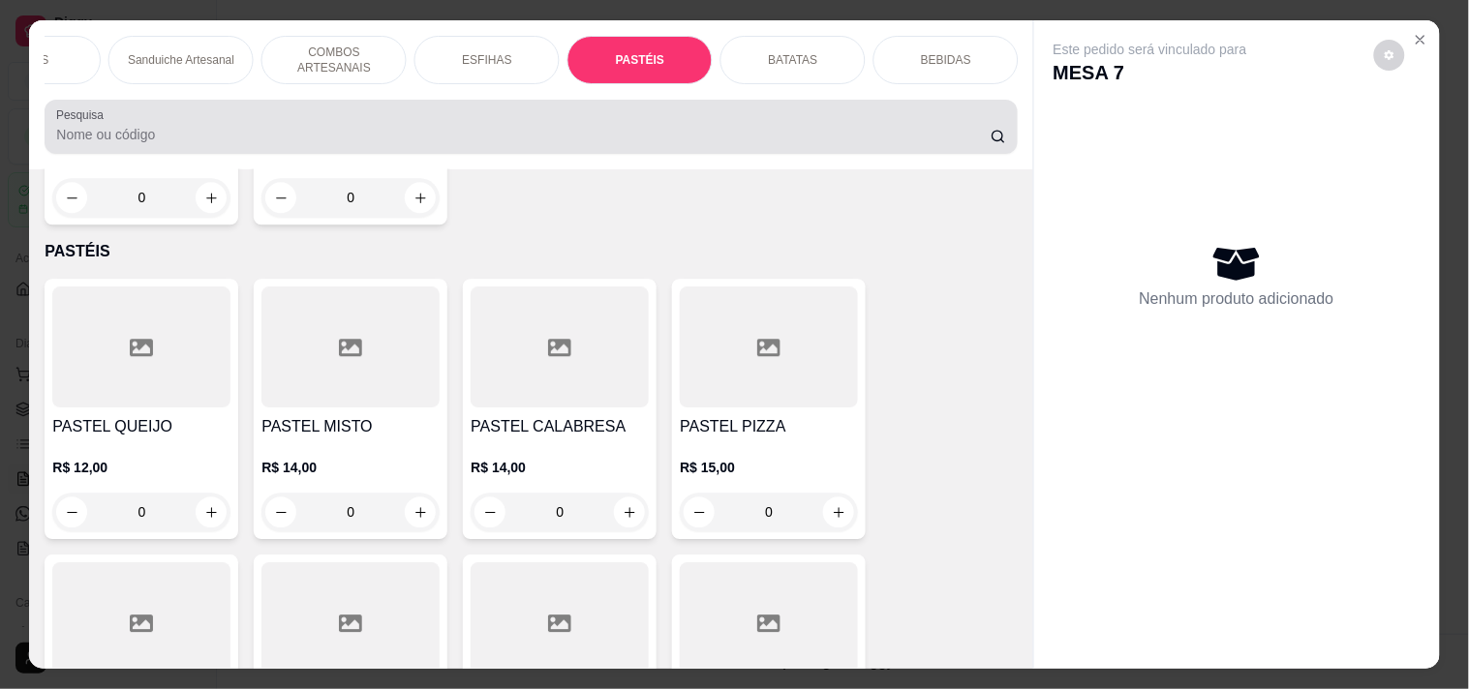
scroll to position [49, 0]
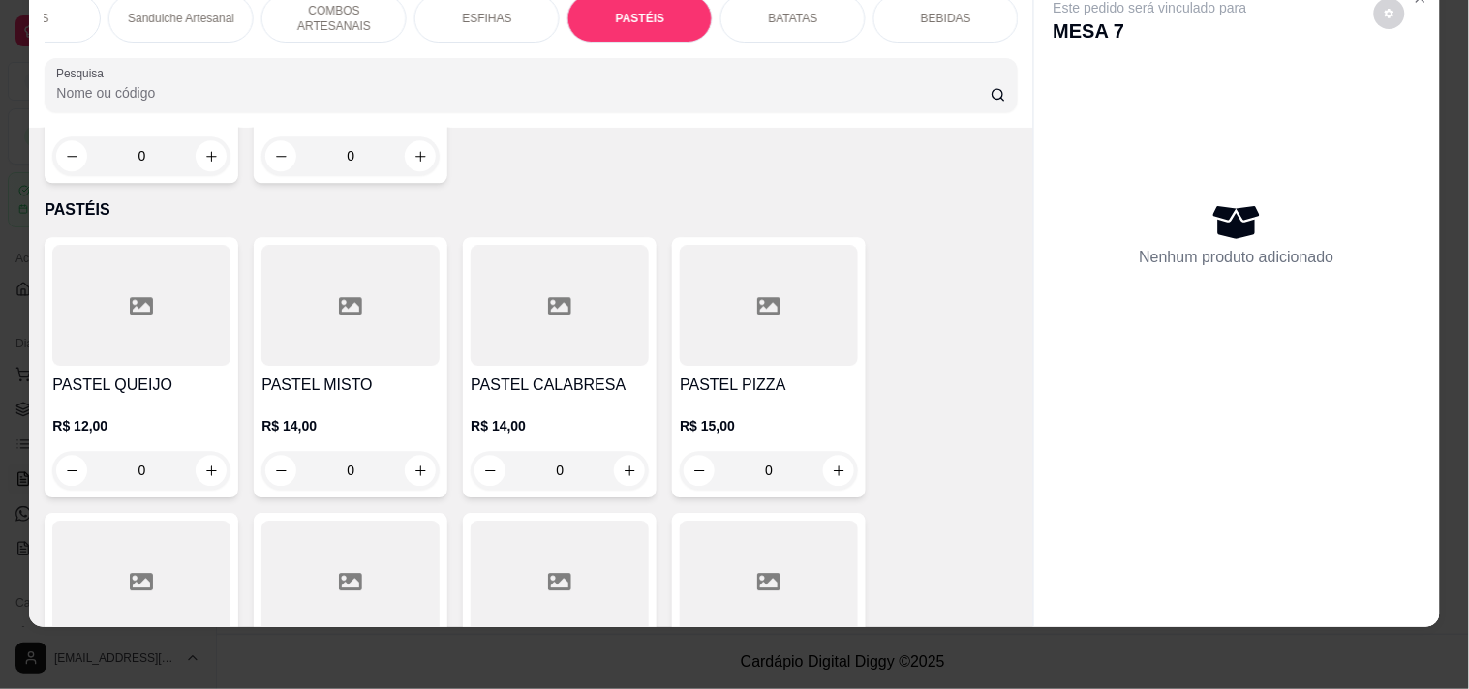
click at [420, 451] on div "0" at bounding box center [350, 470] width 178 height 39
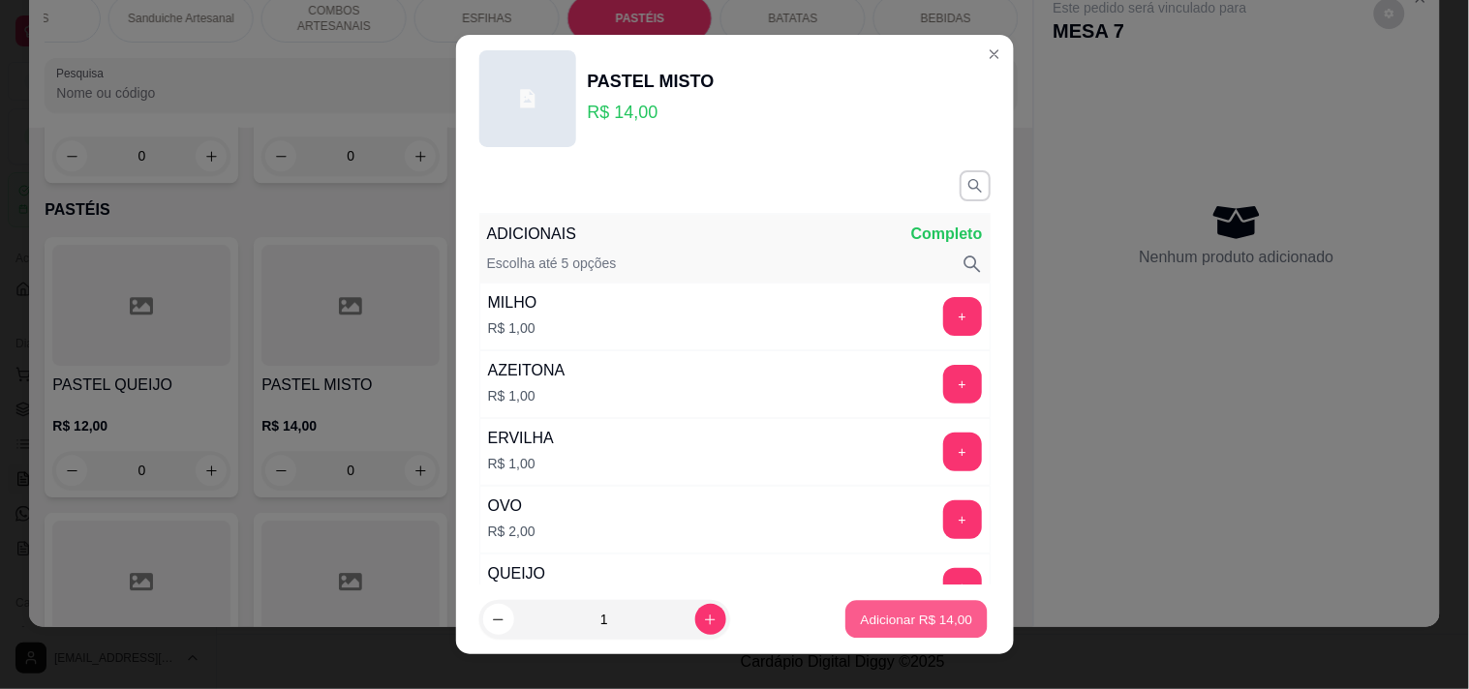
click at [932, 611] on p "Adicionar R$ 14,00" at bounding box center [917, 620] width 112 height 18
type input "1"
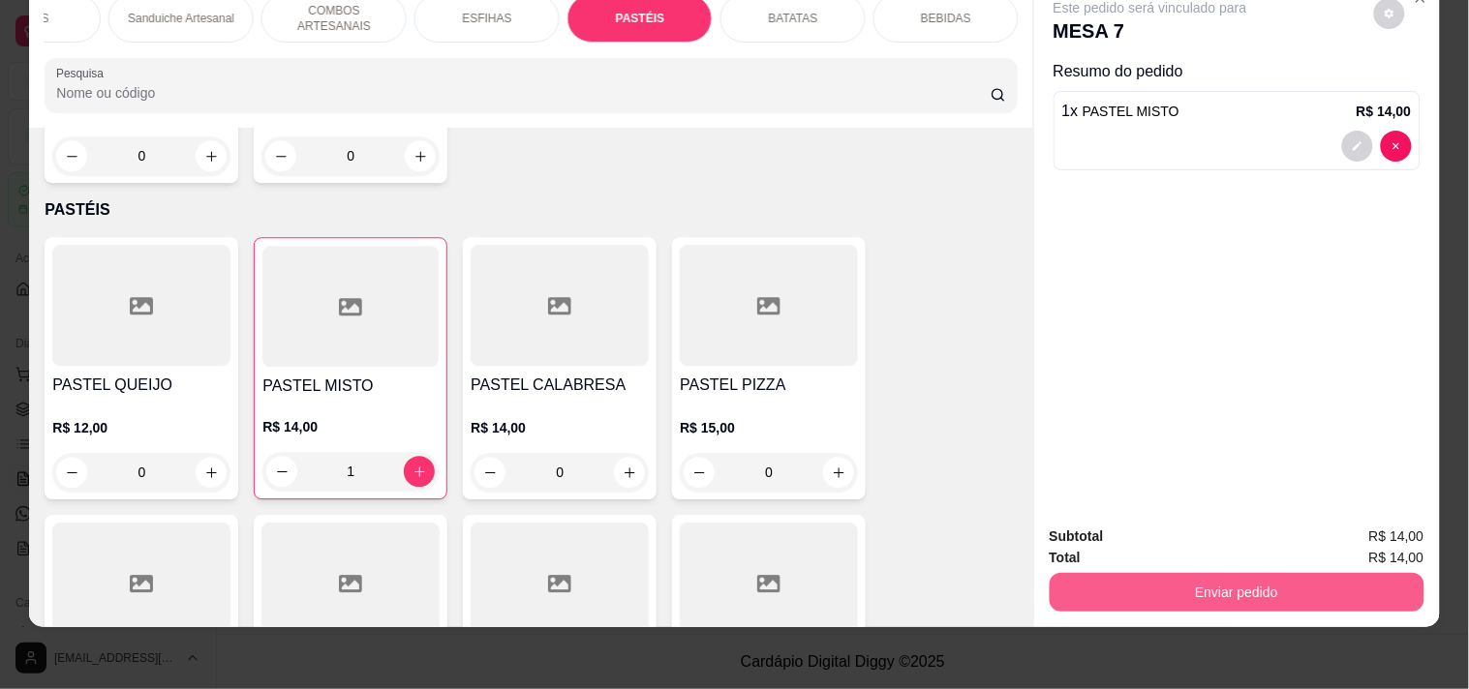
click at [1101, 573] on button "Enviar pedido" at bounding box center [1236, 592] width 375 height 39
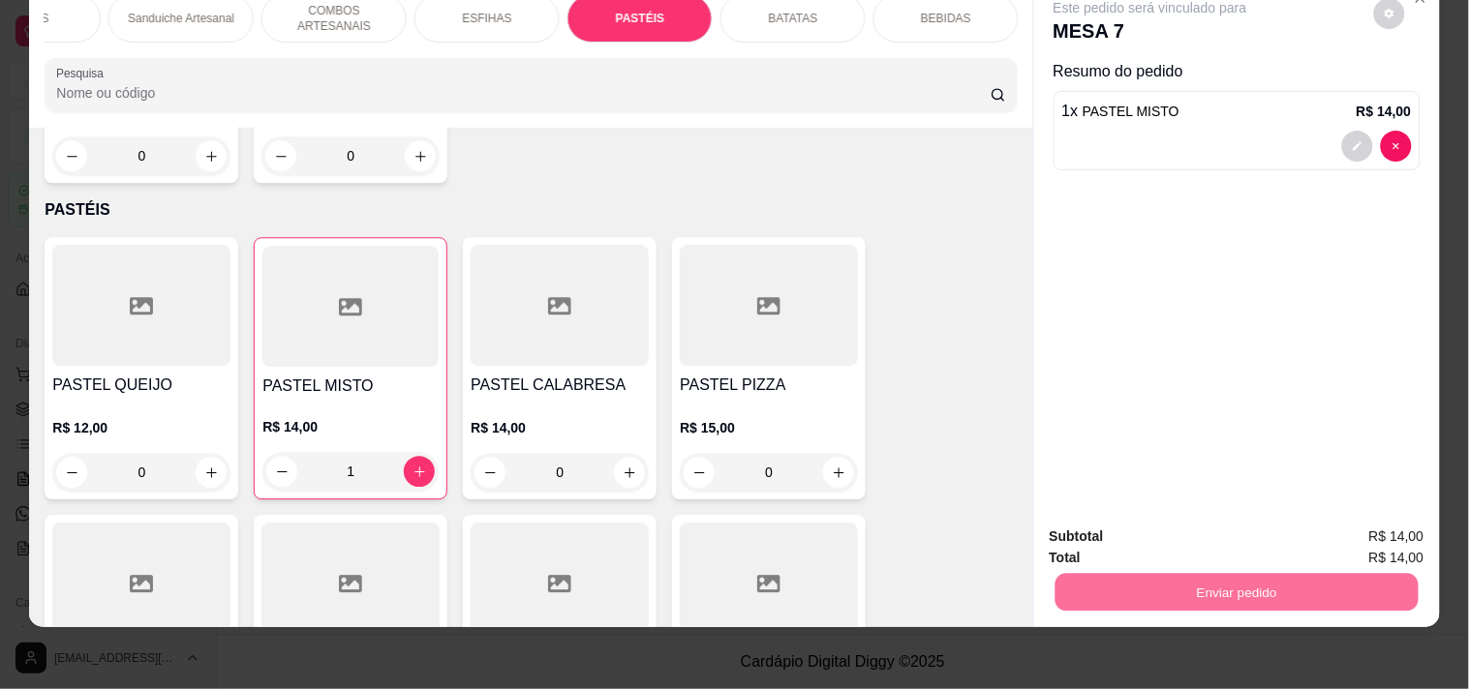
click at [1205, 518] on button "Registrar cliente" at bounding box center [1244, 528] width 128 height 37
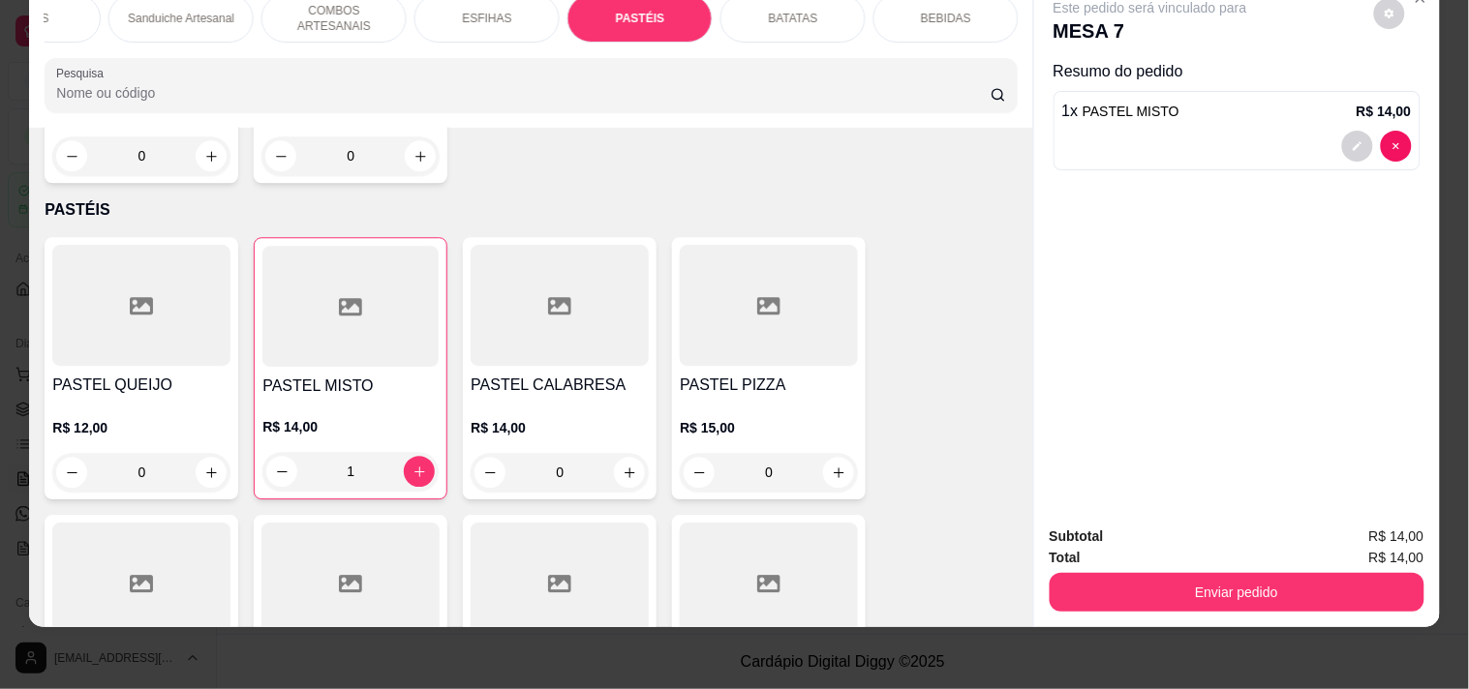
click at [900, 402] on button "Adicionar clientes" at bounding box center [919, 393] width 141 height 39
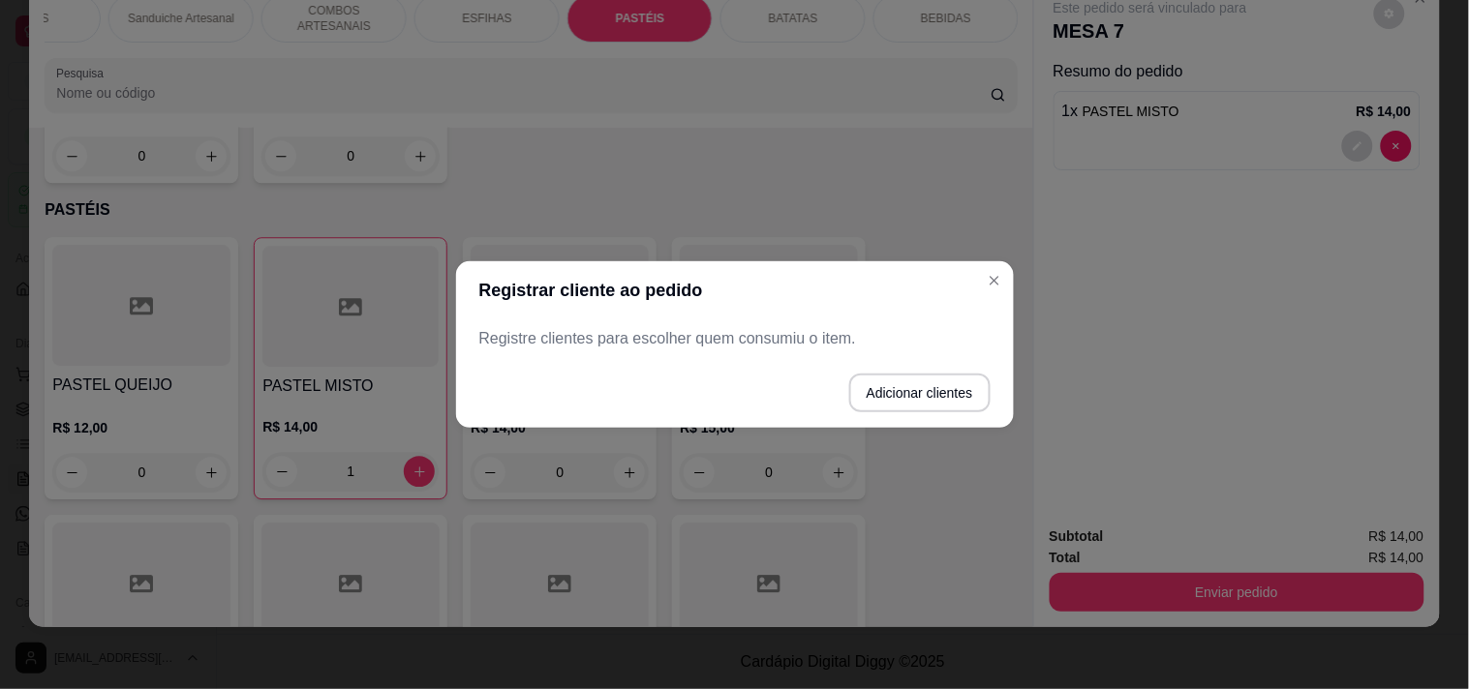
click at [746, 363] on div "Nome do cliente" at bounding box center [734, 339] width 512 height 54
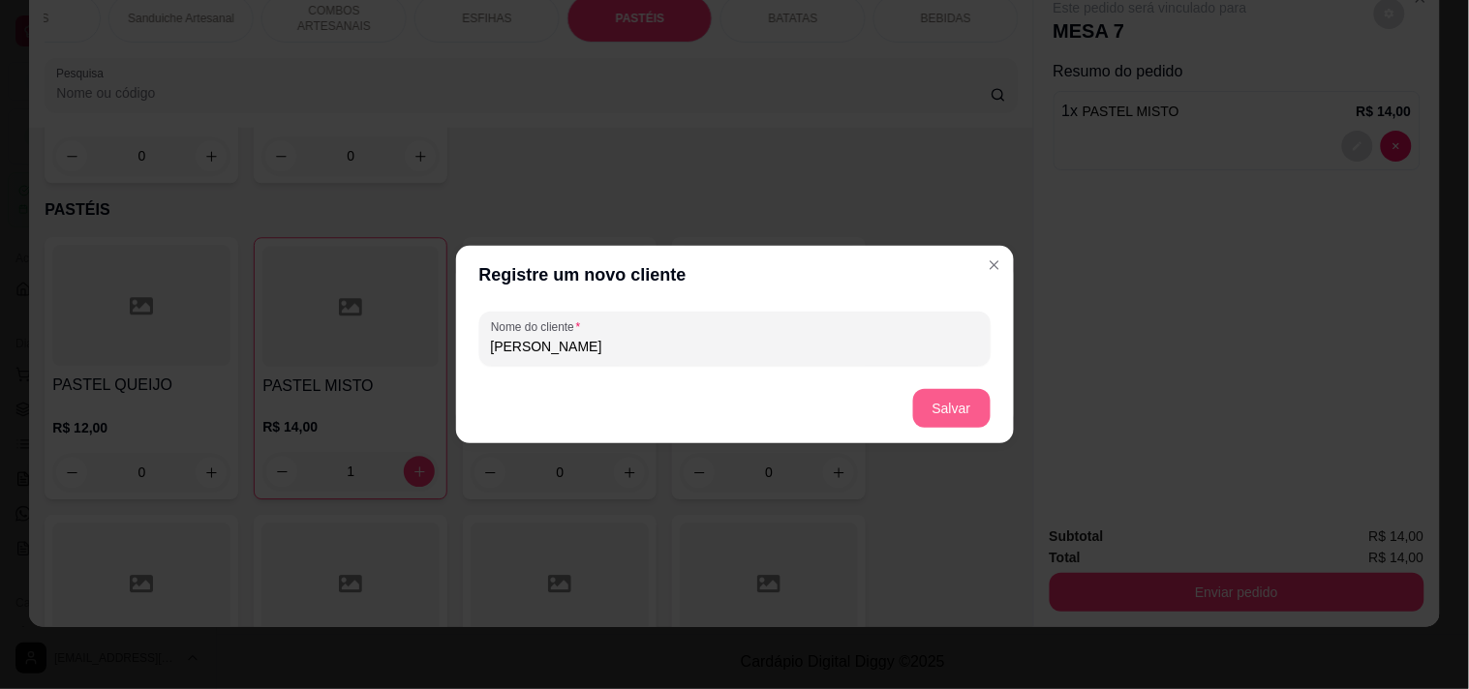
type input "[PERSON_NAME]"
click at [947, 411] on button "Salvar" at bounding box center [952, 409] width 76 height 38
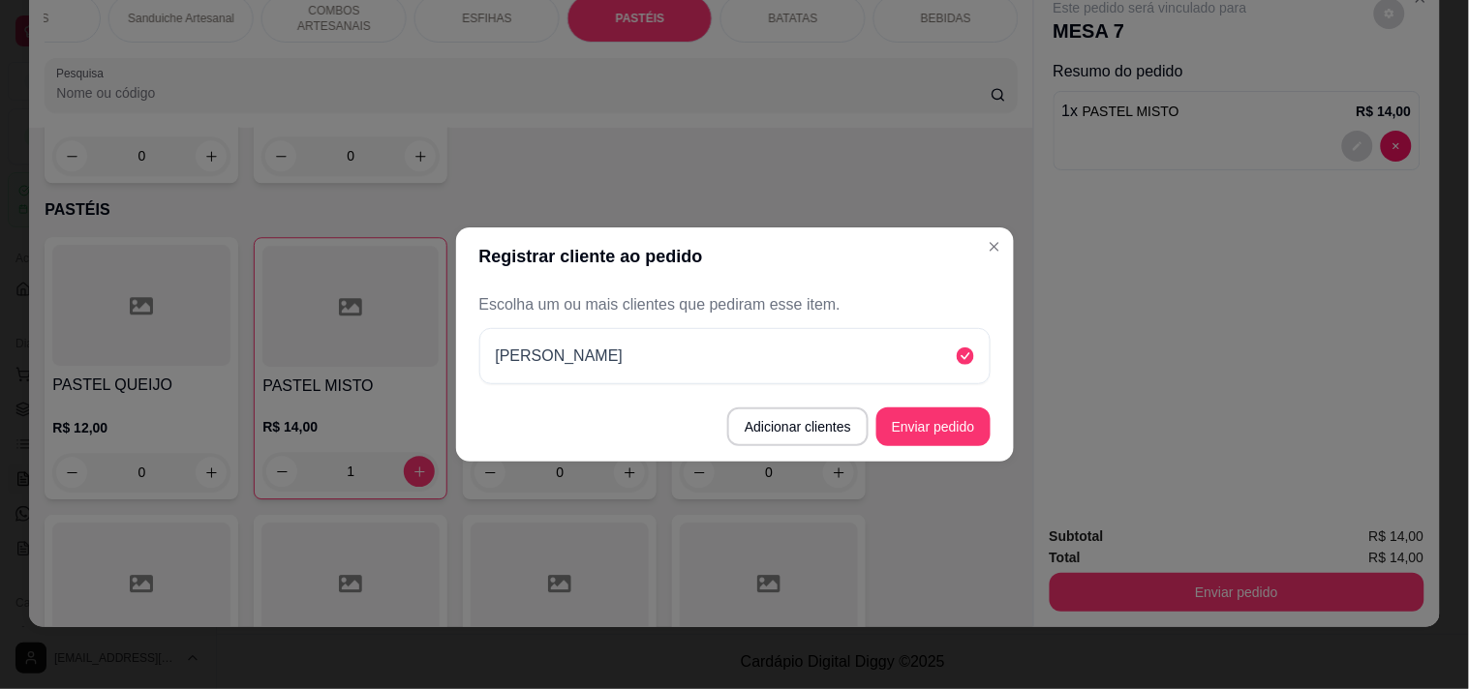
click at [953, 438] on button "Enviar pedido" at bounding box center [933, 427] width 114 height 39
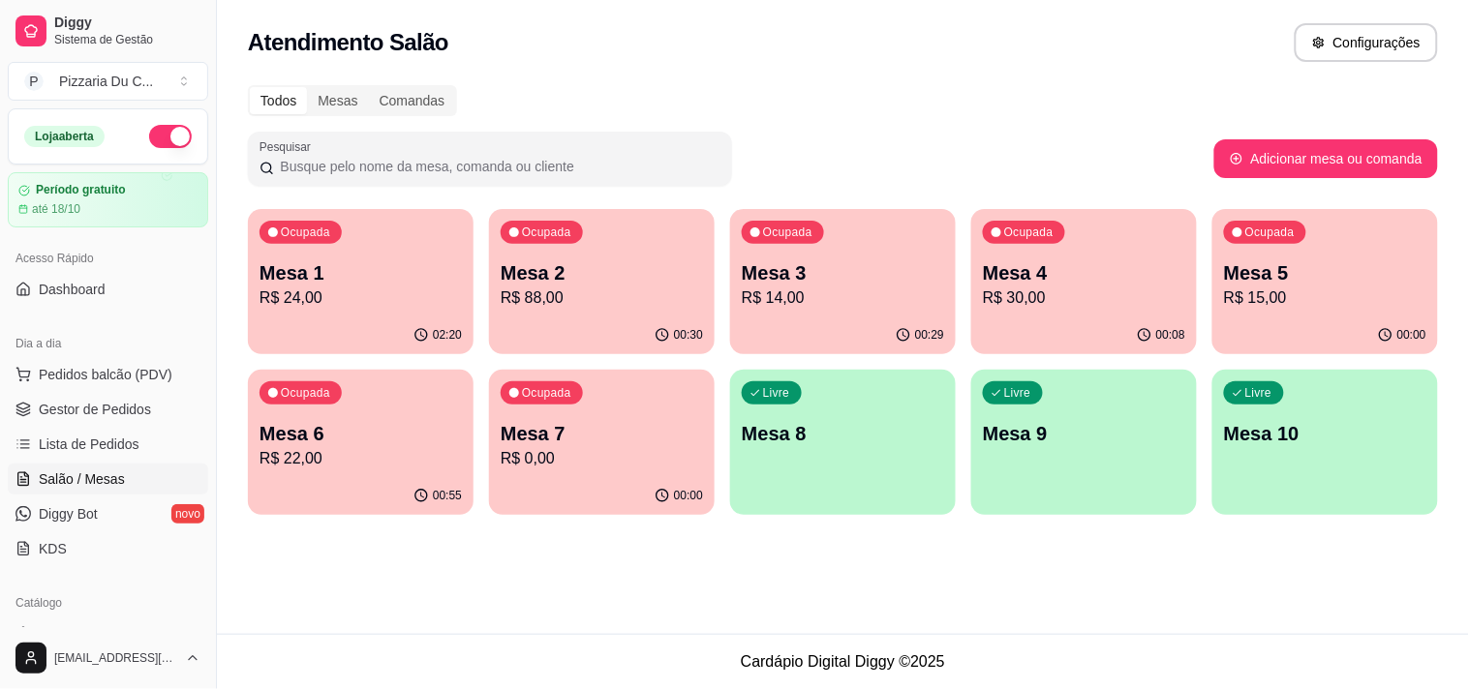
click at [1032, 326] on div "00:08" at bounding box center [1084, 336] width 226 height 38
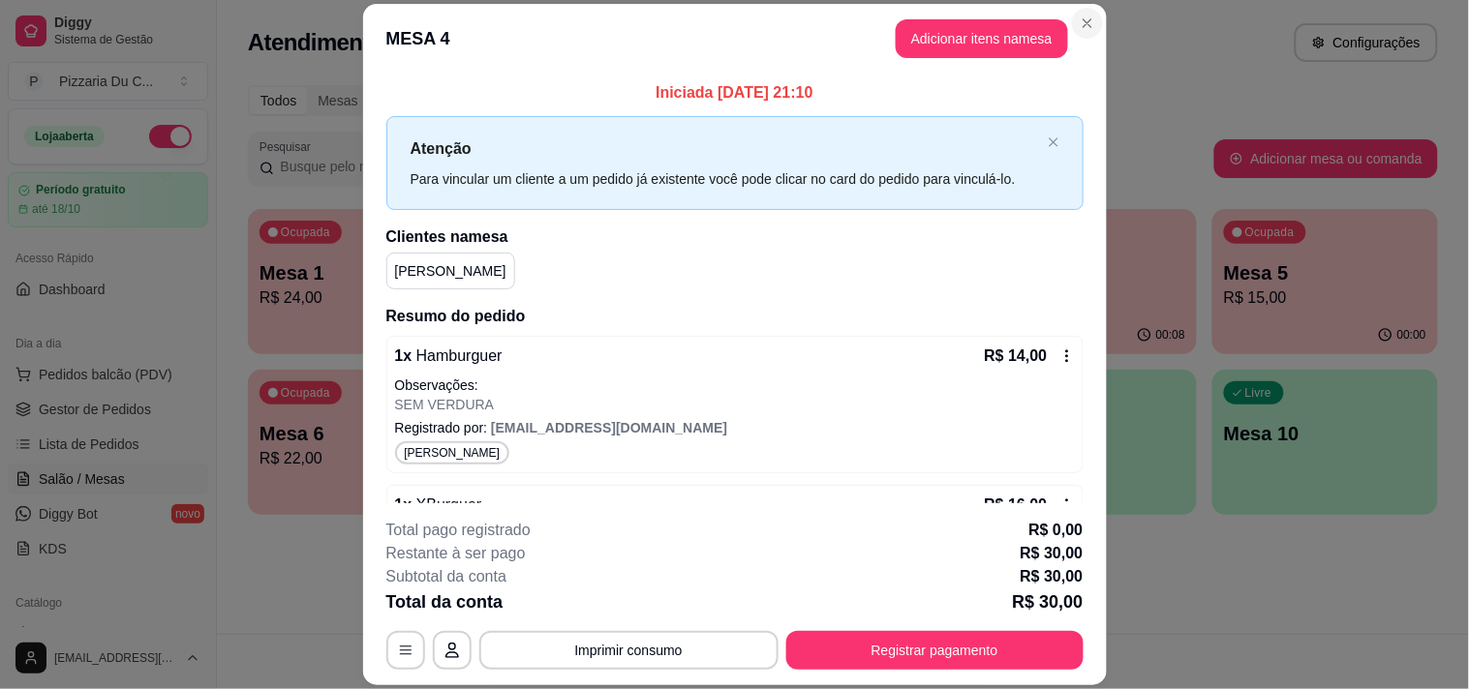
drag, startPoint x: 1072, startPoint y: 6, endPoint x: 1075, endPoint y: 19, distance: 13.9
click at [1072, 10] on section "**********" at bounding box center [735, 345] width 744 height 683
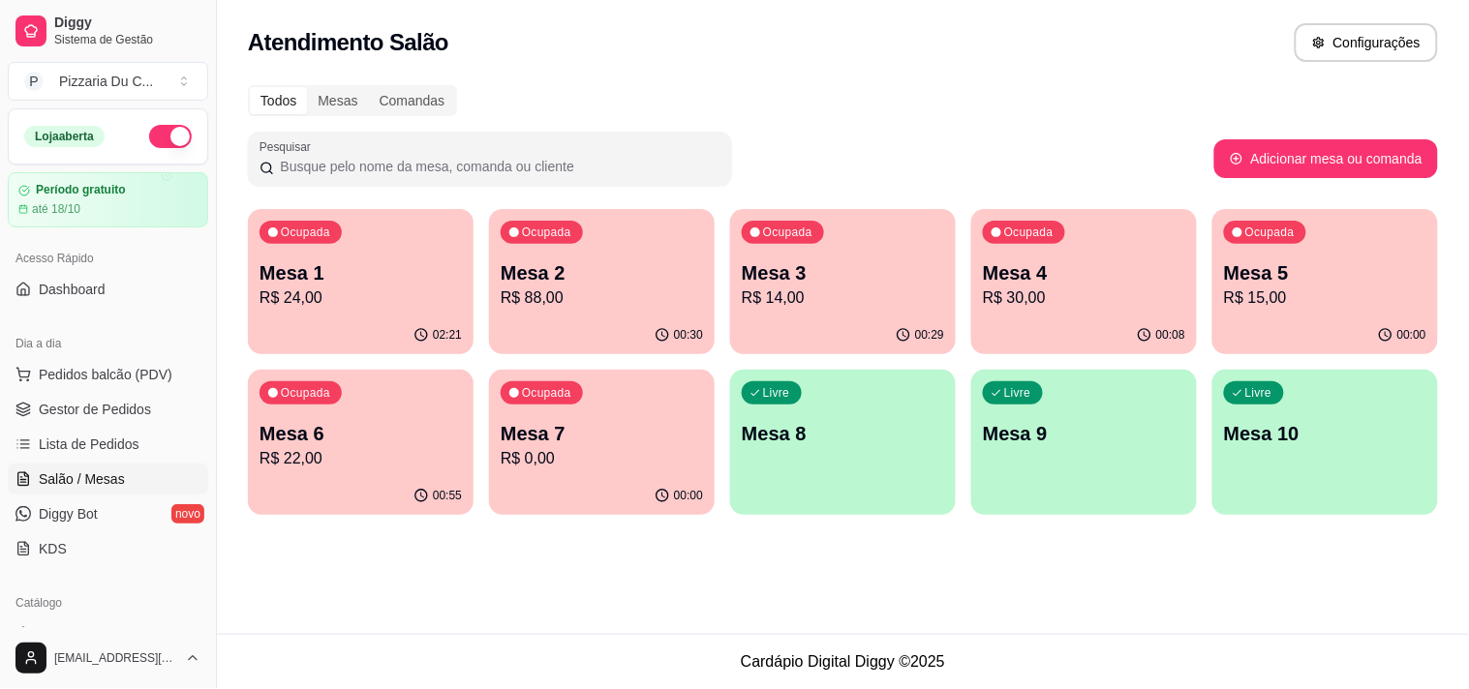
click at [791, 291] on p "R$ 14,00" at bounding box center [843, 298] width 202 height 23
click at [525, 253] on div "Ocupada Mesa 2 R$ 88,00" at bounding box center [601, 263] width 219 height 105
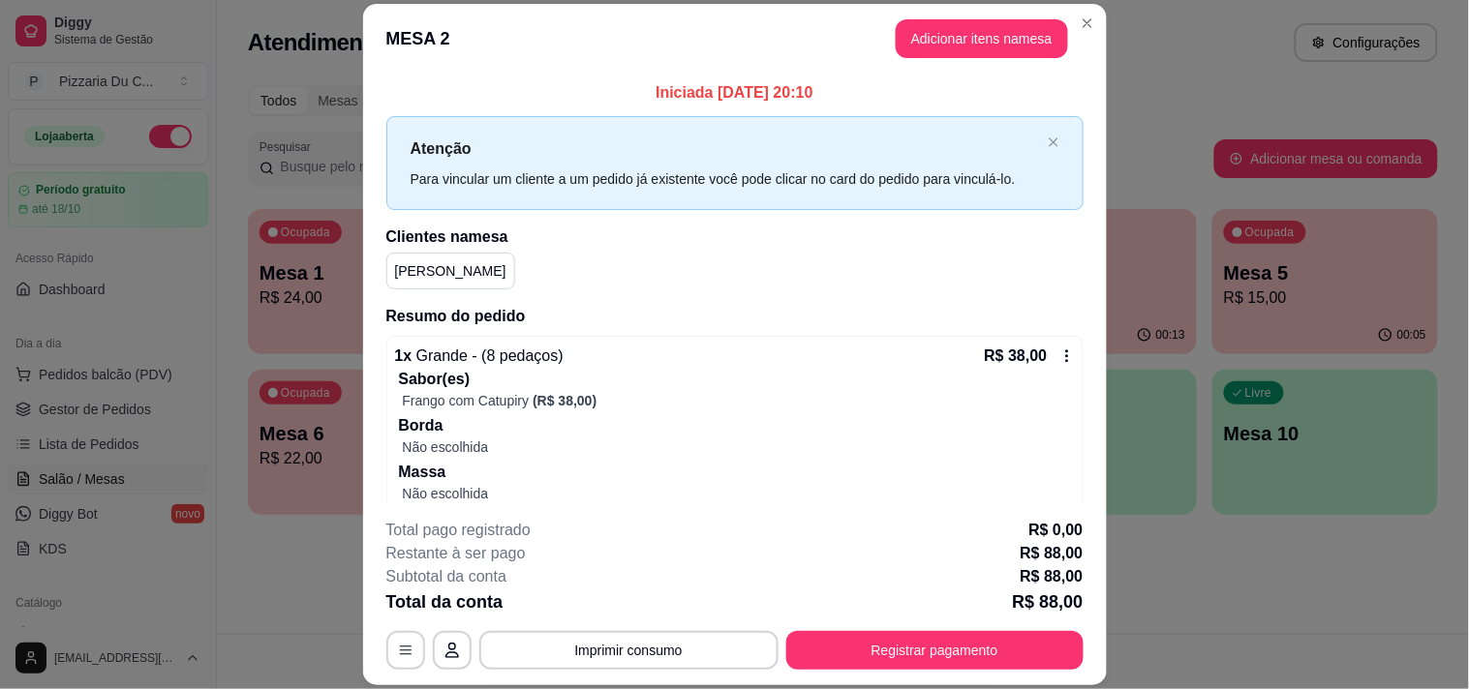
click at [1059, 355] on icon at bounding box center [1066, 356] width 15 height 15
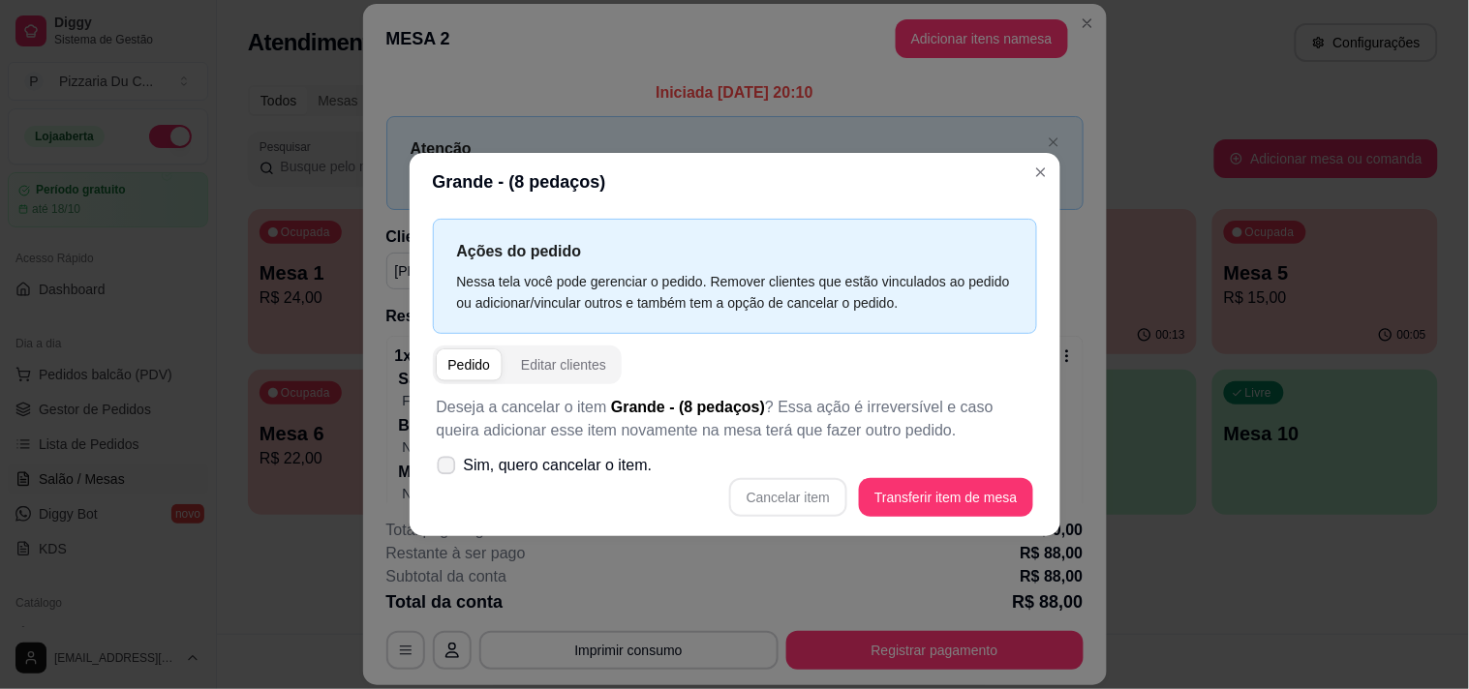
click at [583, 471] on span "Sim, quero cancelar o item." at bounding box center [558, 465] width 189 height 23
click at [448, 471] on input "Sim, quero cancelar o item." at bounding box center [442, 476] width 13 height 13
checkbox input "true"
click at [781, 501] on button "Cancelar item" at bounding box center [788, 497] width 118 height 39
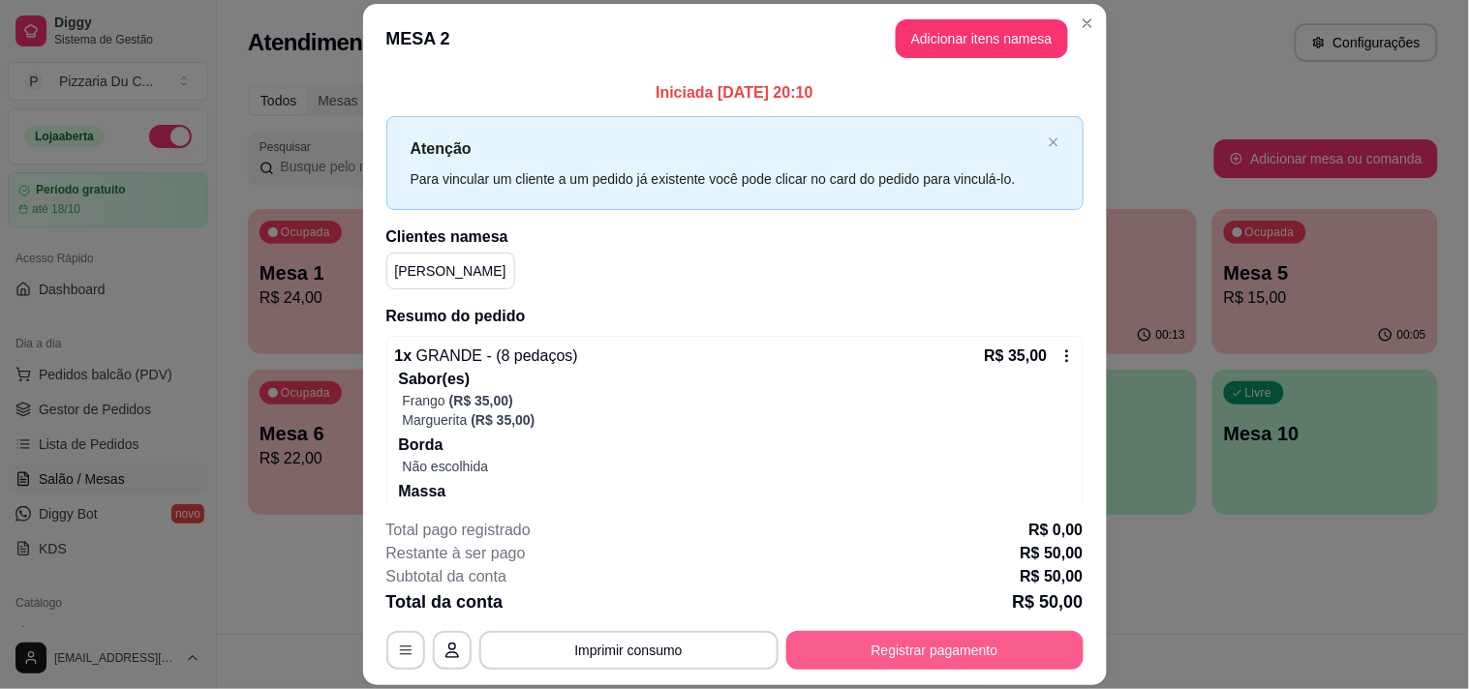
click at [884, 635] on button "Registrar pagamento" at bounding box center [934, 650] width 297 height 39
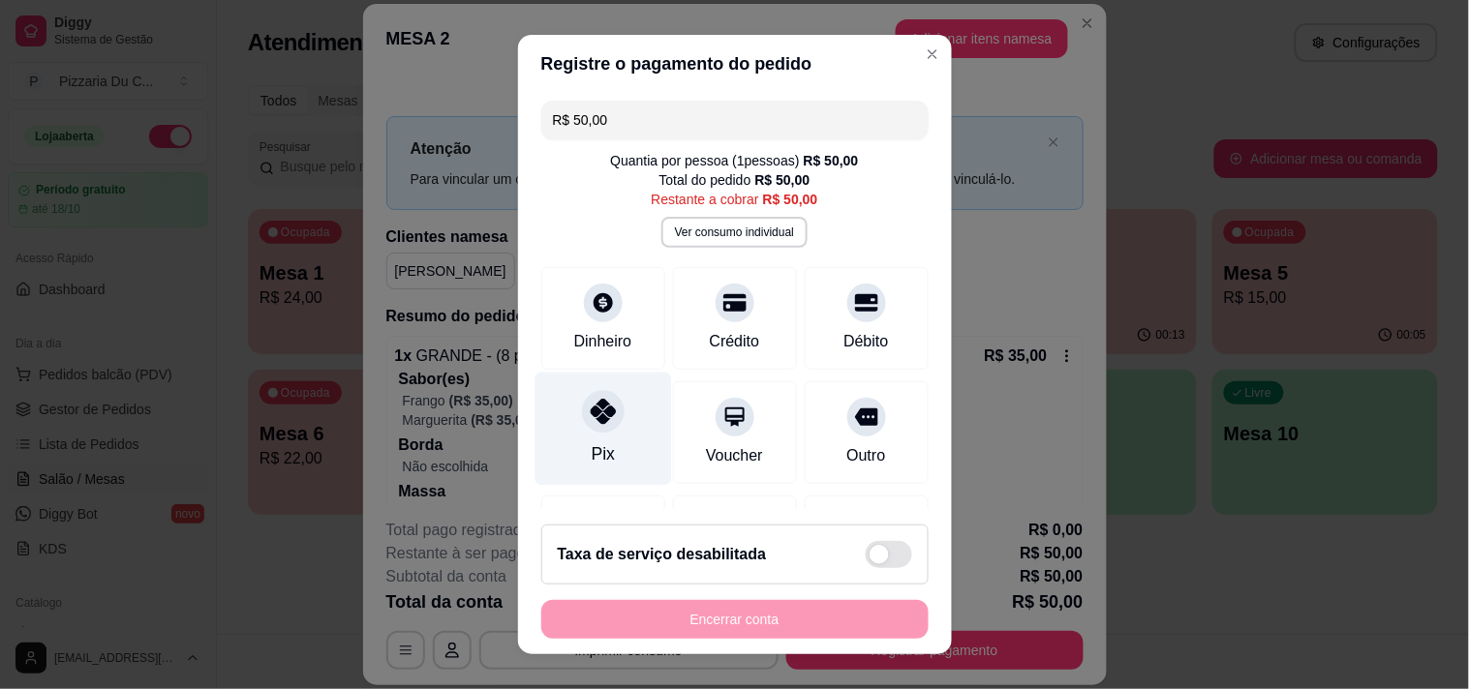
click at [590, 416] on icon at bounding box center [602, 411] width 25 height 25
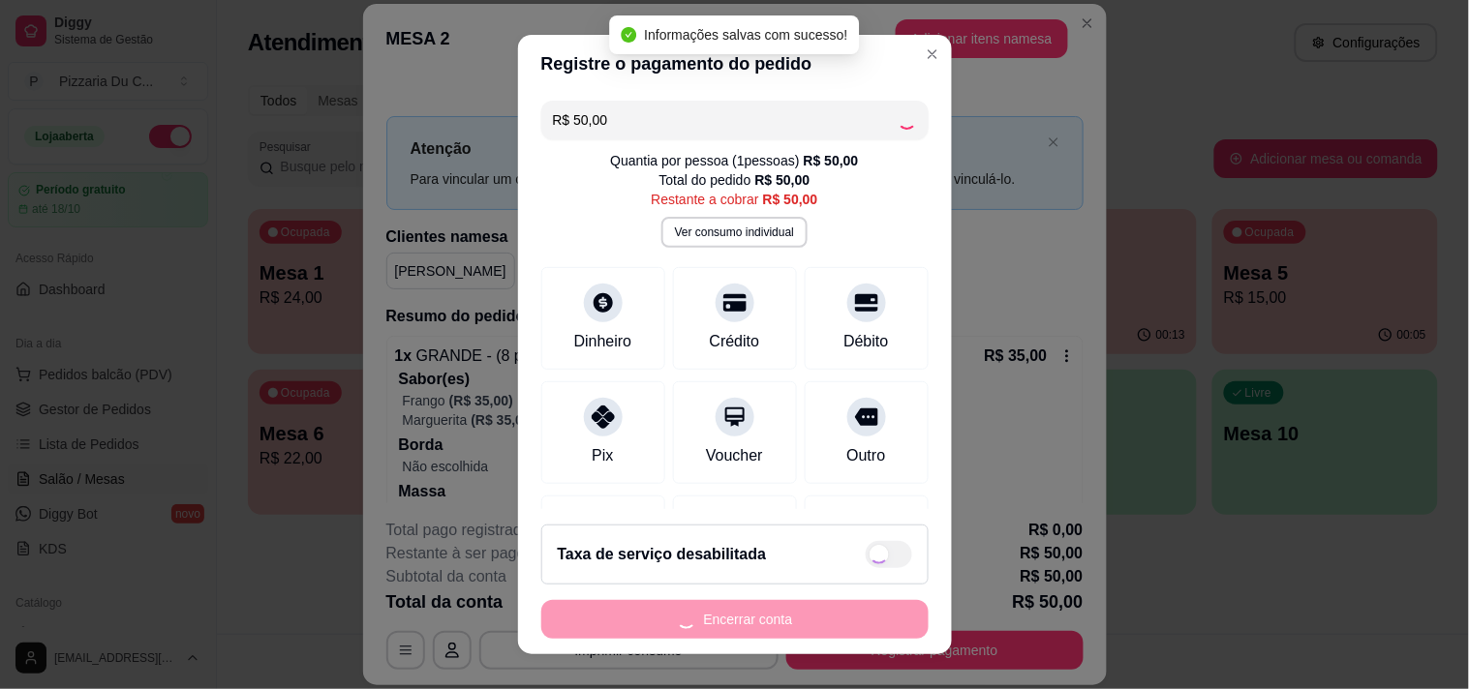
type input "R$ 0,00"
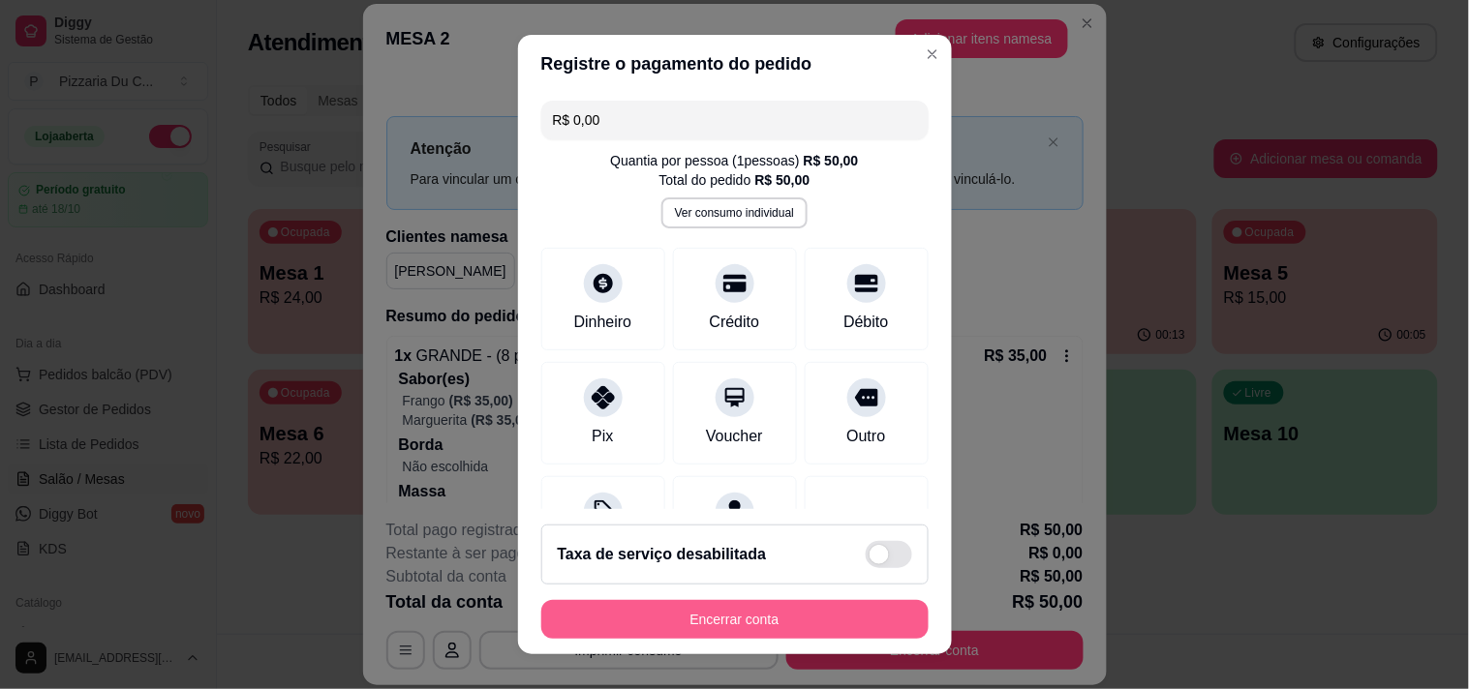
click at [661, 606] on button "Encerrar conta" at bounding box center [734, 619] width 387 height 39
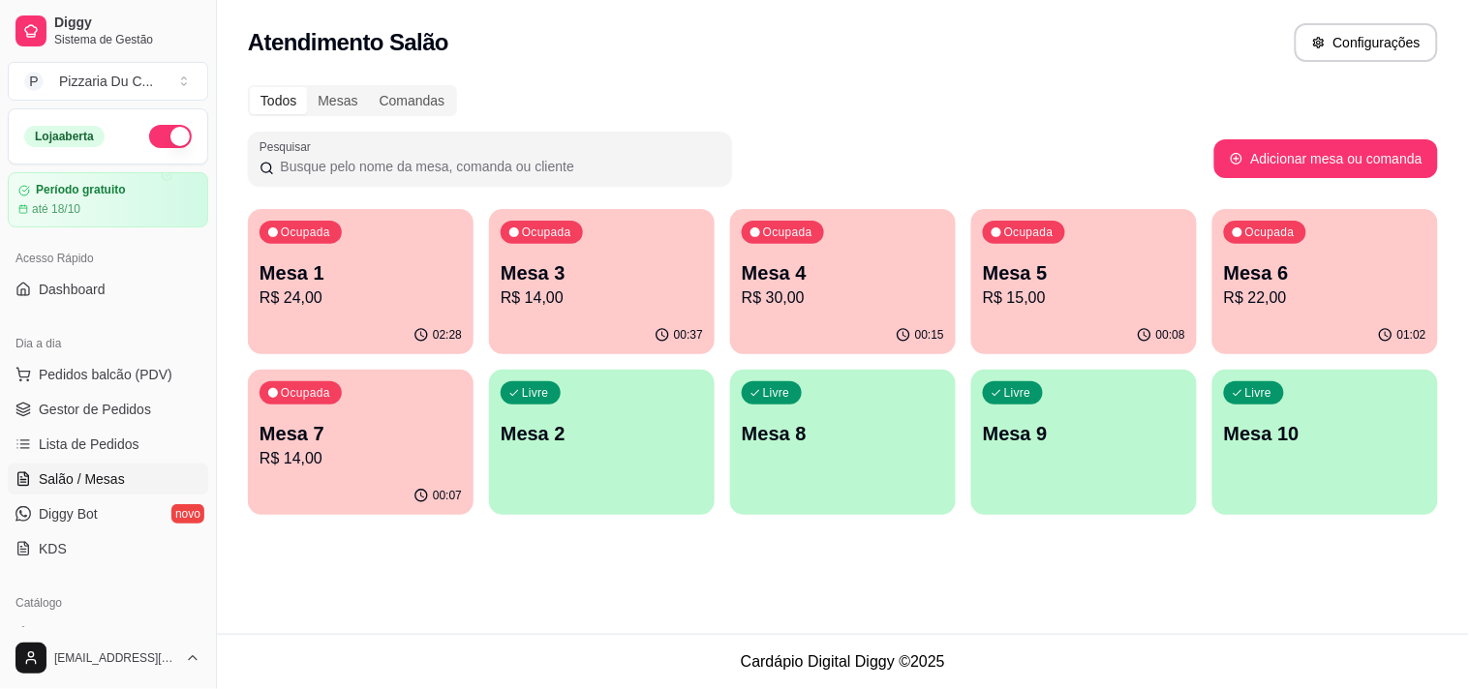
click at [668, 261] on p "Mesa 3" at bounding box center [602, 272] width 202 height 27
click at [744, 288] on p "R$ 30,00" at bounding box center [843, 298] width 202 height 23
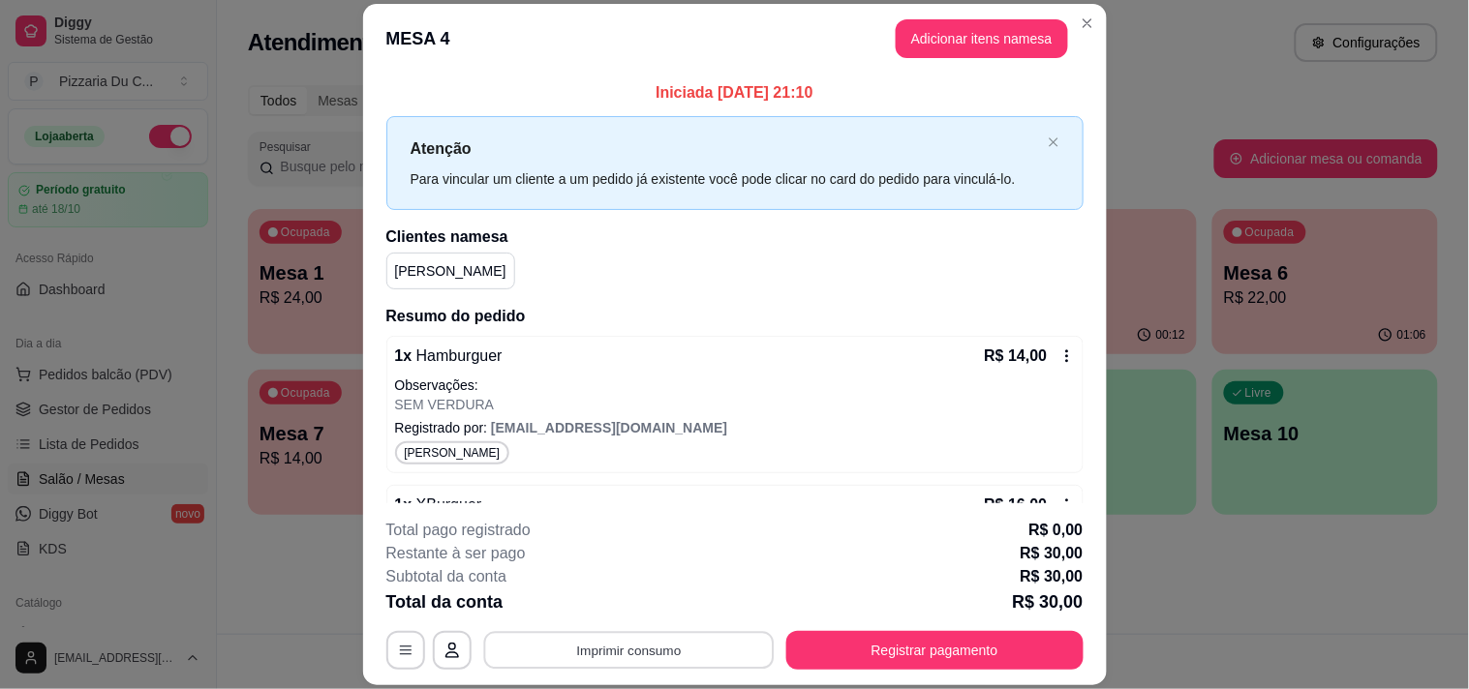
click at [617, 651] on button "Imprimir consumo" at bounding box center [628, 651] width 290 height 38
click at [654, 592] on button "IMPRESSORA" at bounding box center [627, 607] width 140 height 31
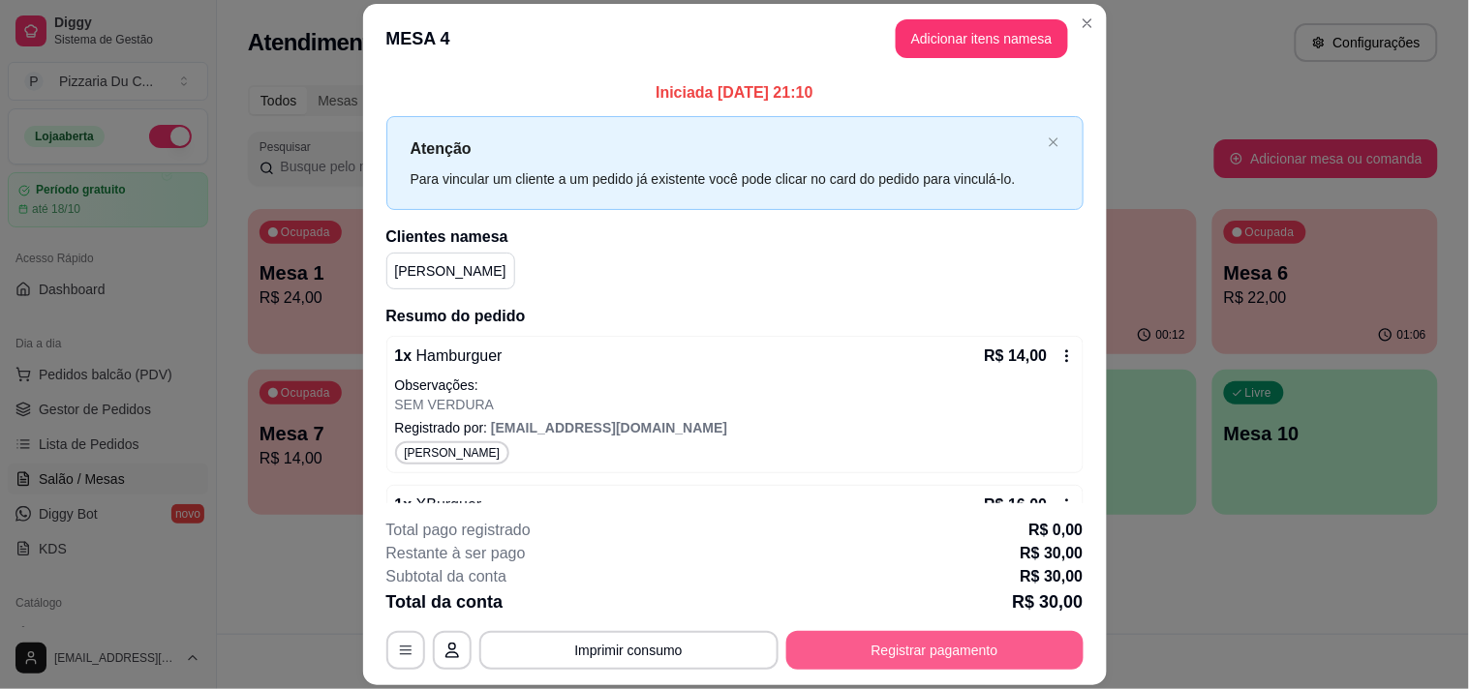
click at [863, 635] on button "Registrar pagamento" at bounding box center [934, 650] width 297 height 39
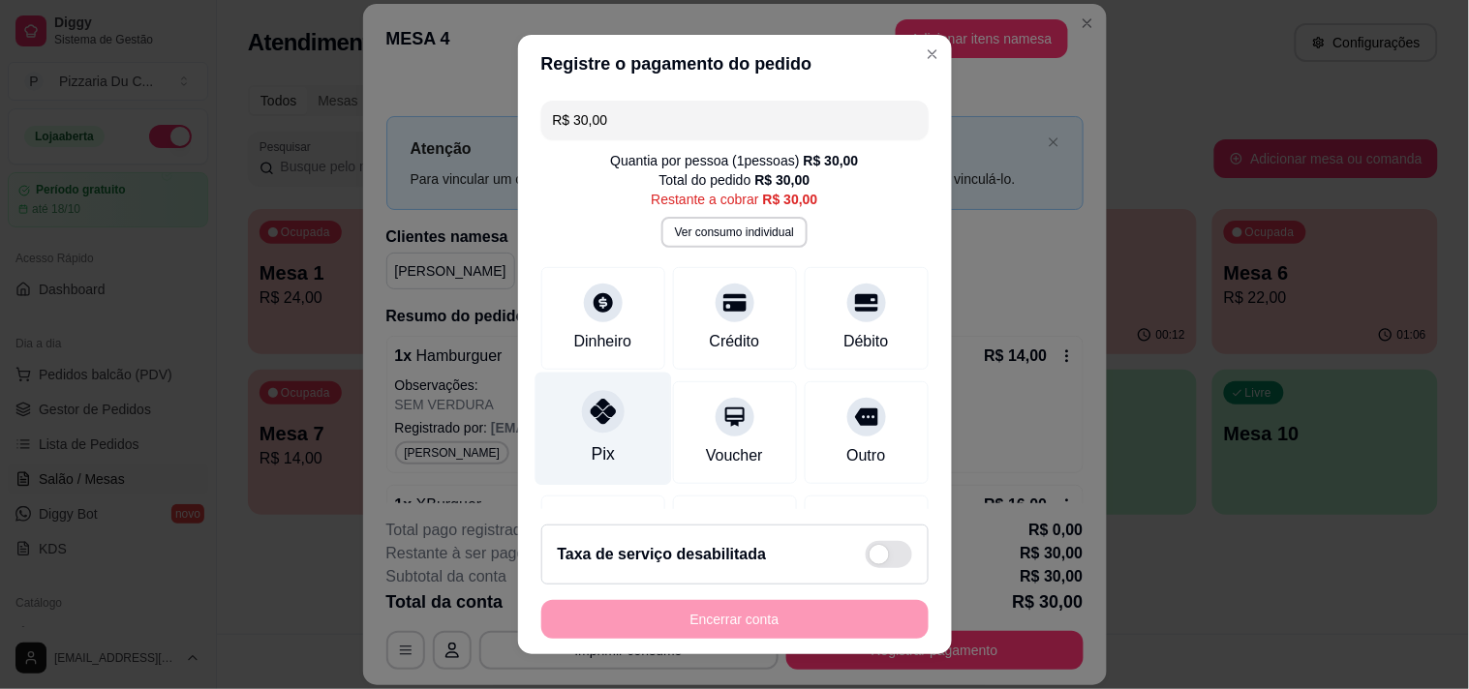
drag, startPoint x: 610, startPoint y: 445, endPoint x: 608, endPoint y: 462, distance: 16.6
click at [608, 445] on div "Pix" at bounding box center [602, 428] width 137 height 113
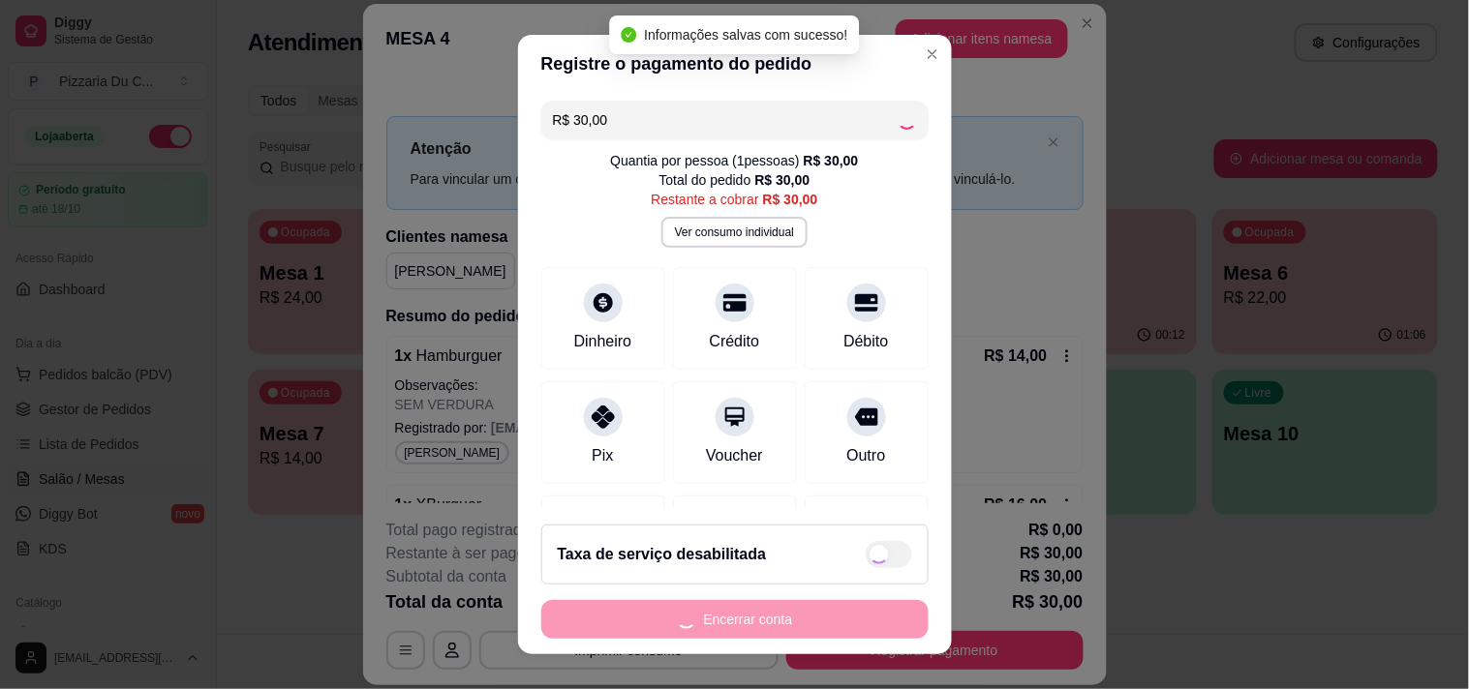
type input "R$ 0,00"
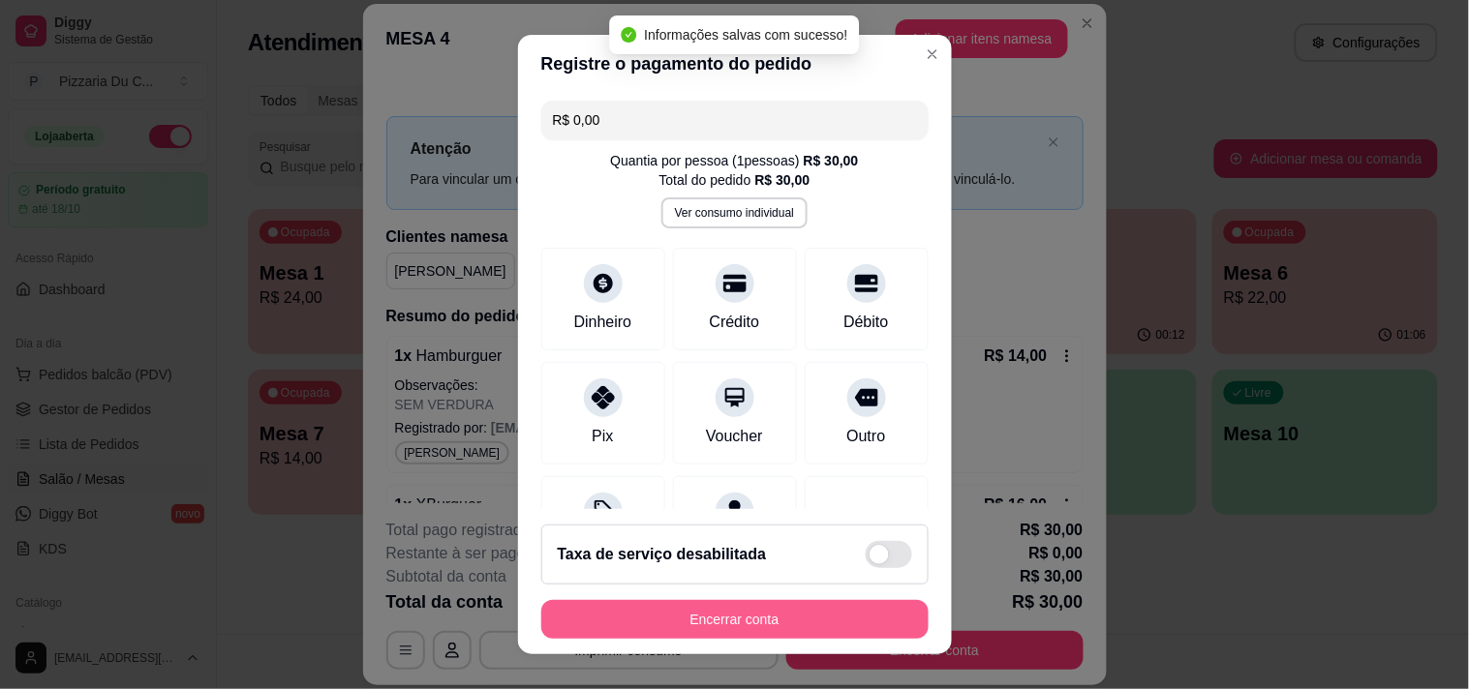
click at [689, 627] on button "Encerrar conta" at bounding box center [734, 619] width 387 height 39
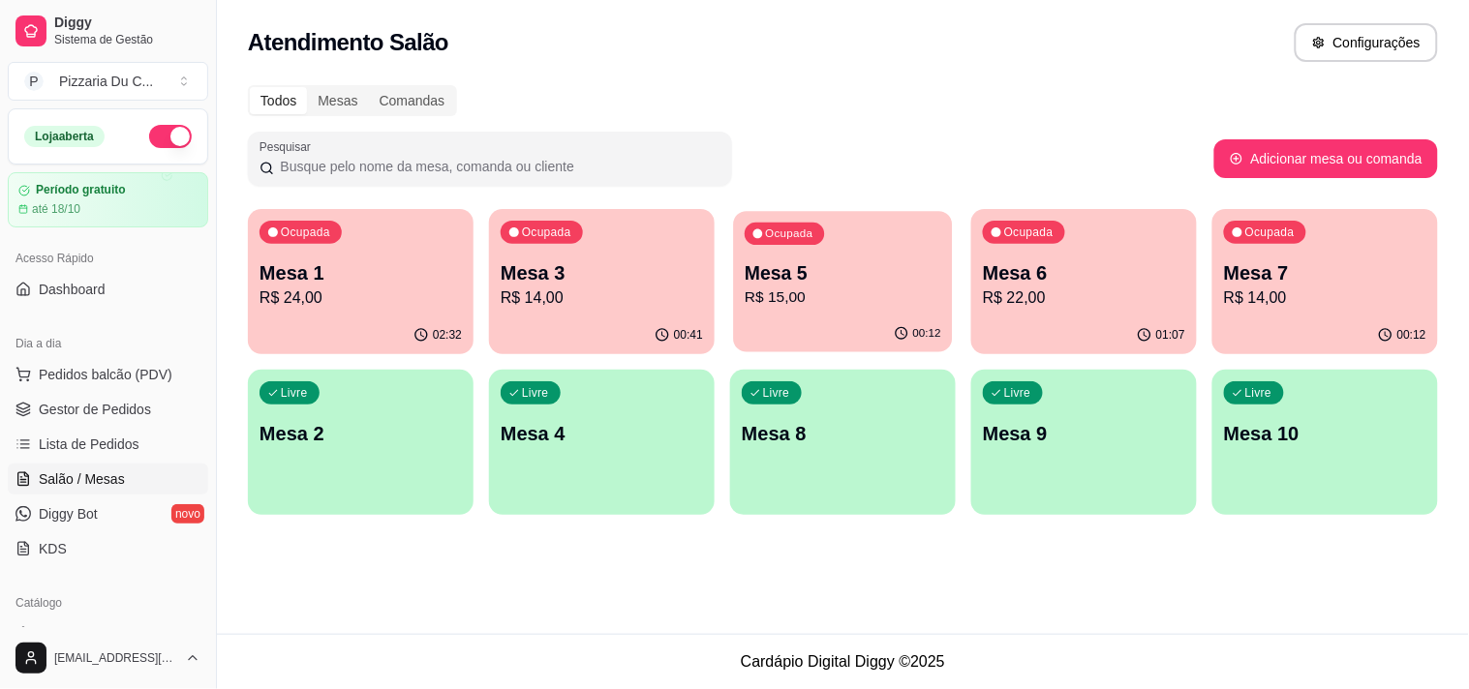
click at [824, 297] on p "R$ 15,00" at bounding box center [843, 298] width 197 height 22
click at [1118, 263] on p "Mesa 6" at bounding box center [1084, 272] width 202 height 27
click at [1262, 250] on div "Ocupada Mesa 7 R$ 14,00" at bounding box center [1324, 263] width 219 height 105
click at [138, 410] on span "Gestor de Pedidos" at bounding box center [95, 409] width 112 height 19
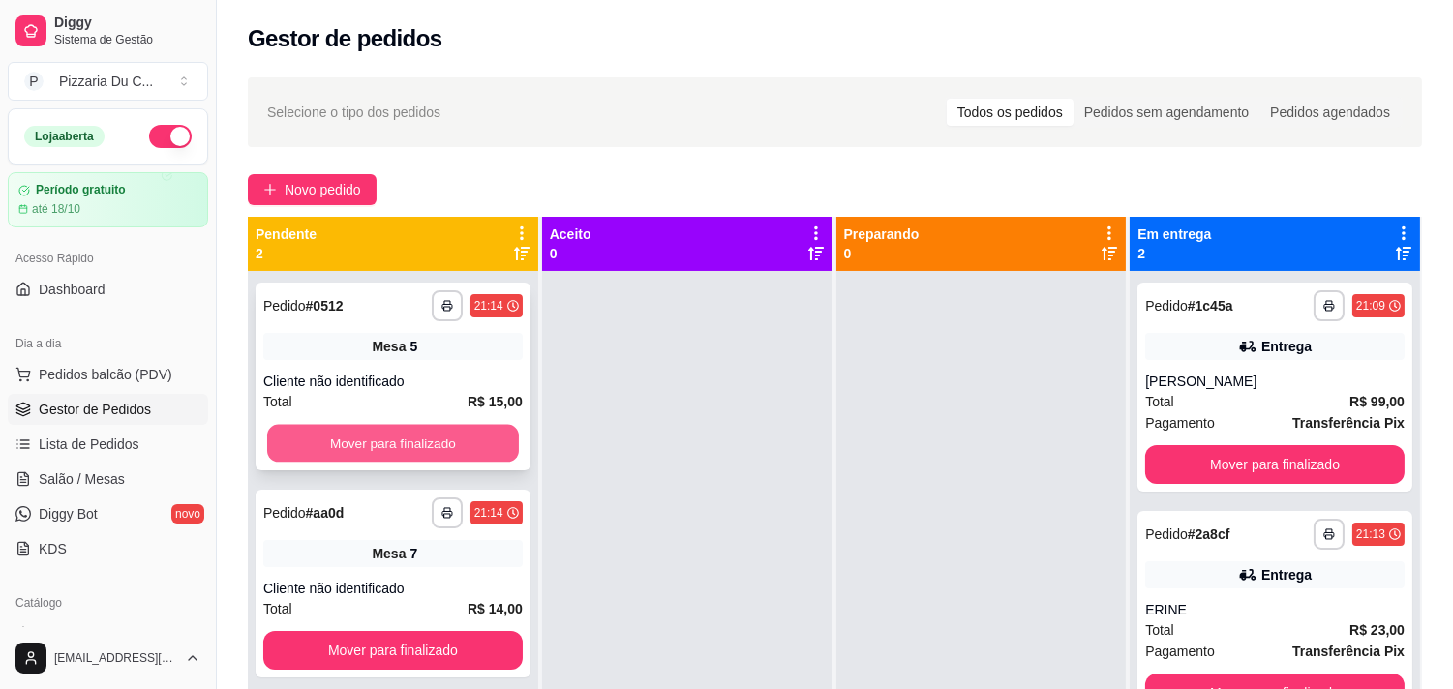
click at [431, 446] on button "Mover para finalizado" at bounding box center [393, 444] width 252 height 38
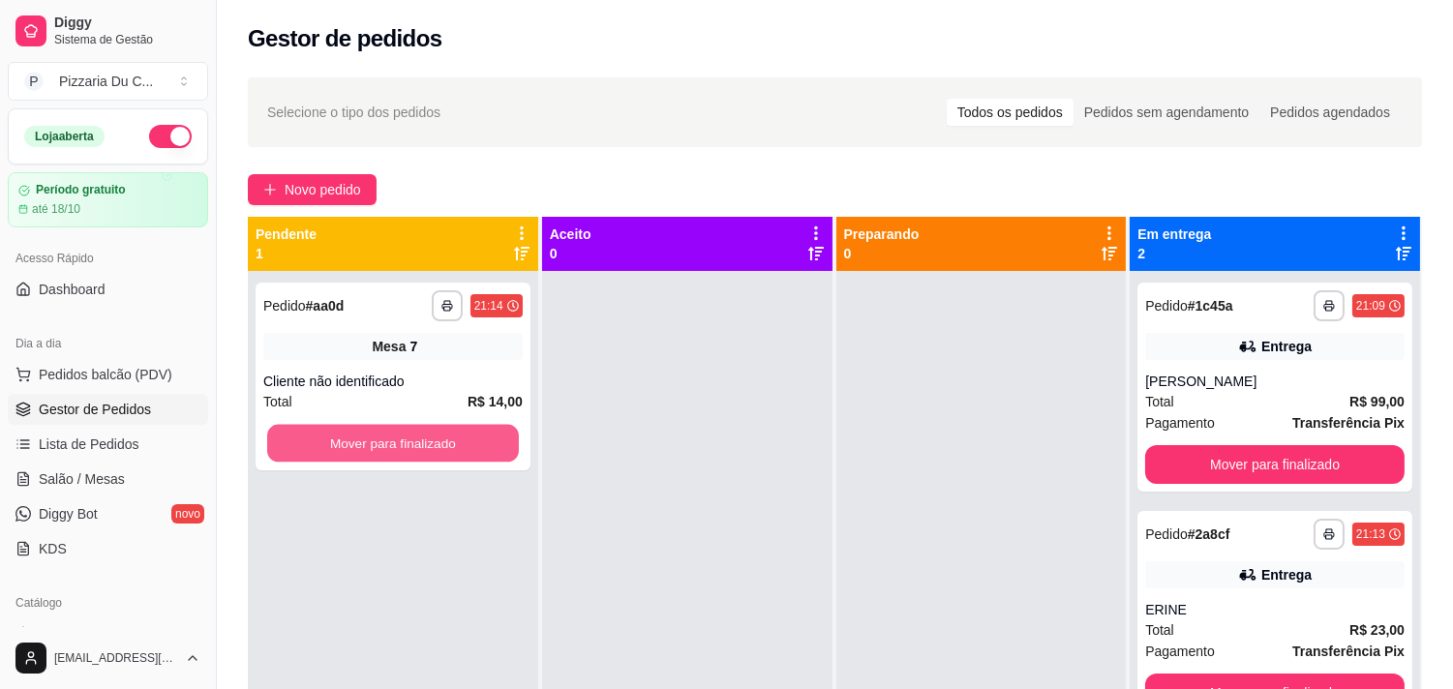
click at [431, 446] on button "Mover para finalizado" at bounding box center [393, 444] width 252 height 38
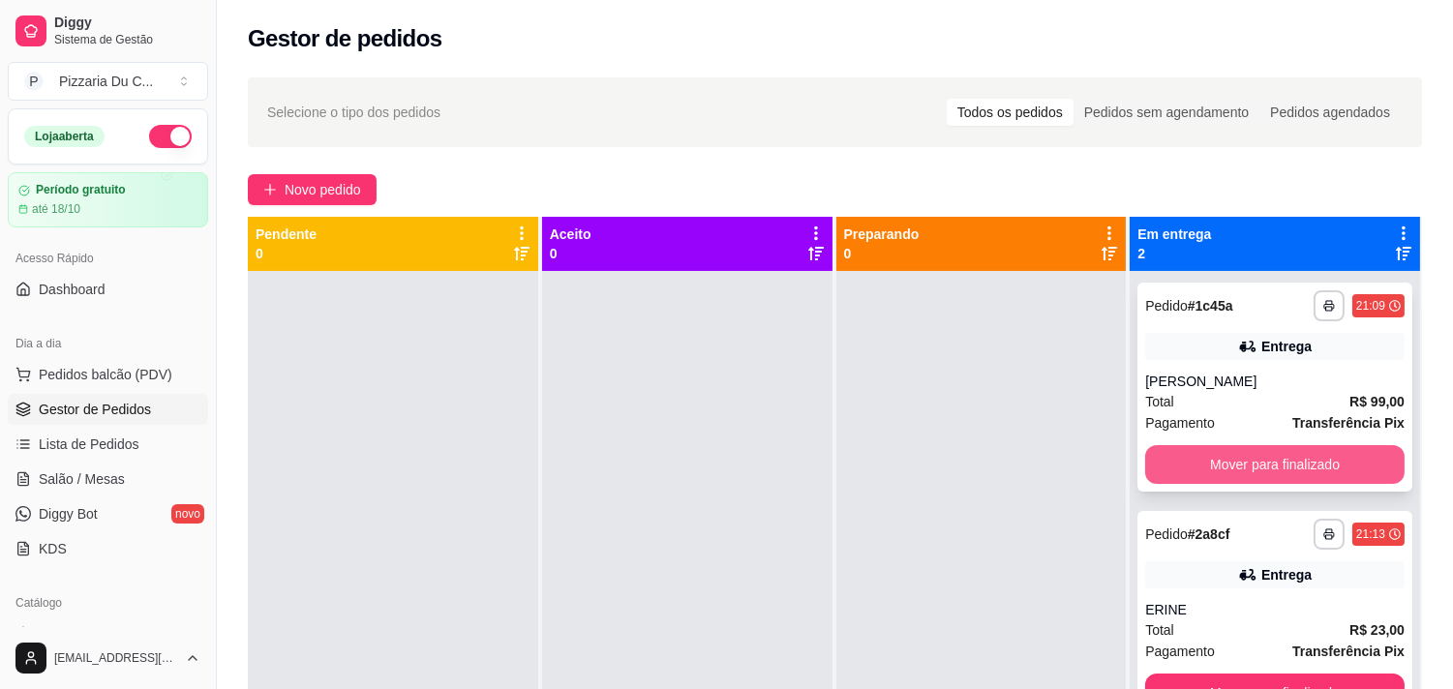
click at [1159, 452] on button "Mover para finalizado" at bounding box center [1274, 464] width 259 height 39
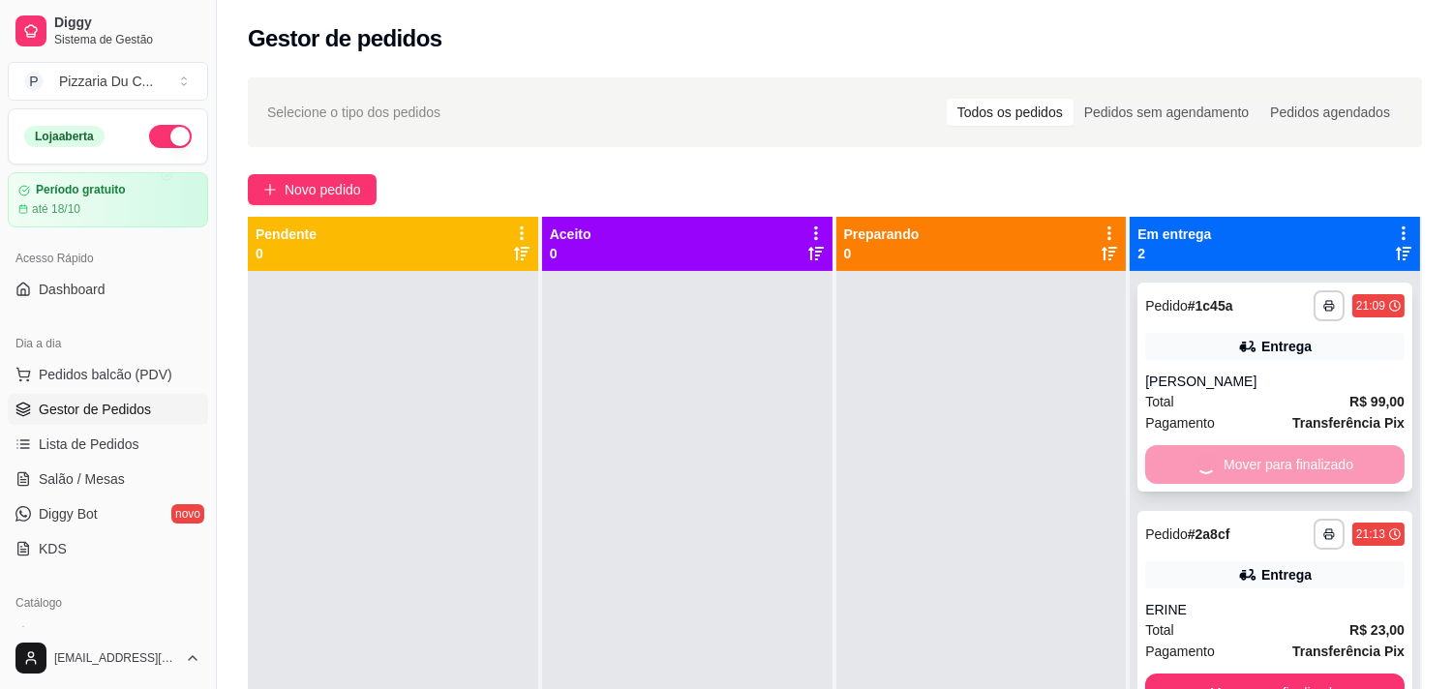
click at [1160, 674] on button "Mover para finalizado" at bounding box center [1274, 693] width 259 height 39
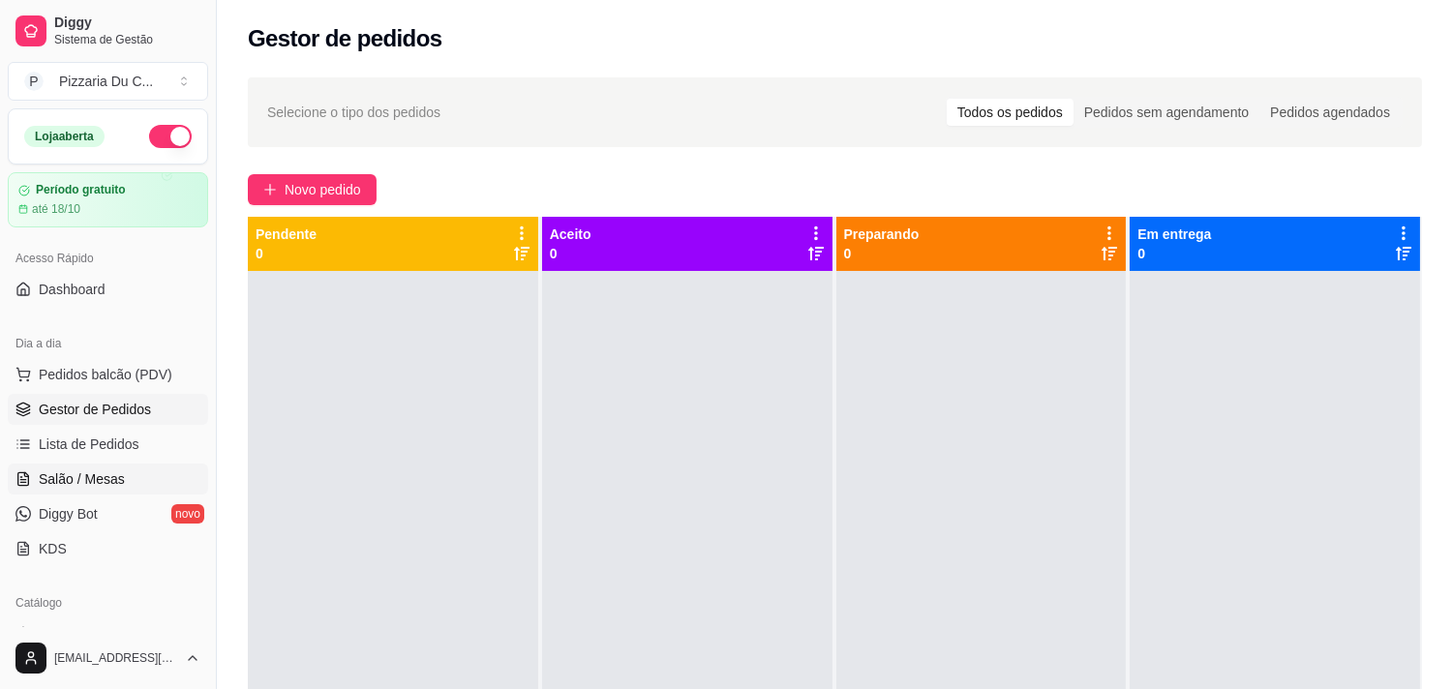
click at [89, 487] on span "Salão / Mesas" at bounding box center [82, 479] width 86 height 19
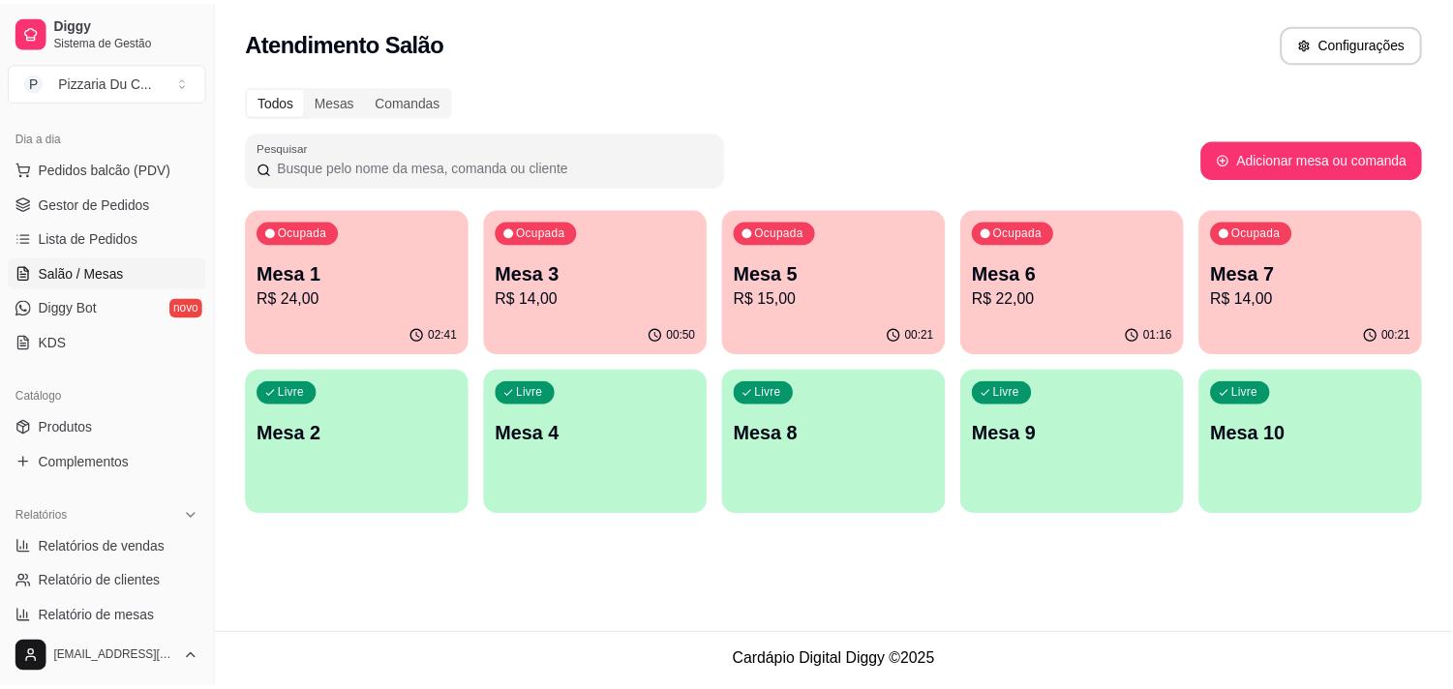
scroll to position [215, 0]
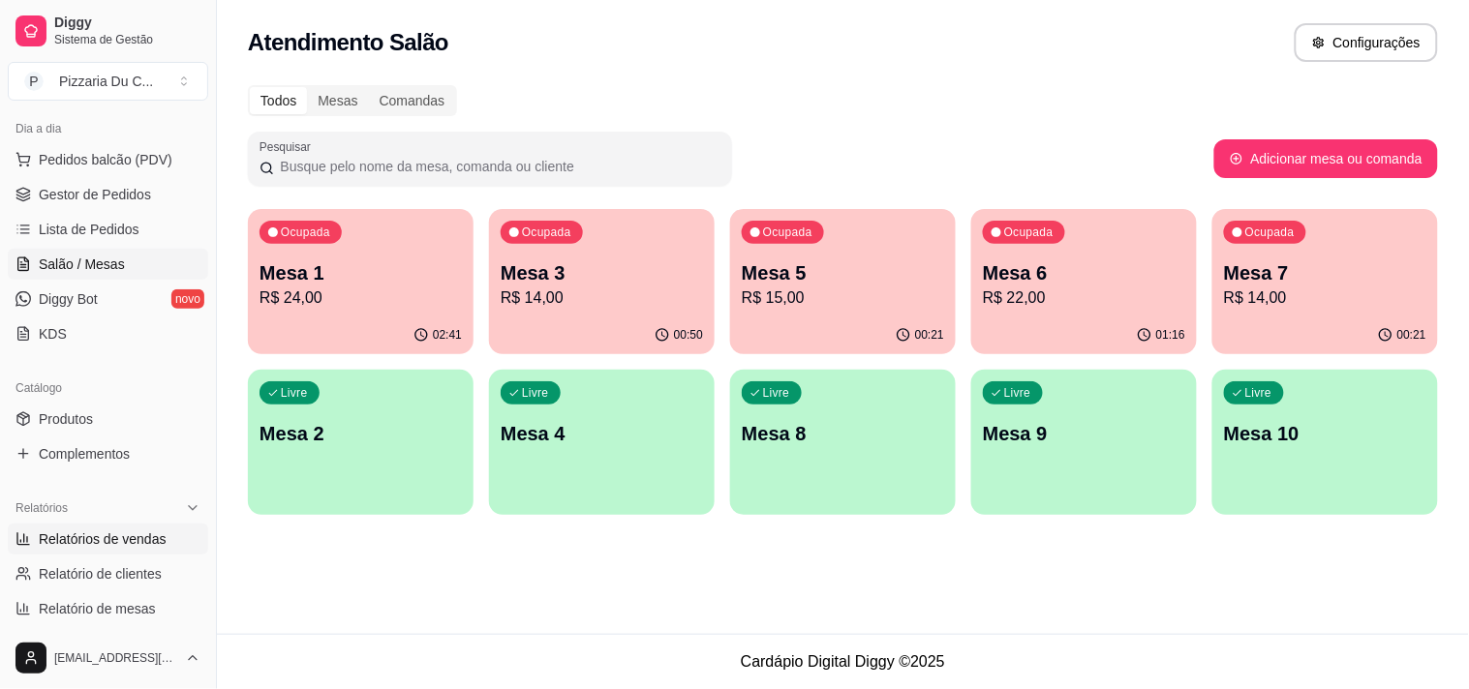
click at [142, 538] on span "Relatórios de vendas" at bounding box center [103, 539] width 128 height 19
select select "ALL"
select select "0"
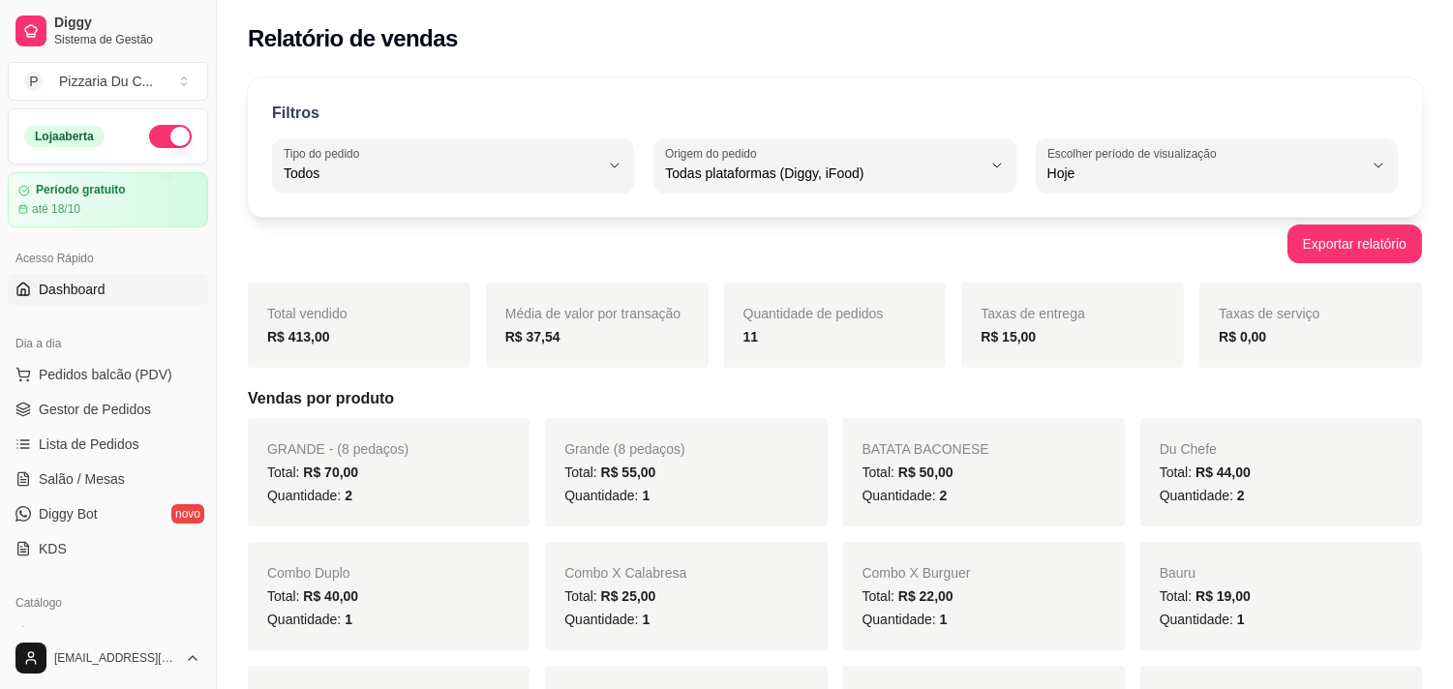
click at [136, 283] on link "Dashboard" at bounding box center [108, 289] width 200 height 31
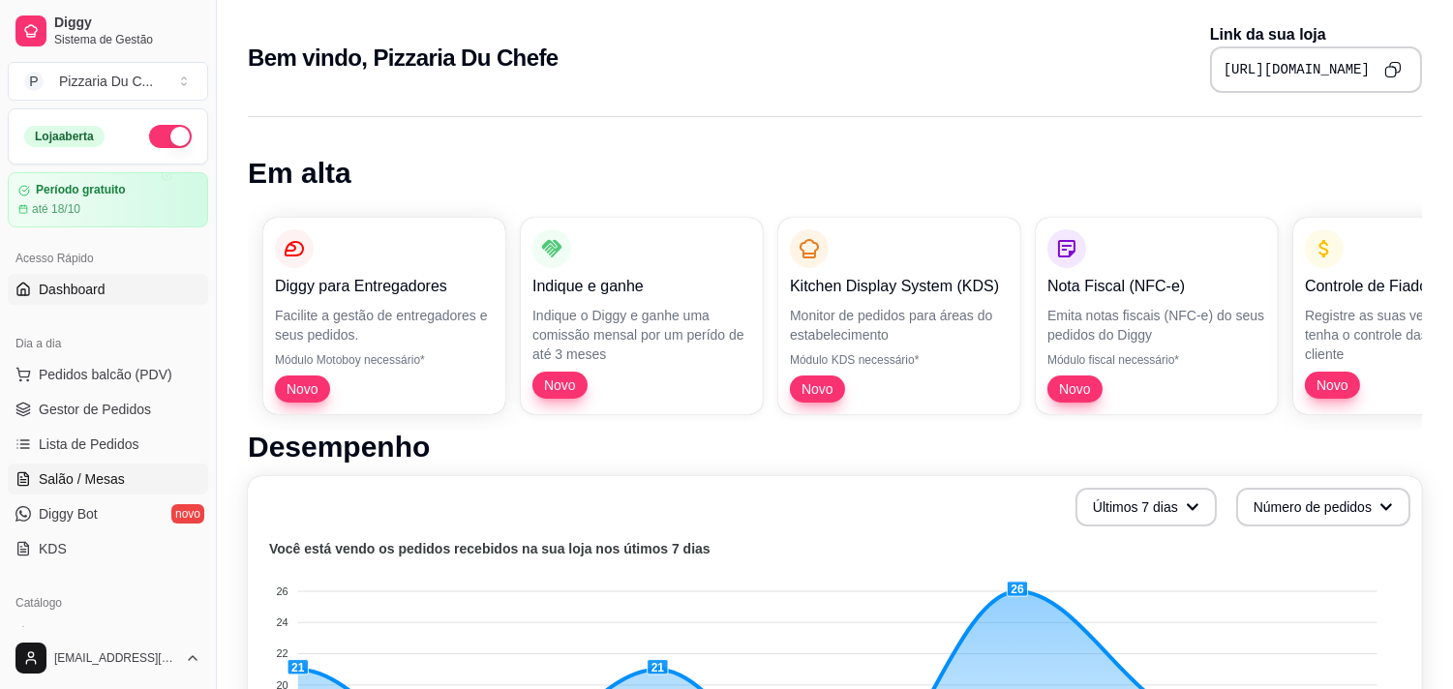
click at [66, 466] on link "Salão / Mesas" at bounding box center [108, 479] width 200 height 31
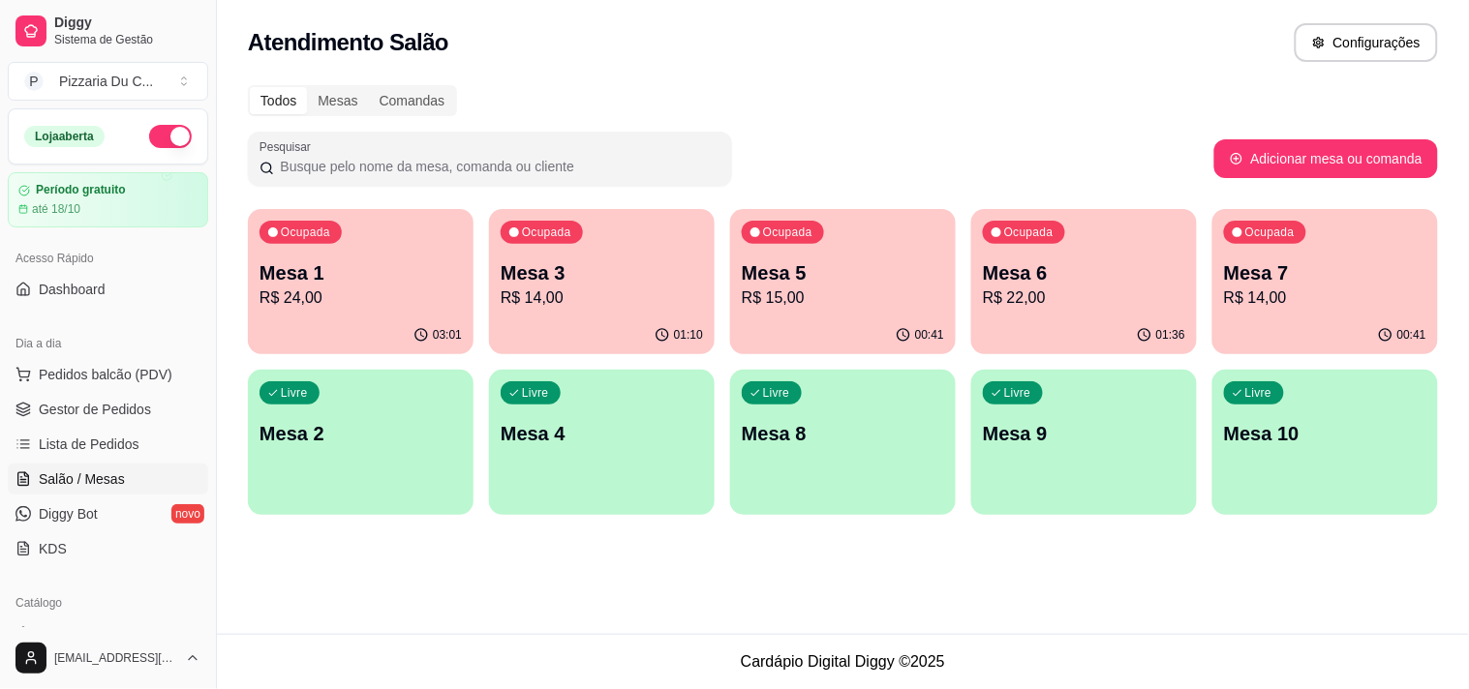
click at [421, 405] on div "Livre Mesa 2" at bounding box center [361, 431] width 226 height 122
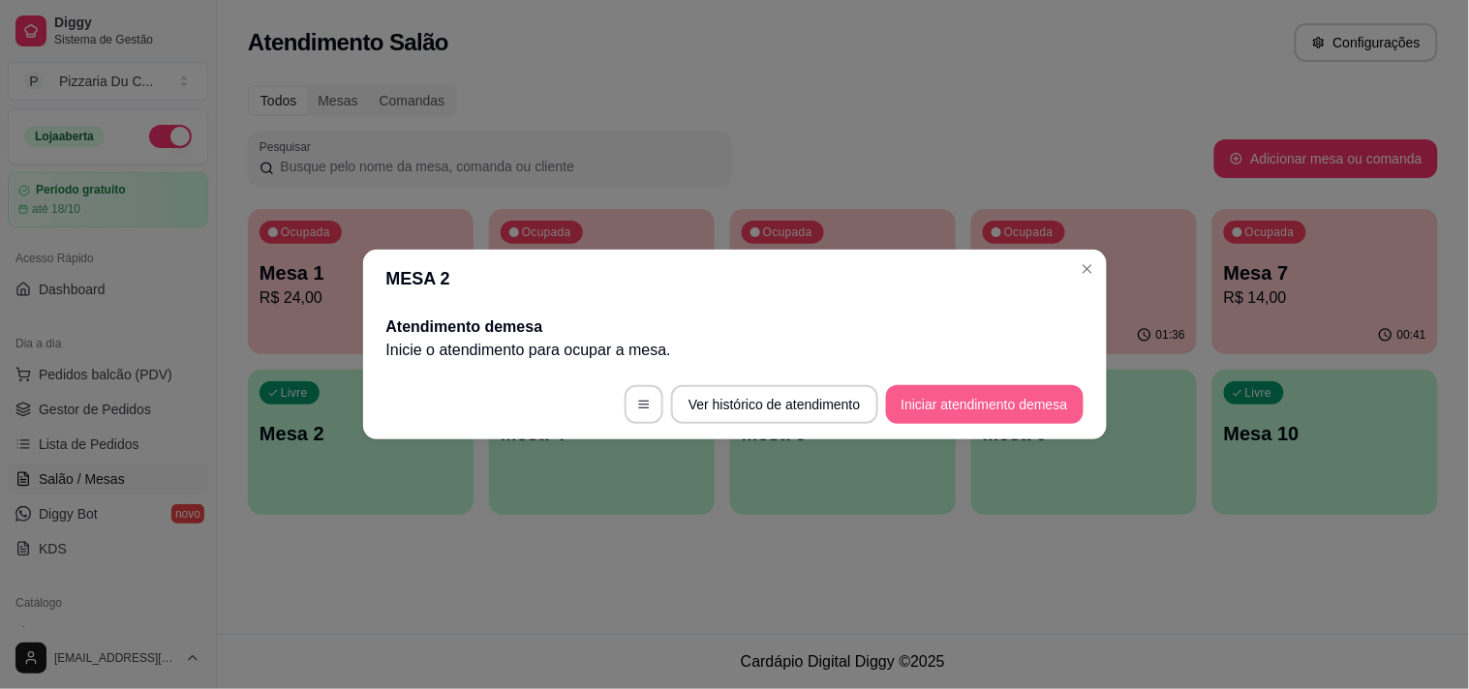
click at [960, 388] on button "Iniciar atendimento de mesa" at bounding box center [985, 404] width 198 height 39
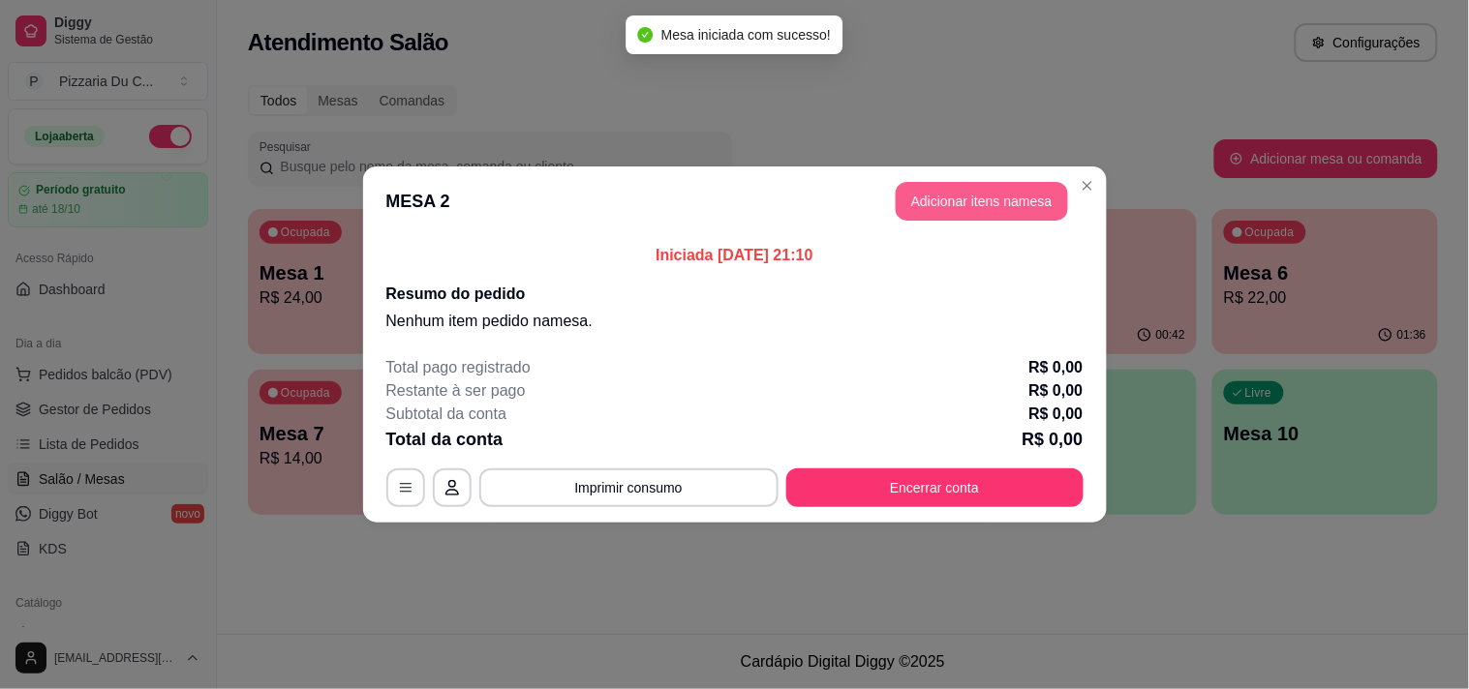
click at [1001, 217] on button "Adicionar itens na mesa" at bounding box center [982, 201] width 172 height 39
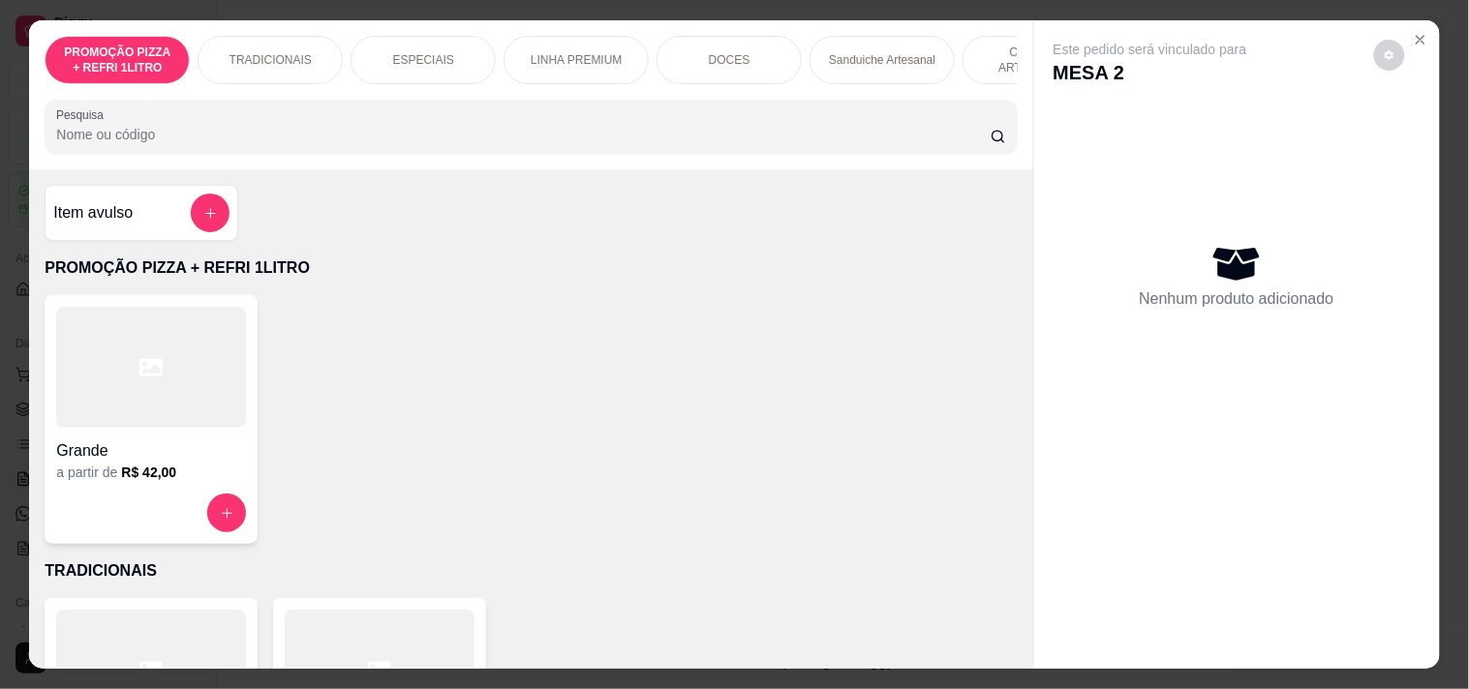
click at [866, 52] on p "Sanduiche Artesanal" at bounding box center [882, 59] width 106 height 15
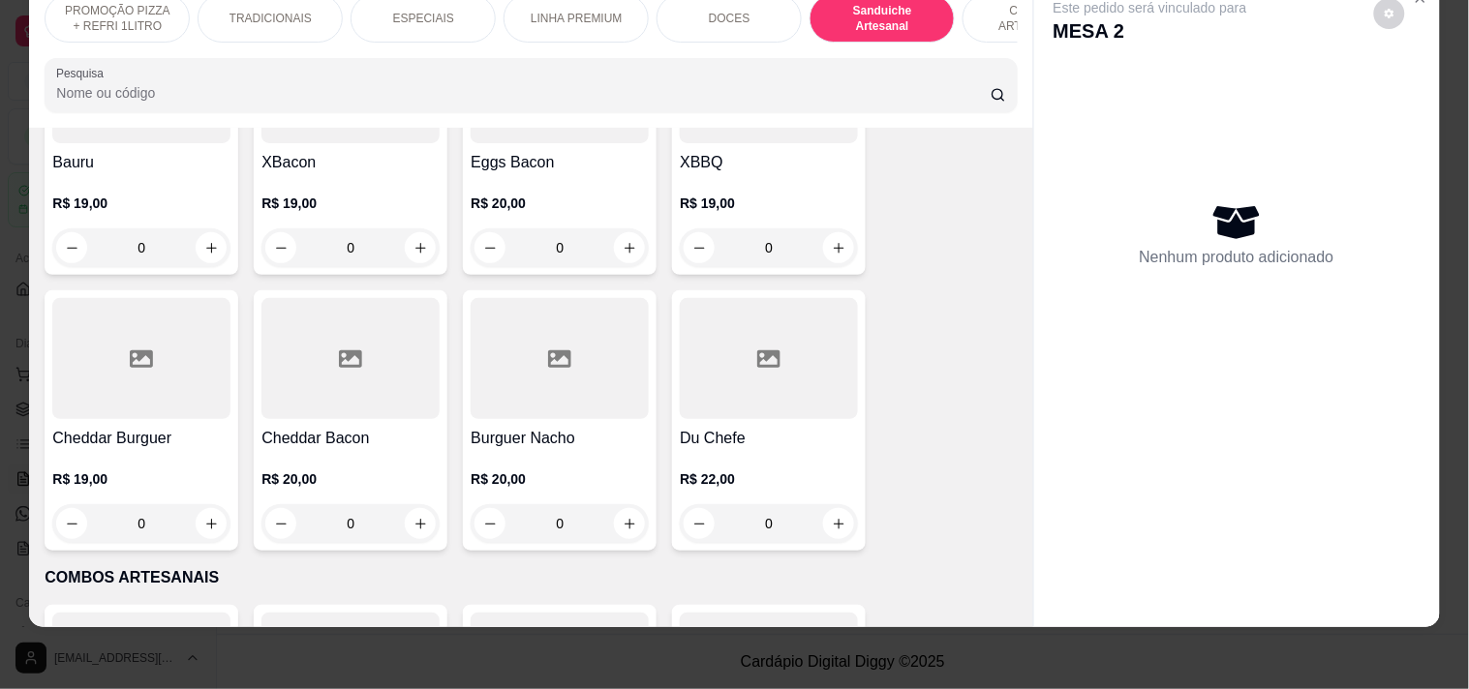
scroll to position [2033, 0]
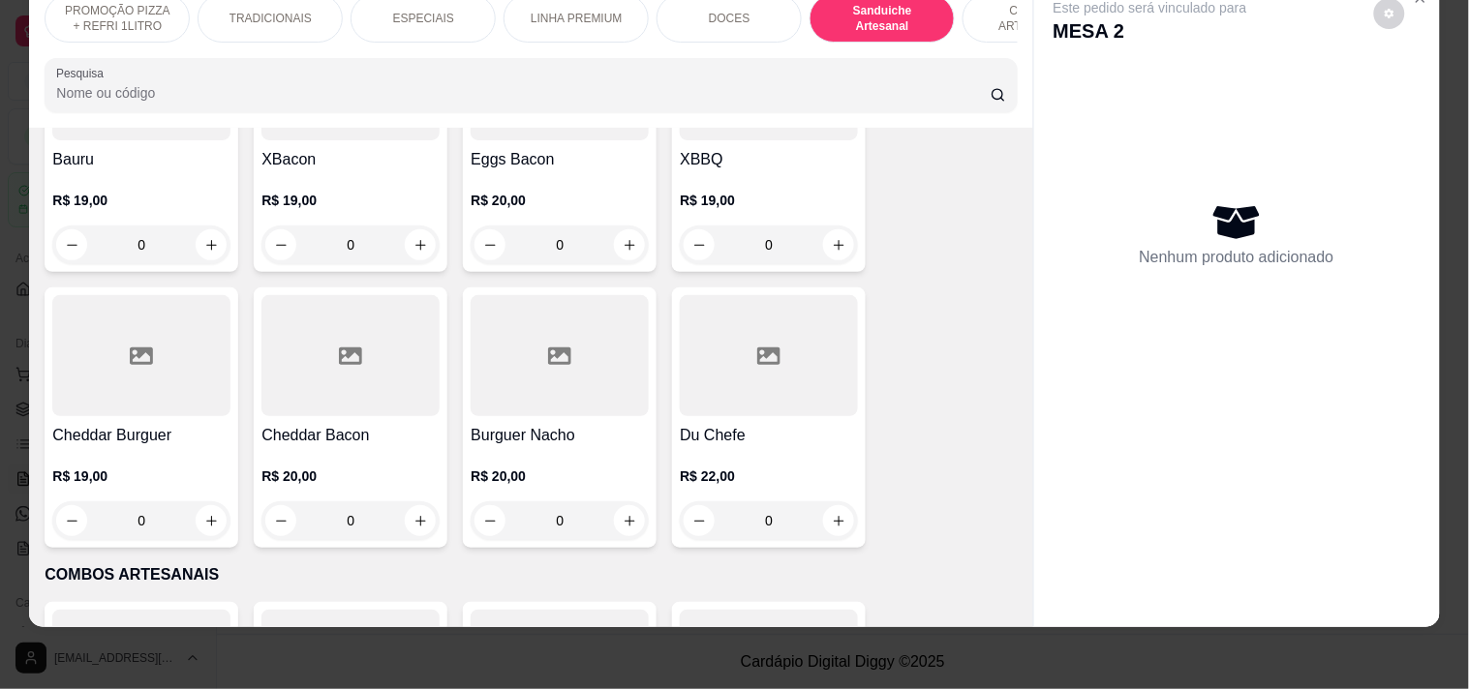
click at [197, 513] on div "0" at bounding box center [141, 521] width 178 height 39
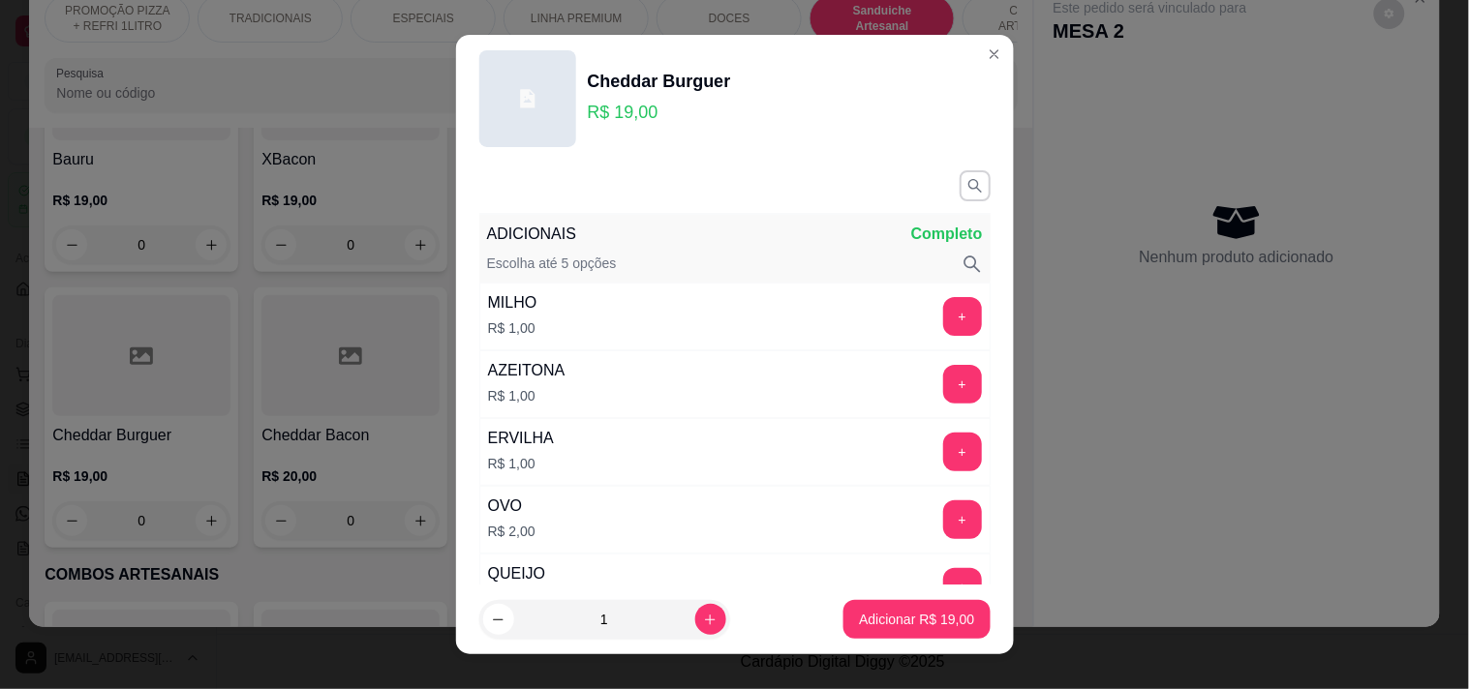
click at [865, 635] on button "Adicionar R$ 19,00" at bounding box center [916, 619] width 146 height 39
type input "1"
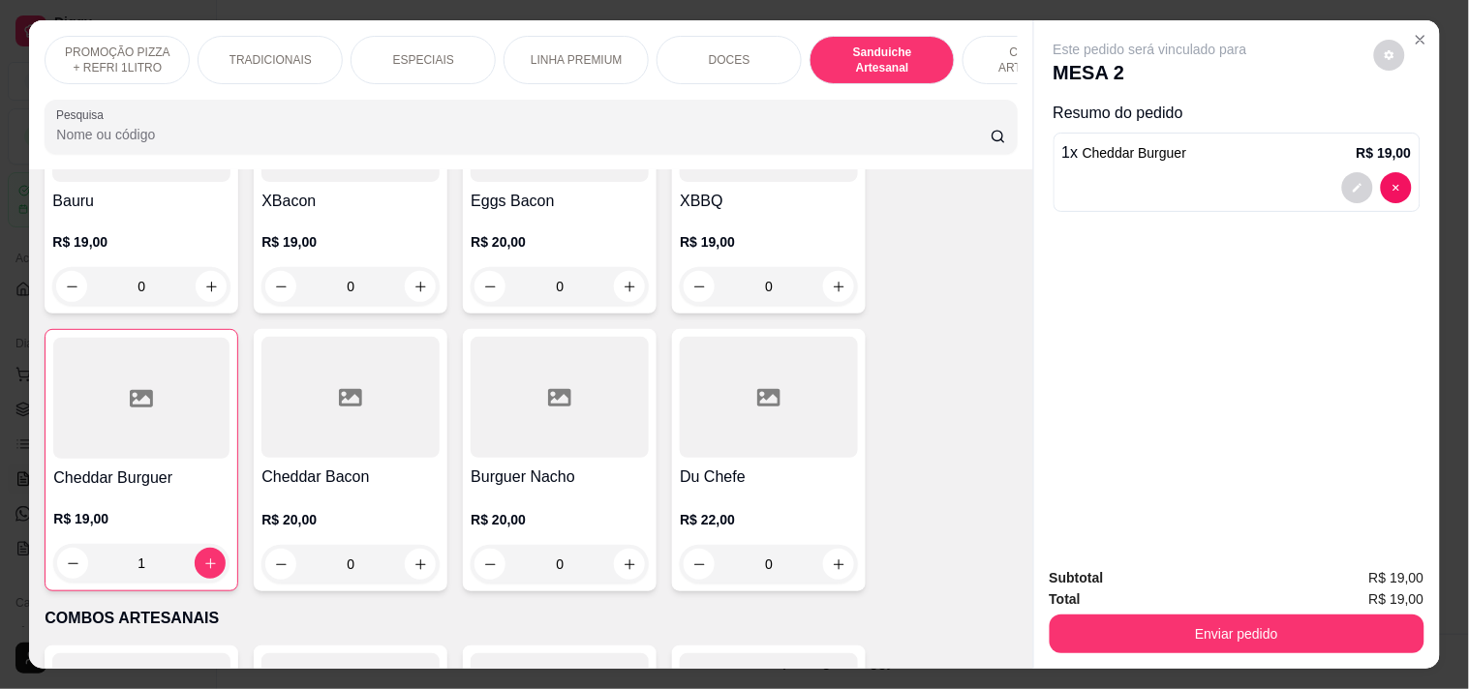
scroll to position [0, 701]
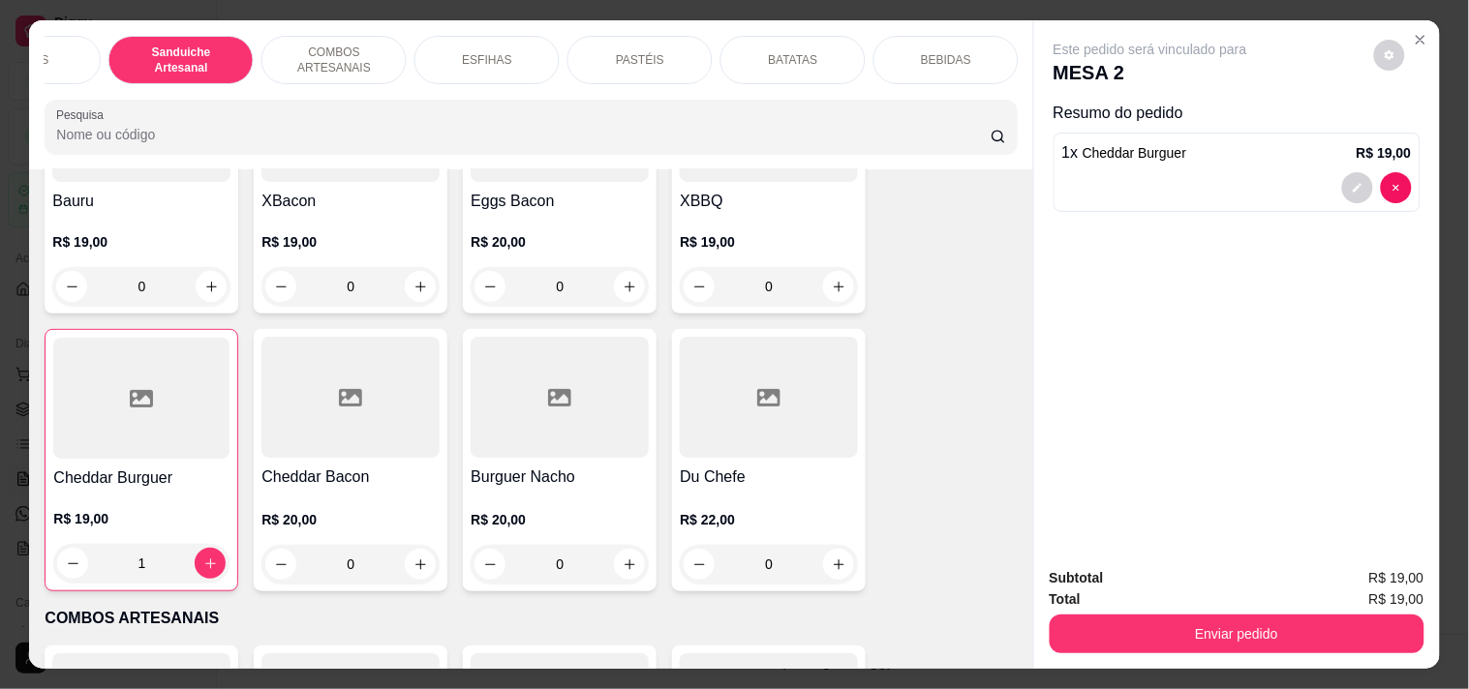
click at [604, 48] on div "PASTÉIS" at bounding box center [639, 60] width 145 height 48
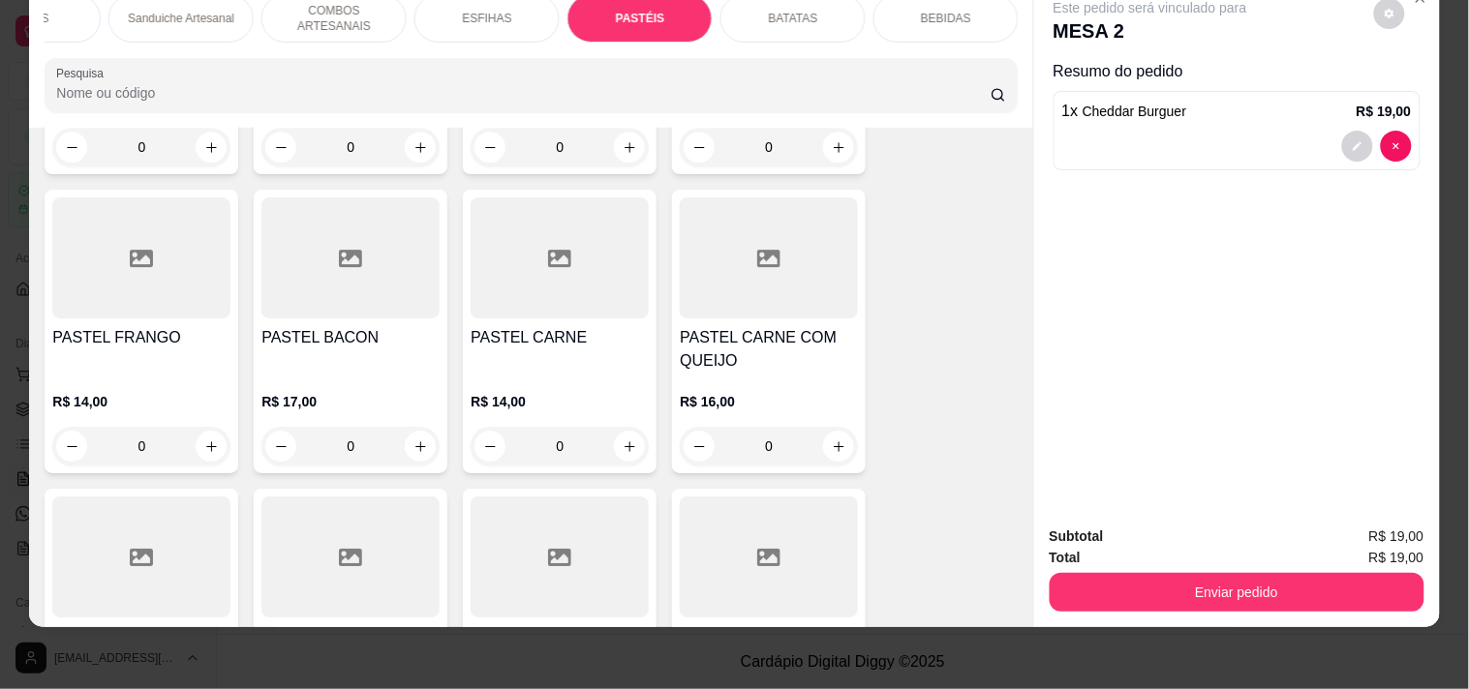
scroll to position [5531, 0]
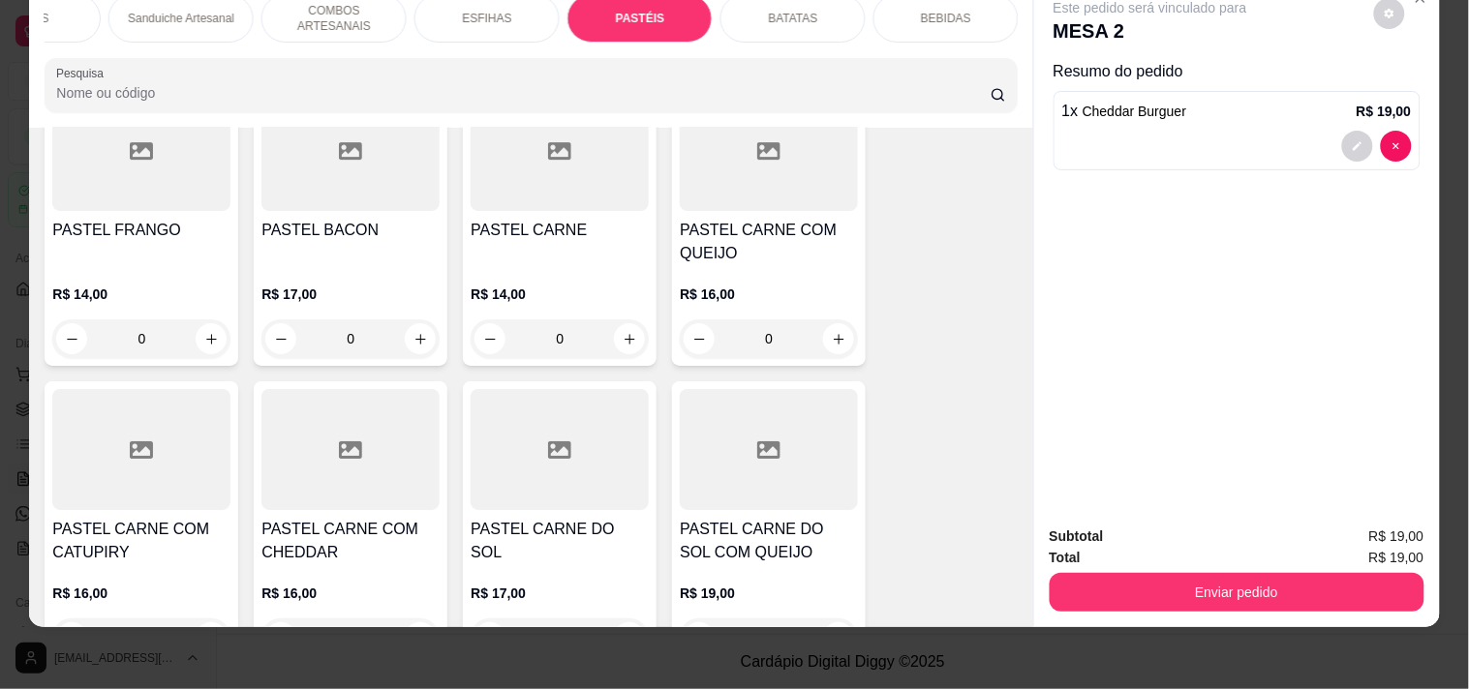
click at [840, 319] on div "0" at bounding box center [769, 338] width 178 height 39
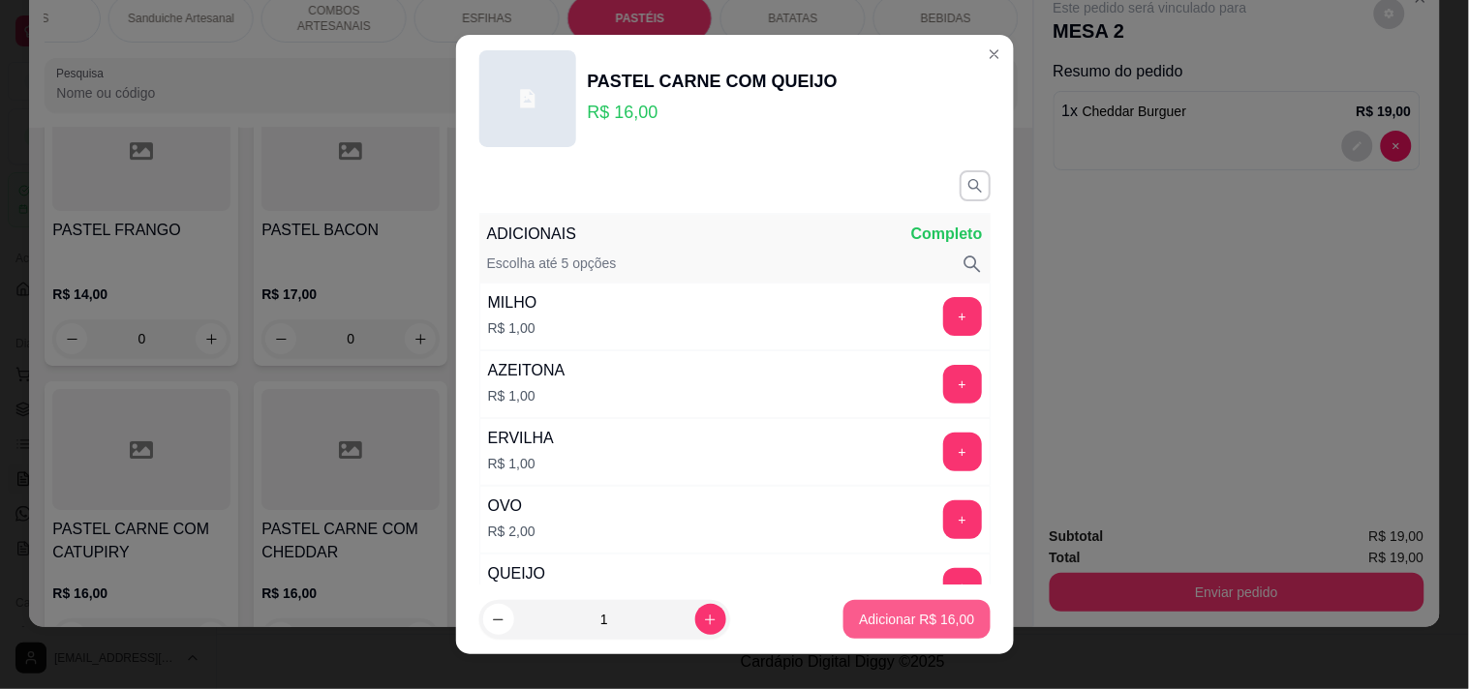
click at [882, 608] on button "Adicionar R$ 16,00" at bounding box center [916, 619] width 146 height 39
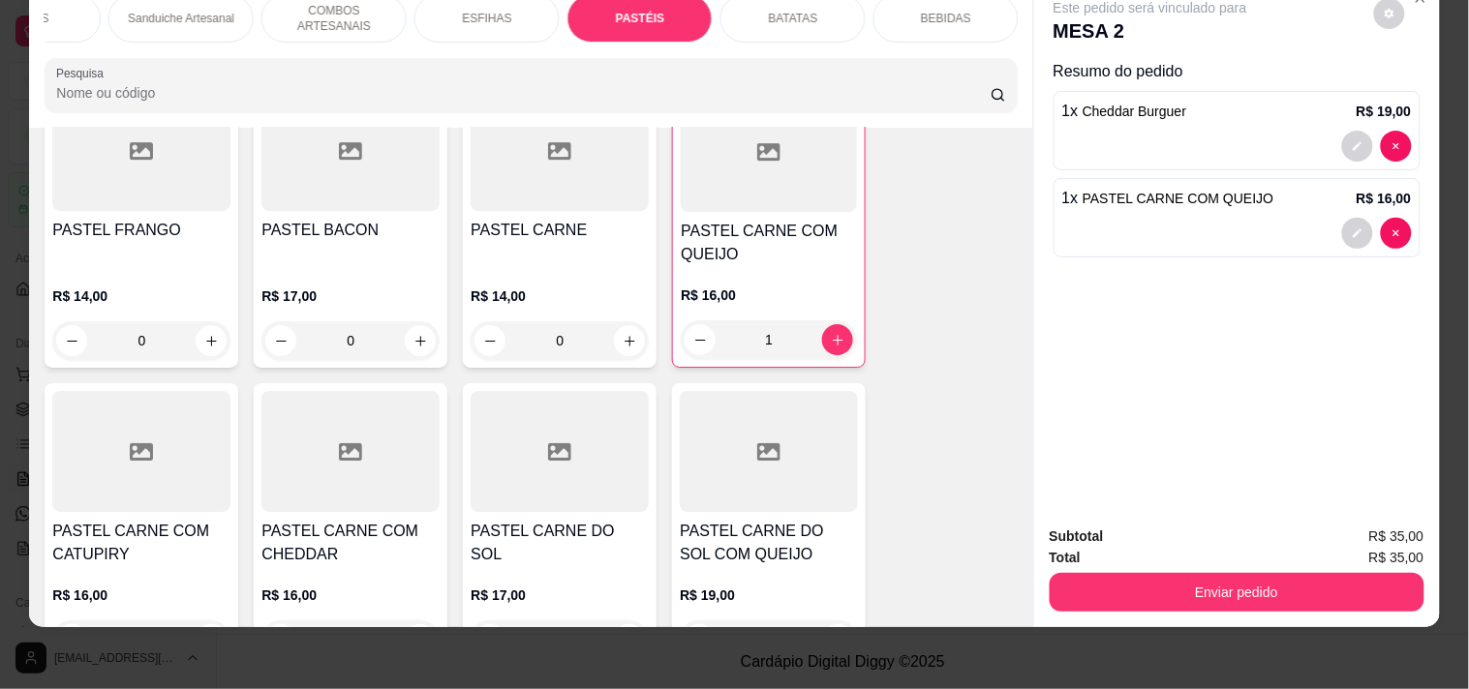
click at [835, 320] on div "1" at bounding box center [769, 339] width 176 height 39
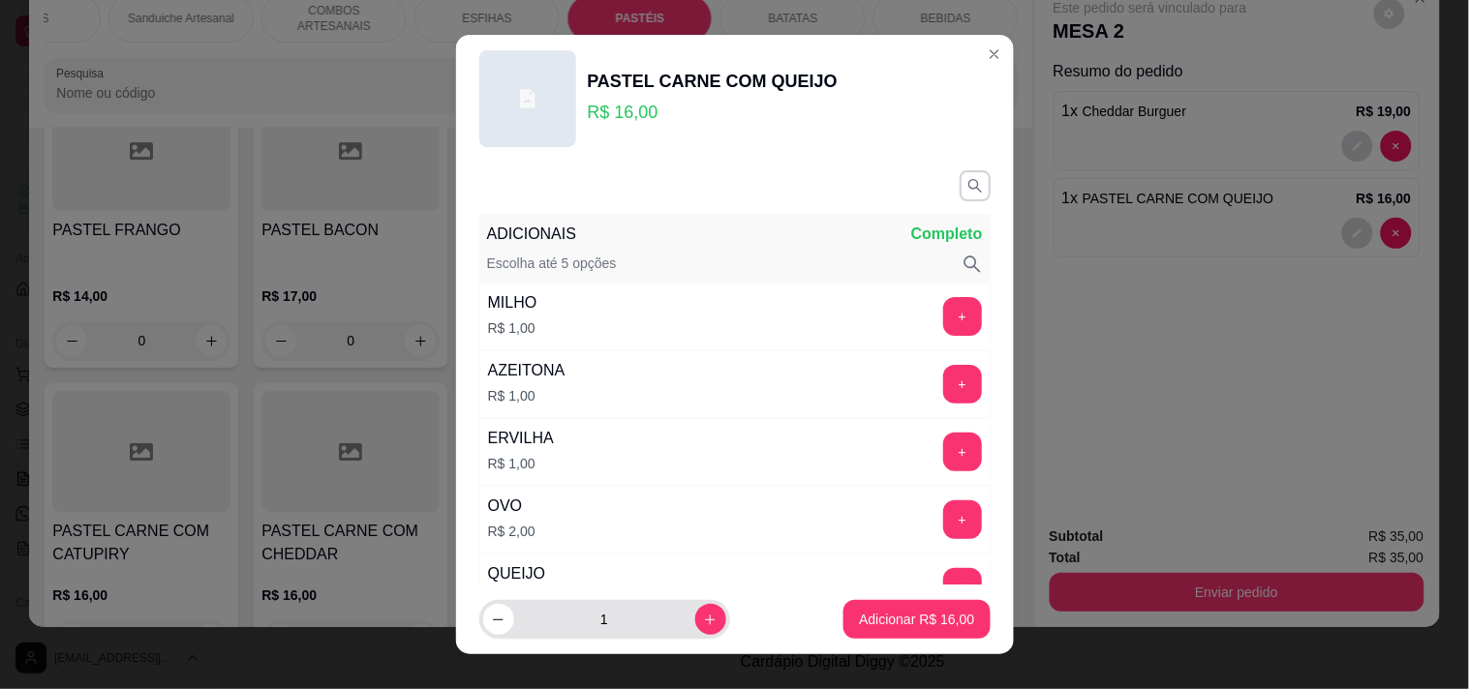
click at [491, 634] on div "1" at bounding box center [604, 619] width 243 height 39
click at [507, 594] on footer "1 Adicionar R$ 16,00" at bounding box center [735, 620] width 558 height 70
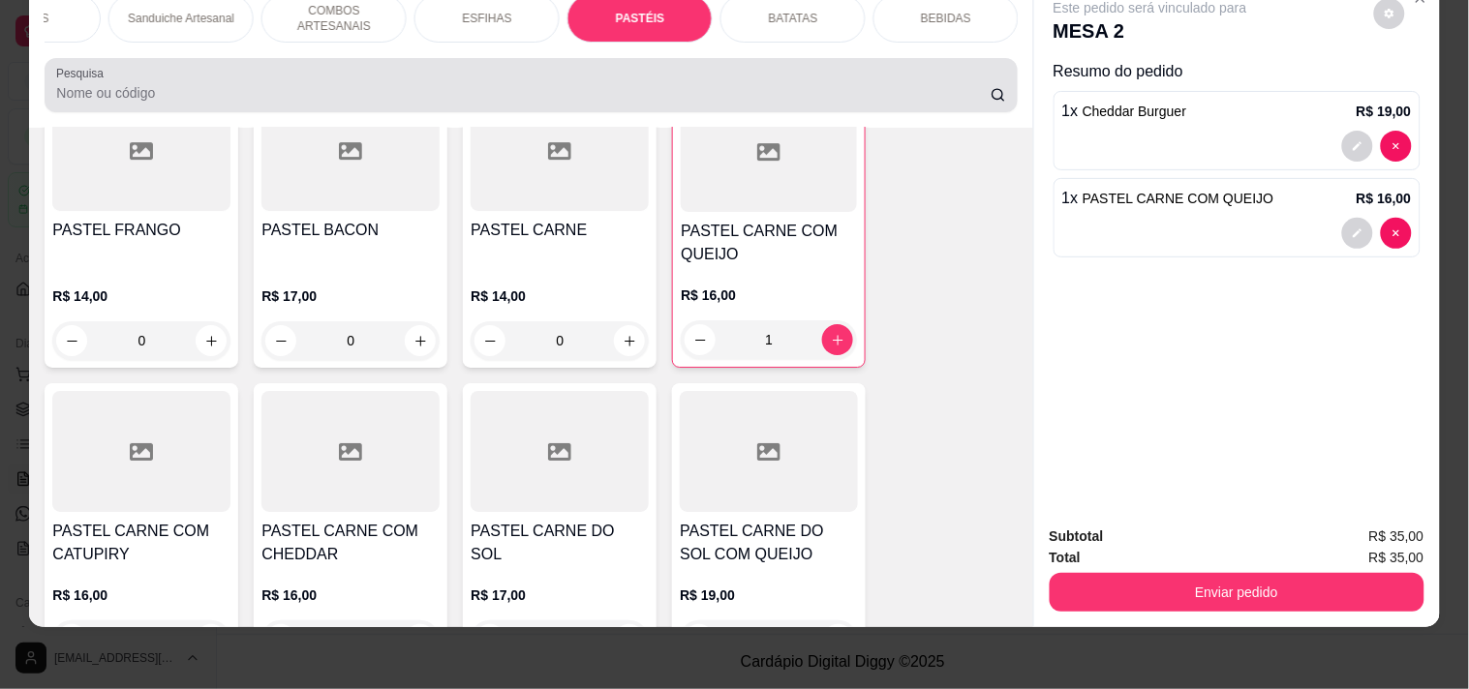
click at [955, 60] on div "Pesquisa" at bounding box center [531, 85] width 972 height 54
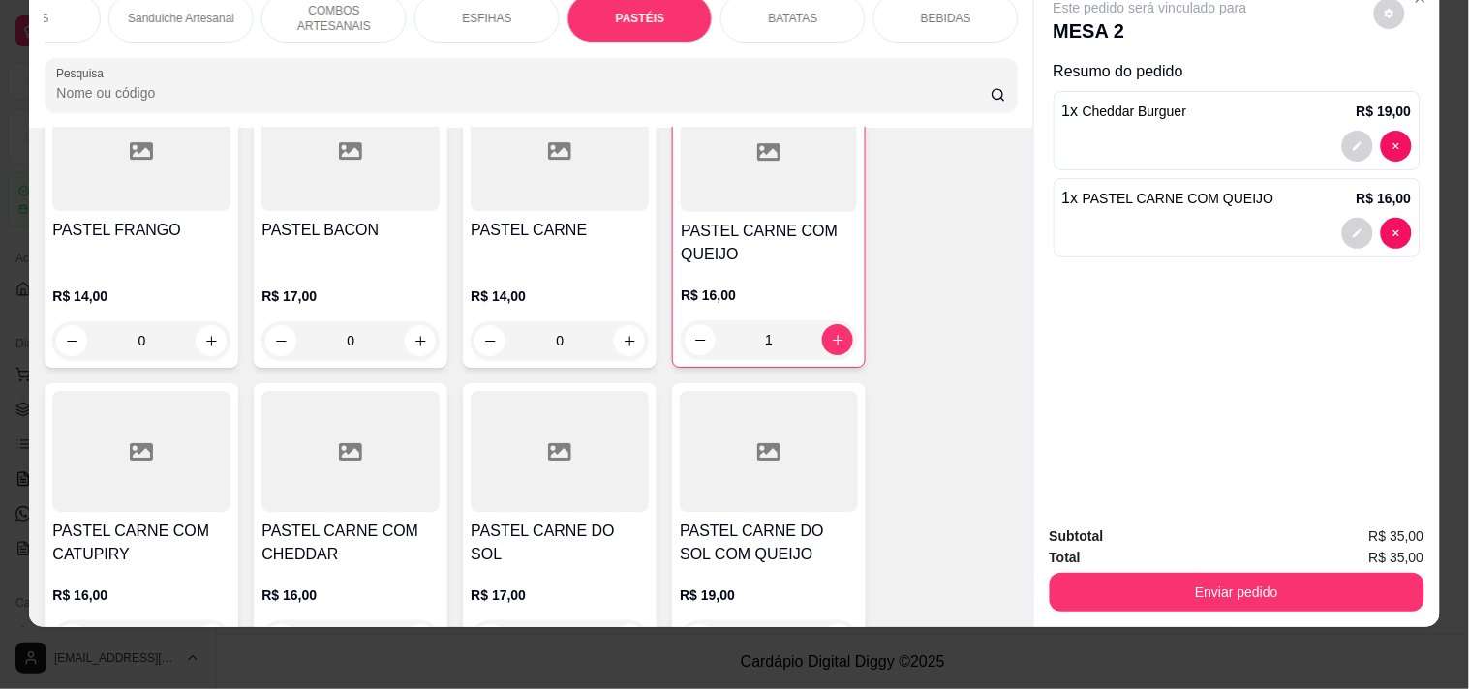
click at [1377, 218] on div at bounding box center [1377, 233] width 70 height 31
type input "0"
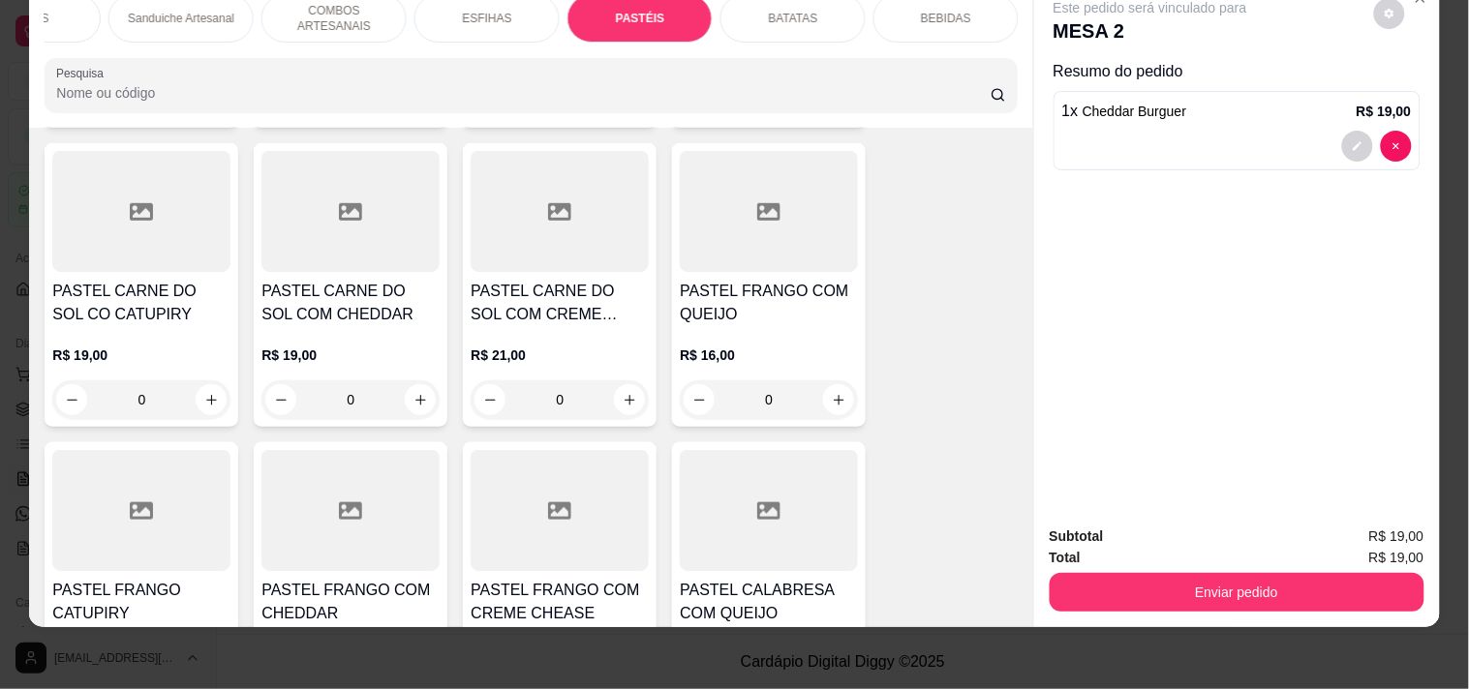
scroll to position [6177, 0]
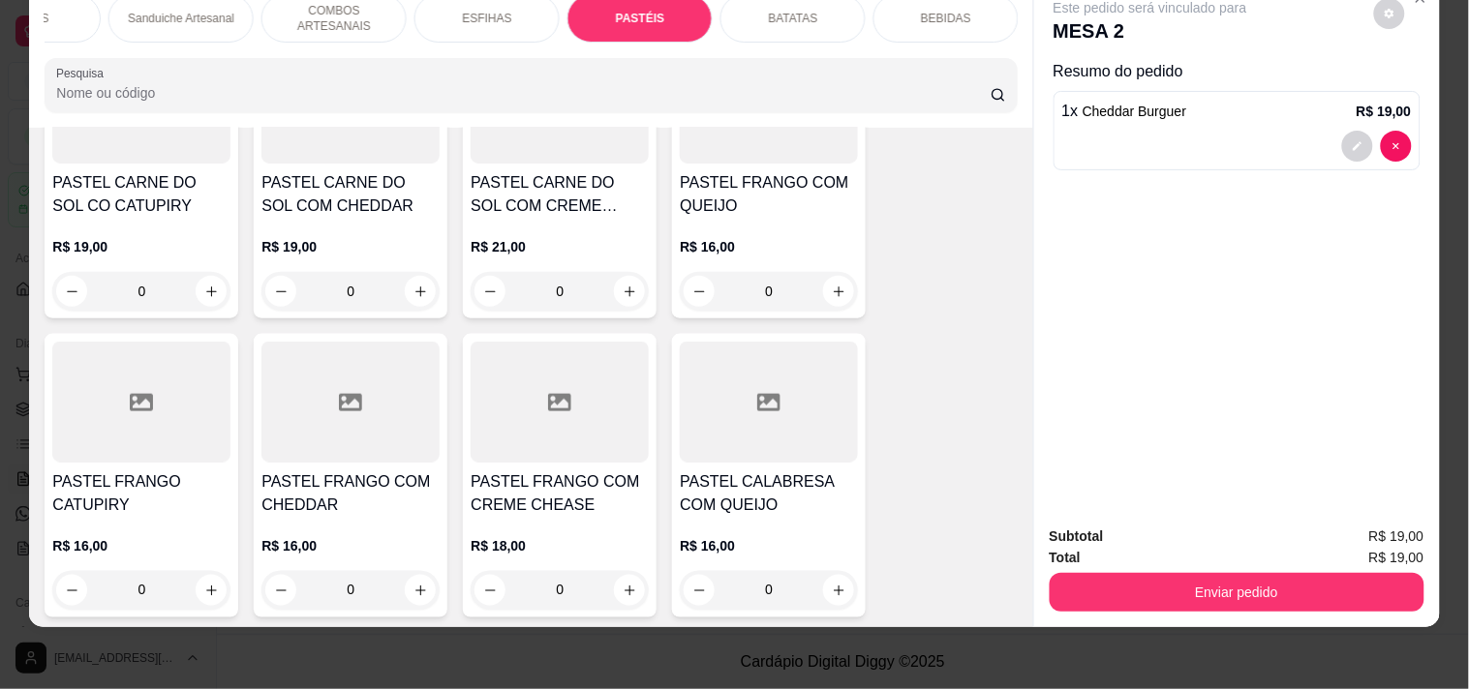
click at [833, 272] on div "0" at bounding box center [769, 291] width 178 height 39
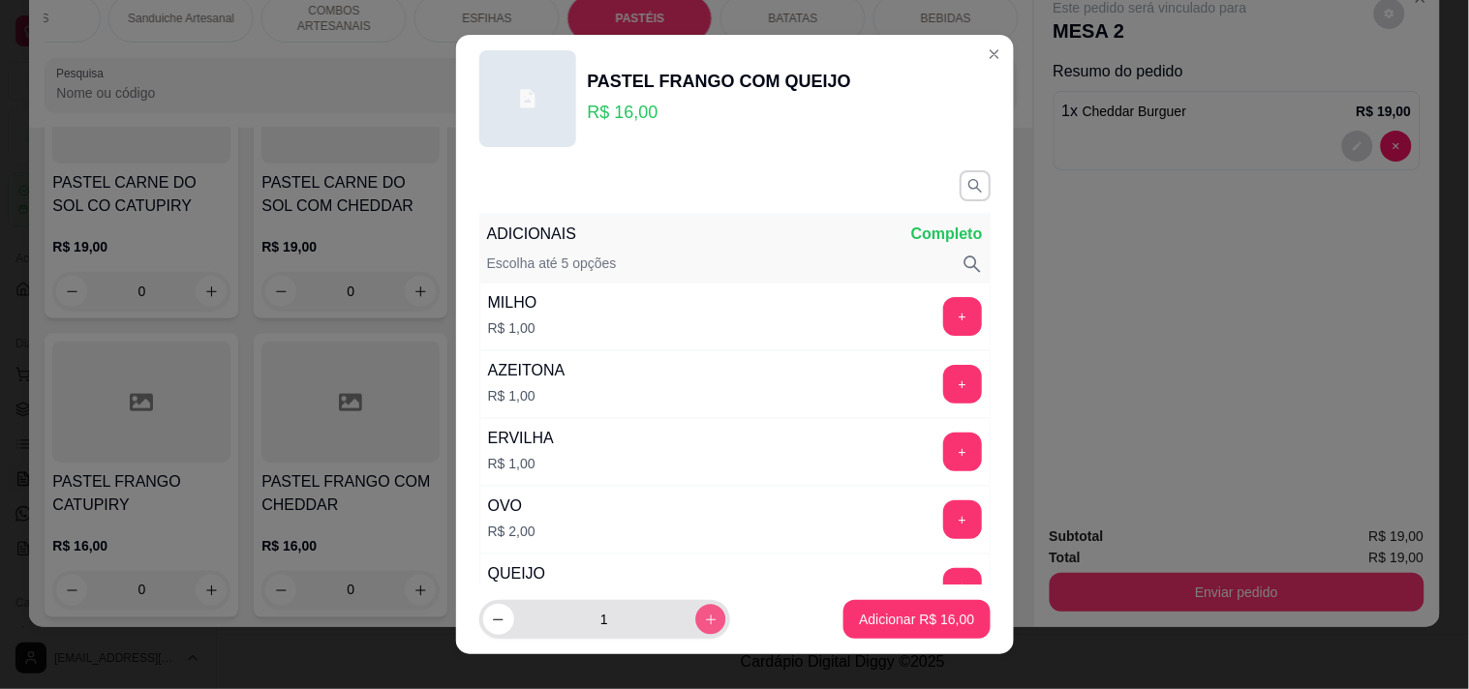
click at [703, 622] on icon "increase-product-quantity" at bounding box center [710, 620] width 15 height 15
type input "2"
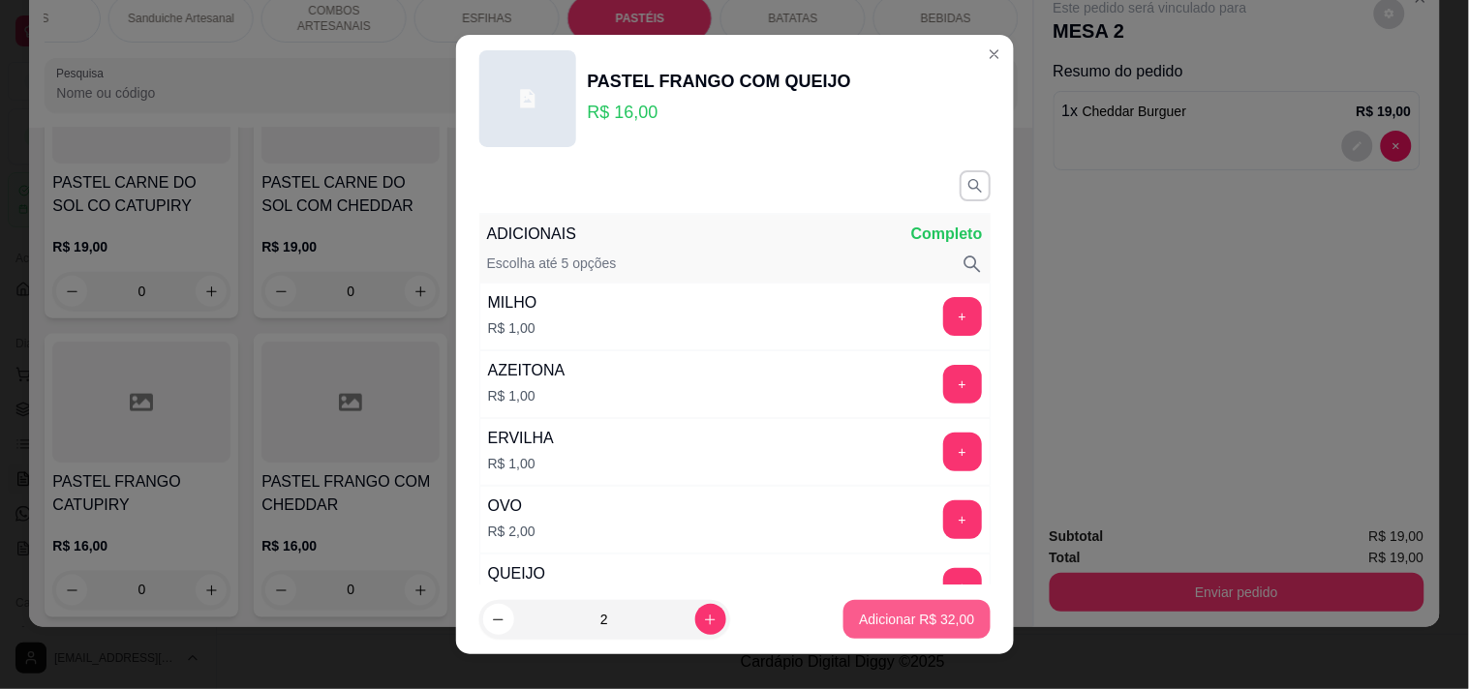
click at [942, 615] on p "Adicionar R$ 32,00" at bounding box center [916, 619] width 115 height 19
type input "2"
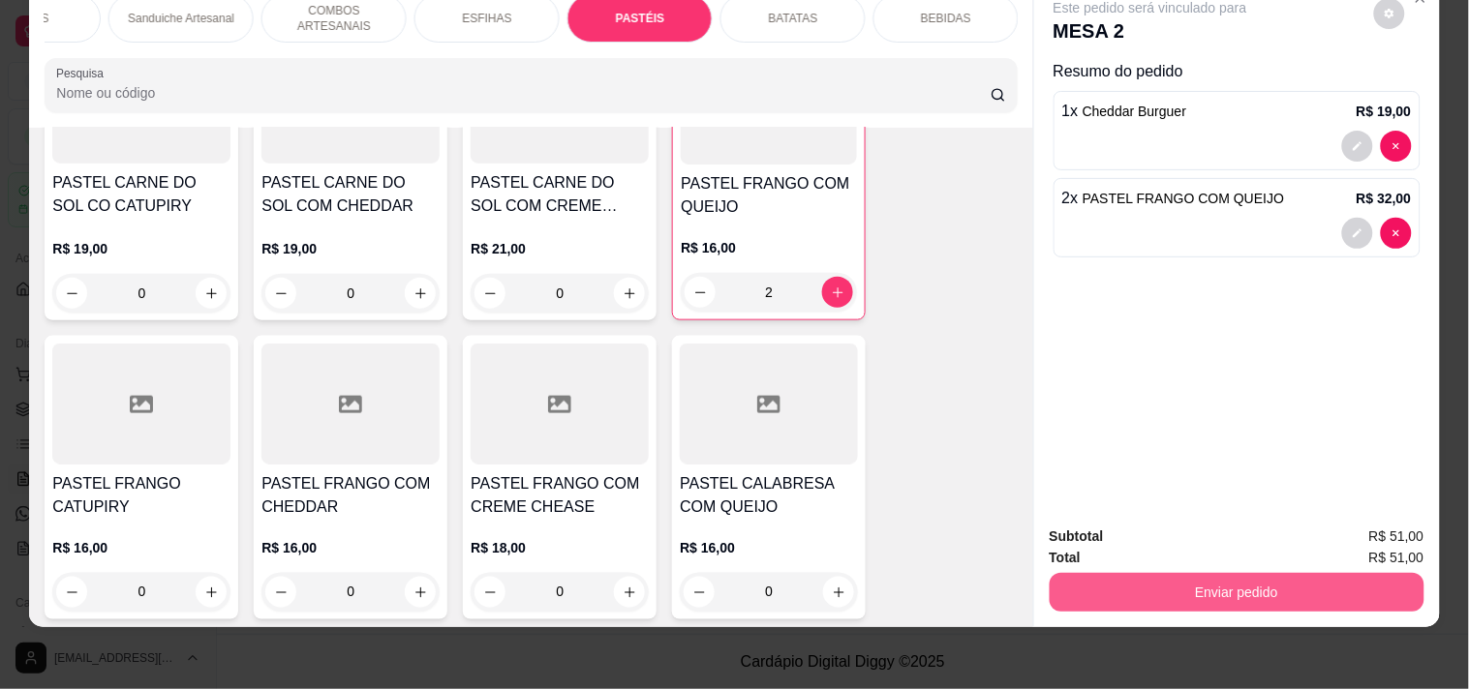
click at [1206, 573] on button "Enviar pedido" at bounding box center [1236, 592] width 375 height 39
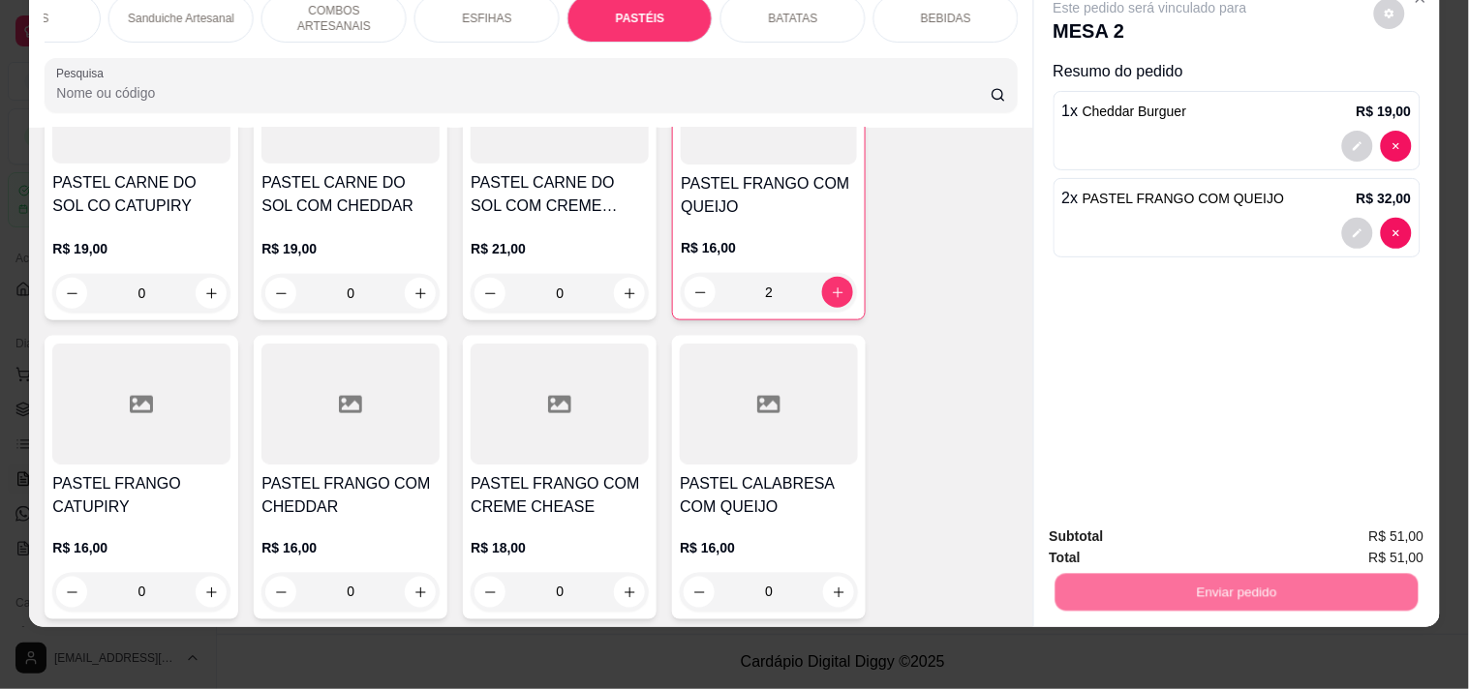
click at [1206, 527] on button "Registrar cliente" at bounding box center [1244, 528] width 128 height 37
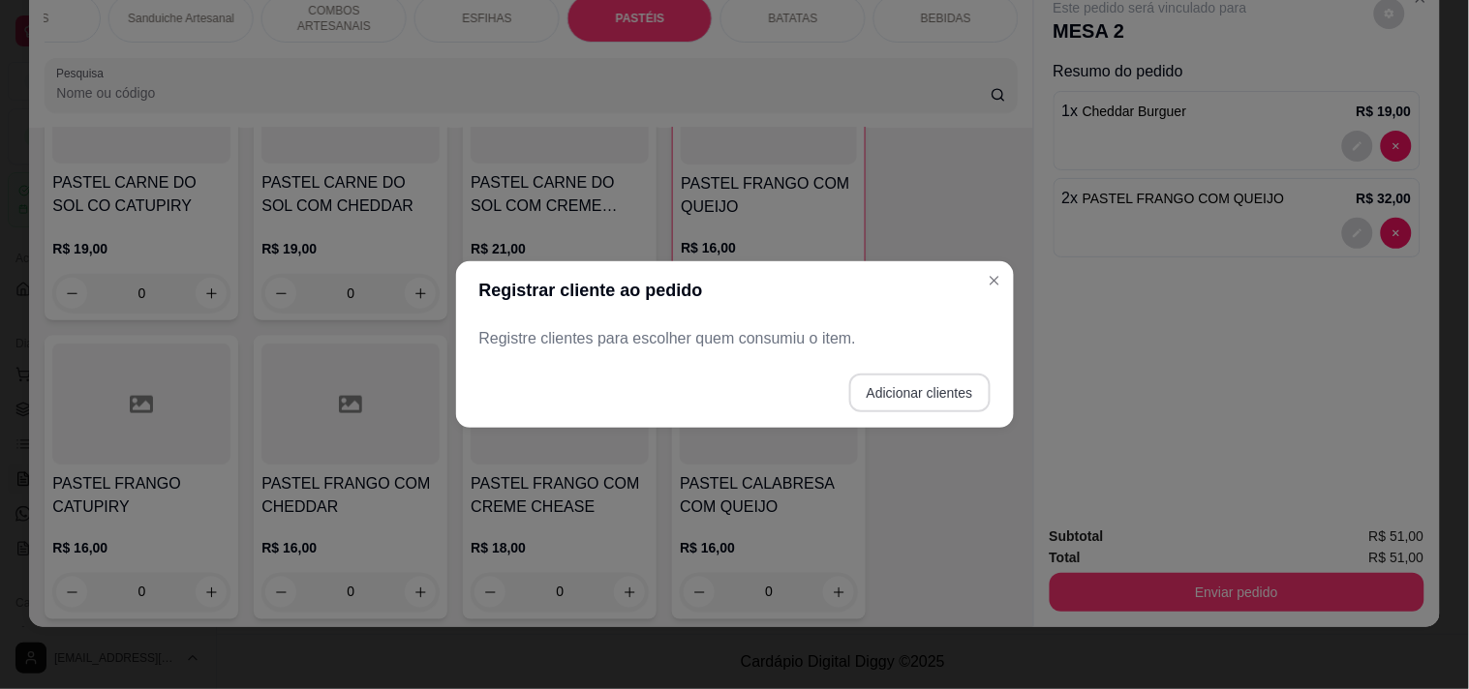
click at [980, 404] on button "Adicionar clientes" at bounding box center [919, 393] width 141 height 39
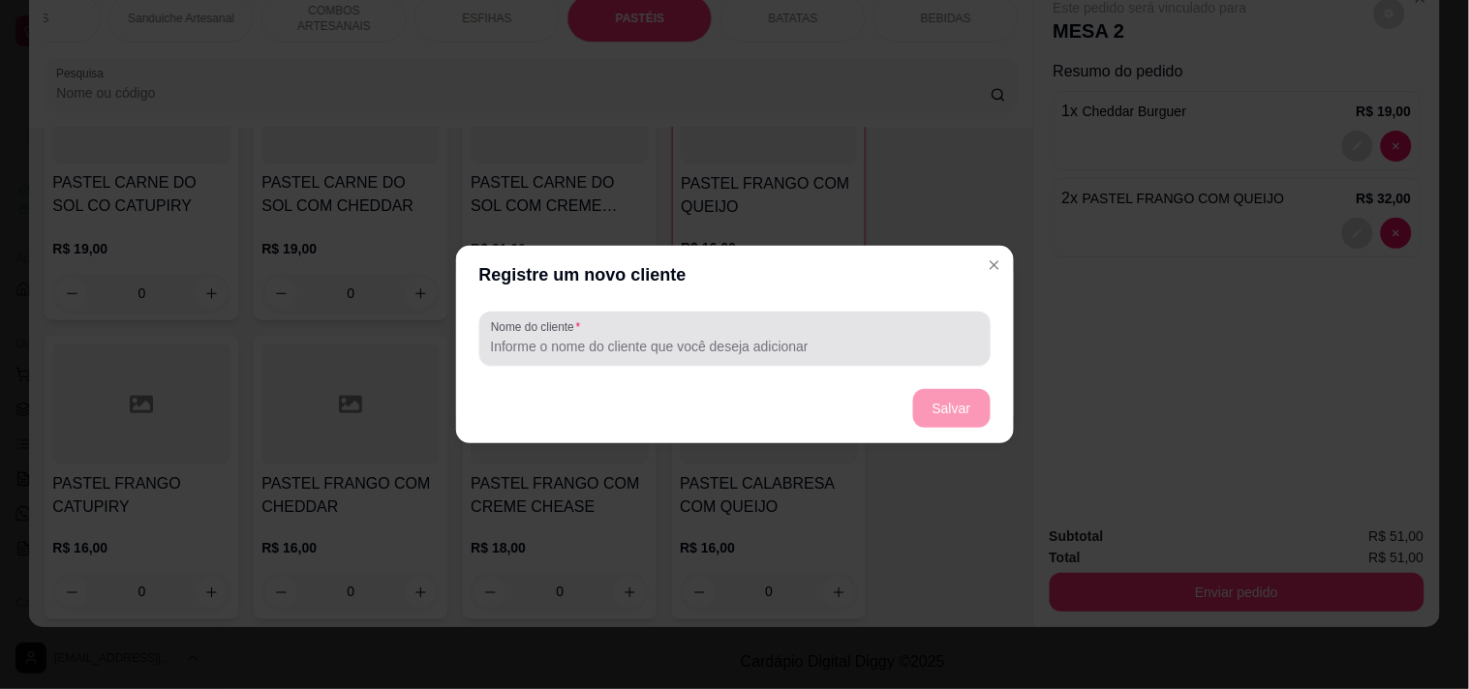
click at [645, 318] on div "Nome do cliente" at bounding box center [734, 339] width 511 height 54
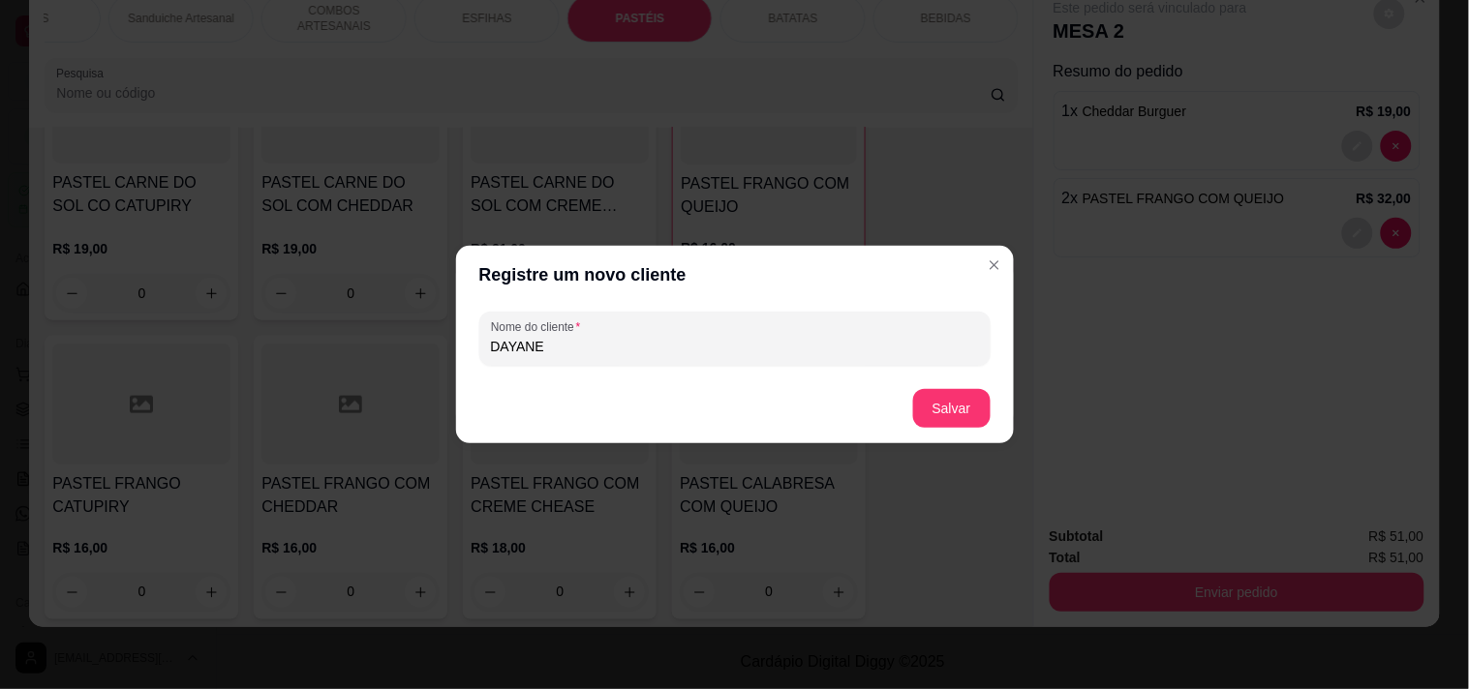
type input "DAYANE"
click at [1008, 399] on footer "Salvar" at bounding box center [735, 409] width 558 height 70
click at [959, 399] on button "Salvar" at bounding box center [952, 409] width 76 height 38
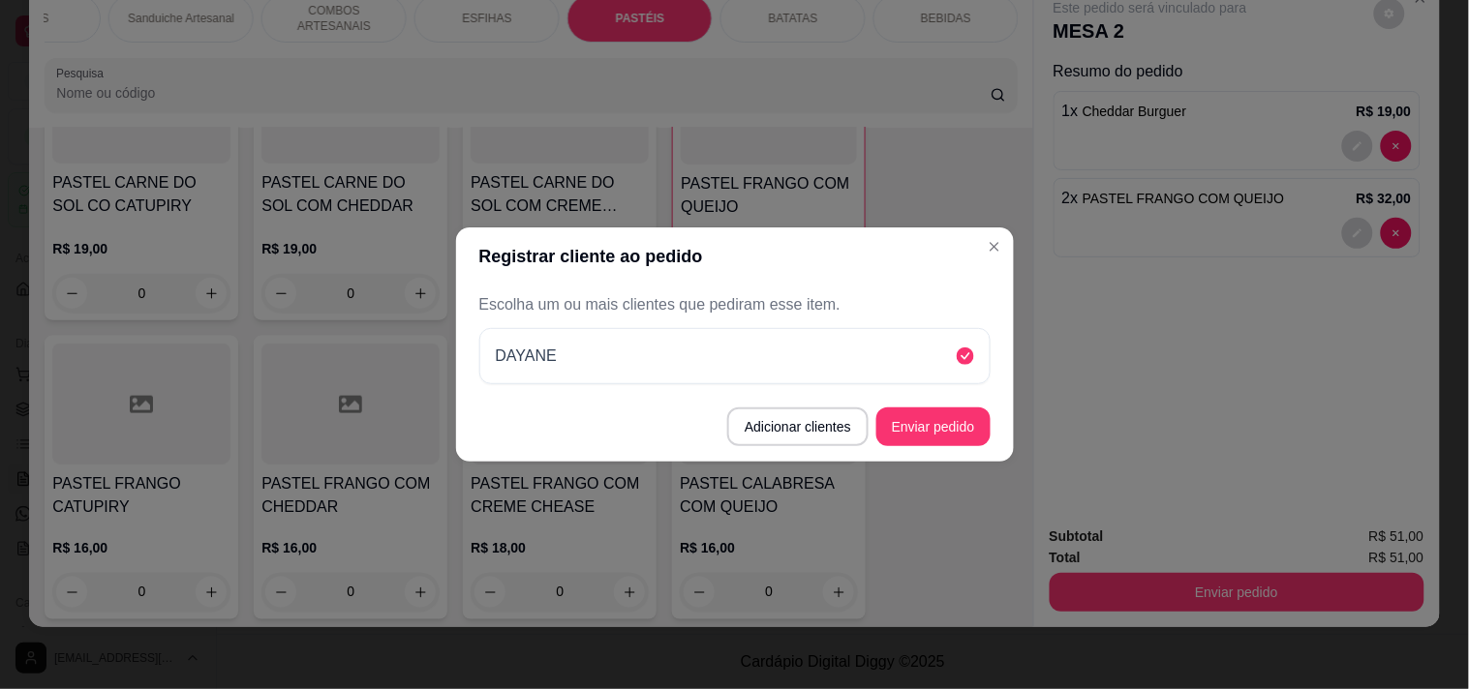
click at [974, 433] on button "Enviar pedido" at bounding box center [933, 427] width 114 height 39
